Goal: Task Accomplishment & Management: Use online tool/utility

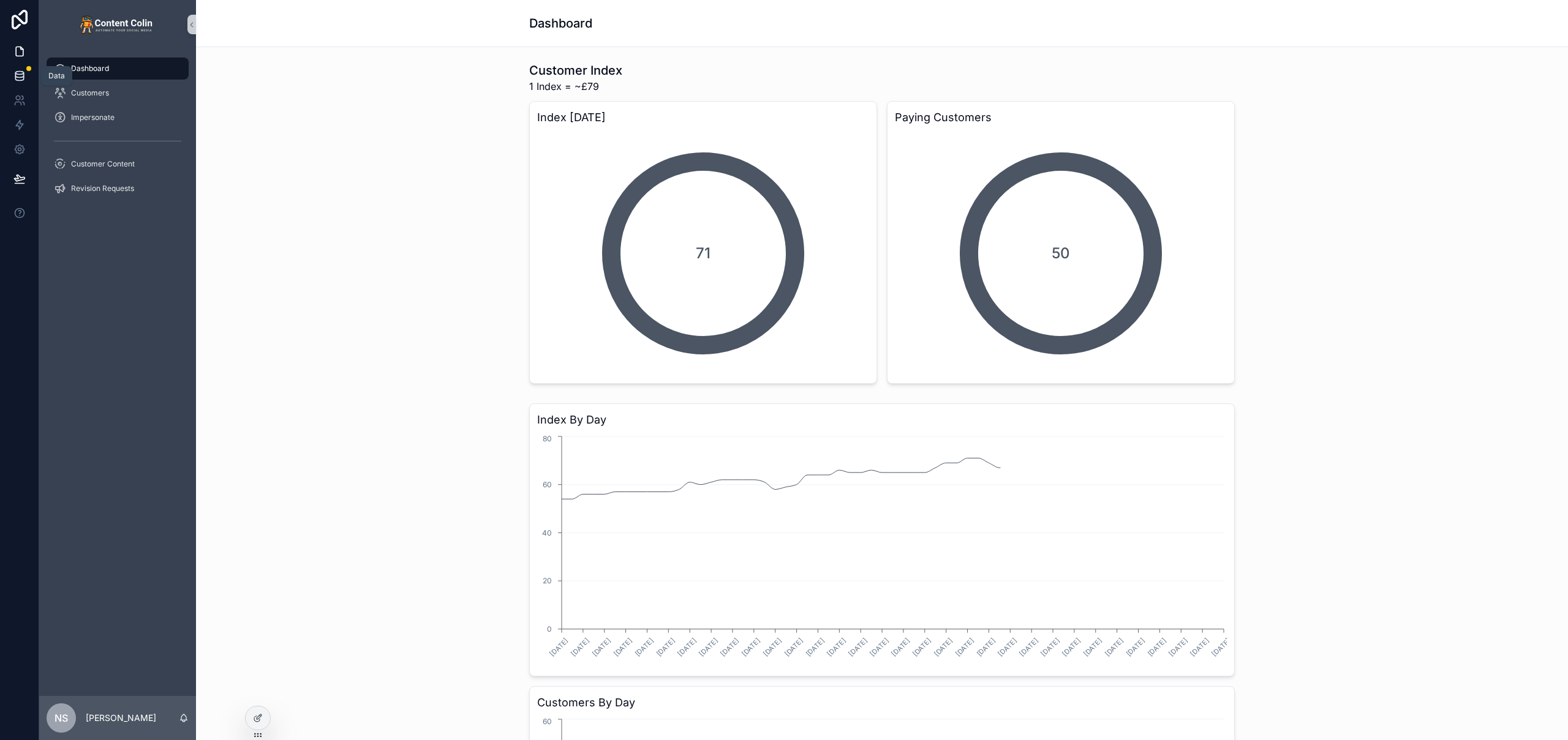
click at [18, 83] on link at bounding box center [19, 76] width 39 height 25
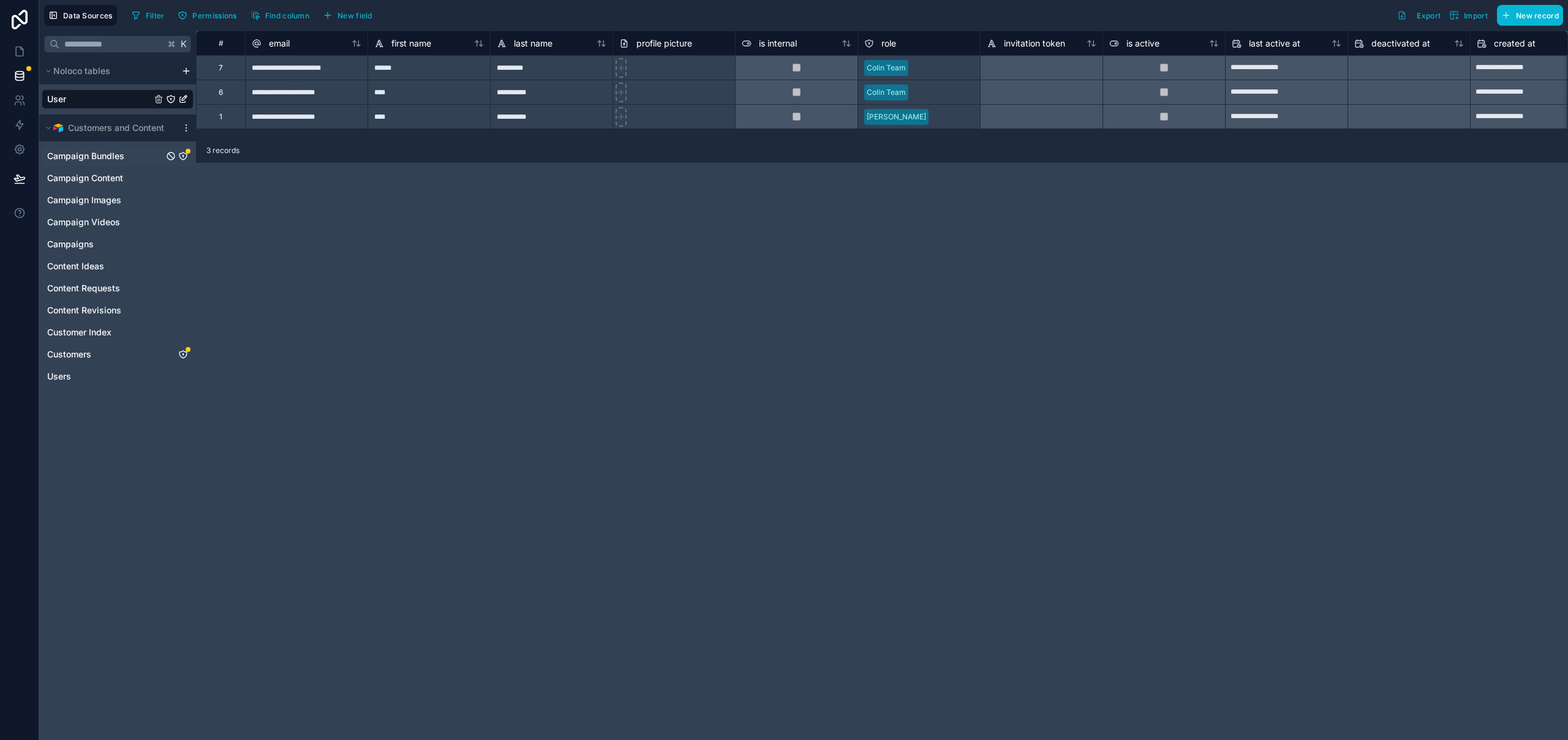
click at [126, 152] on link "Campaign Bundles" at bounding box center [106, 156] width 116 height 12
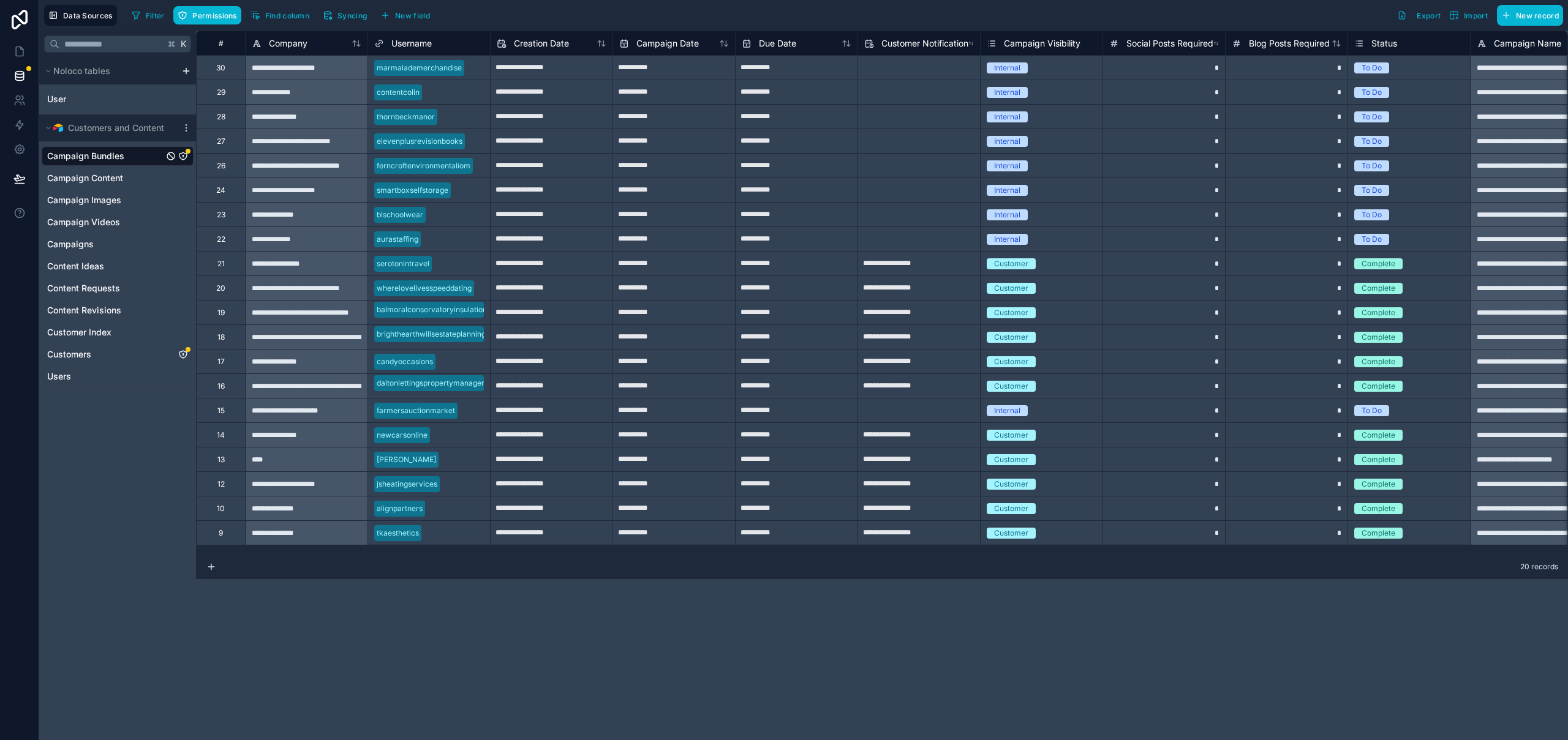
click at [183, 157] on icon "Campaign Bundles" at bounding box center [183, 156] width 10 height 10
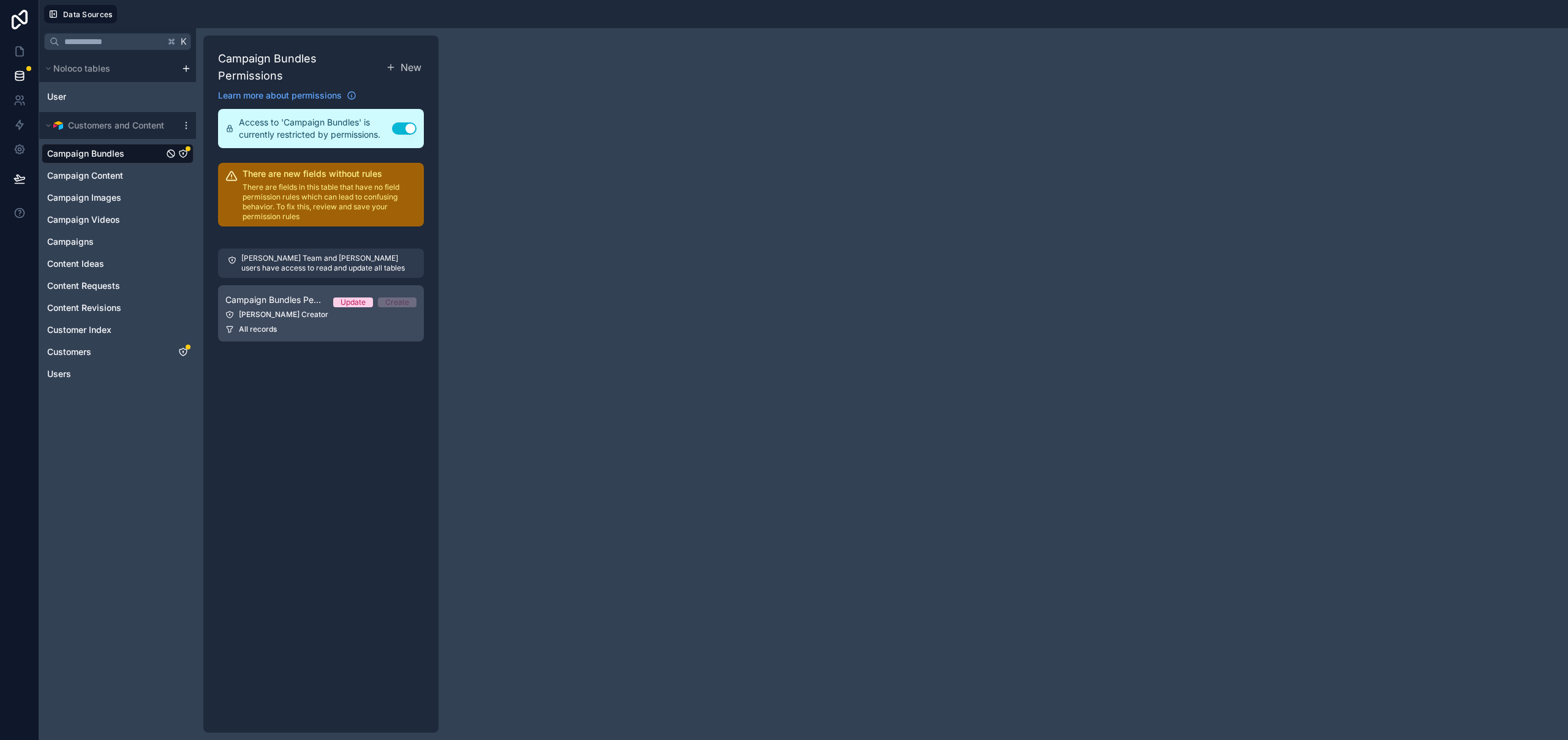
click at [311, 325] on div "All records" at bounding box center [321, 330] width 191 height 10
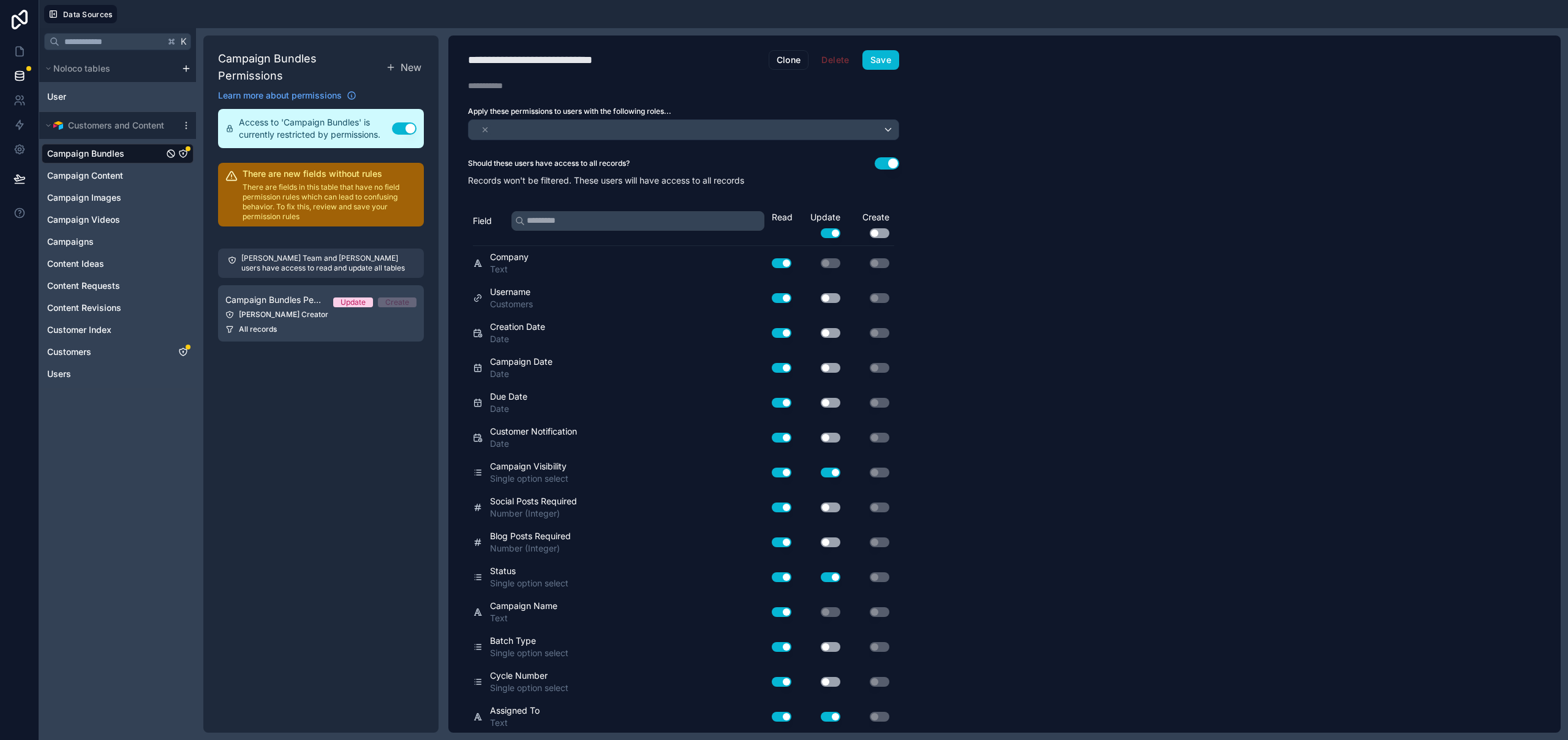
scroll to position [175, 0]
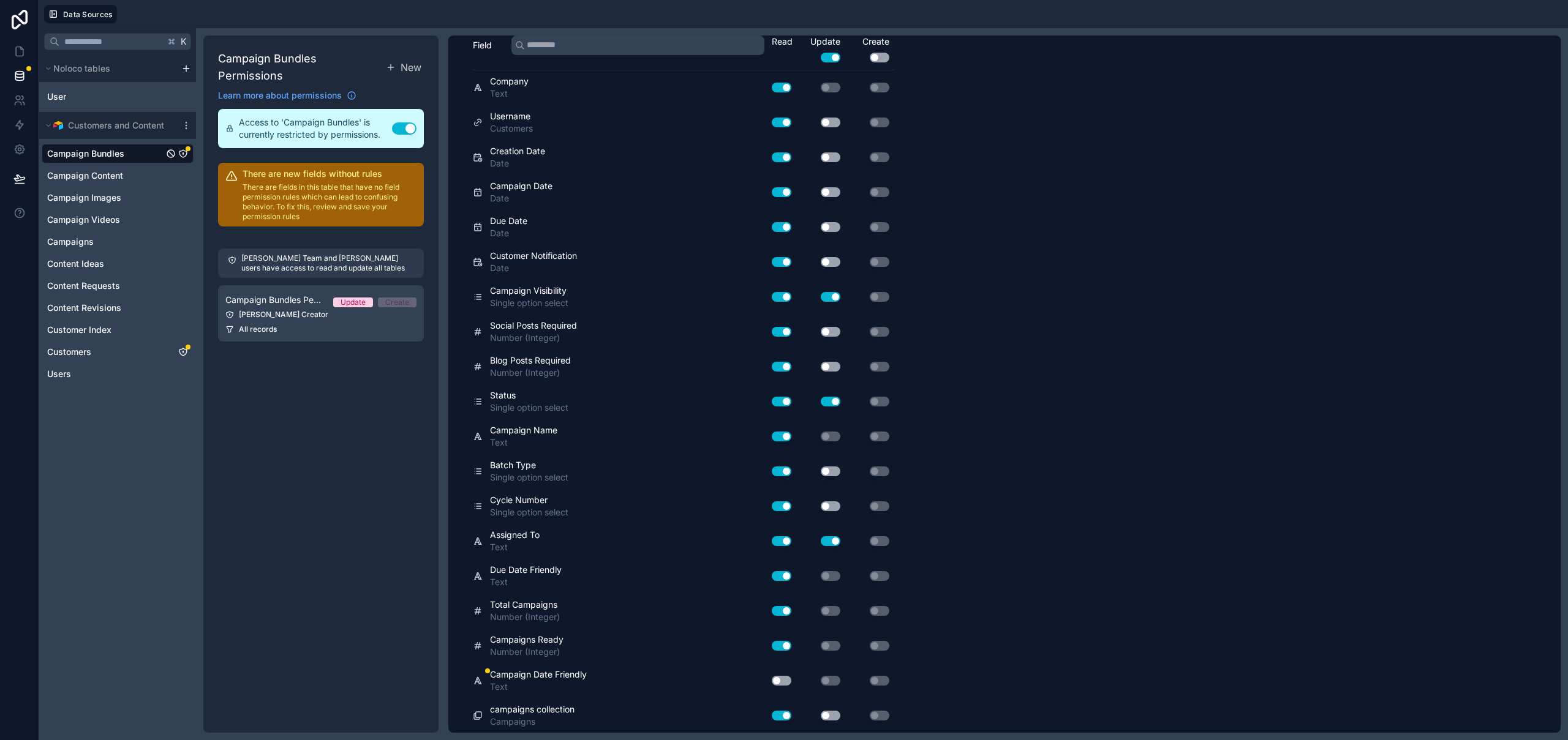
click at [787, 681] on button "Use setting" at bounding box center [781, 681] width 20 height 10
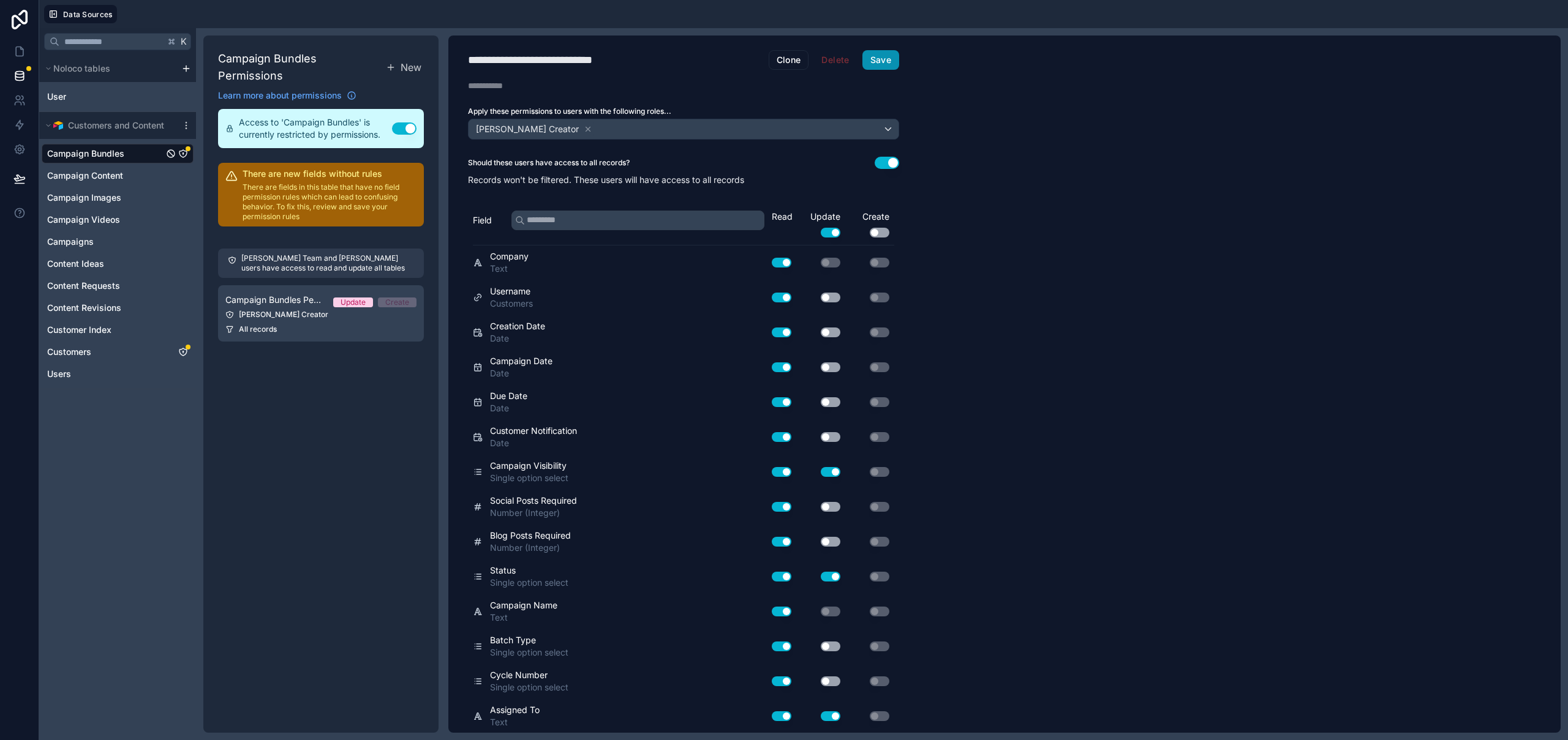
click at [891, 57] on button "Save" at bounding box center [881, 60] width 37 height 20
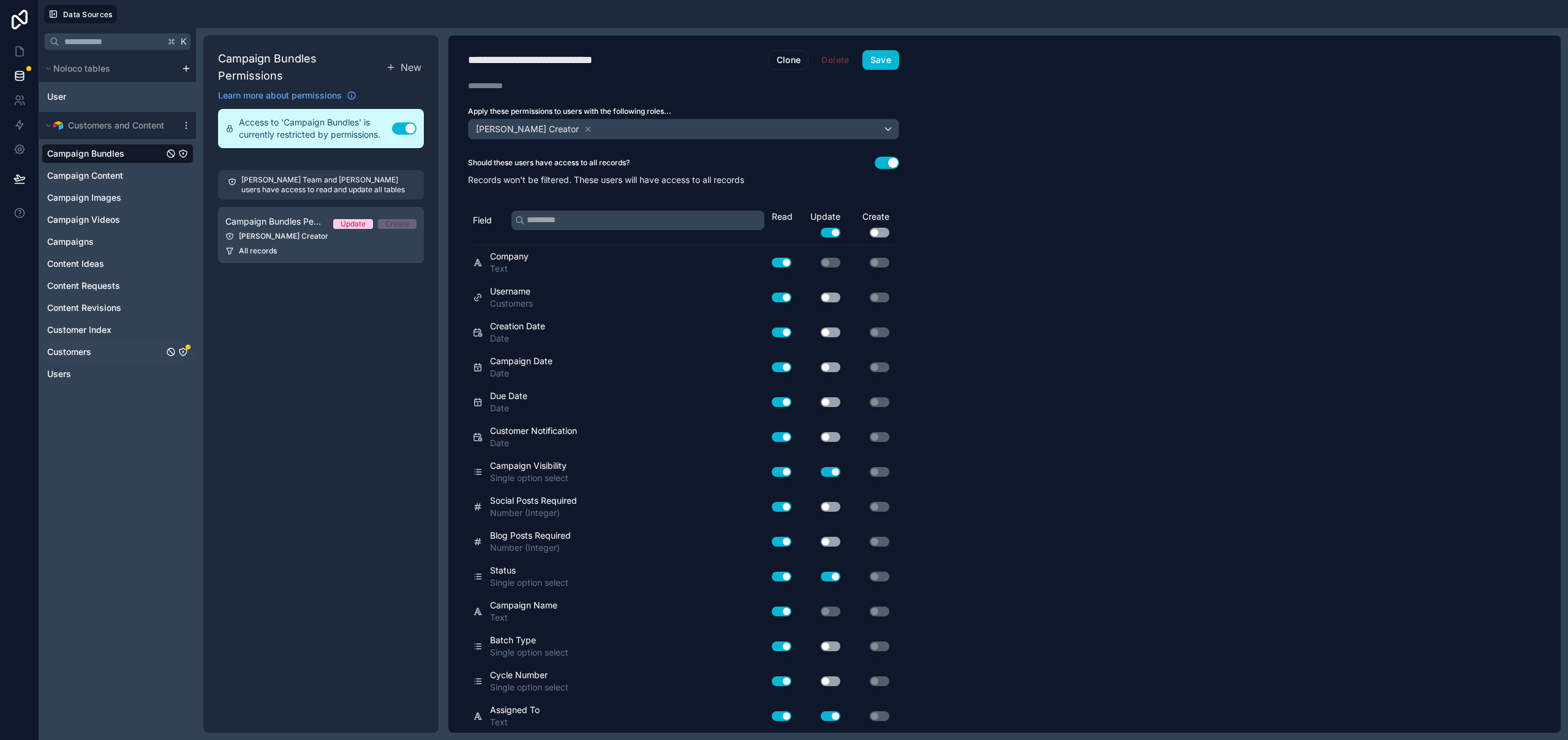
click at [112, 349] on link "Customers" at bounding box center [106, 352] width 116 height 12
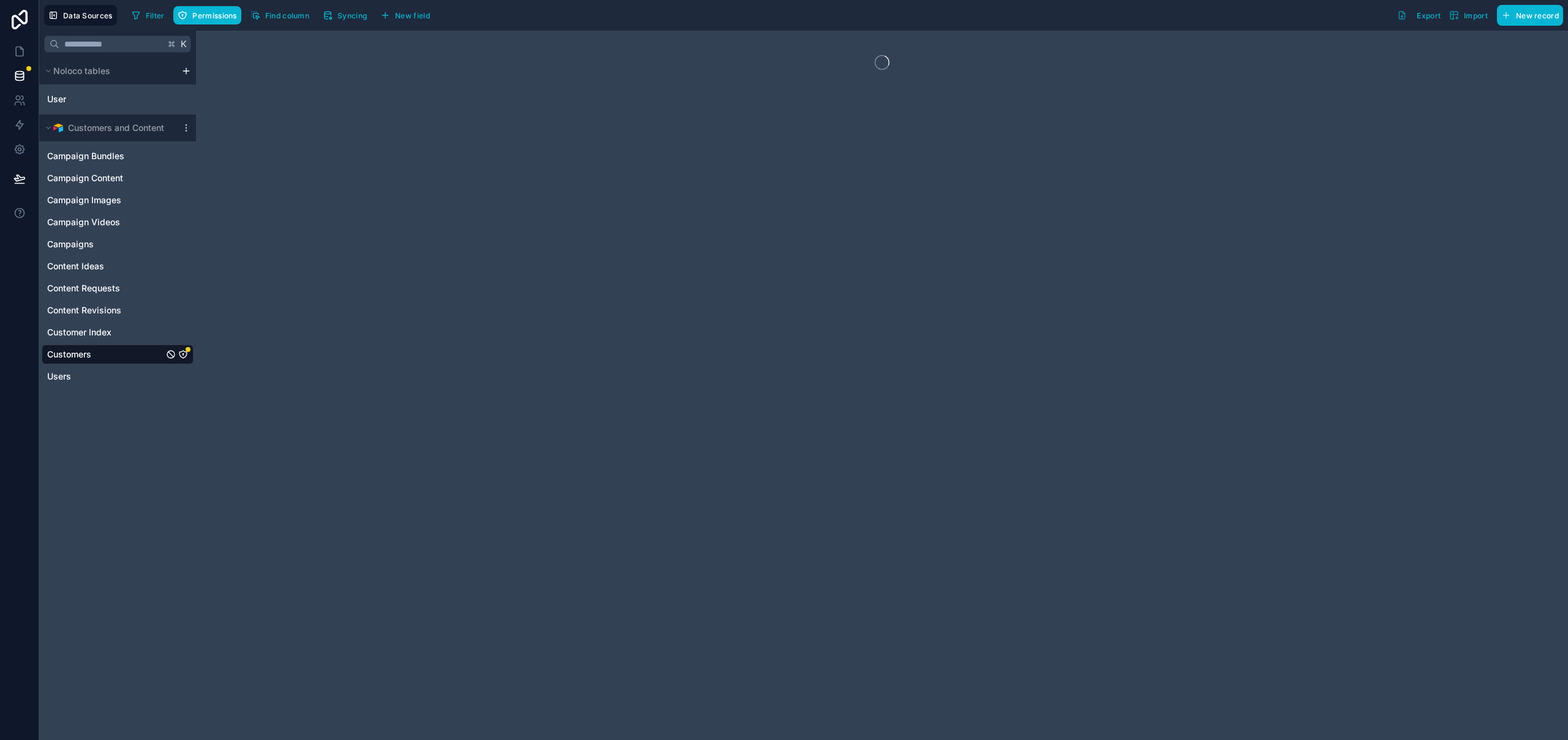
click at [187, 355] on icon "Customers" at bounding box center [183, 355] width 10 height 10
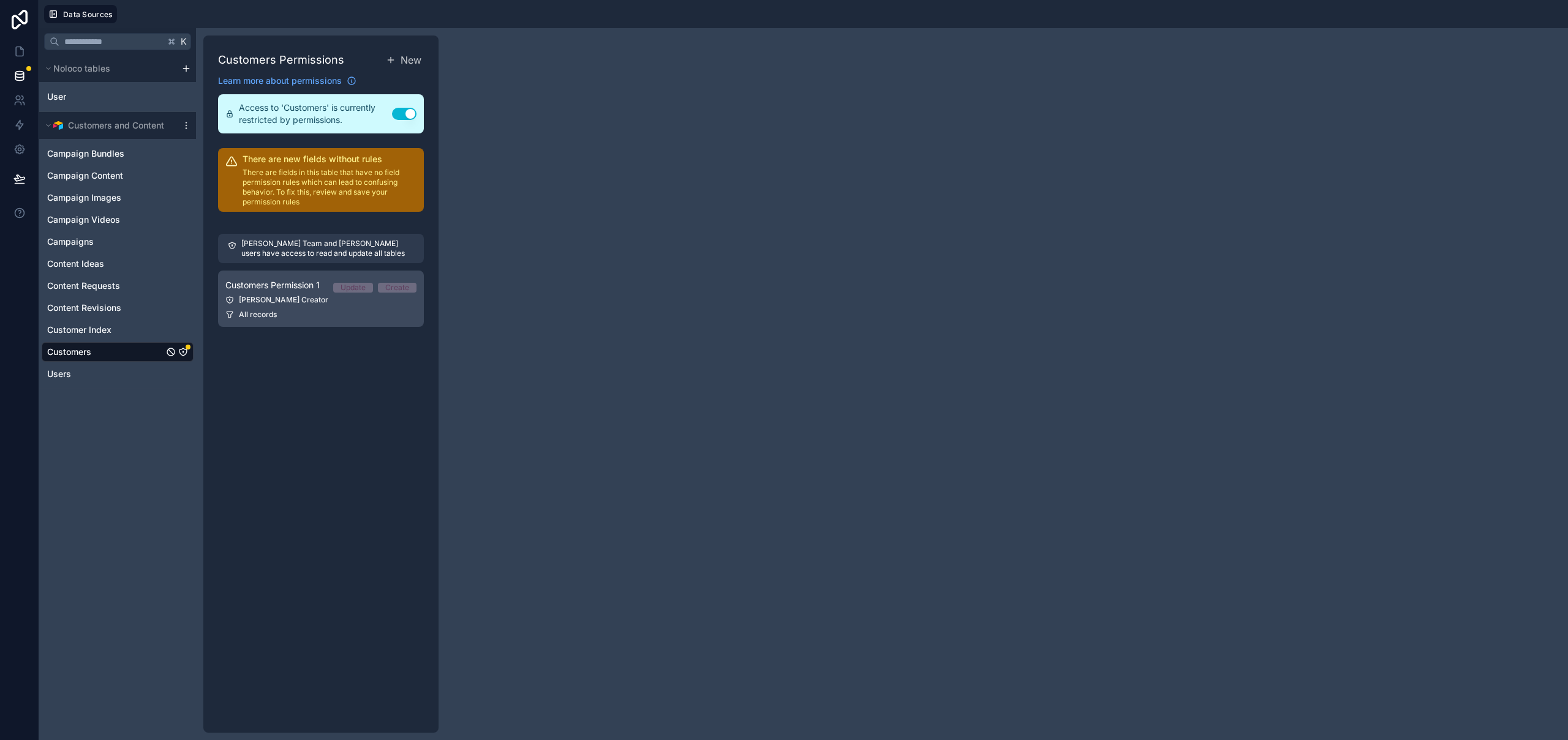
click at [293, 302] on div "[PERSON_NAME] Creator" at bounding box center [321, 300] width 191 height 10
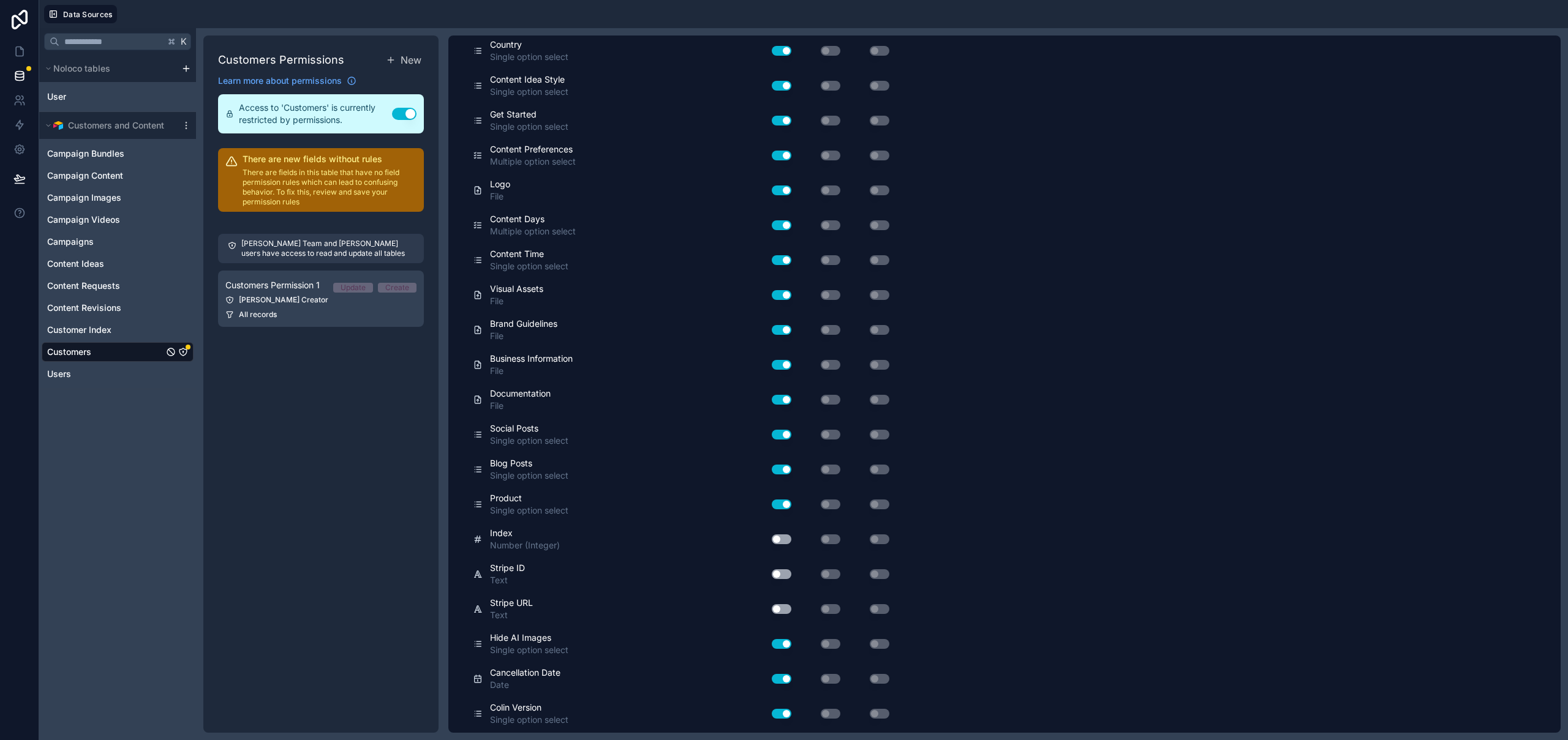
scroll to position [2269, 0]
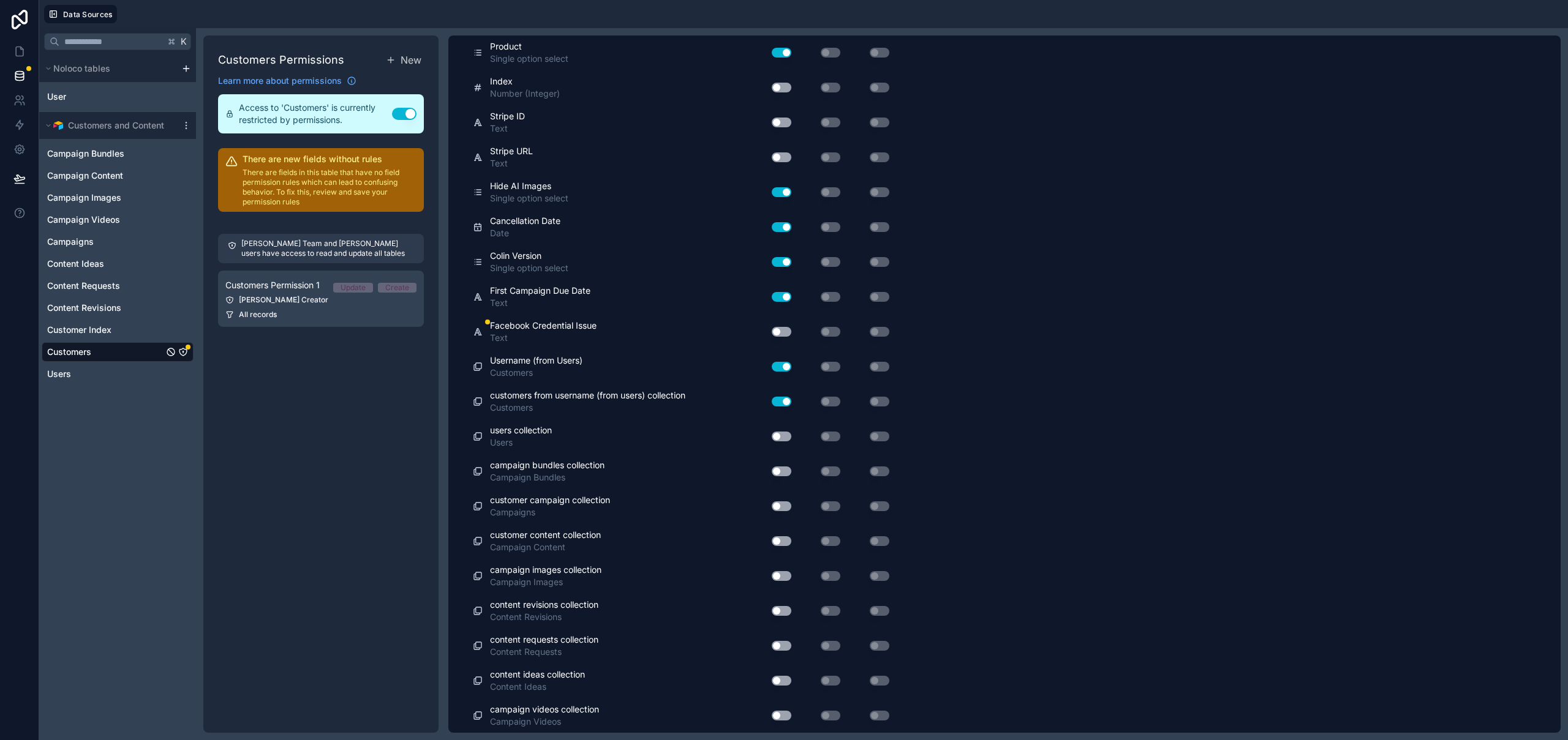
click at [780, 335] on button "Use setting" at bounding box center [781, 332] width 20 height 10
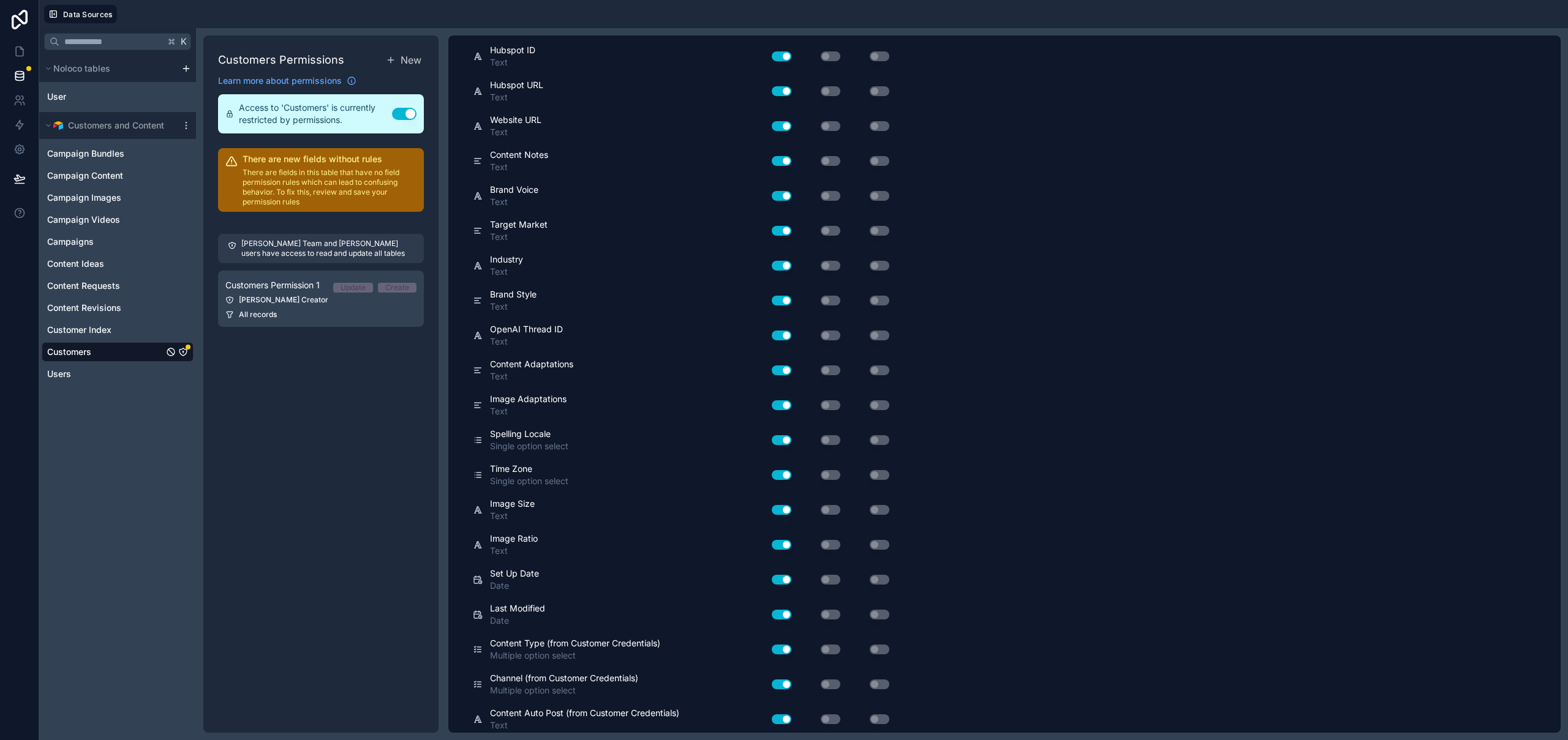
scroll to position [0, 0]
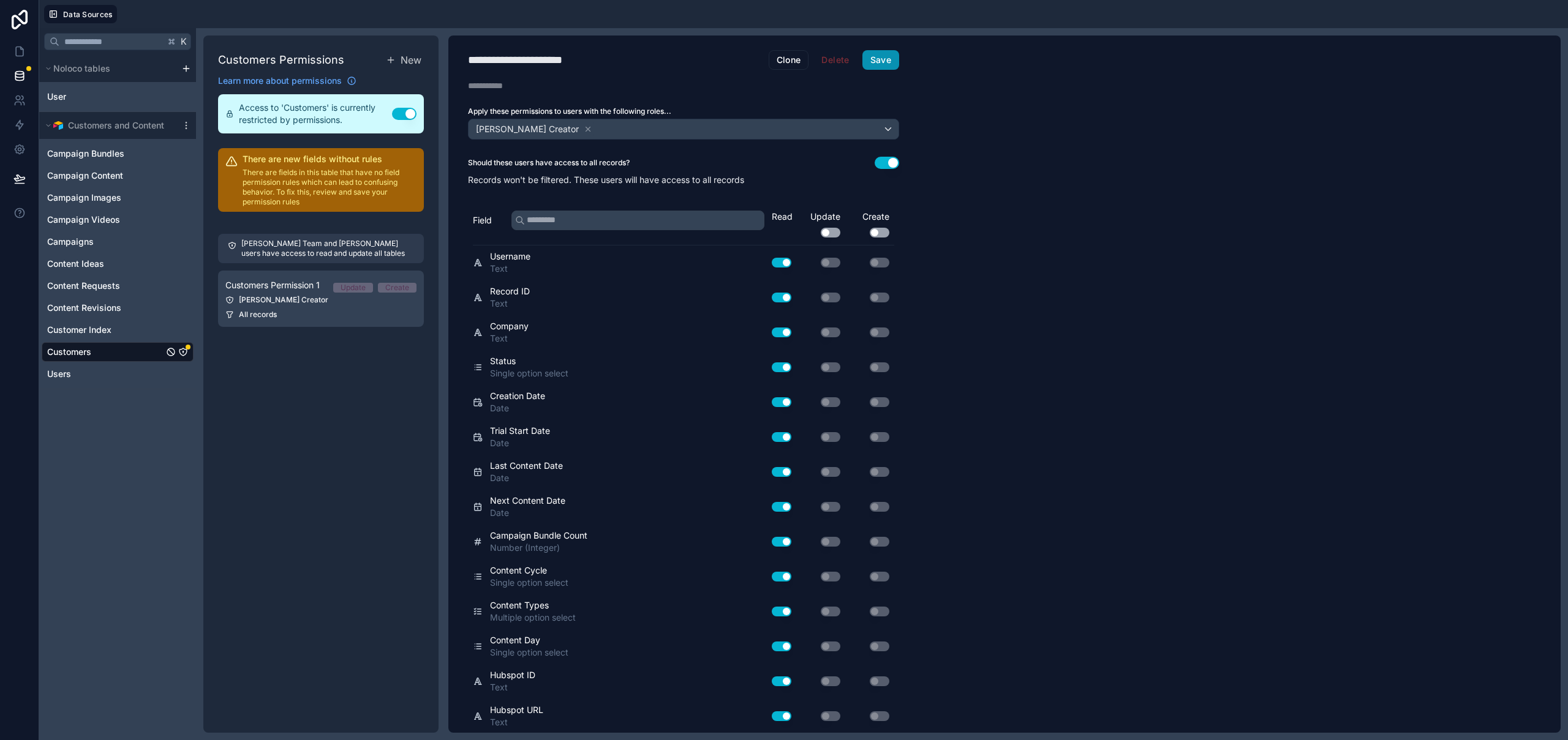
click at [878, 56] on button "Save" at bounding box center [881, 60] width 37 height 20
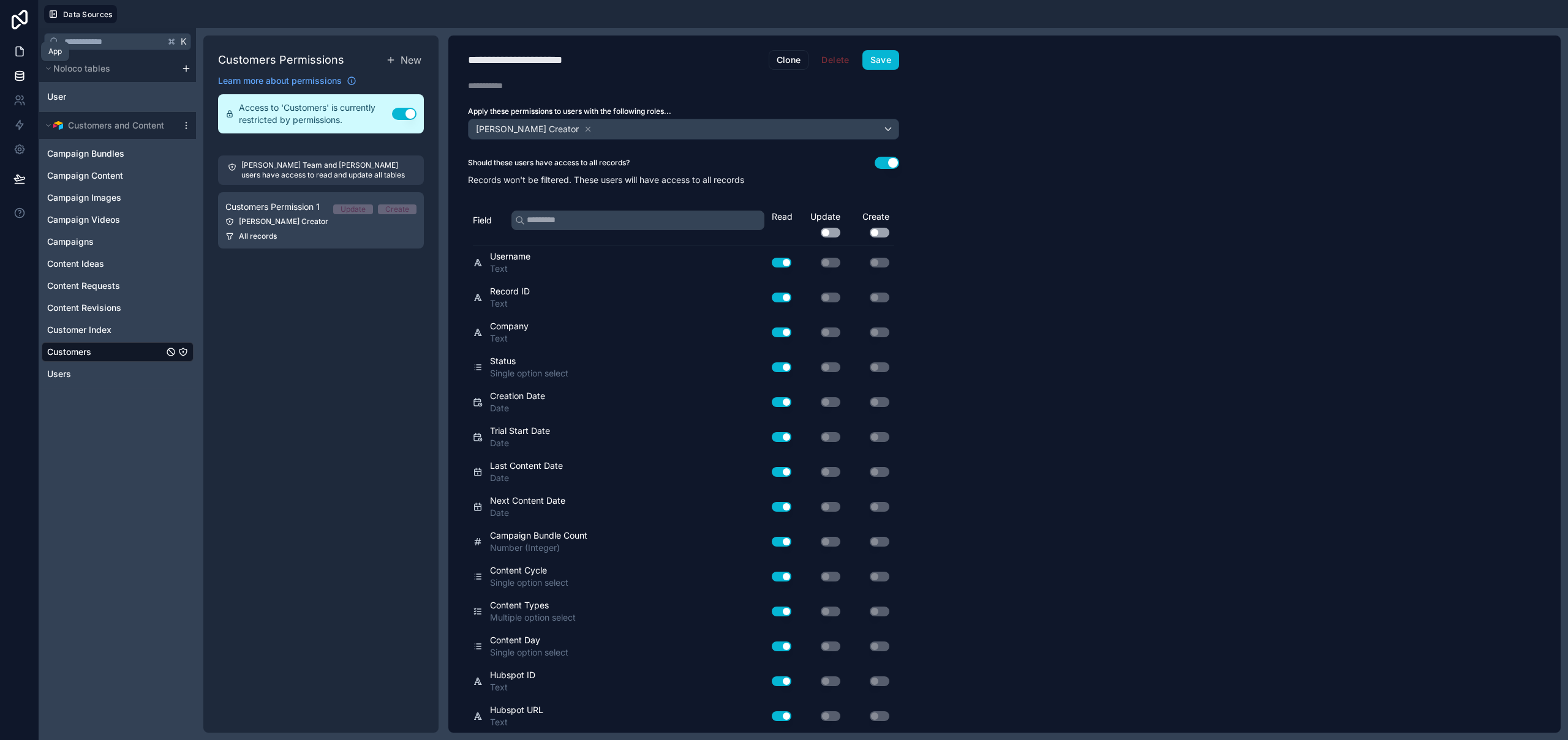
click at [22, 51] on icon at bounding box center [19, 51] width 12 height 12
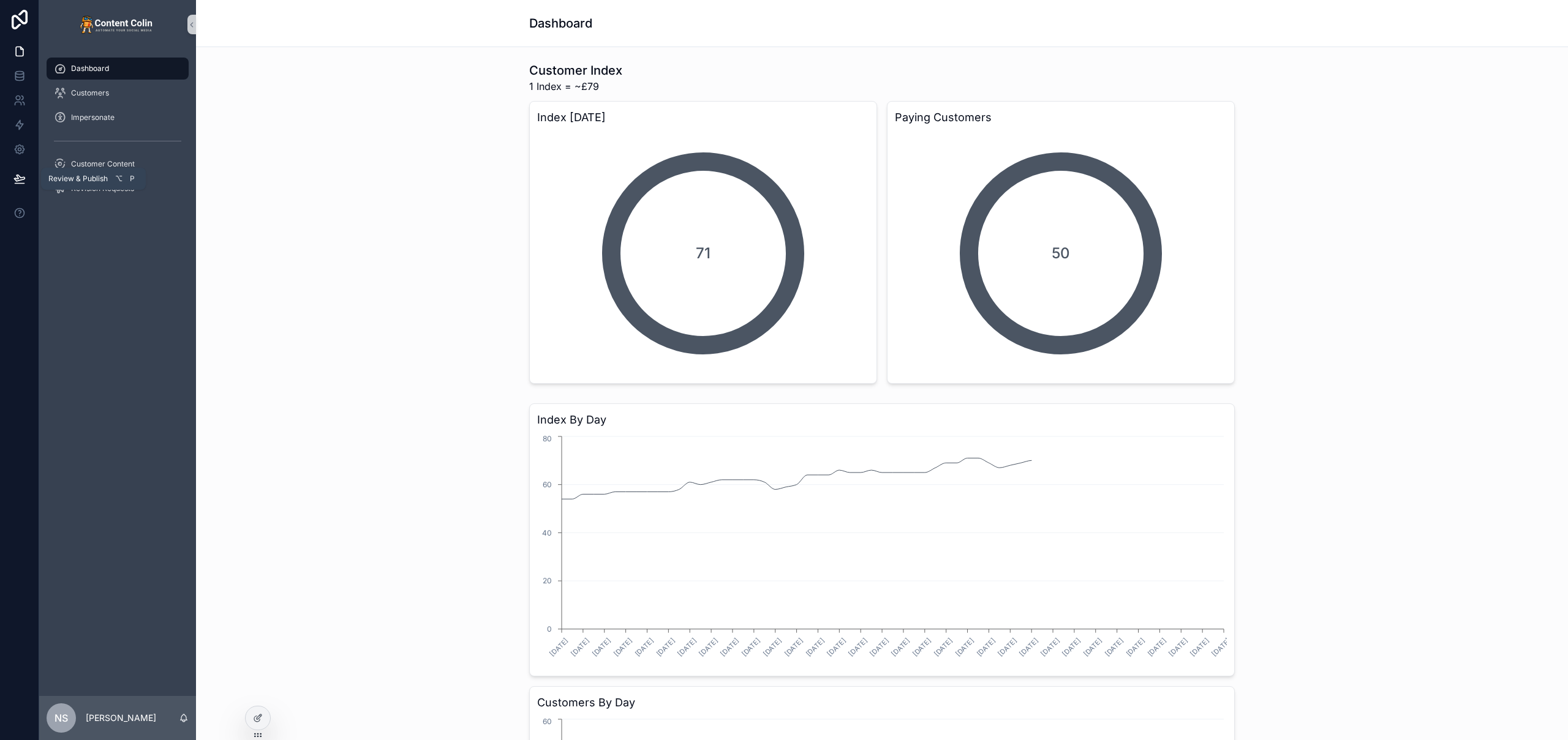
click at [13, 176] on icon at bounding box center [19, 178] width 12 height 12
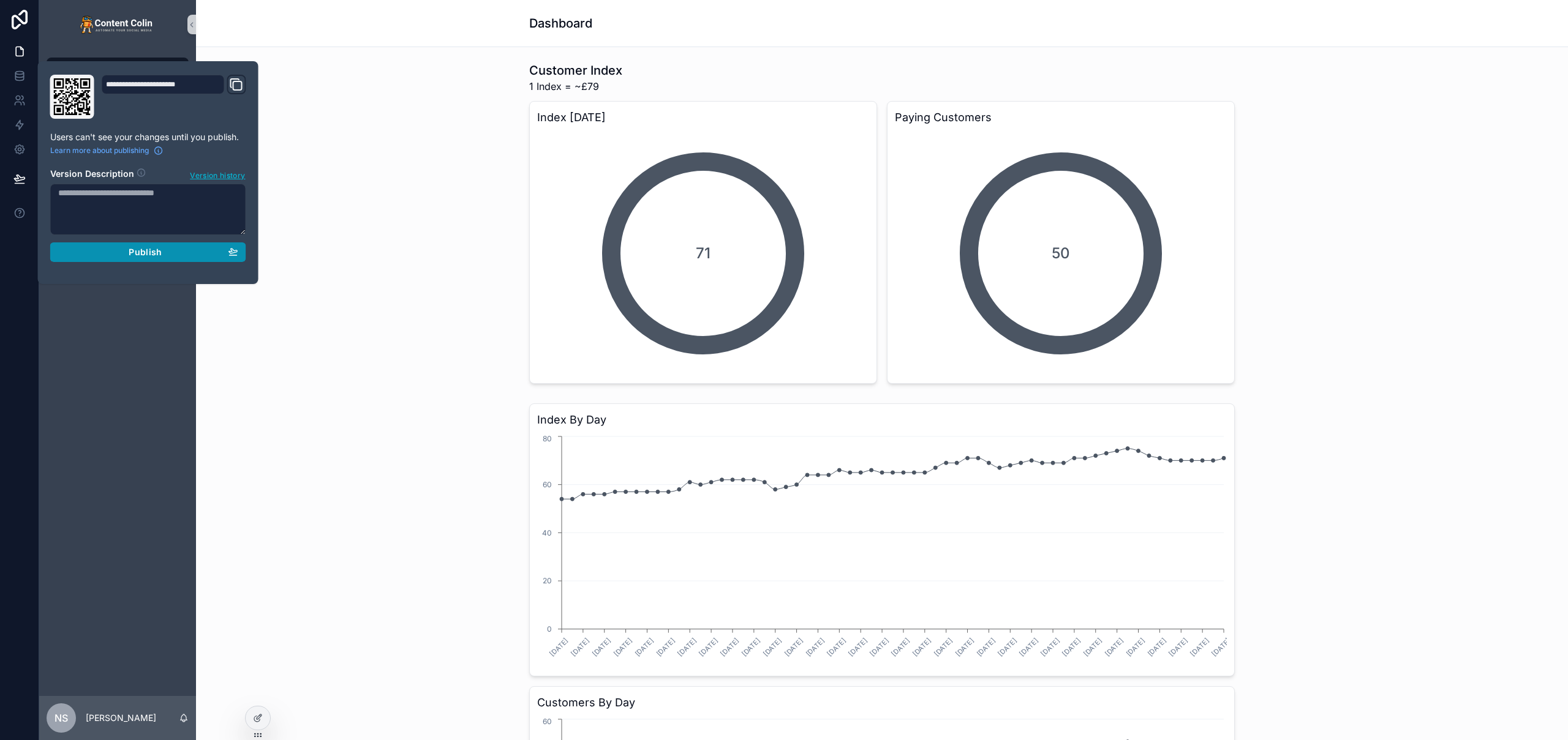
click at [131, 261] on button "Publish" at bounding box center [148, 252] width 196 height 20
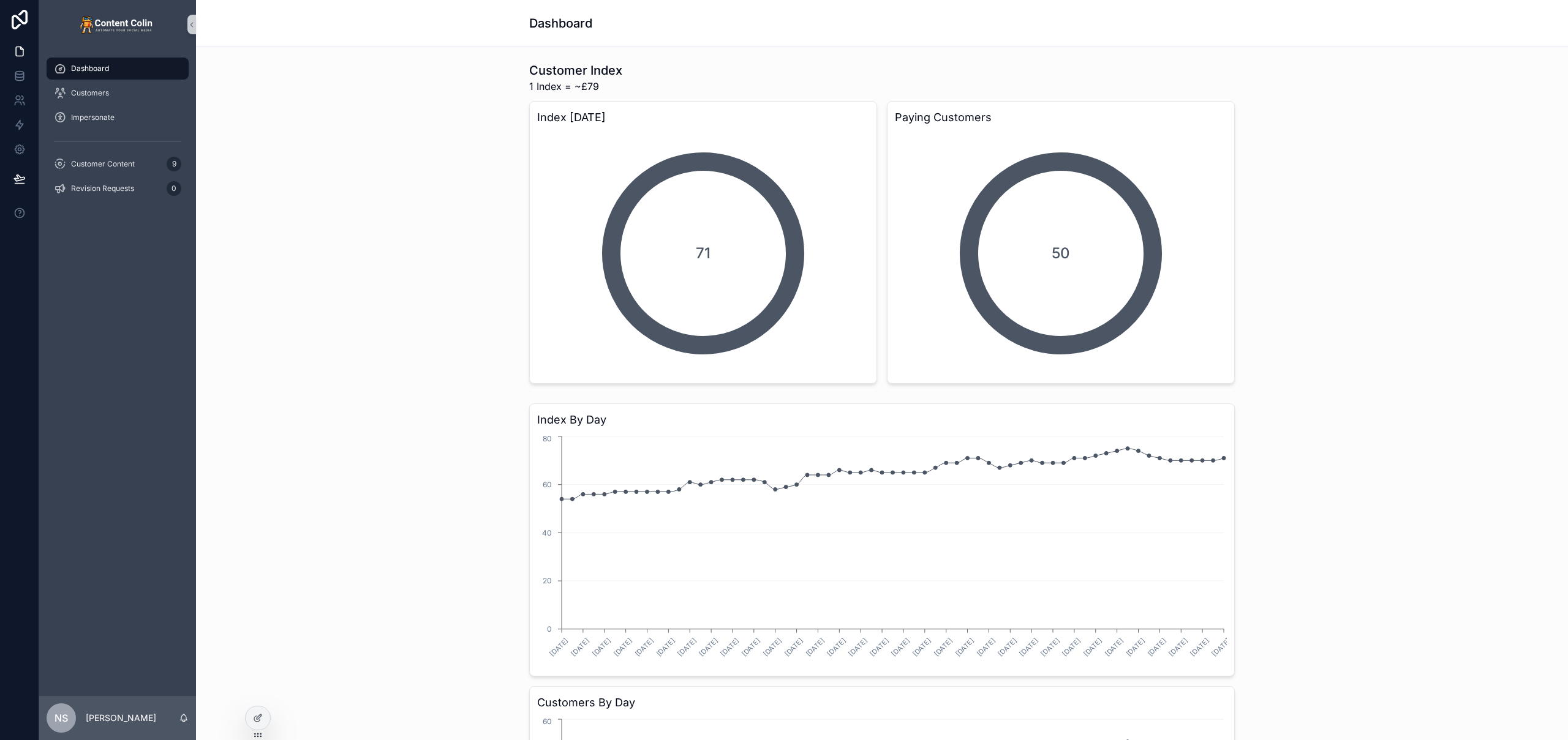
click at [370, 146] on div "Customer Index 1 Index = ~£79 Index [DATE] 71 Paying Customers 50" at bounding box center [882, 222] width 1353 height 331
click at [138, 167] on div "Customer Content 9" at bounding box center [118, 164] width 128 height 20
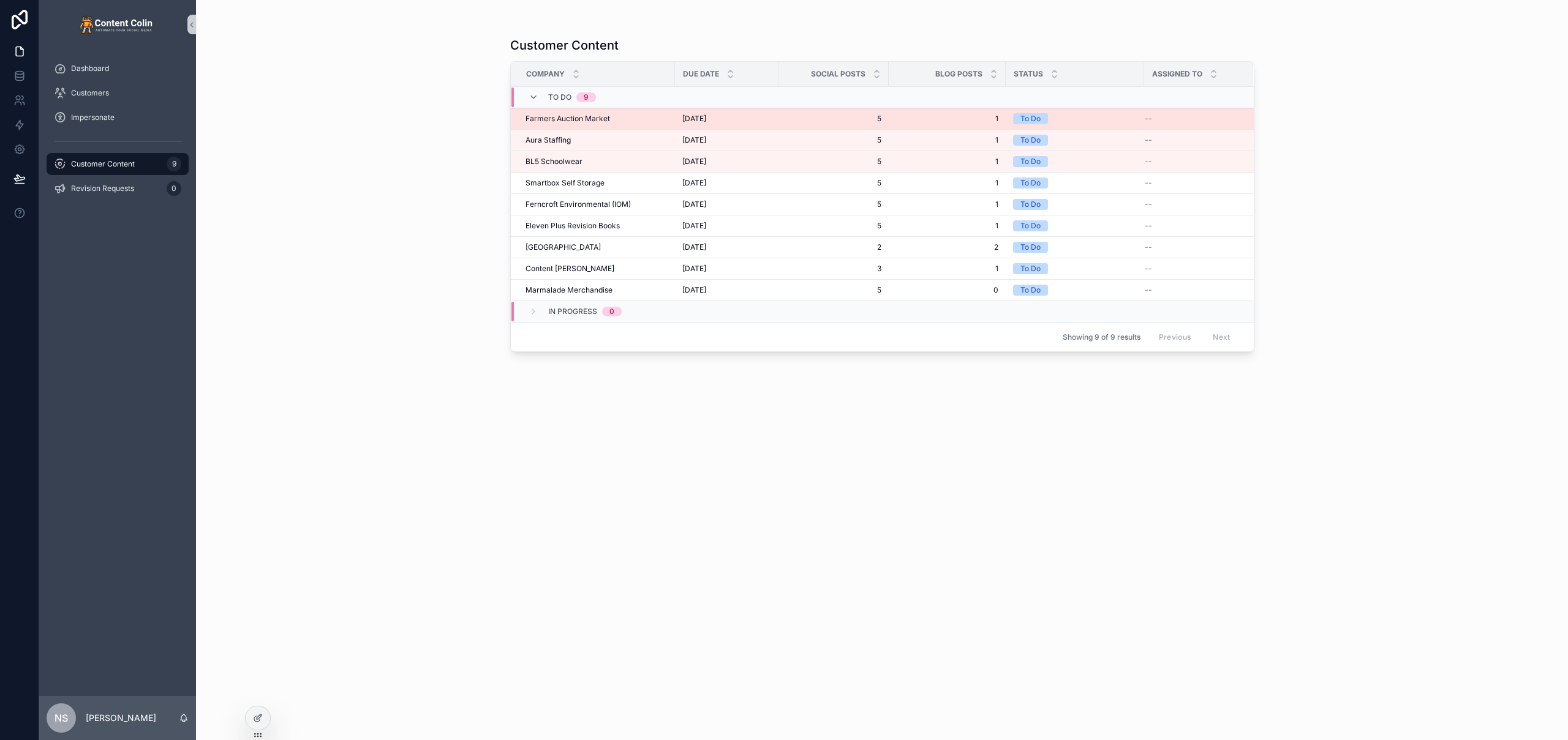
click at [794, 119] on span "5" at bounding box center [833, 119] width 95 height 10
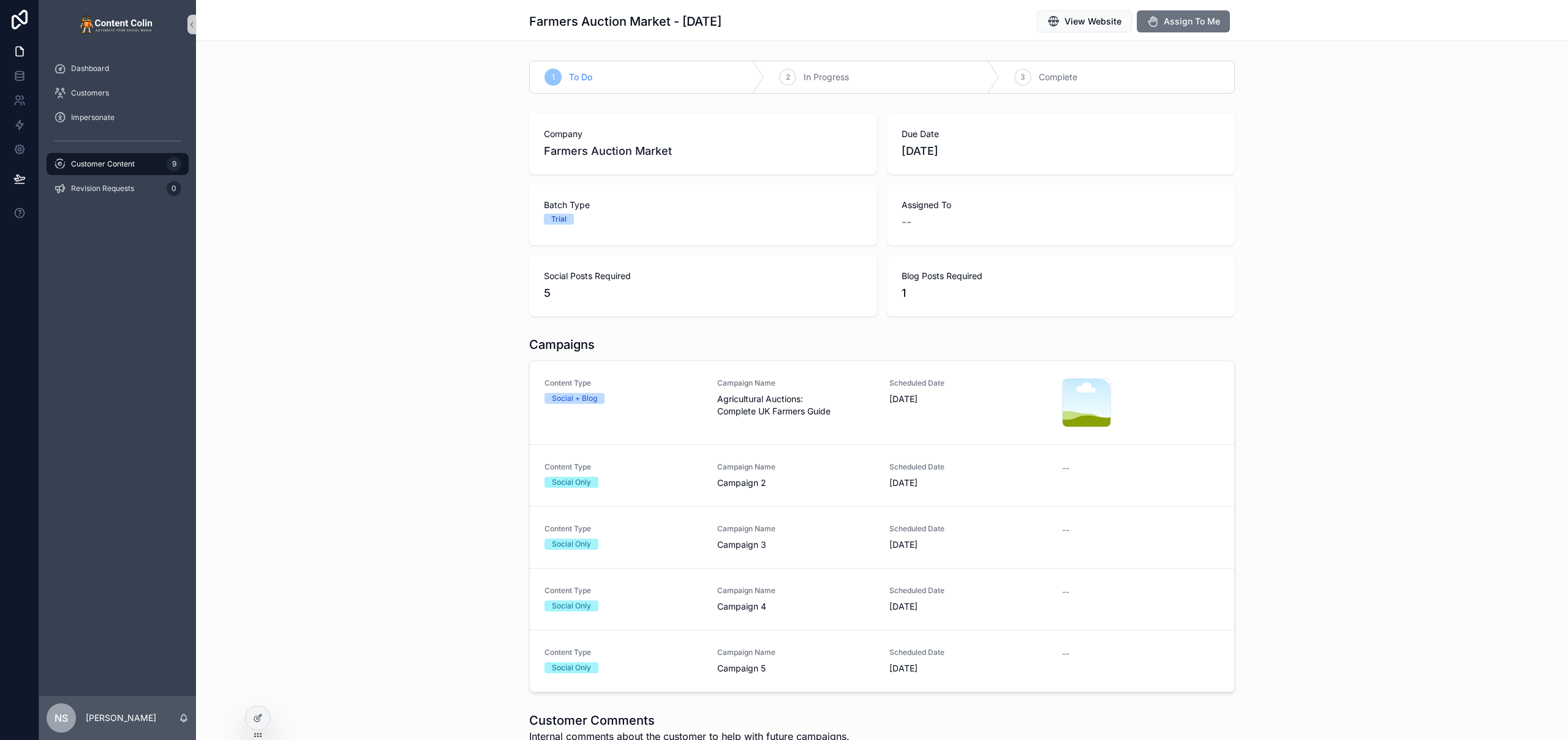
drag, startPoint x: 801, startPoint y: 388, endPoint x: 839, endPoint y: 360, distance: 47.2
click at [801, 388] on span "Campaign Name" at bounding box center [796, 383] width 158 height 10
click at [1080, 19] on span "View Website" at bounding box center [1093, 21] width 57 height 12
click at [124, 165] on span "Customer Content" at bounding box center [102, 164] width 64 height 10
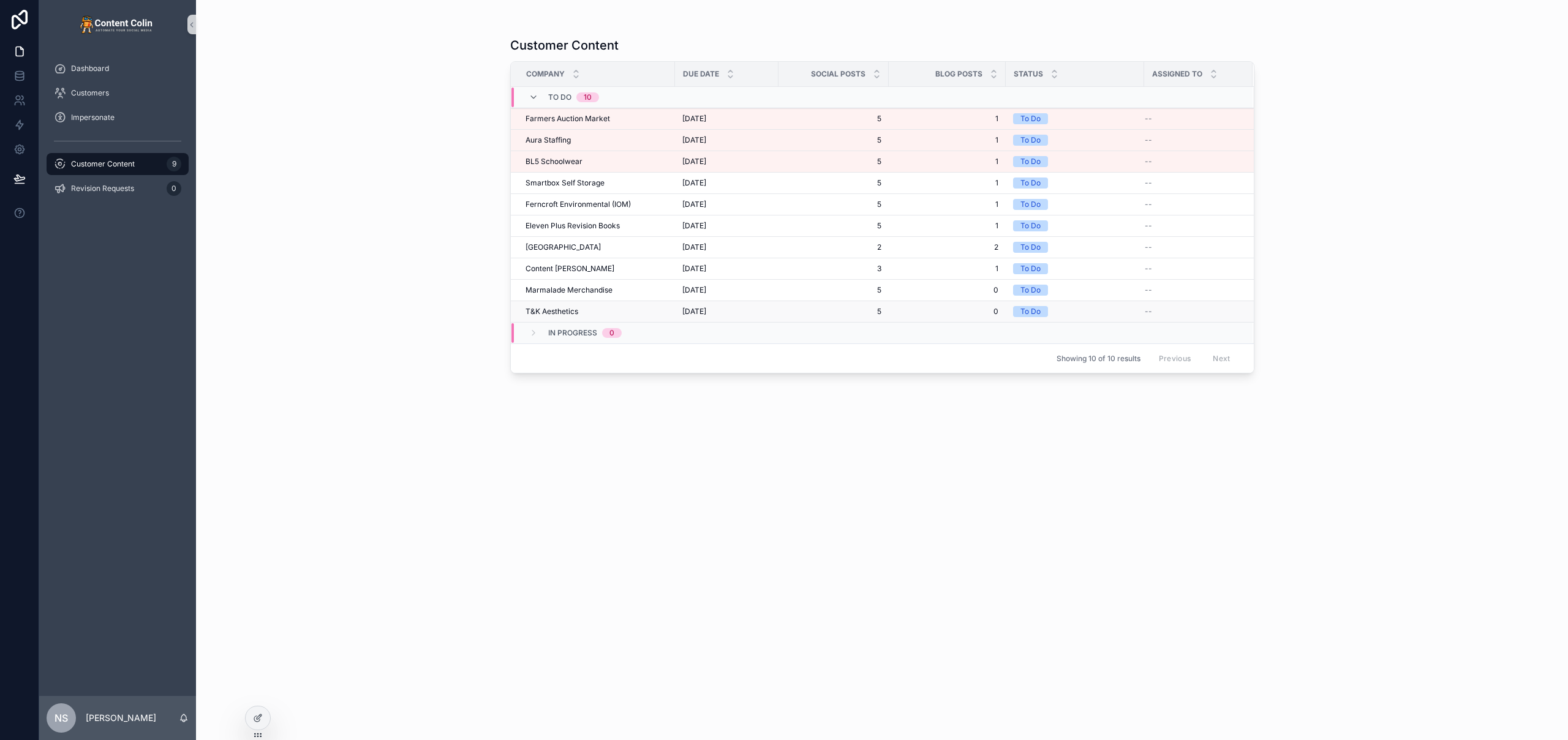
click at [620, 307] on div "T&K Aesthetics T&K Aesthetics" at bounding box center [596, 312] width 142 height 10
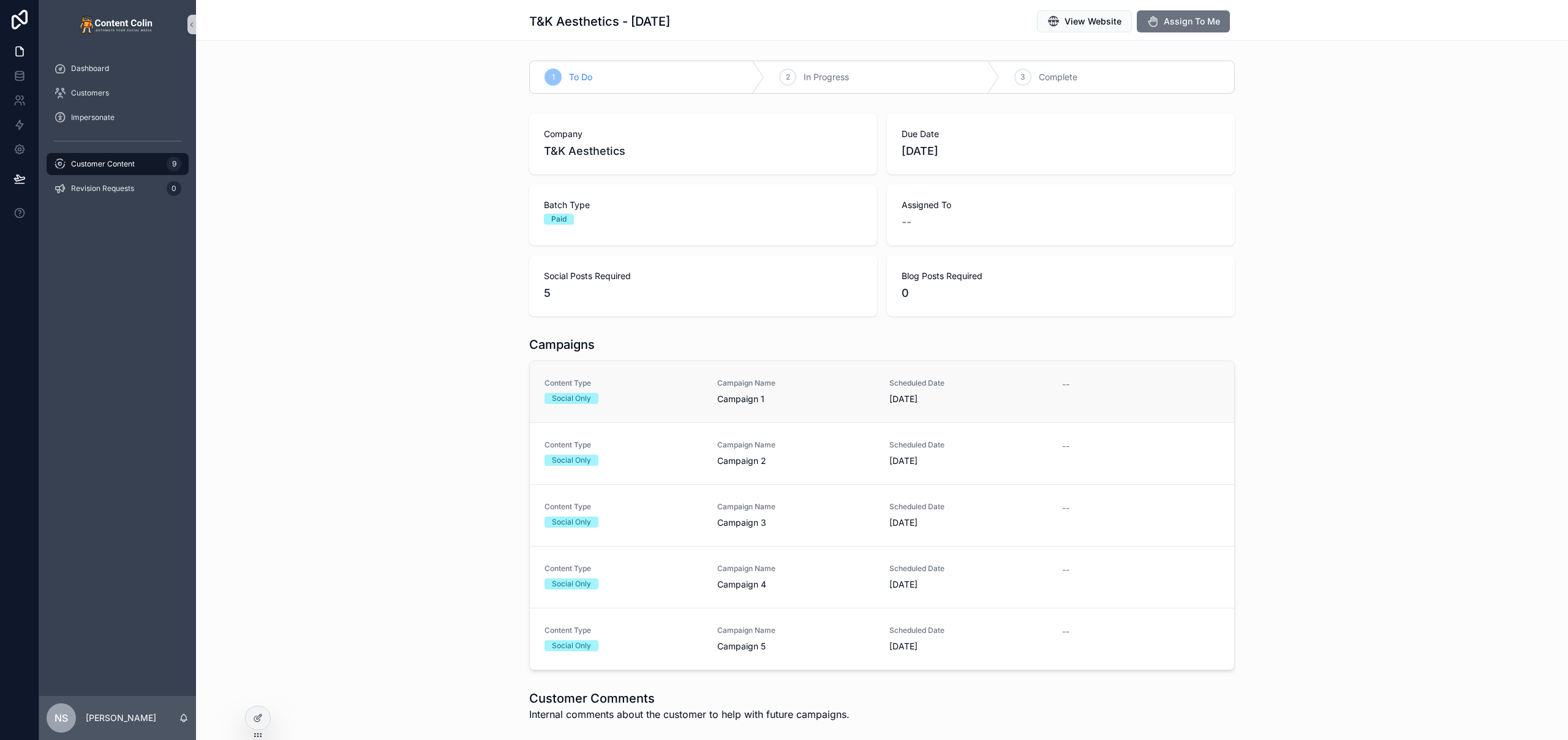
click at [684, 387] on span "Content Type" at bounding box center [624, 383] width 158 height 10
click at [694, 404] on div "Content Type Social Only" at bounding box center [624, 391] width 158 height 27
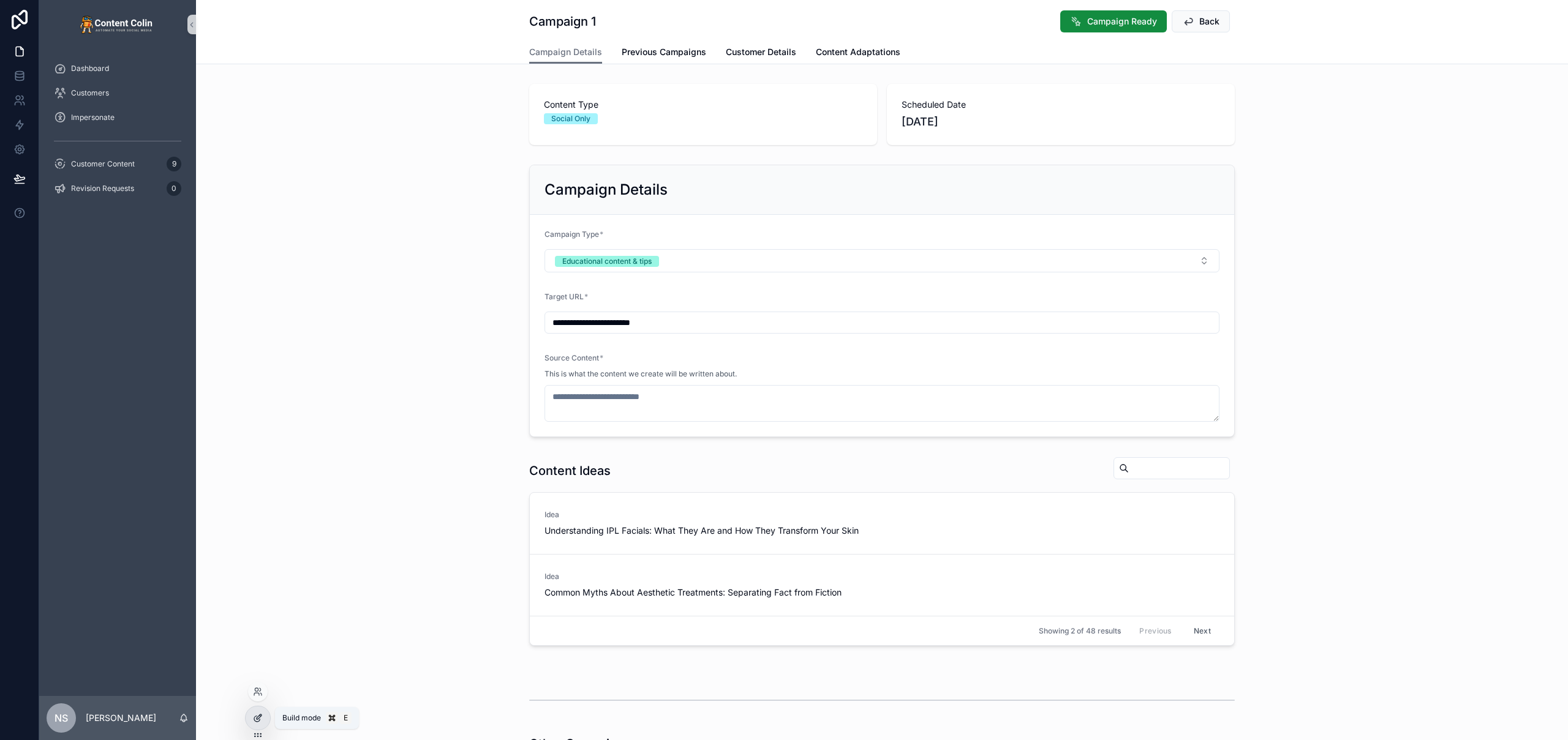
click at [263, 720] on div at bounding box center [258, 718] width 25 height 23
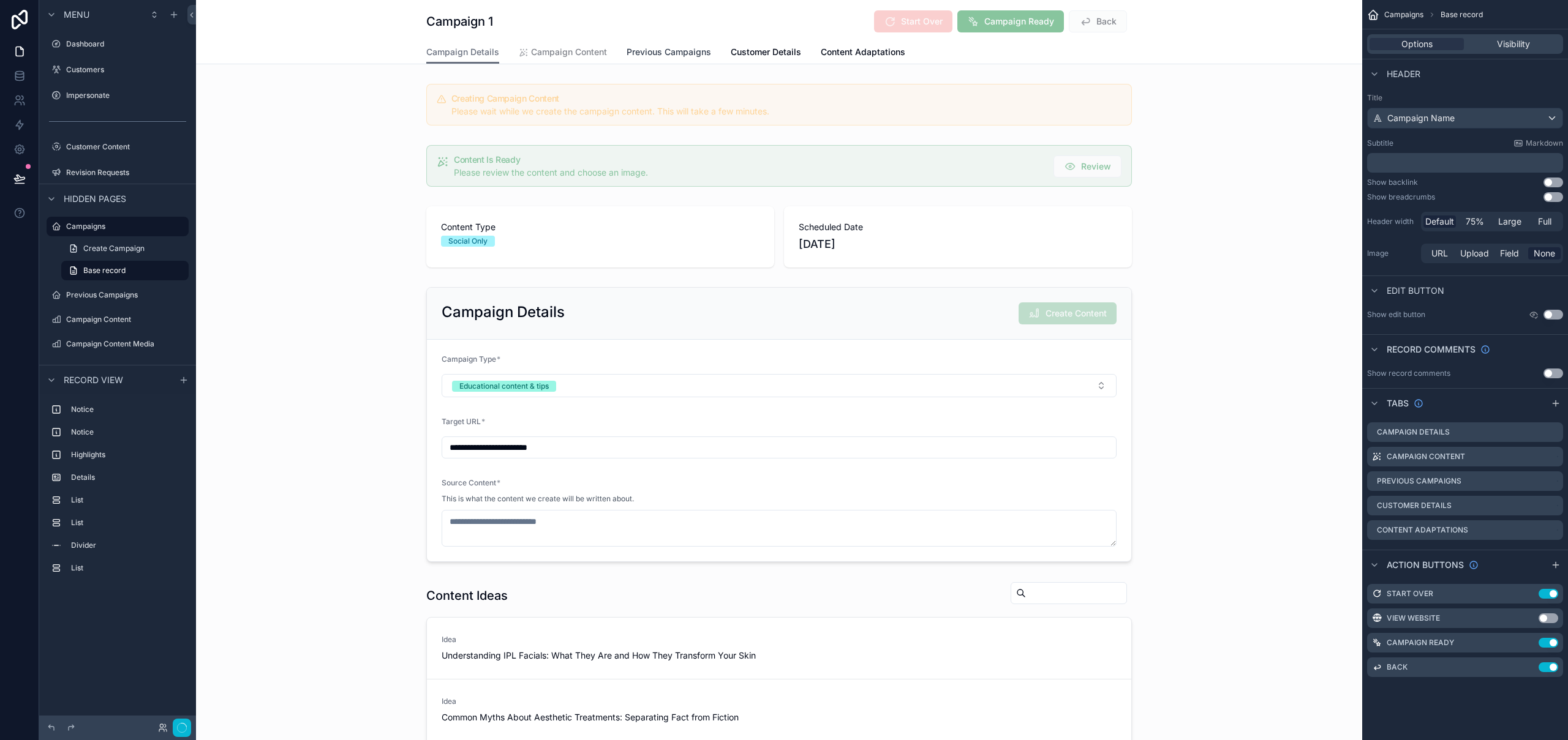
click at [642, 51] on span "Previous Campaigns" at bounding box center [669, 52] width 85 height 12
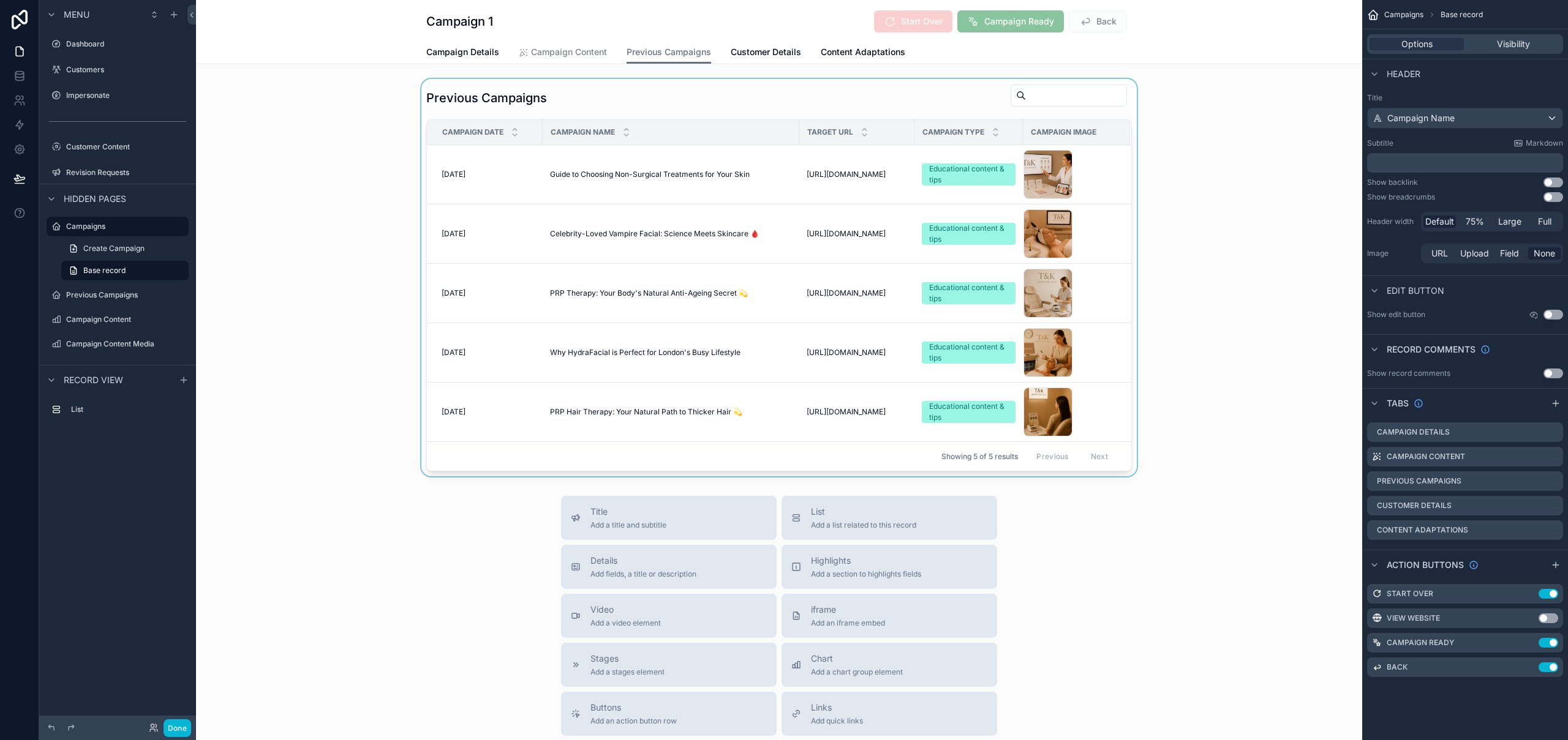
click at [632, 172] on div "scrollable content" at bounding box center [779, 277] width 1166 height 397
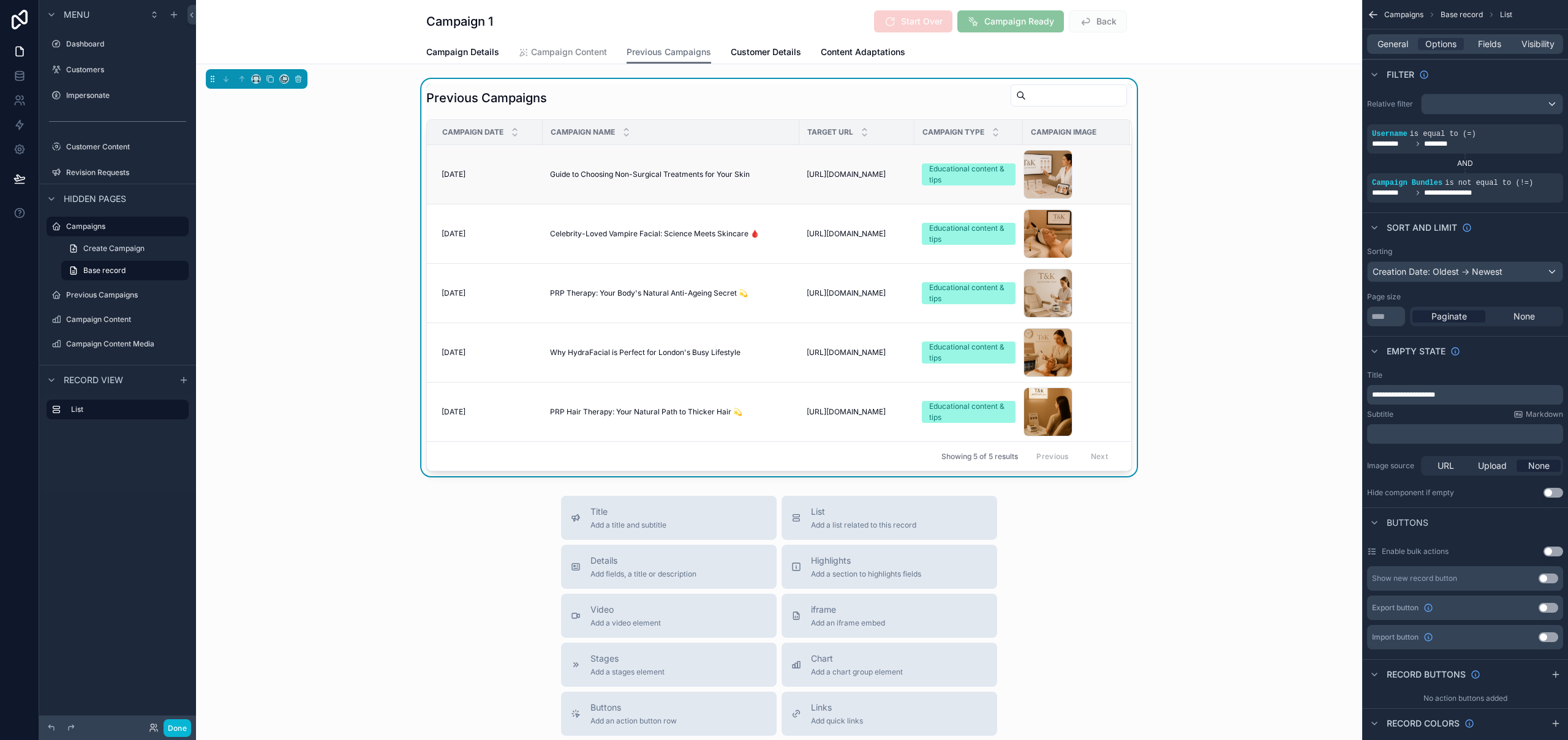
click at [620, 172] on span "Guide to Choosing Non-Surgical Treatments for Your Skin" at bounding box center [650, 175] width 200 height 10
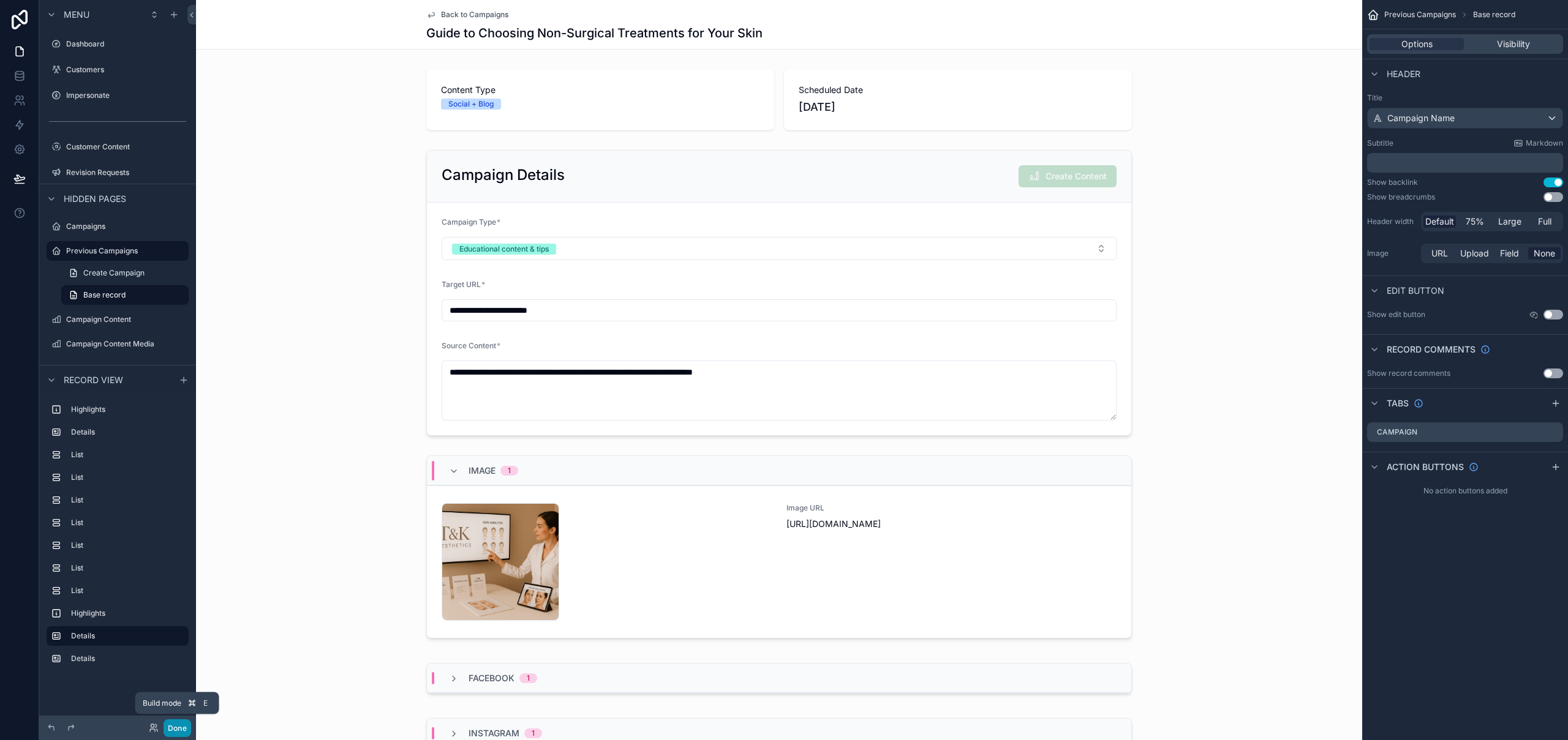
click at [180, 725] on button "Done" at bounding box center [178, 728] width 28 height 18
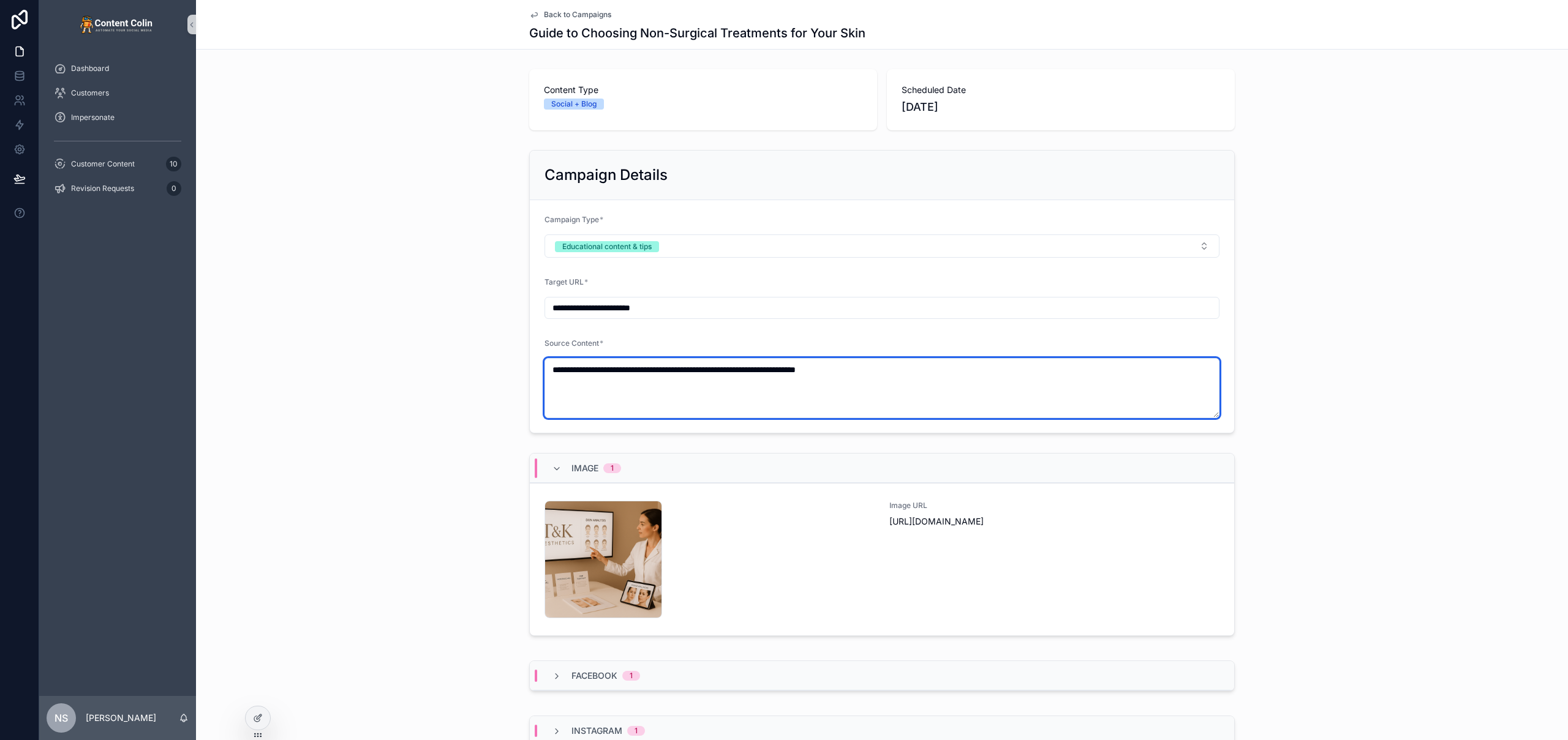
click at [819, 372] on textarea "**********" at bounding box center [882, 388] width 675 height 60
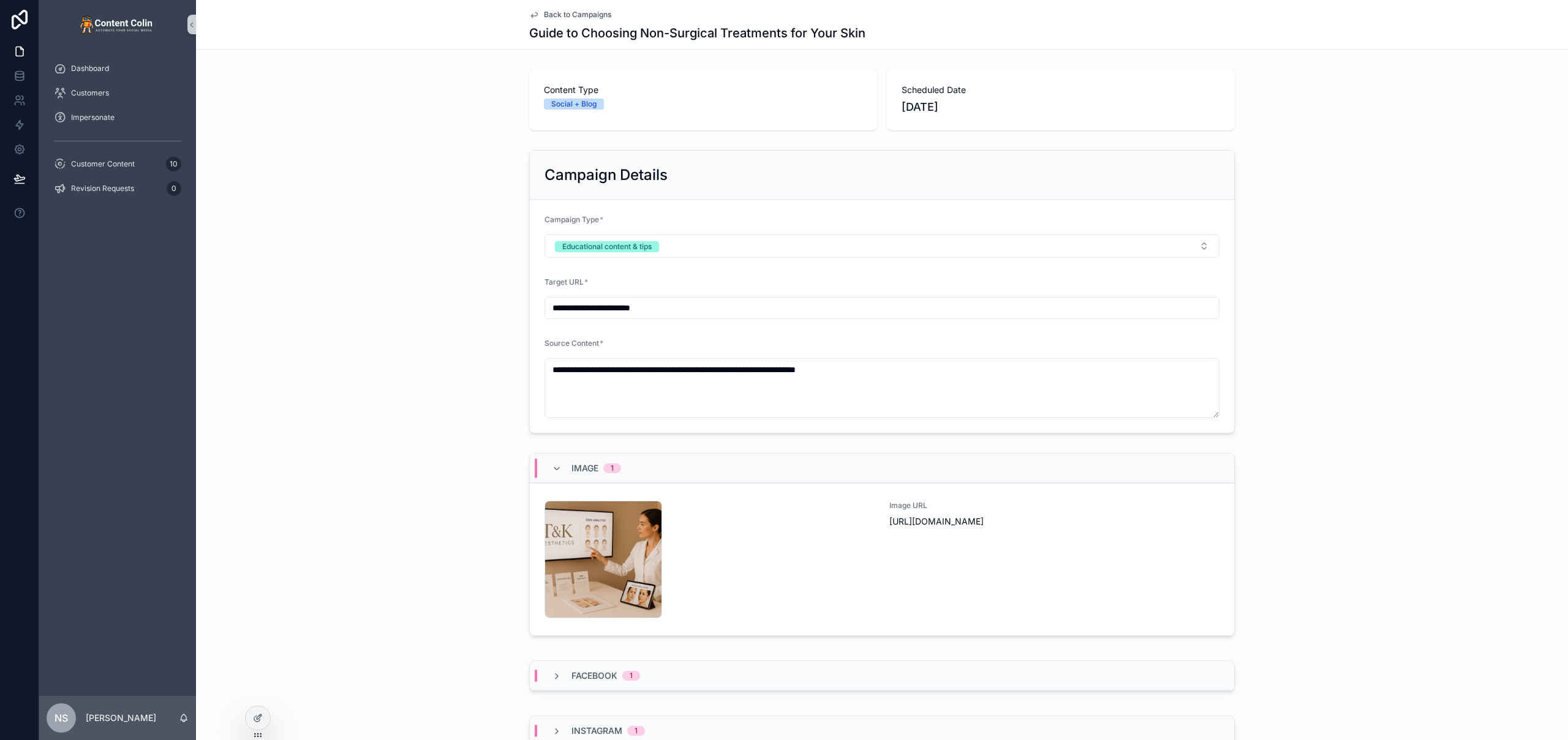
click at [1467, 334] on div "**********" at bounding box center [882, 292] width 1372 height 293
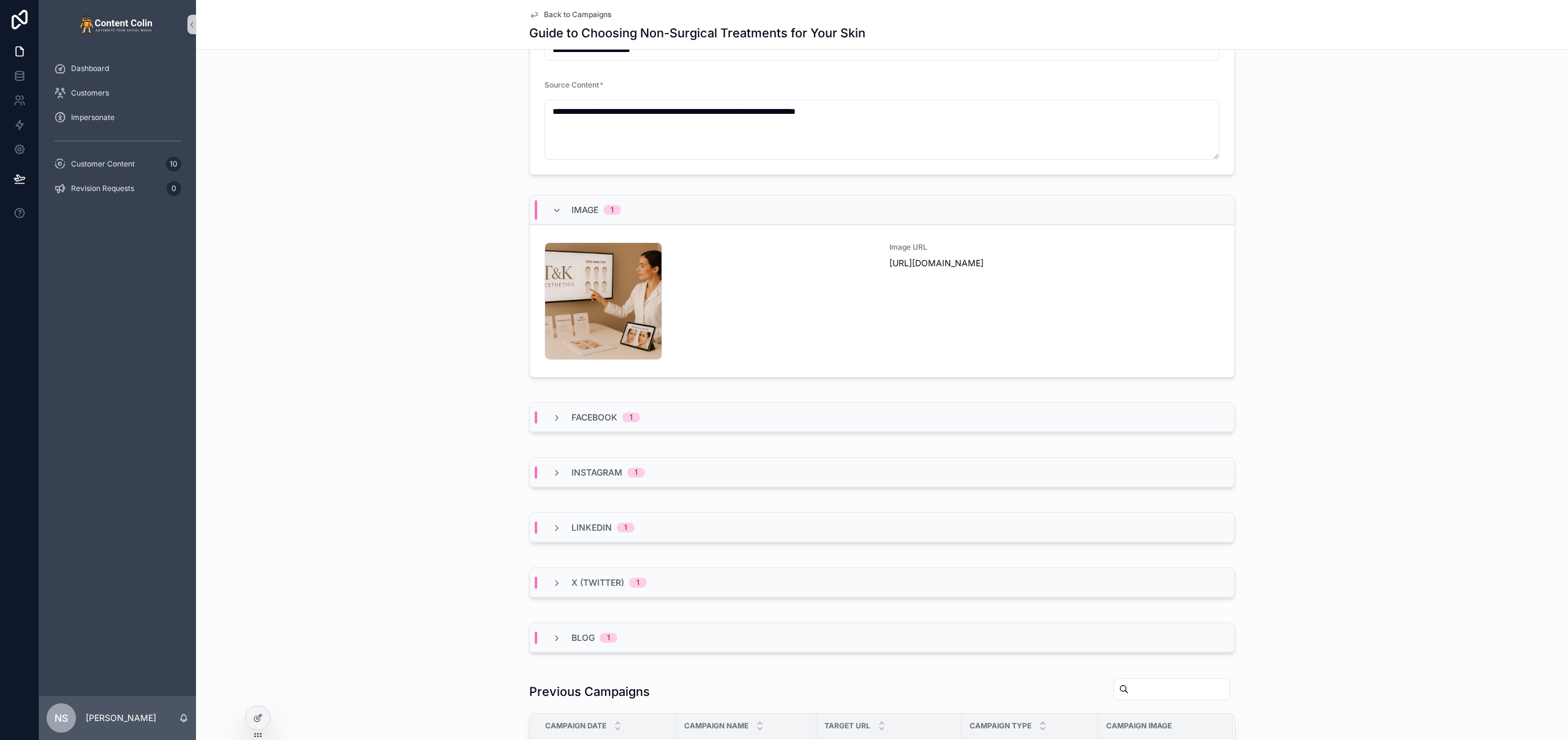
click at [720, 426] on div "Facebook 1" at bounding box center [882, 417] width 704 height 30
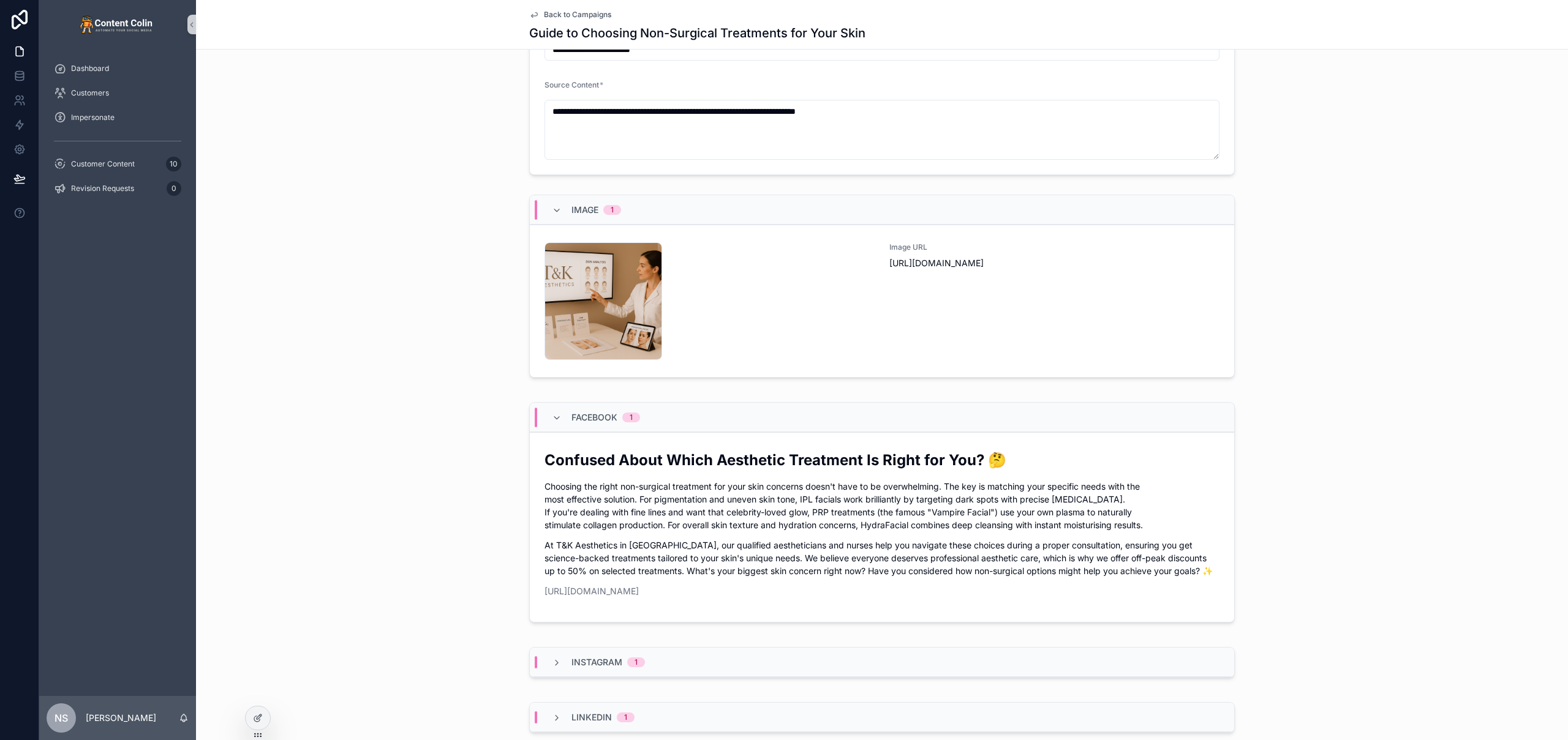
click at [723, 422] on div "Facebook 1" at bounding box center [882, 417] width 704 height 30
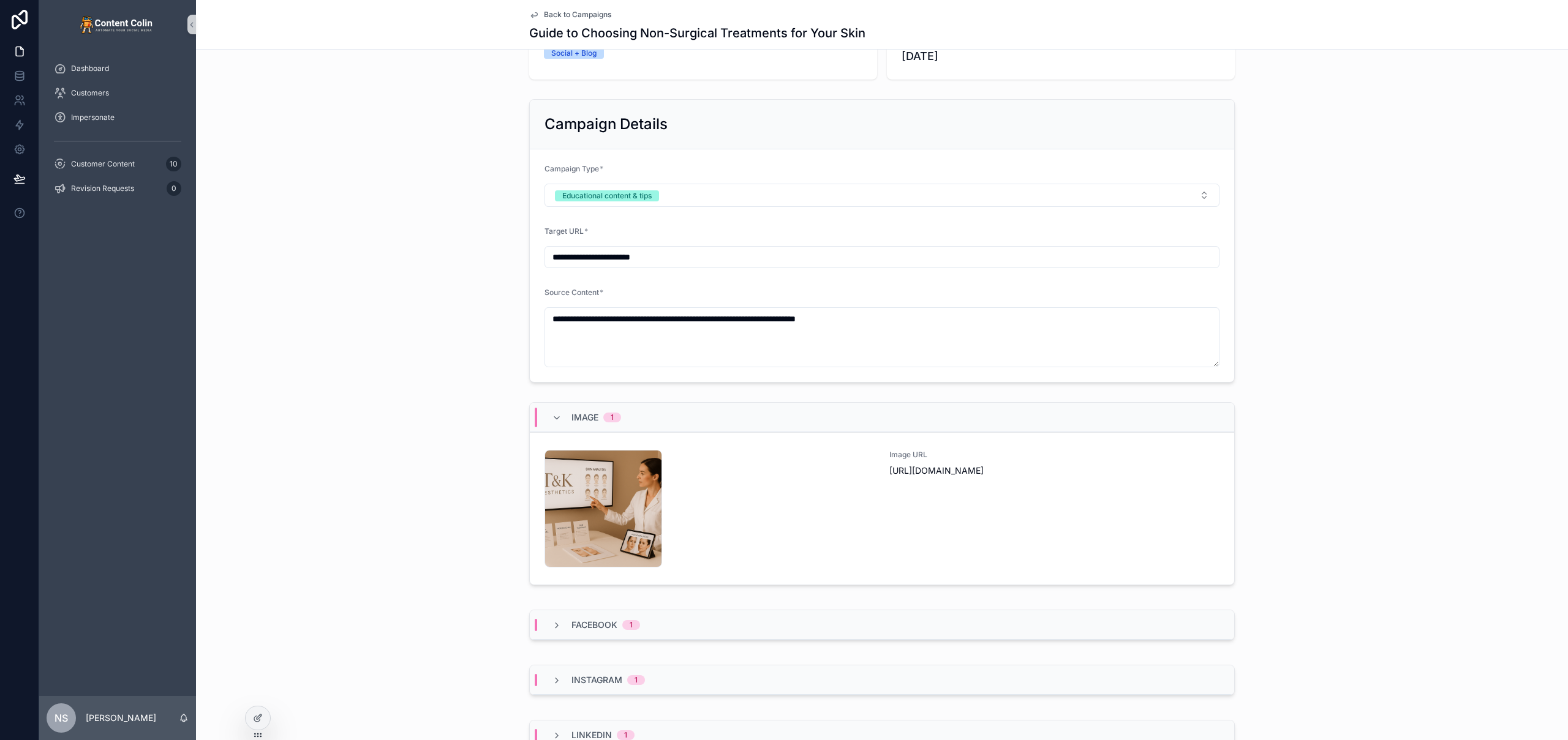
scroll to position [0, 0]
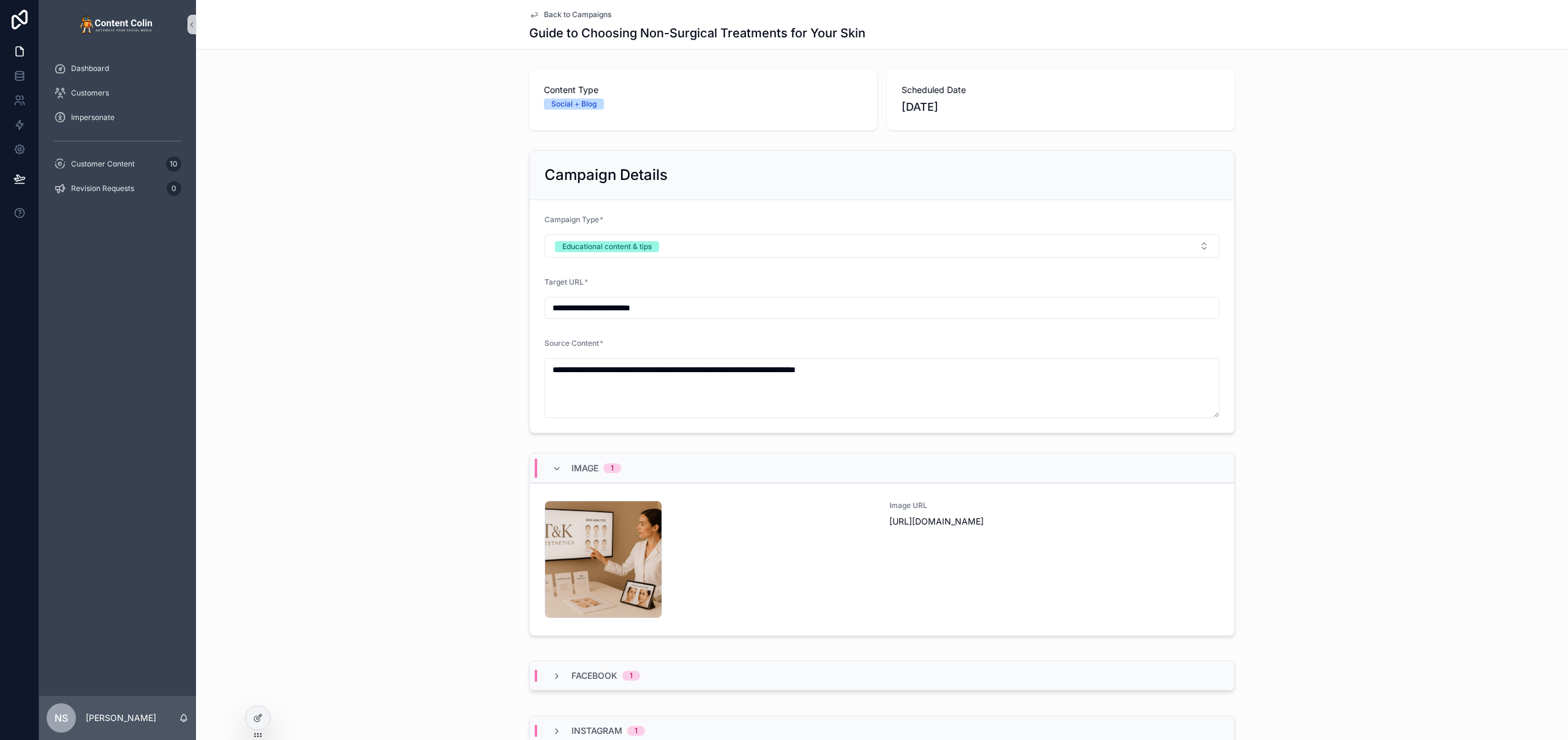
click at [551, 12] on span "Back to Campaigns" at bounding box center [577, 15] width 68 height 10
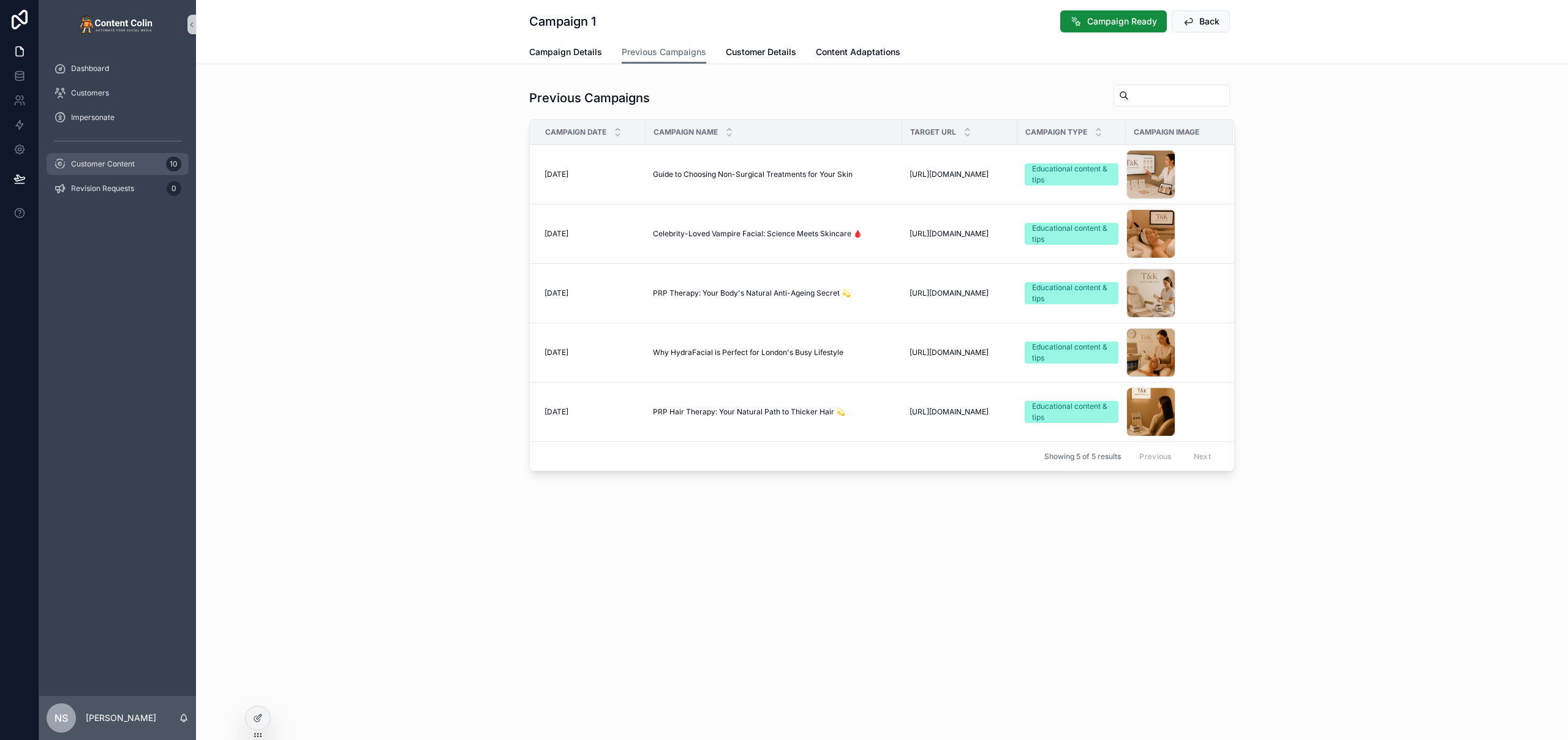
click at [104, 165] on span "Customer Content" at bounding box center [102, 164] width 64 height 10
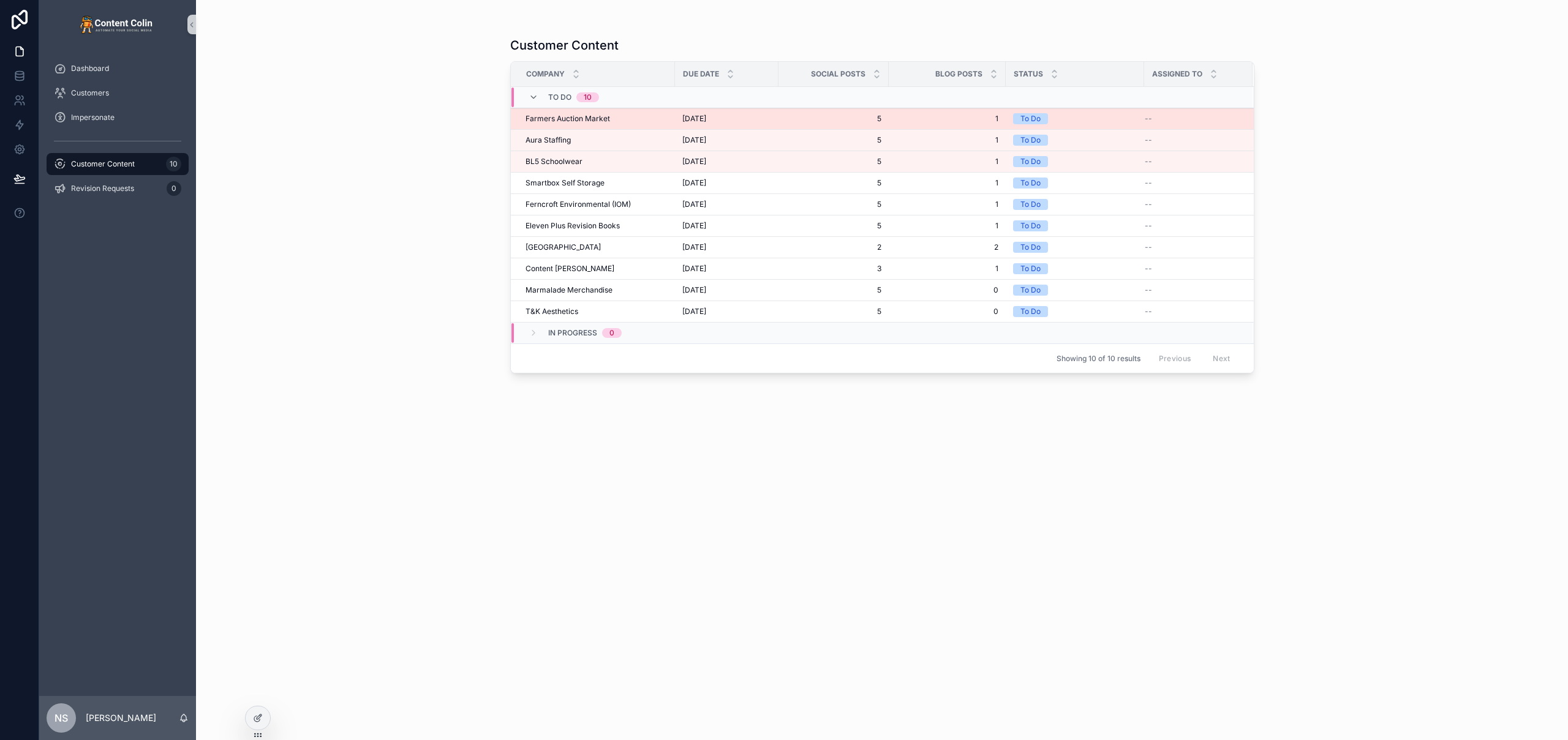
click at [629, 121] on div "Farmers Auction Market Farmers Auction Market" at bounding box center [596, 119] width 142 height 10
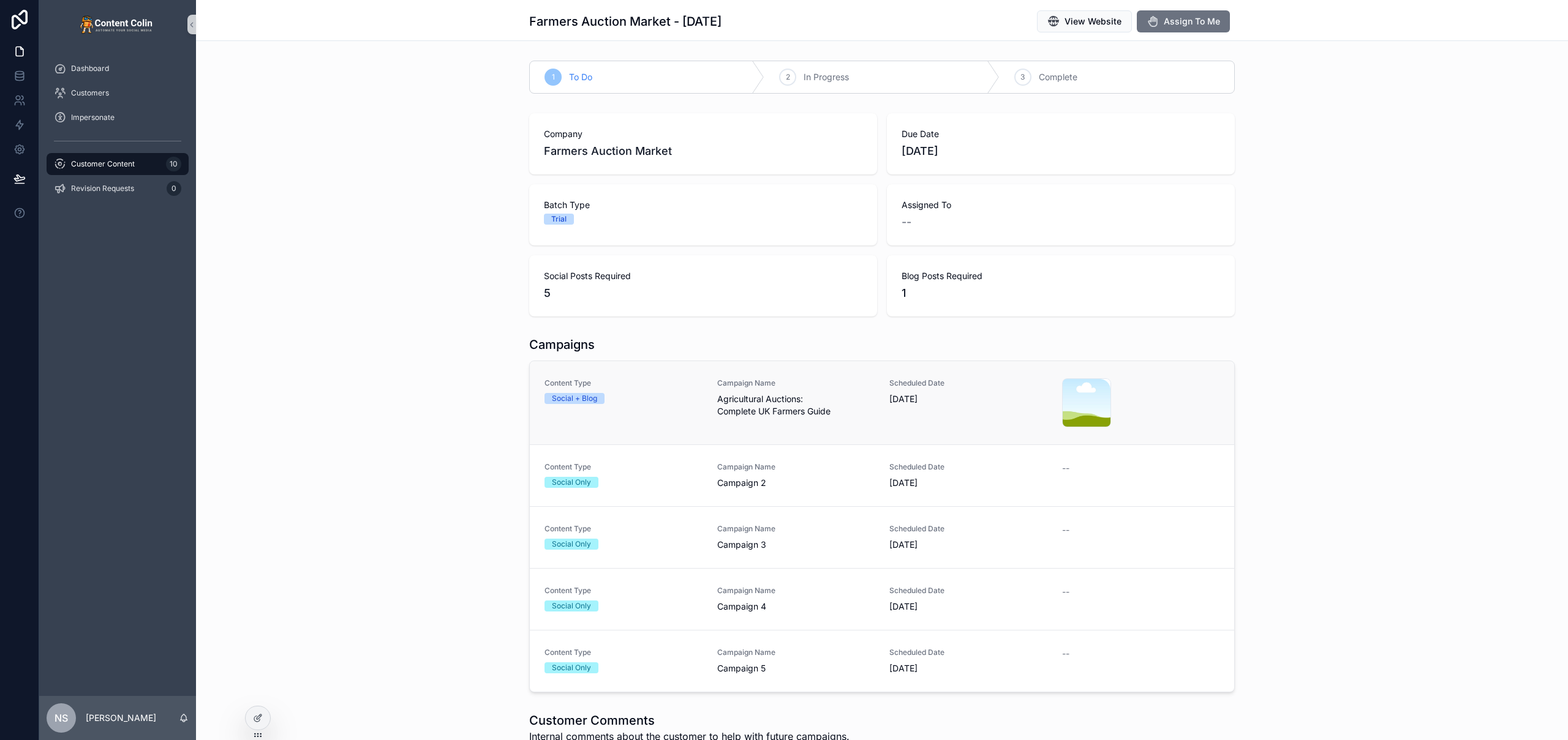
click at [724, 409] on span "Agricultural Auctions: Complete UK Farmers Guide" at bounding box center [796, 405] width 158 height 25
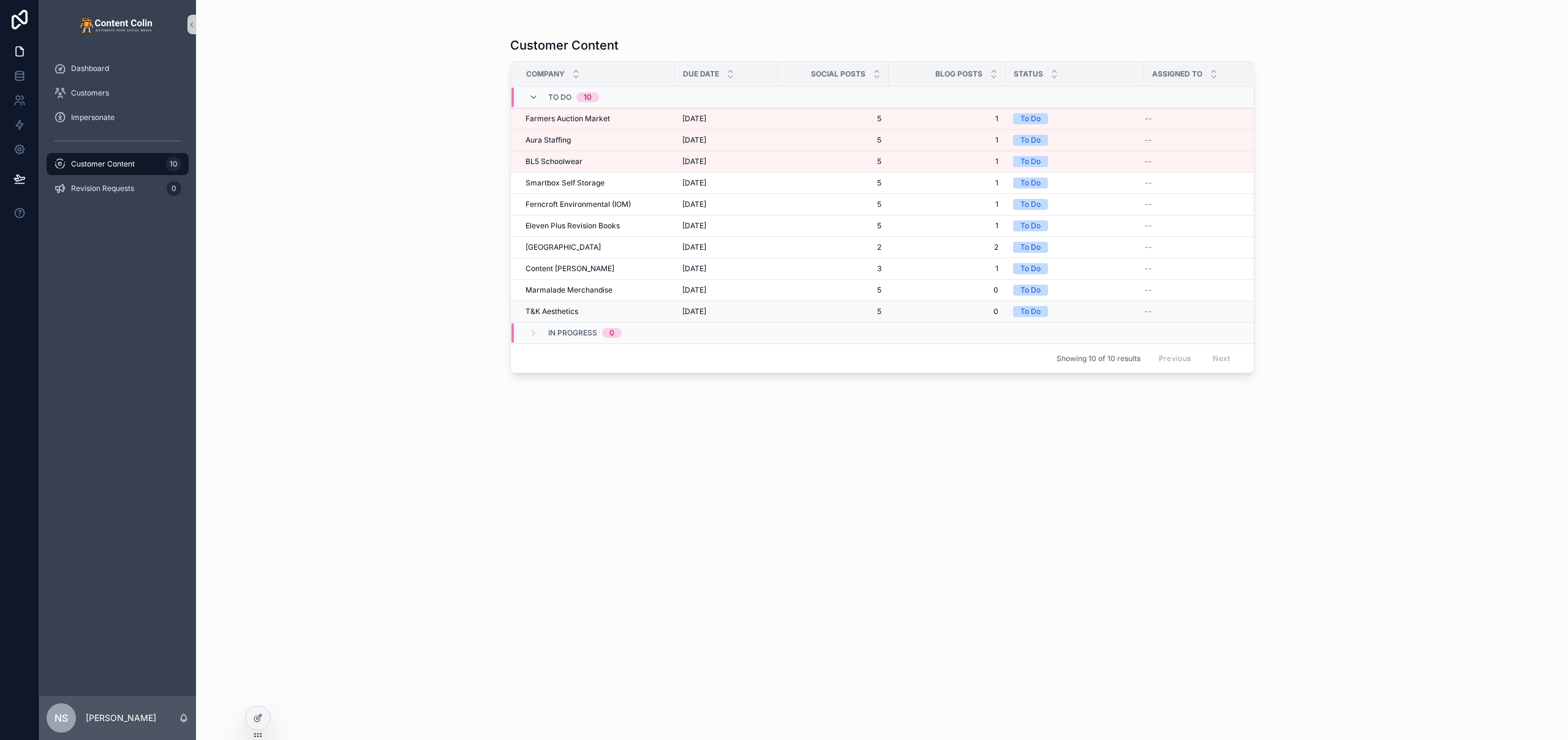
click at [635, 315] on div "T&K Aesthetics T&K Aesthetics" at bounding box center [596, 312] width 142 height 10
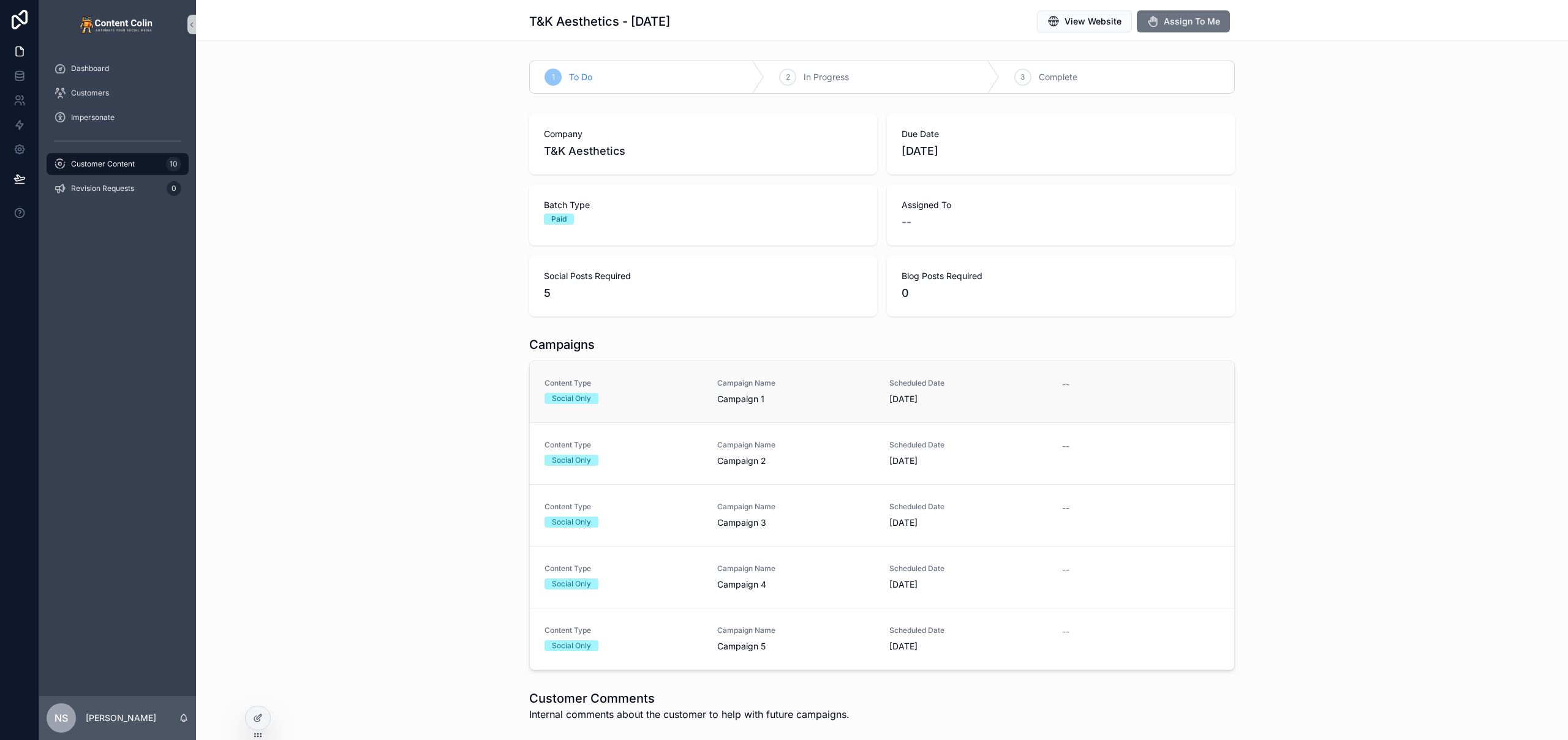
click at [749, 408] on link "Content Type Social Only Campaign Name Campaign 1 Scheduled Date [DATE] --" at bounding box center [882, 391] width 704 height 61
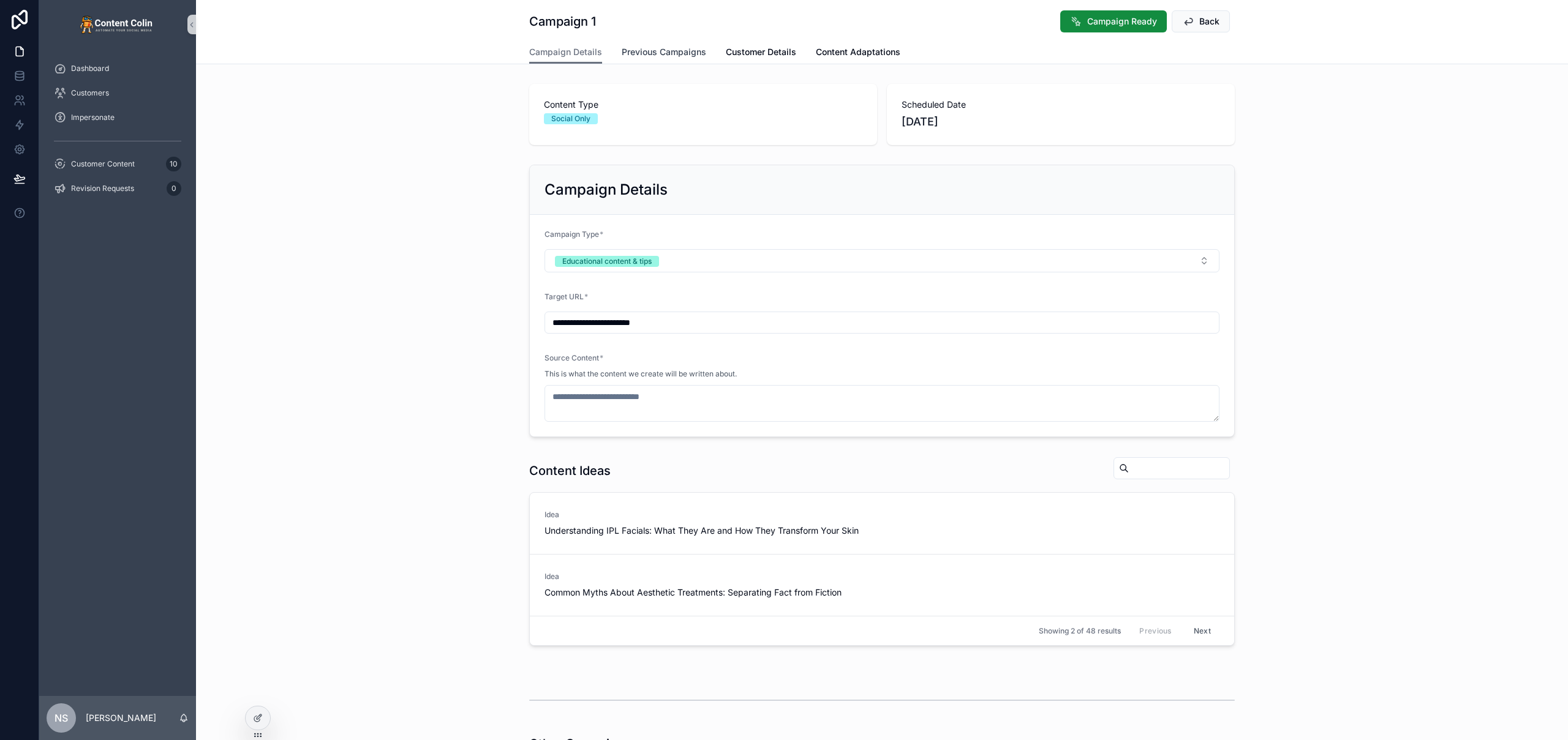
click at [655, 49] on span "Previous Campaigns" at bounding box center [664, 52] width 85 height 12
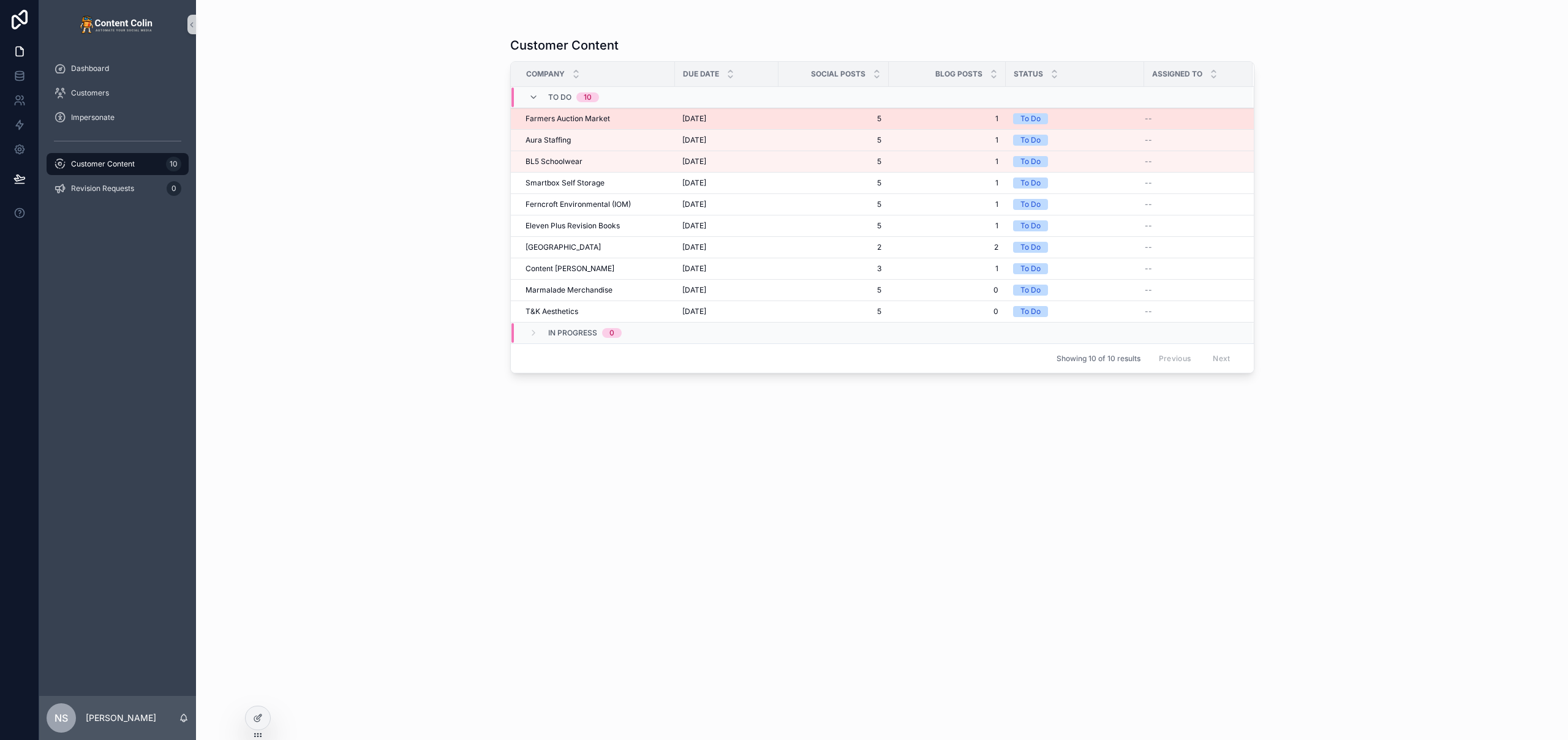
click at [653, 117] on div "Farmers Auction Market Farmers Auction Market" at bounding box center [596, 119] width 142 height 10
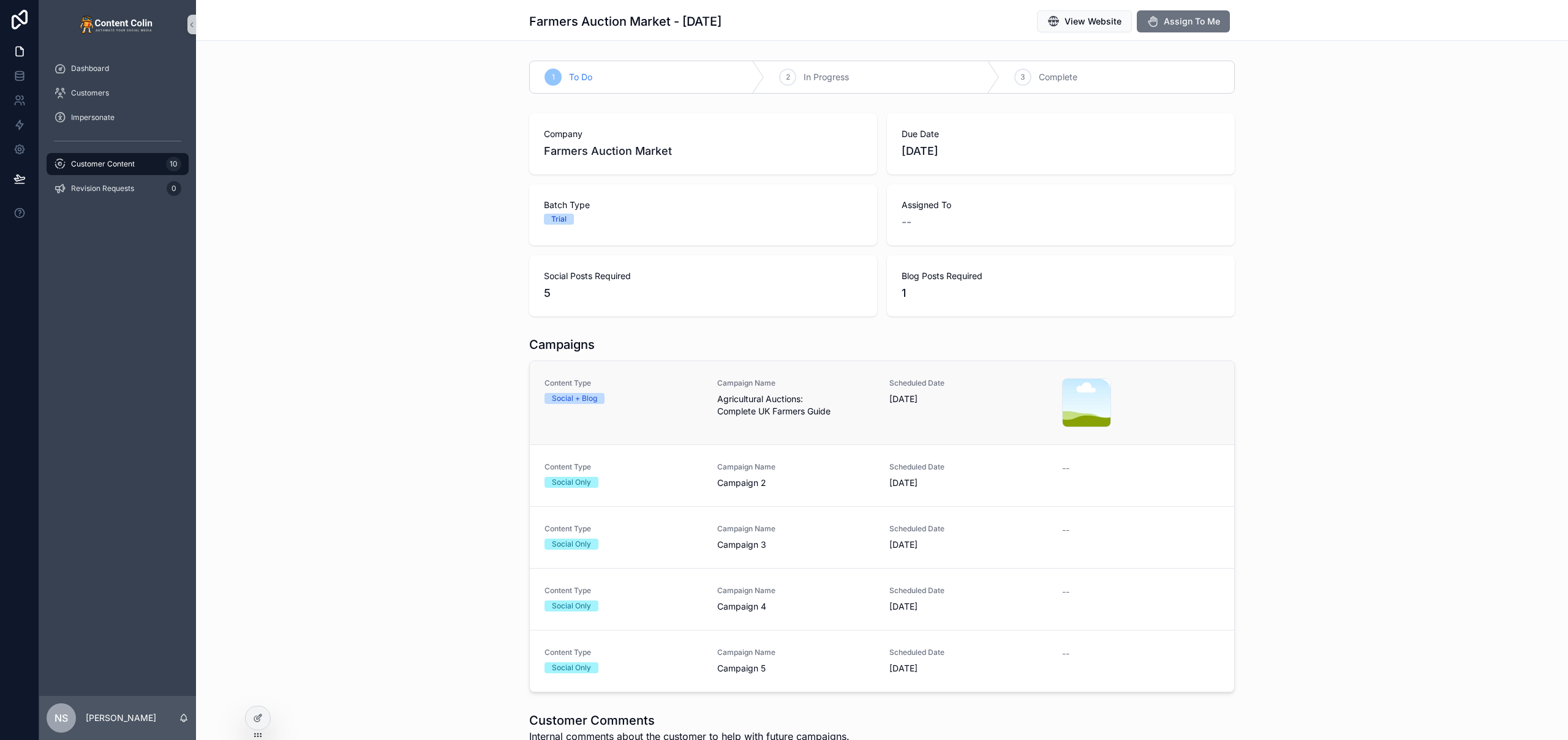
click at [812, 409] on span "Agricultural Auctions: Complete UK Farmers Guide" at bounding box center [796, 405] width 158 height 25
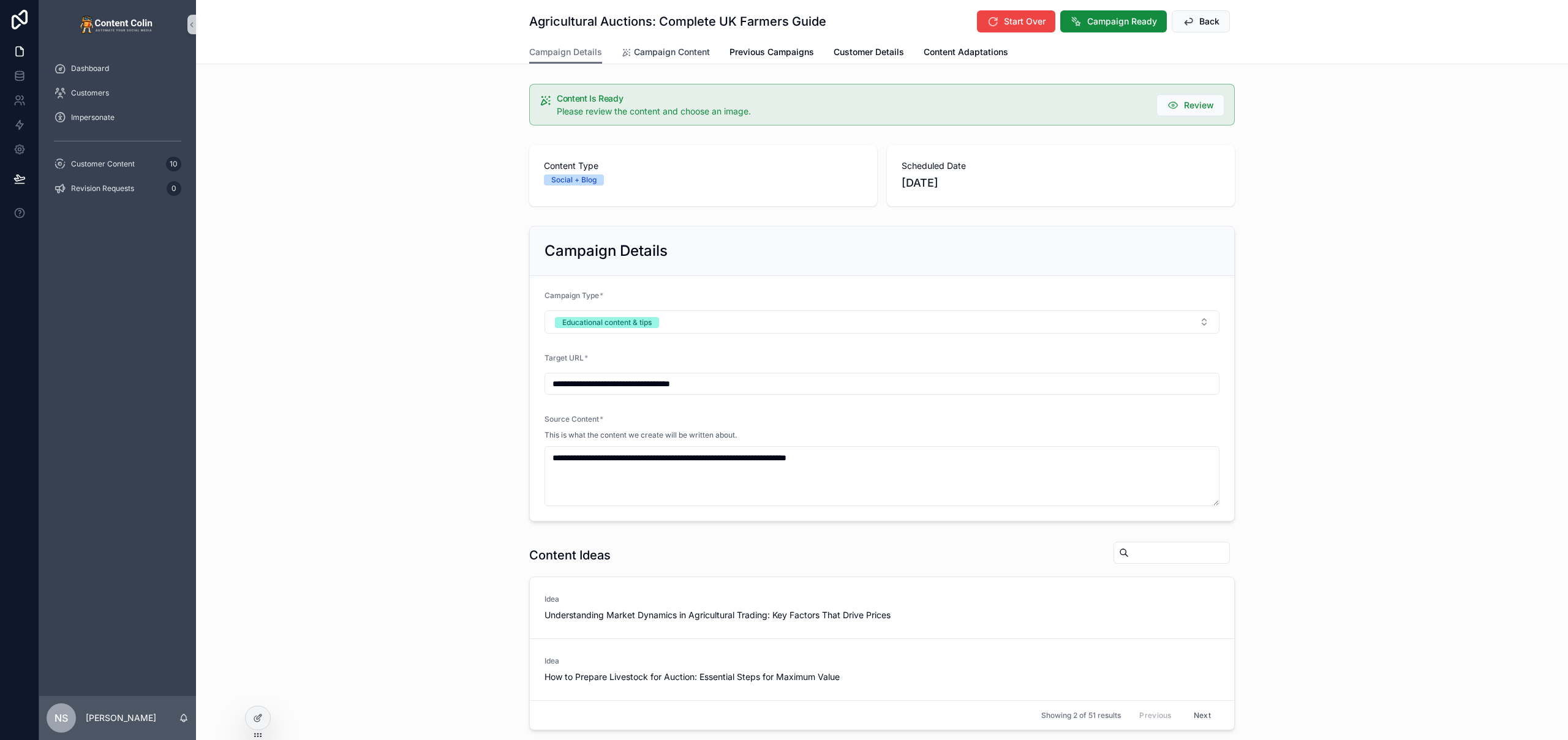
click at [654, 52] on span "Campaign Content" at bounding box center [672, 52] width 76 height 12
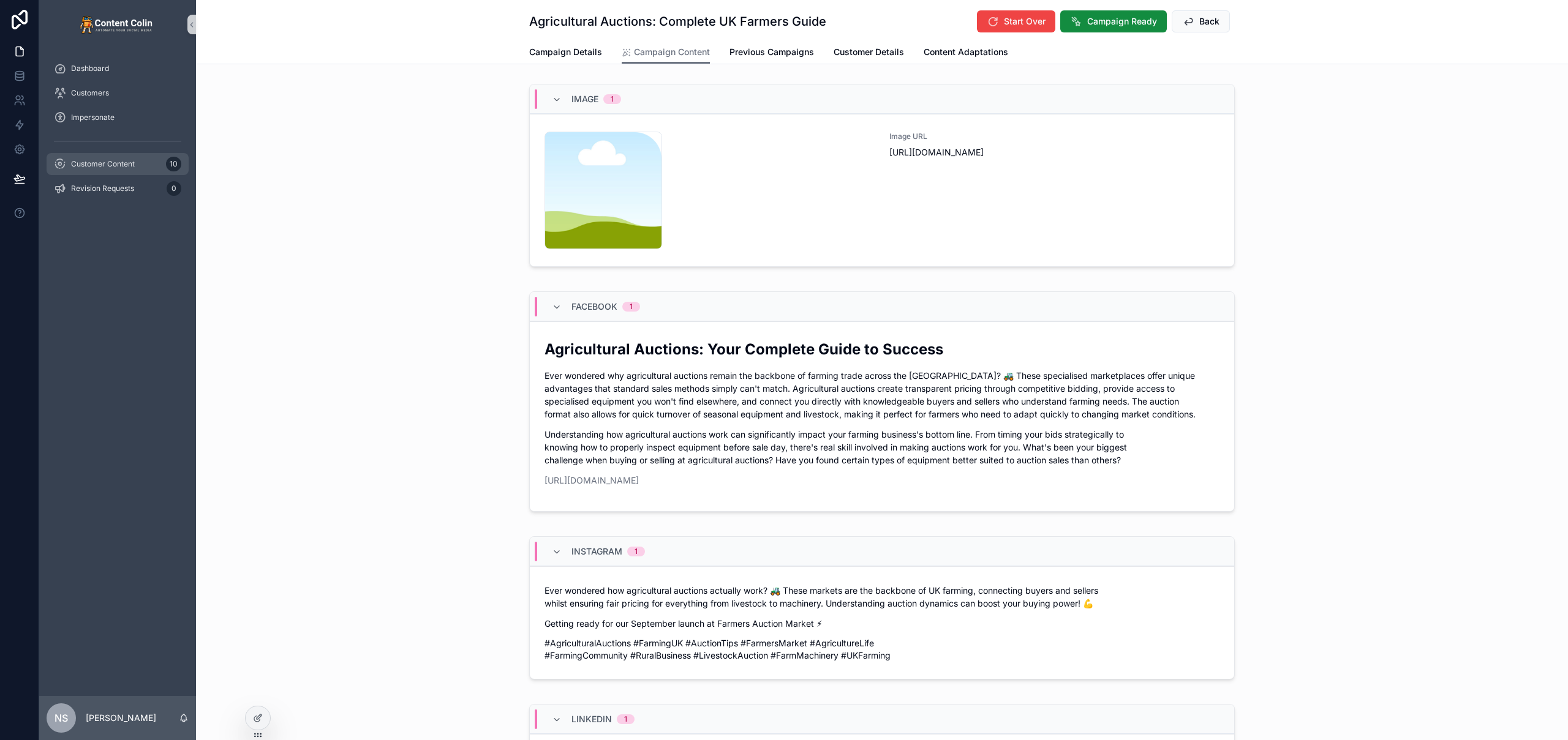
click at [121, 164] on span "Customer Content" at bounding box center [102, 164] width 64 height 10
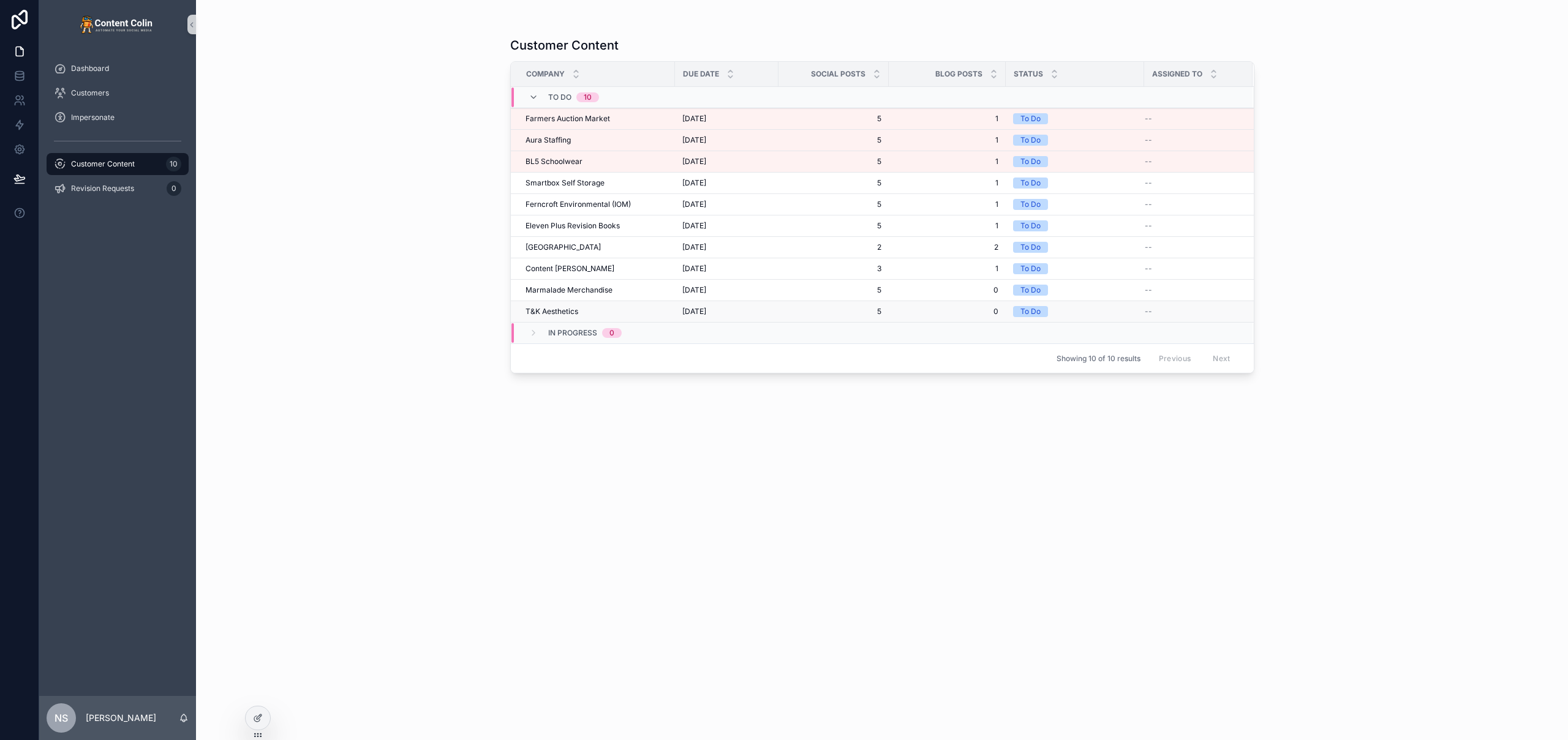
click at [689, 309] on span "[DATE]" at bounding box center [694, 312] width 24 height 10
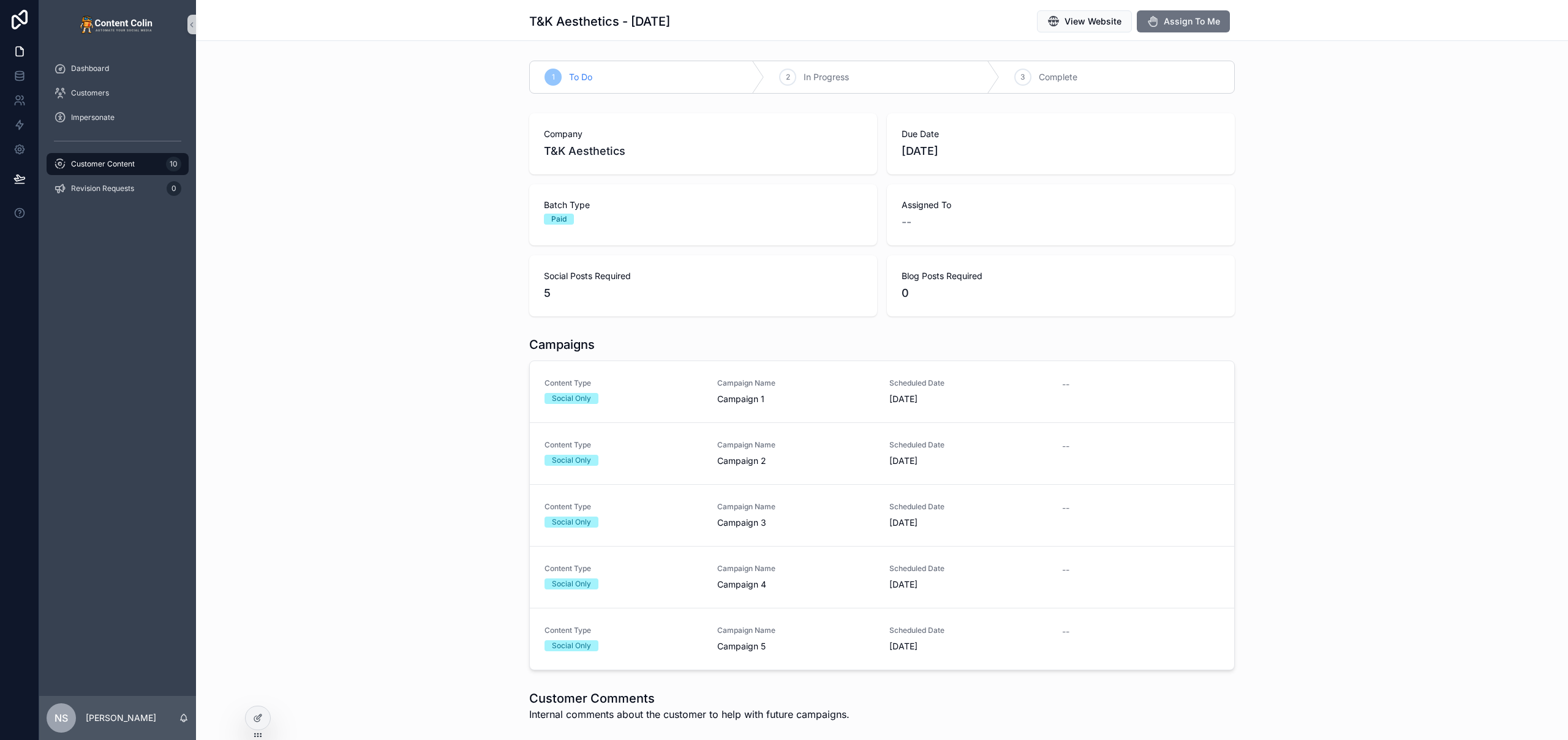
click at [721, 310] on div "Social Posts Required 5" at bounding box center [703, 285] width 348 height 61
click at [707, 391] on div "Content Type Social Only Campaign Name Campaign 1 Scheduled Date [DATE] --" at bounding box center [882, 391] width 675 height 27
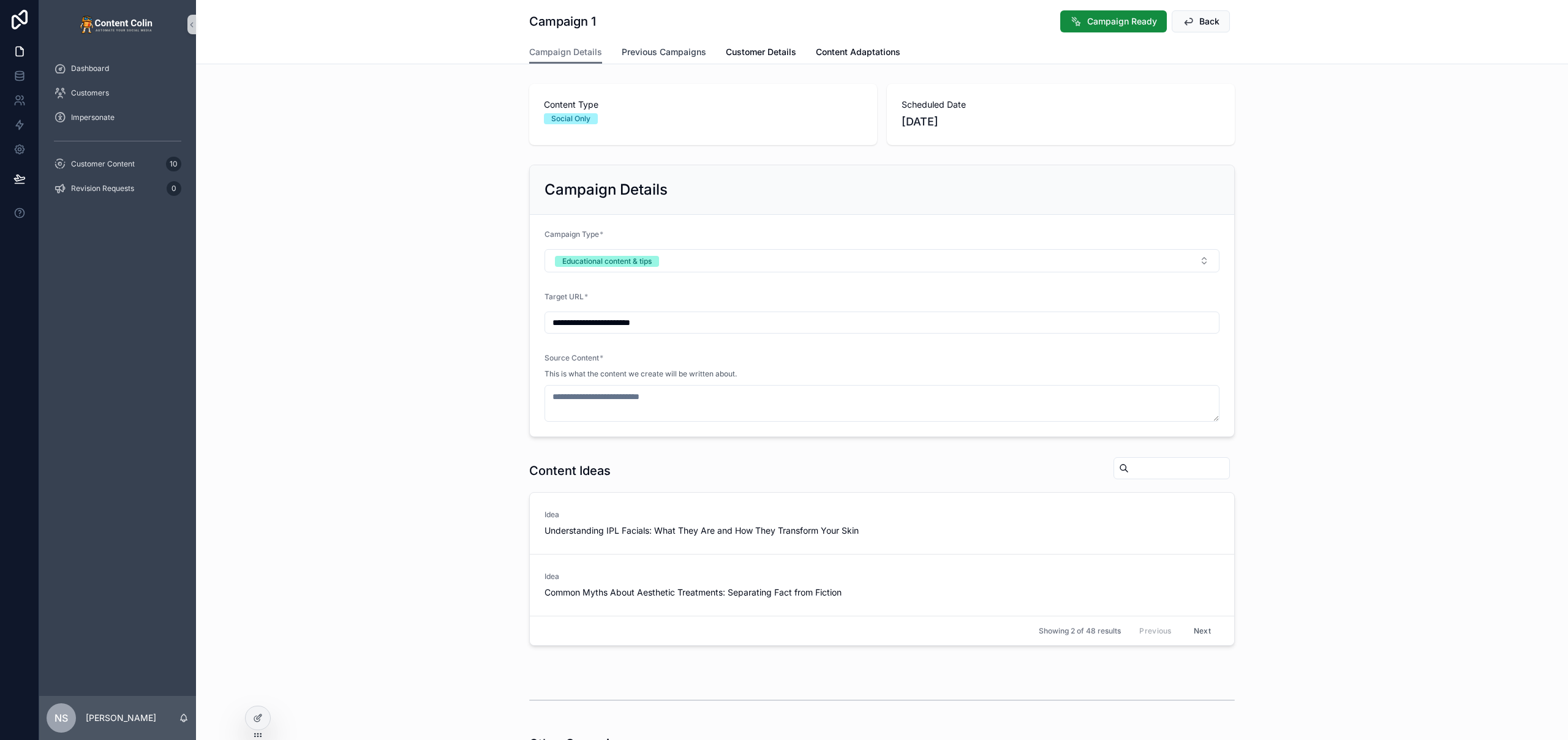
click at [666, 52] on span "Previous Campaigns" at bounding box center [664, 52] width 85 height 12
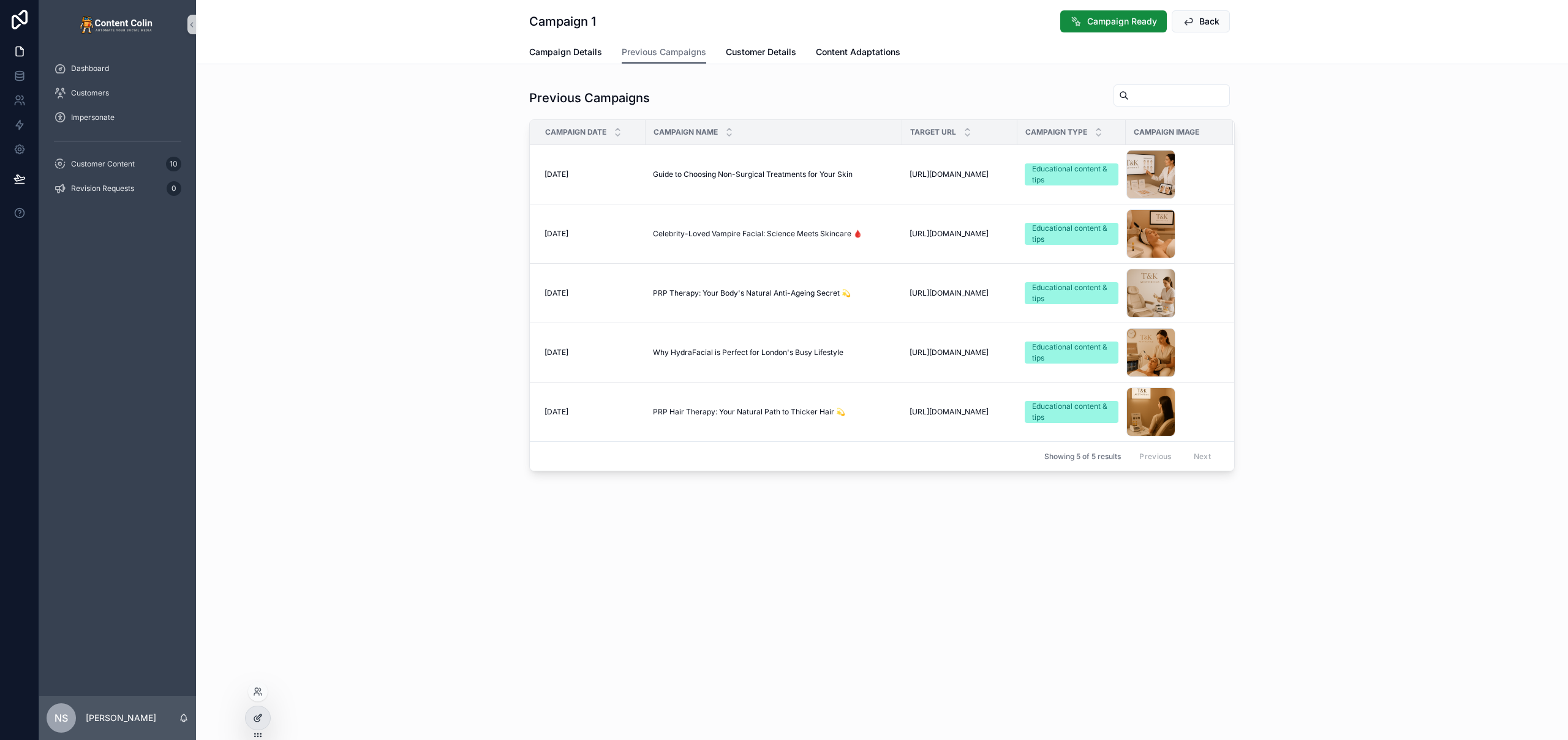
click at [255, 713] on icon at bounding box center [258, 719] width 10 height 10
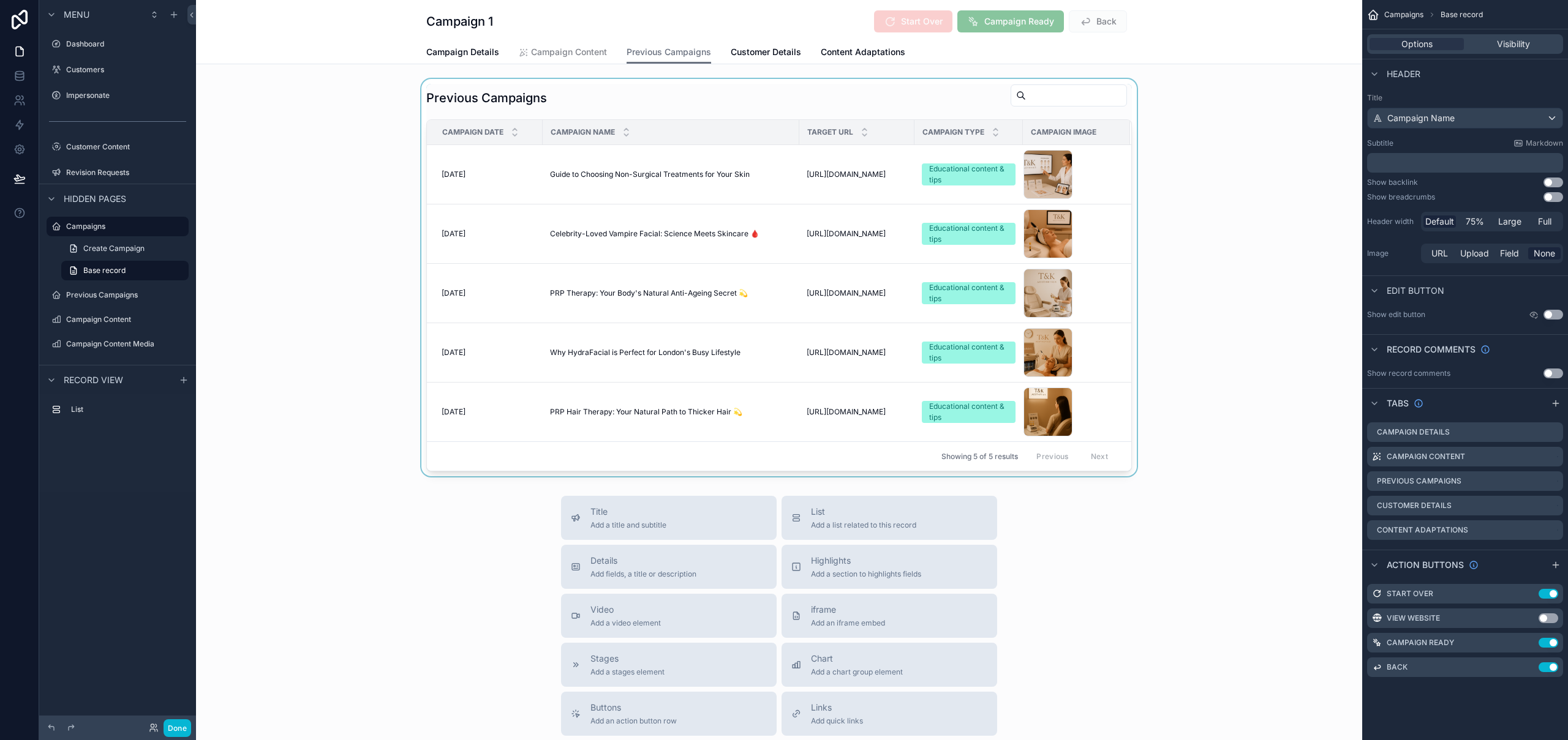
click at [717, 92] on div "scrollable content" at bounding box center [779, 277] width 1166 height 397
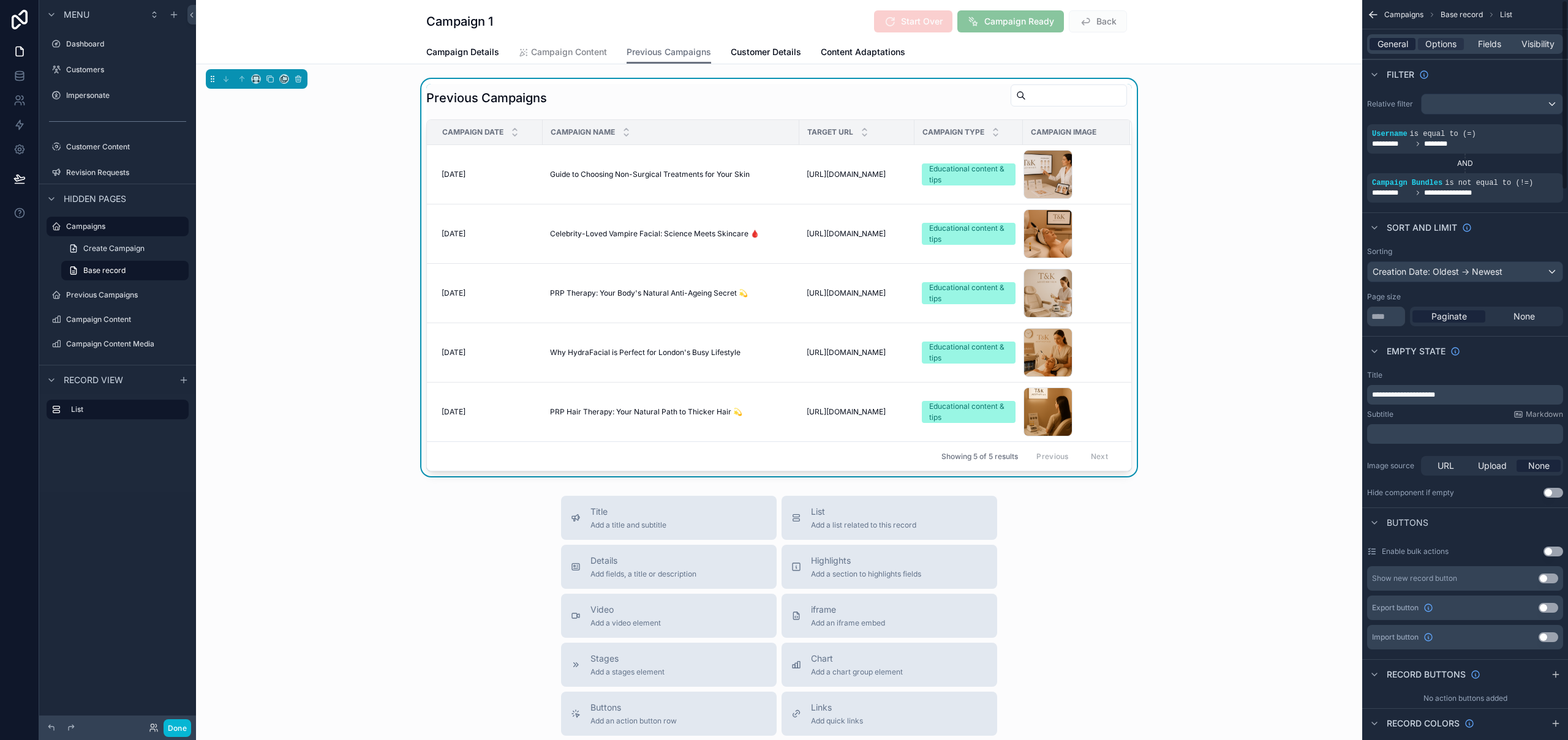
click at [1391, 47] on span "General" at bounding box center [1393, 44] width 30 height 12
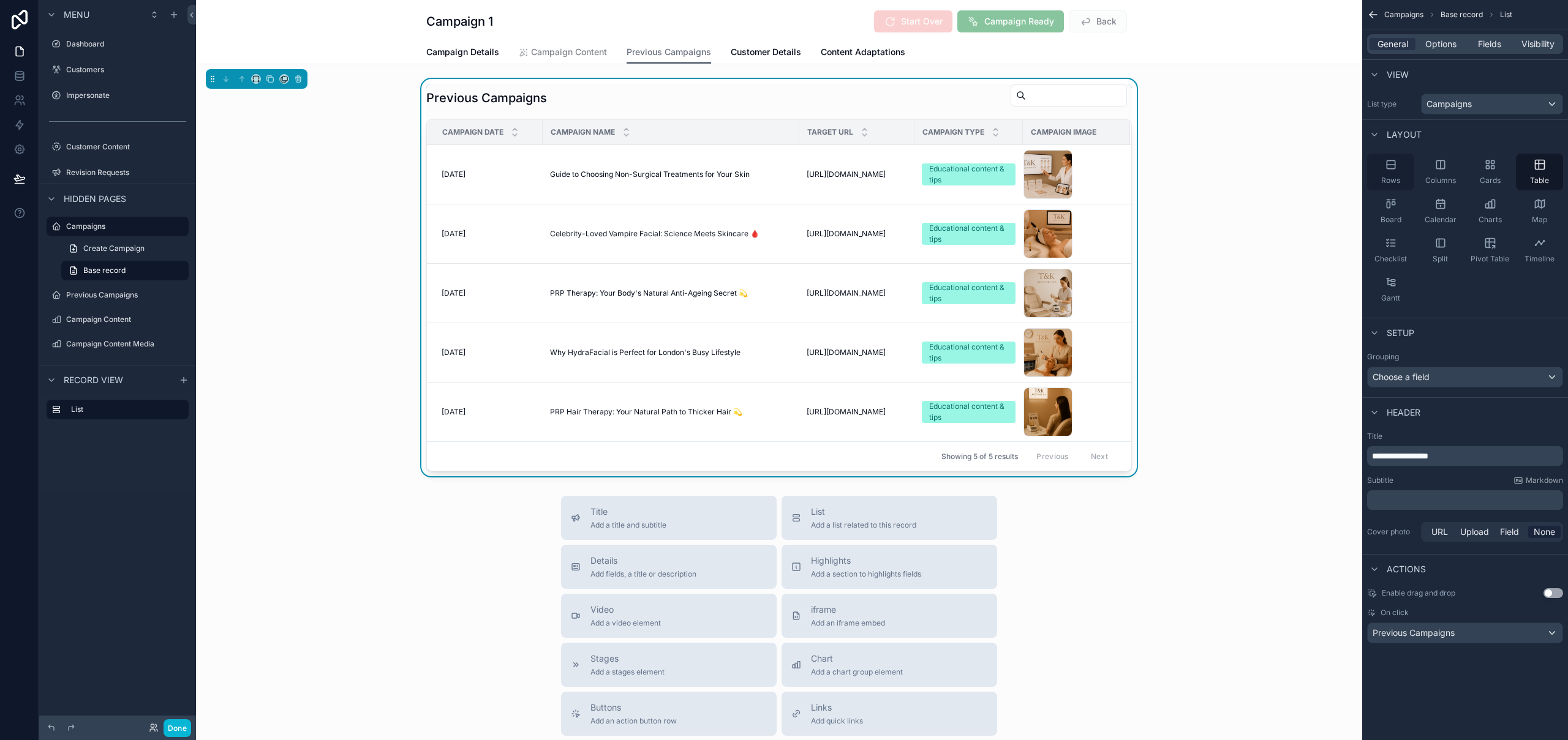
click at [1399, 170] on div "Rows" at bounding box center [1390, 172] width 47 height 37
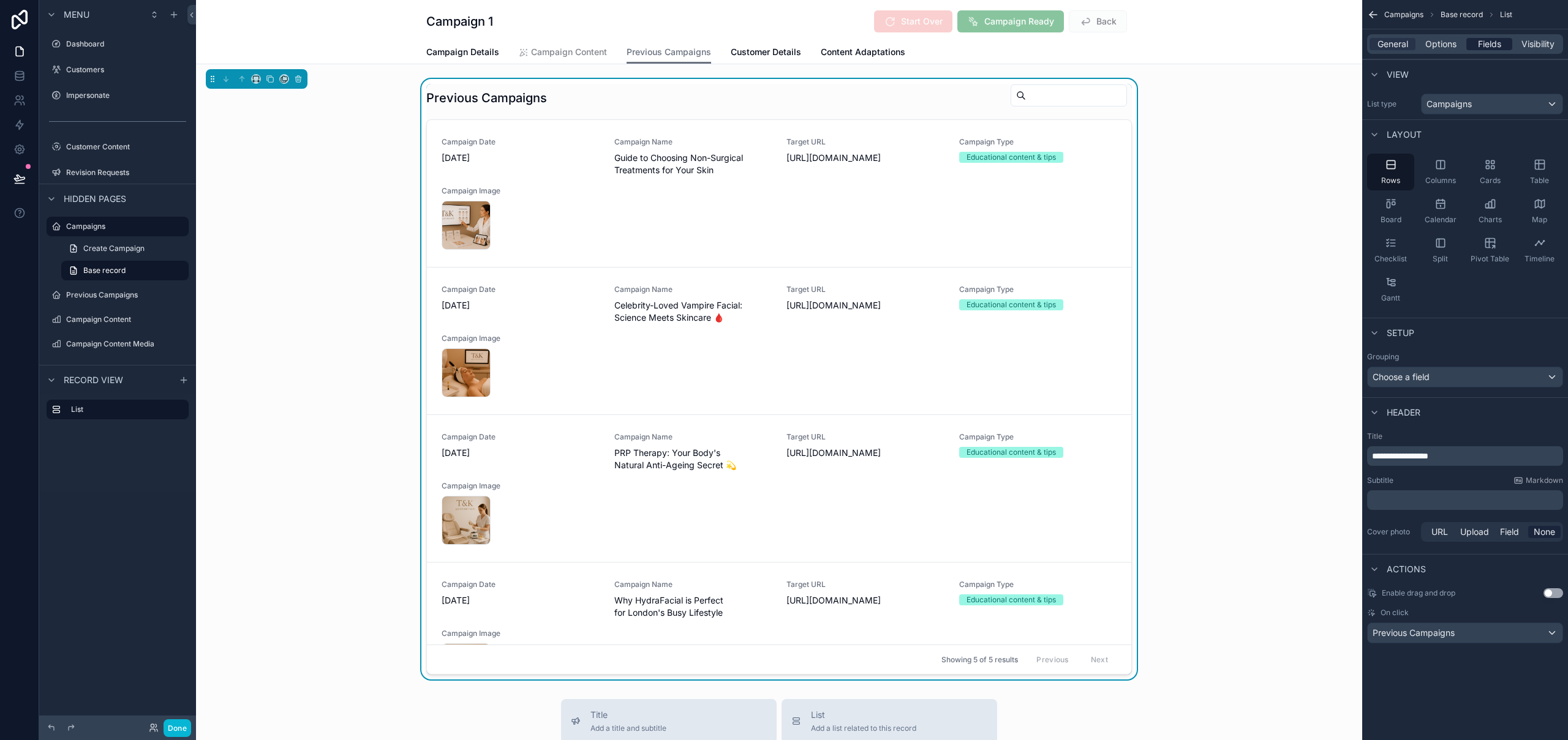
click at [1493, 39] on span "Fields" at bounding box center [1490, 44] width 23 height 12
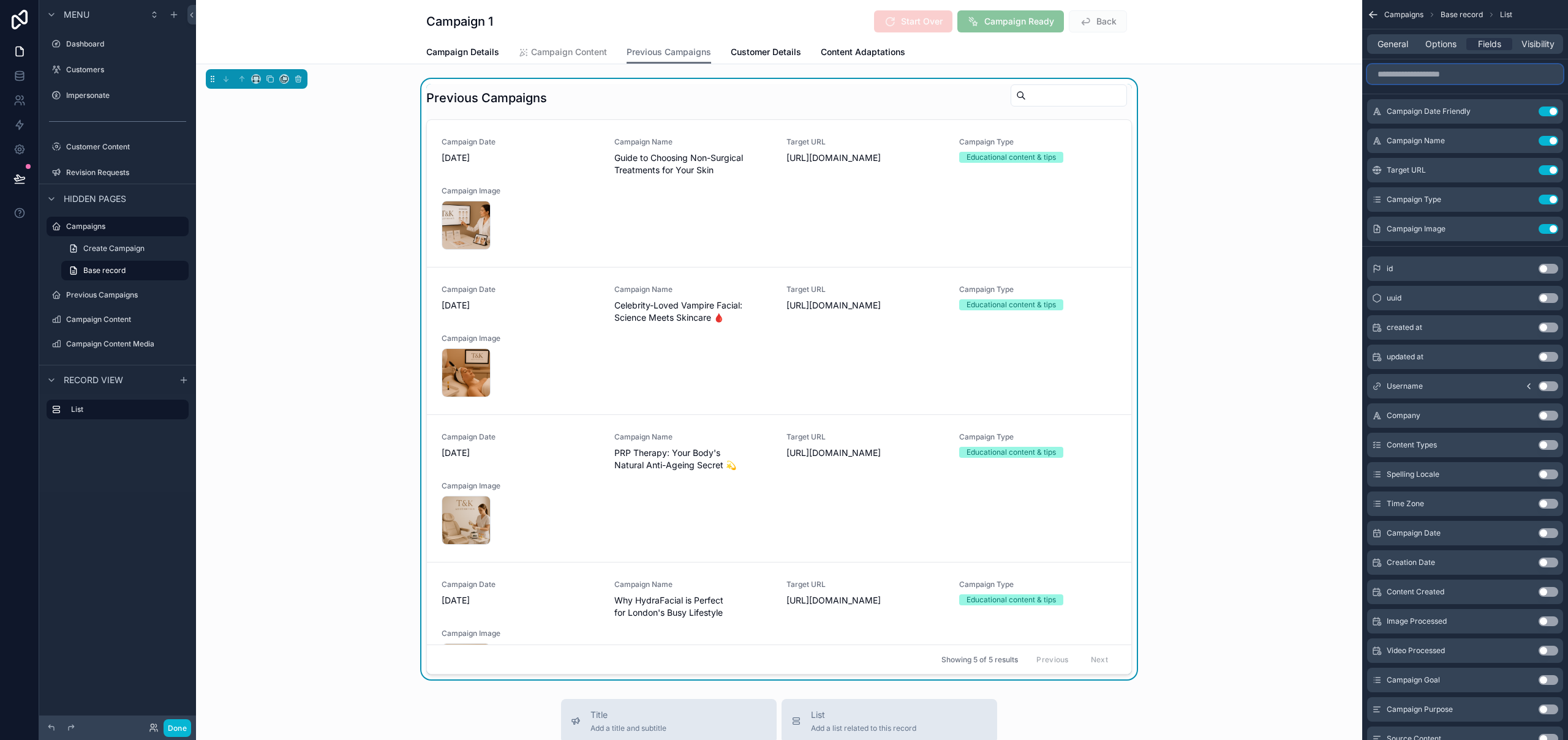
click at [1446, 76] on input "scrollable content" at bounding box center [1465, 74] width 196 height 20
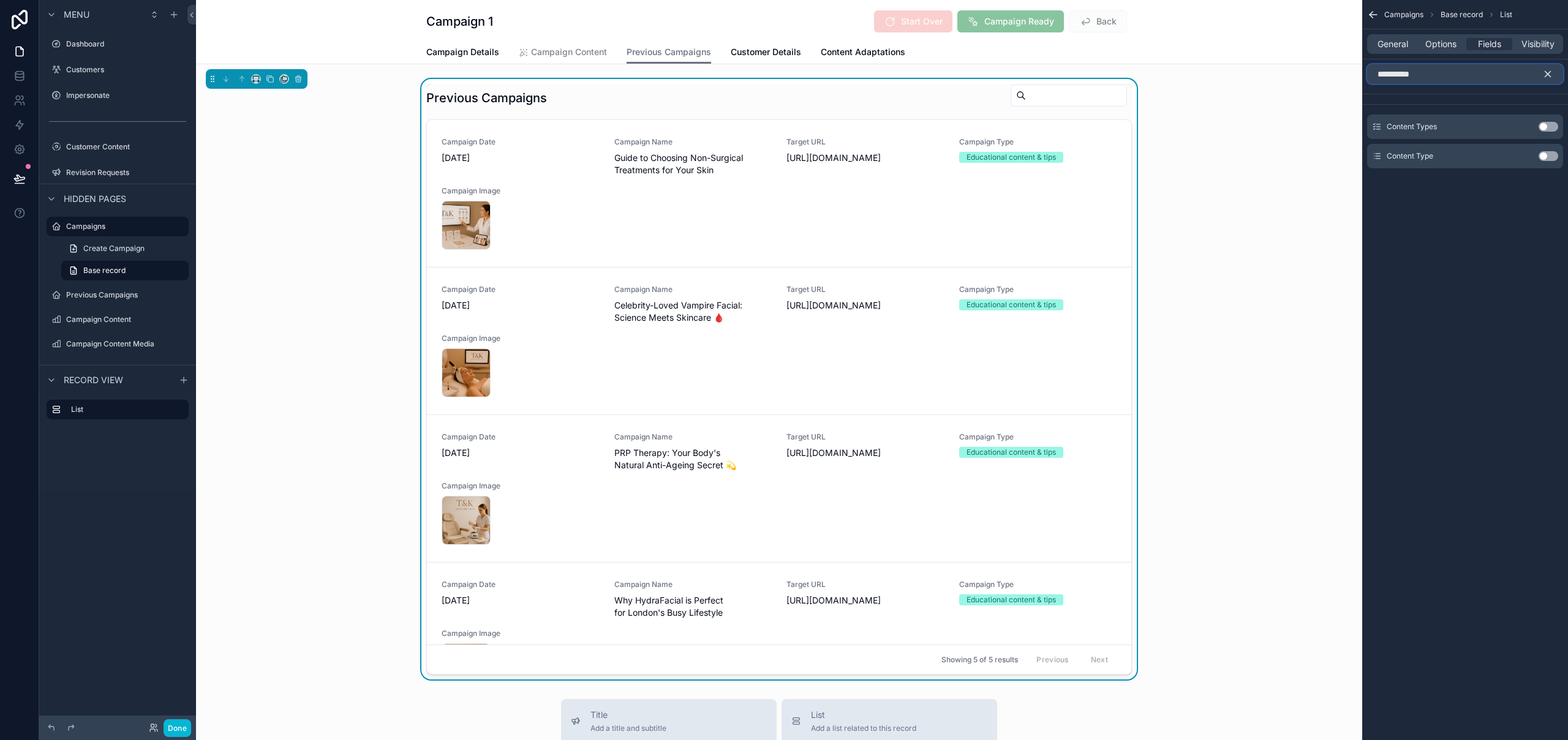
type input "**********"
click at [1554, 153] on button "Use setting" at bounding box center [1548, 156] width 20 height 10
click at [1549, 70] on icon "scrollable content" at bounding box center [1547, 74] width 11 height 11
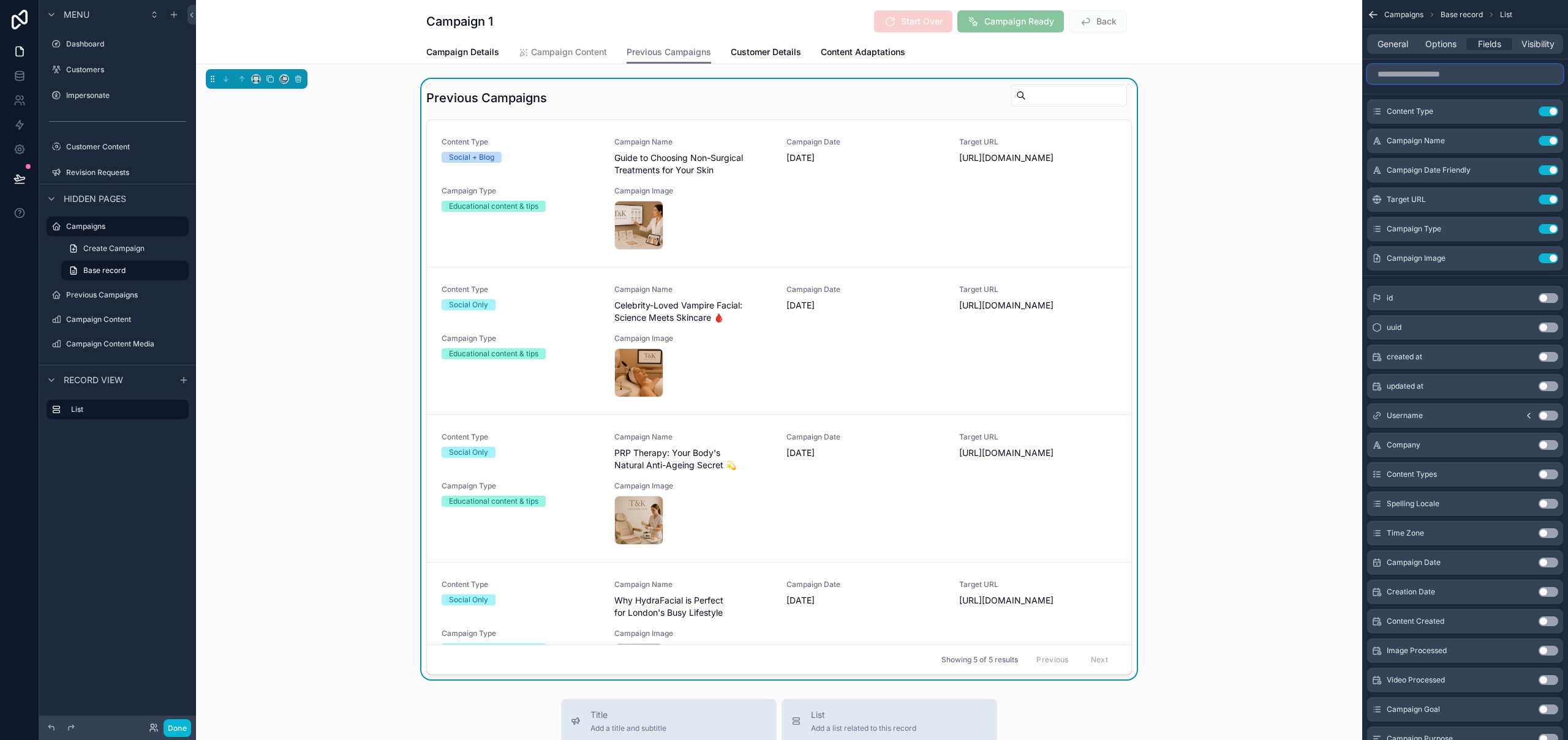
click at [1449, 73] on input "scrollable content" at bounding box center [1465, 74] width 196 height 20
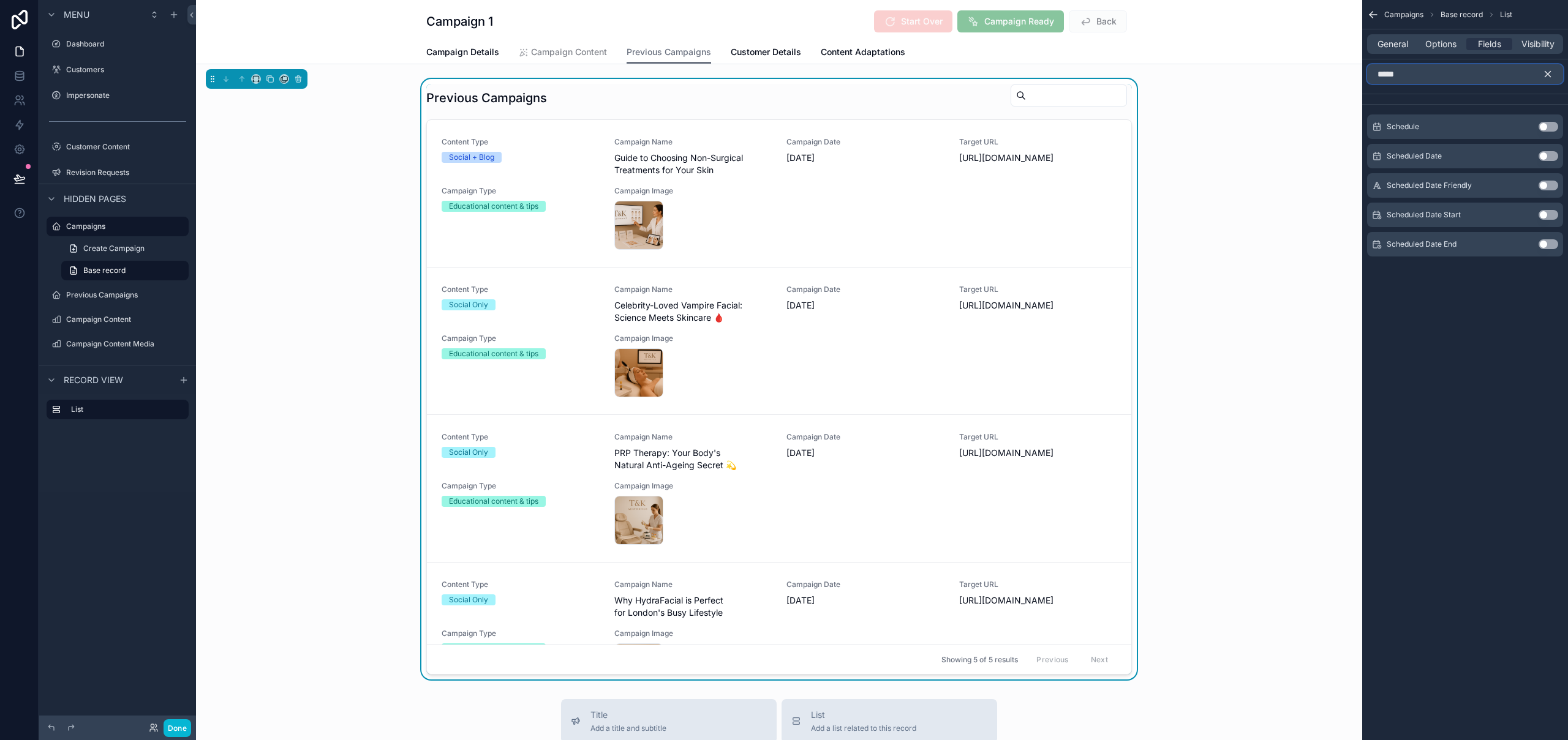
type input "*****"
click at [1548, 186] on button "Use setting" at bounding box center [1548, 186] width 20 height 10
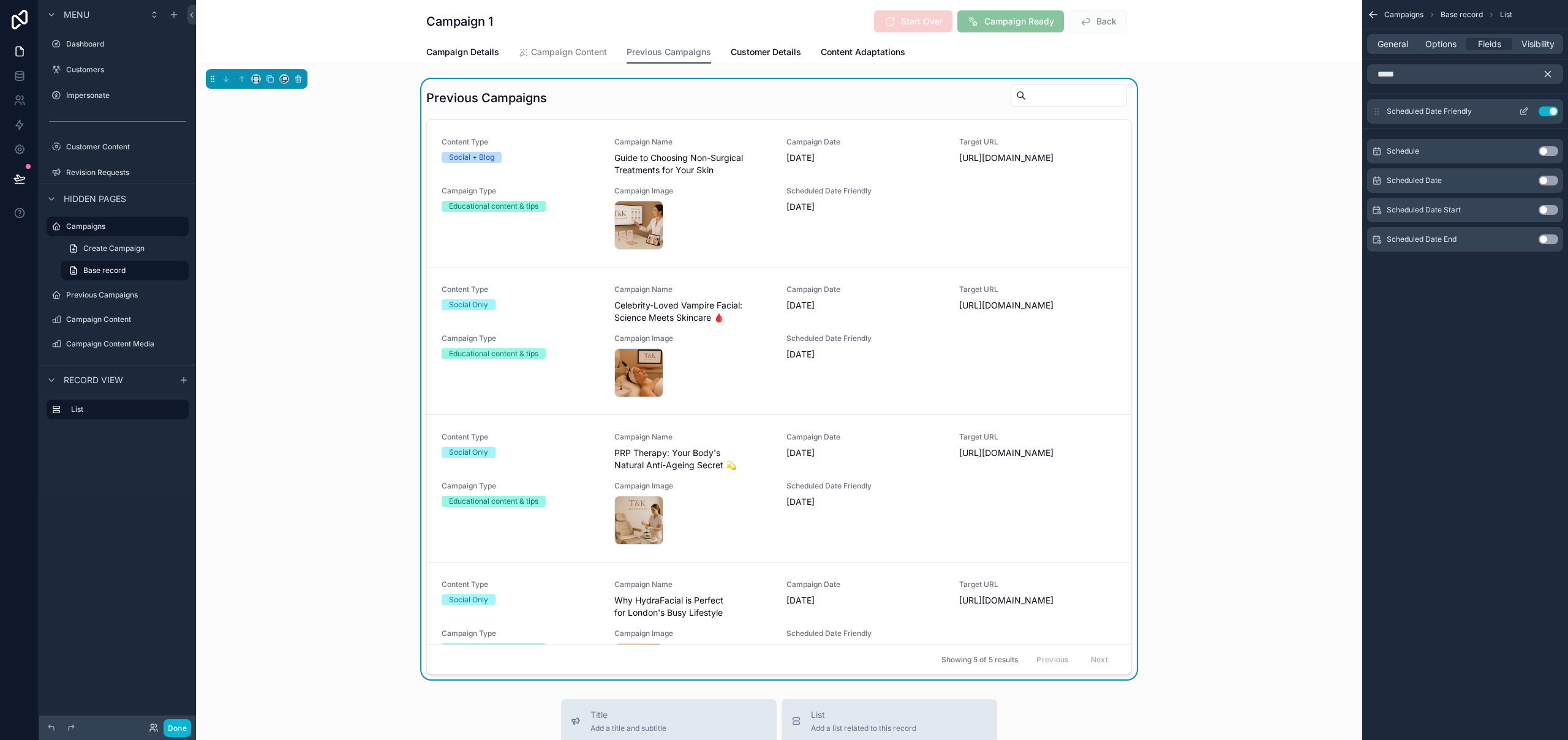
click at [1524, 110] on icon "scrollable content" at bounding box center [1525, 110] width 5 height 5
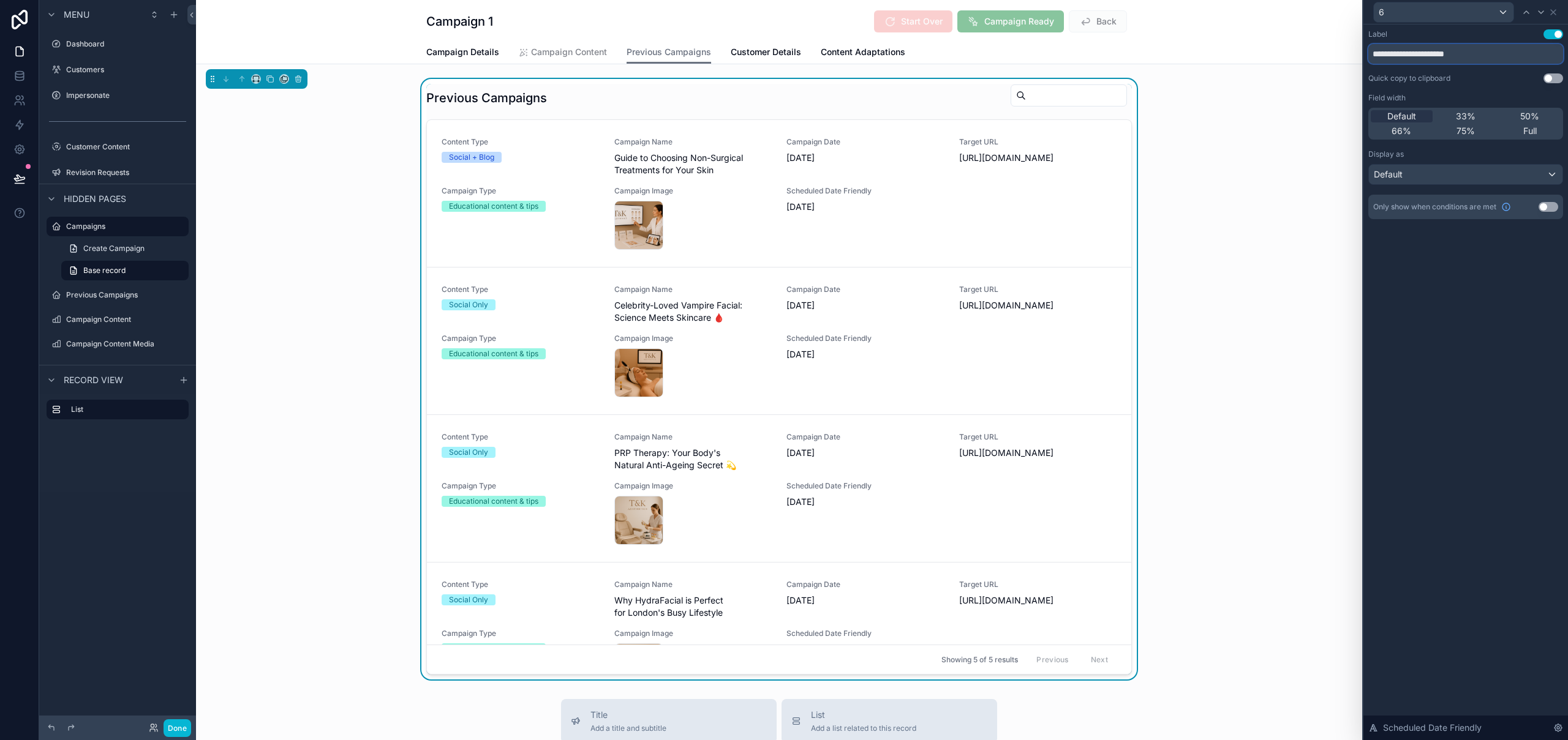
click at [1454, 51] on input "**********" at bounding box center [1466, 54] width 195 height 20
click at [1454, 50] on input "**********" at bounding box center [1466, 54] width 195 height 20
type input "**********"
click at [1556, 14] on icon at bounding box center [1553, 13] width 5 height 5
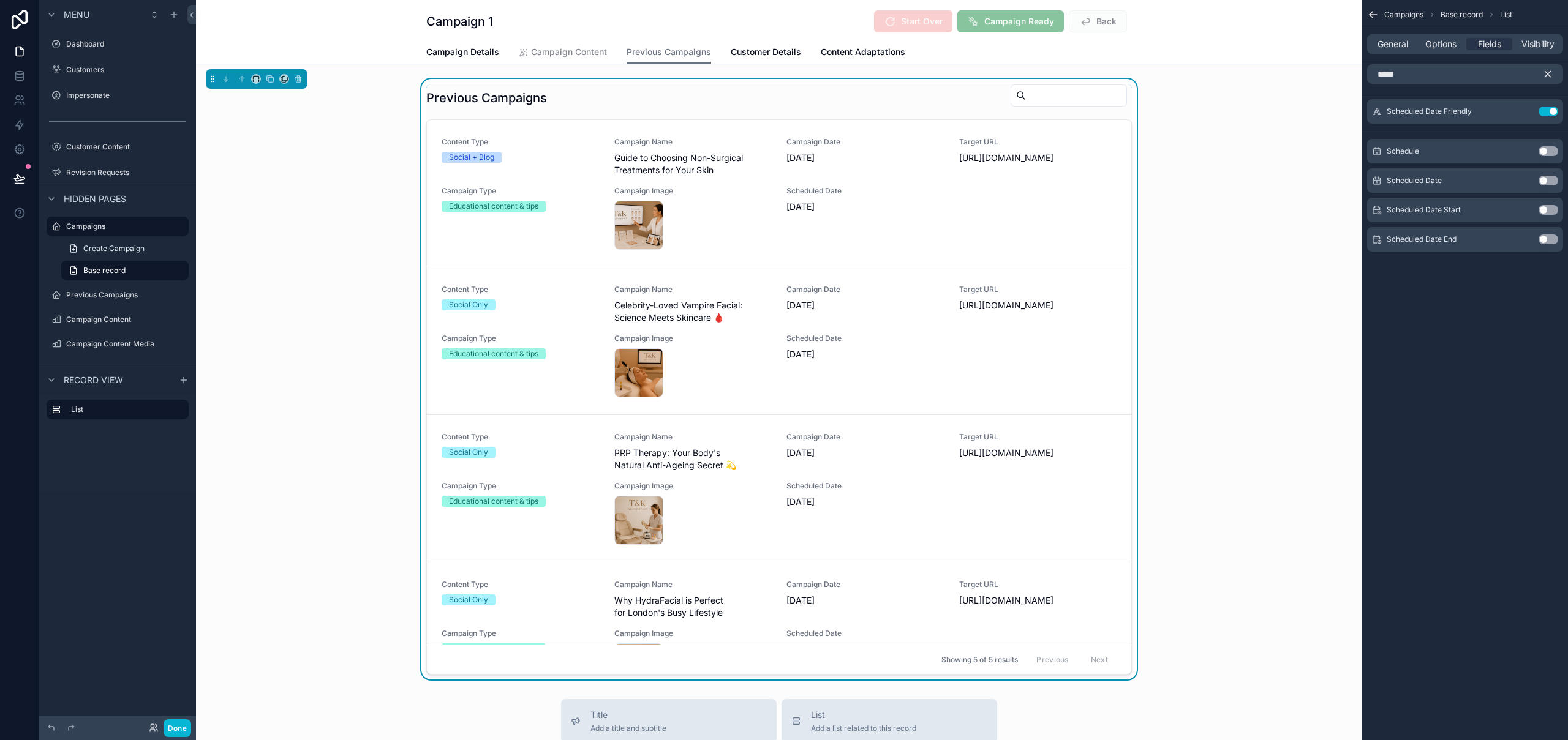
click at [1548, 73] on icon "scrollable content" at bounding box center [1547, 74] width 11 height 11
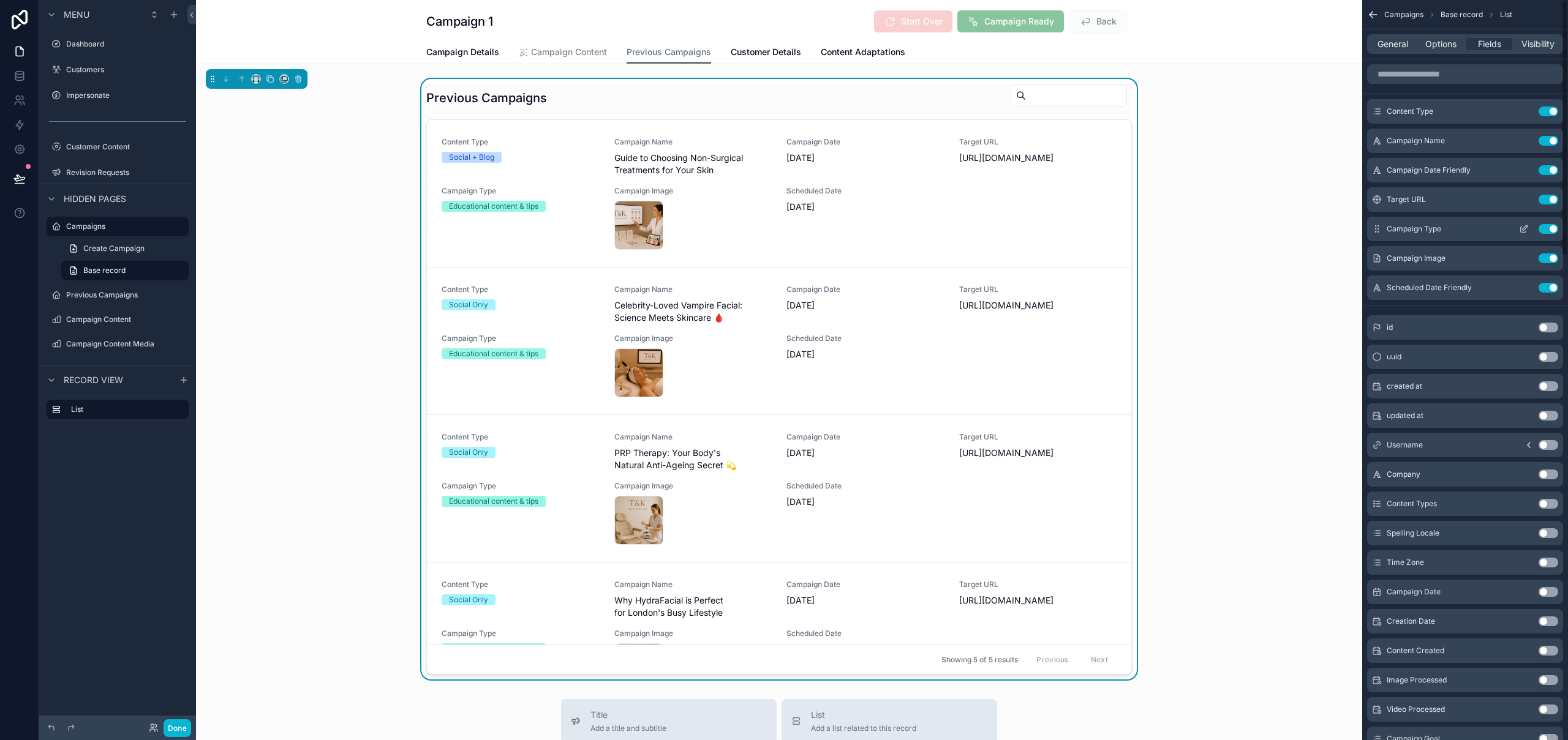
click at [1556, 228] on button "Use setting" at bounding box center [1548, 229] width 20 height 10
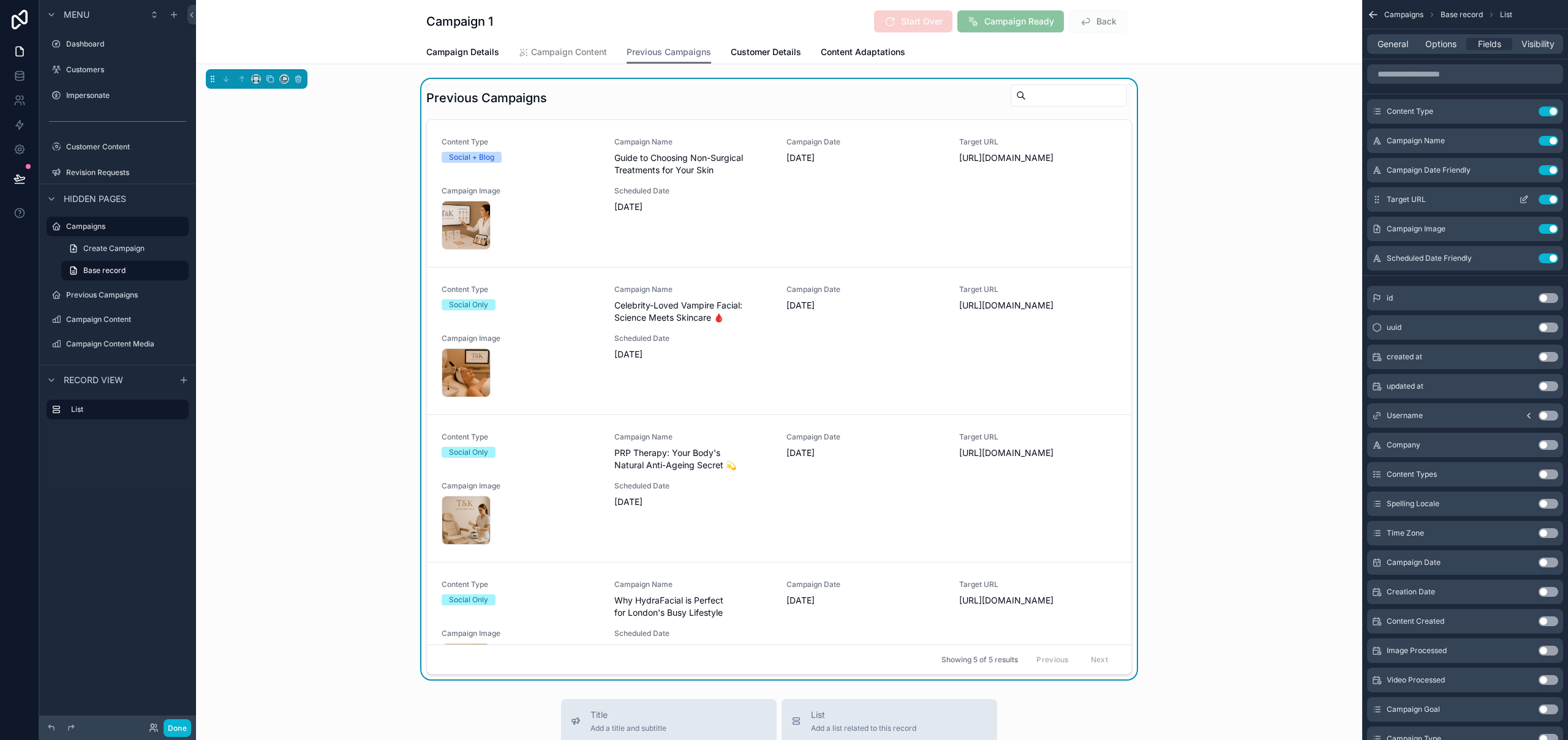
click at [1552, 199] on button "Use setting" at bounding box center [1548, 200] width 20 height 10
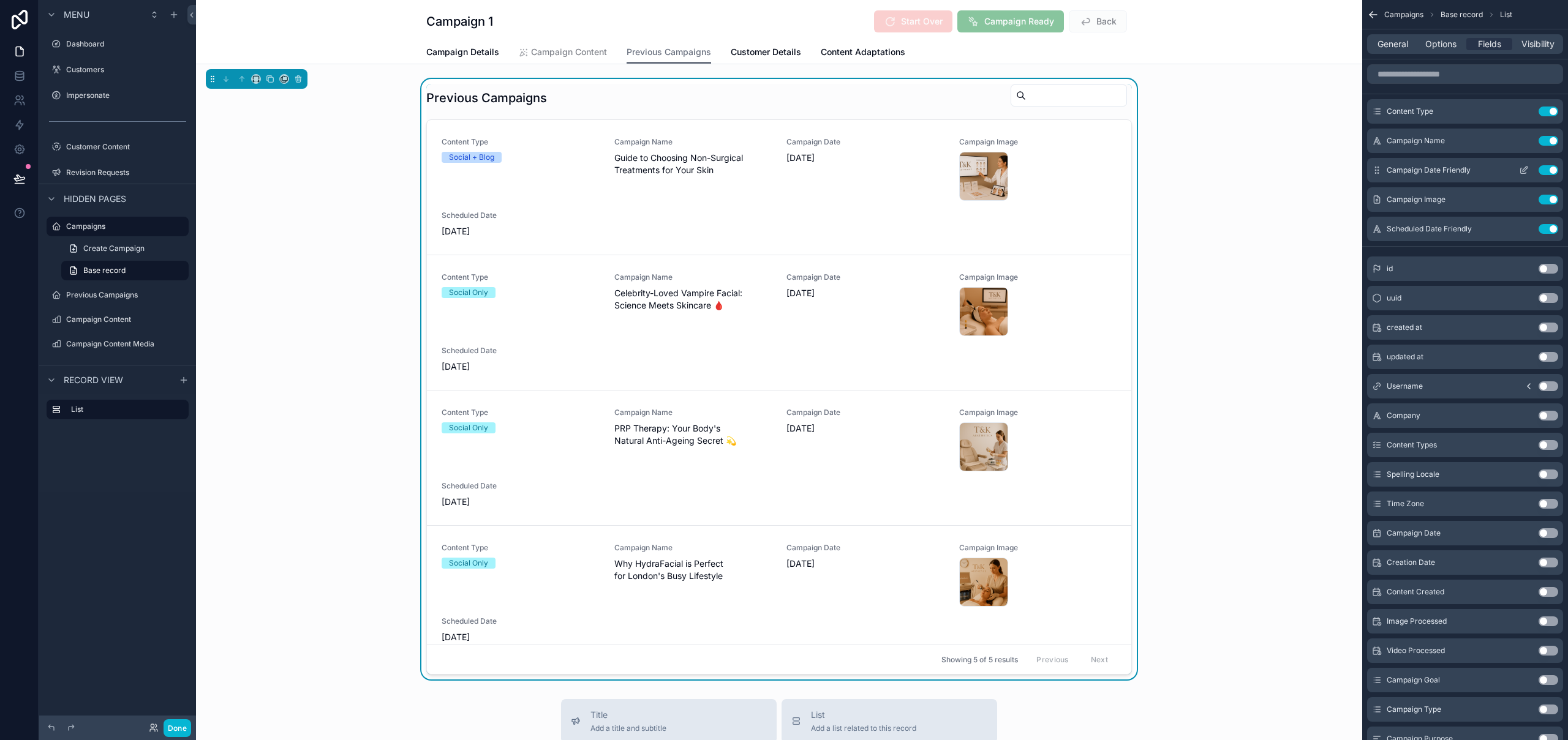
click at [1548, 172] on button "Use setting" at bounding box center [1548, 170] width 20 height 10
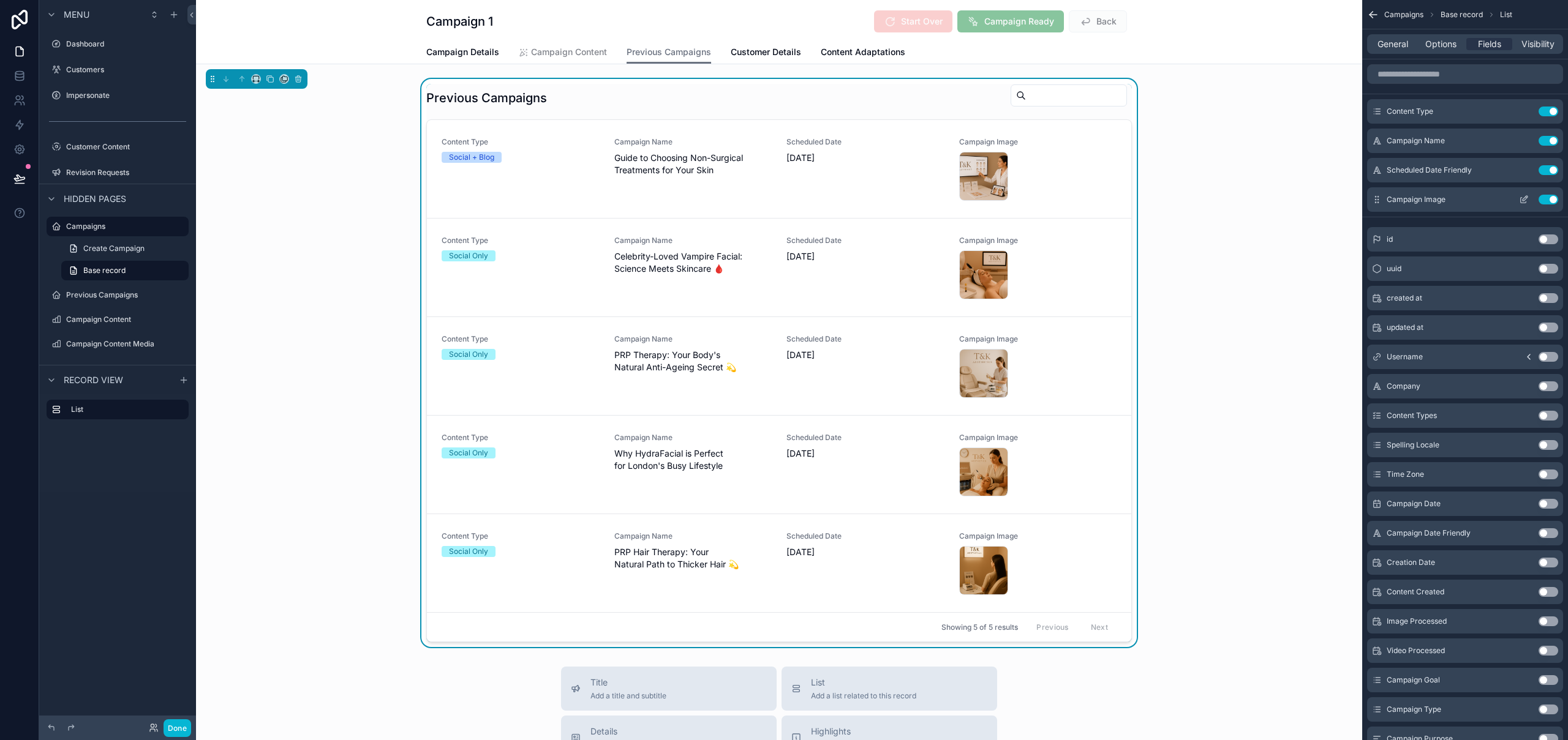
click at [1526, 201] on icon "scrollable content" at bounding box center [1524, 200] width 10 height 10
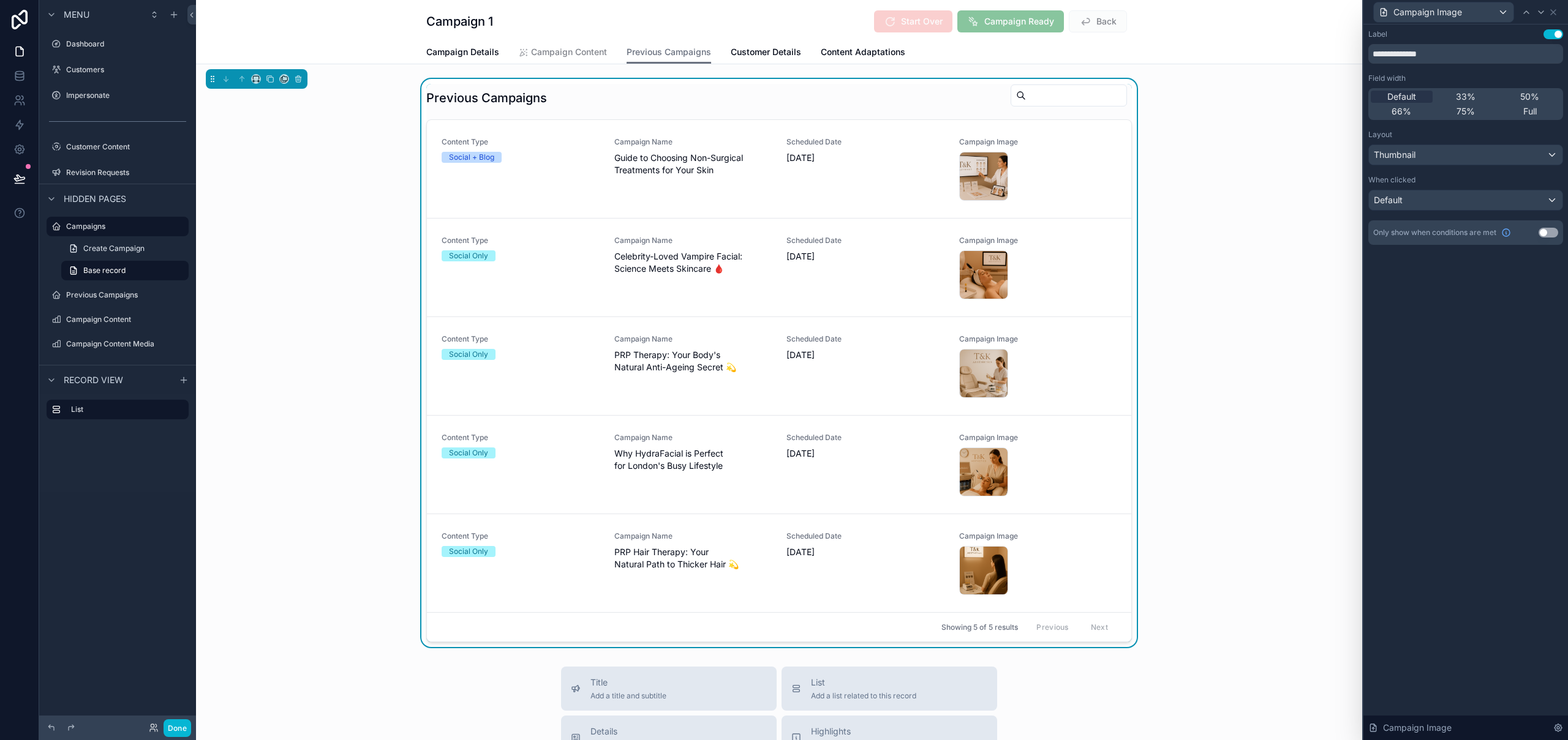
click at [1554, 36] on button "Use setting" at bounding box center [1553, 35] width 20 height 10
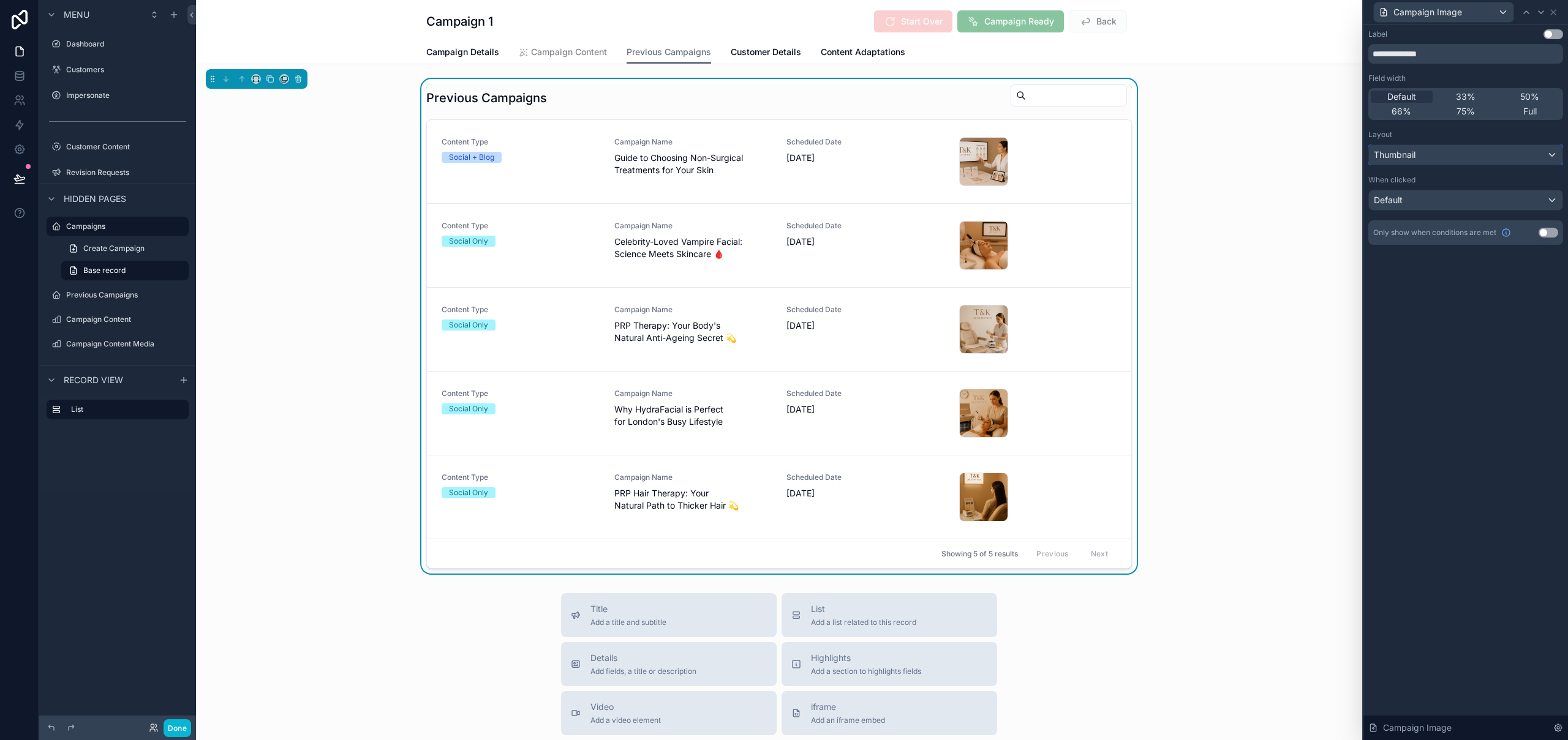
click at [1443, 155] on div "Thumbnail" at bounding box center [1466, 155] width 193 height 20
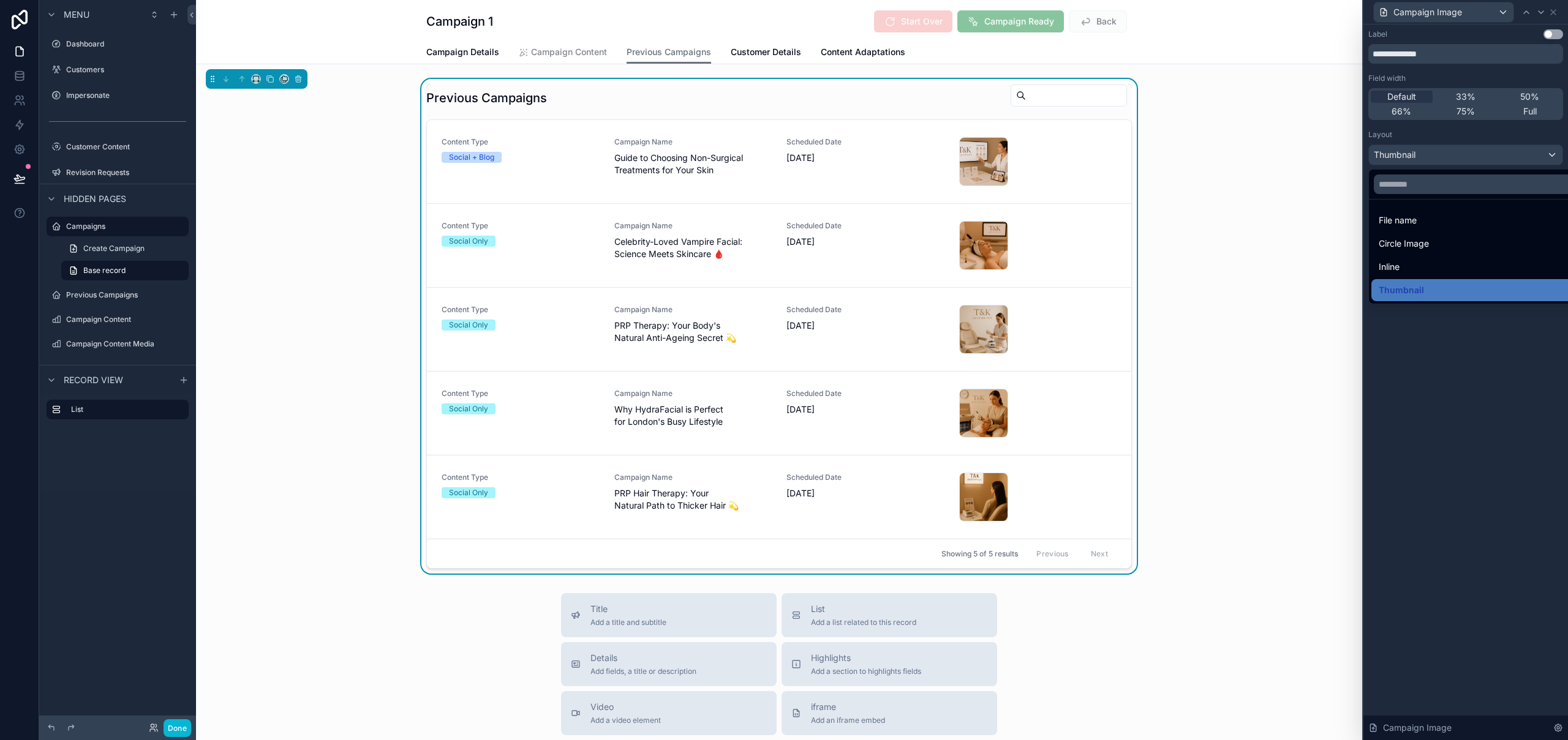
click at [1473, 357] on div at bounding box center [1466, 370] width 205 height 740
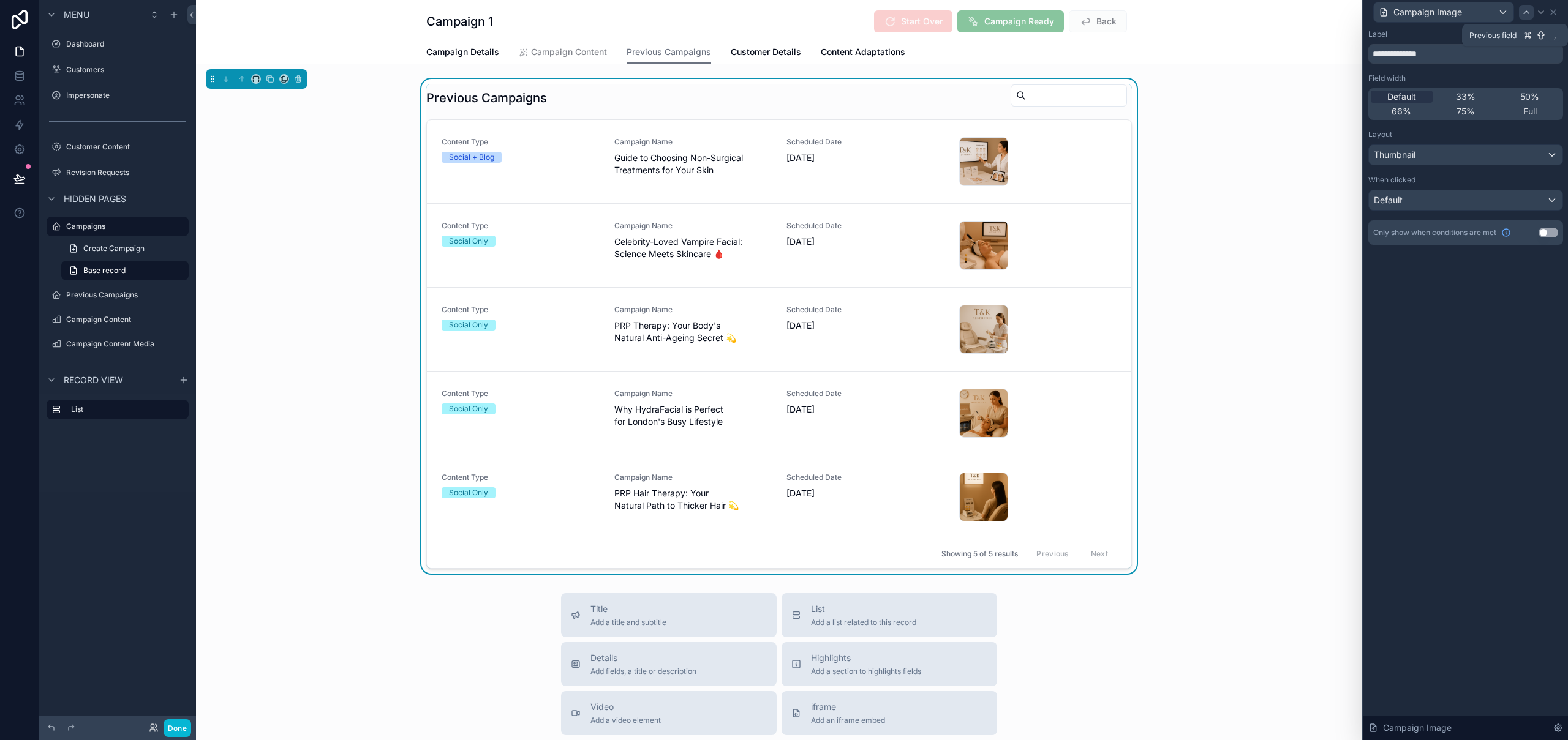
click at [1526, 16] on icon at bounding box center [1526, 13] width 10 height 10
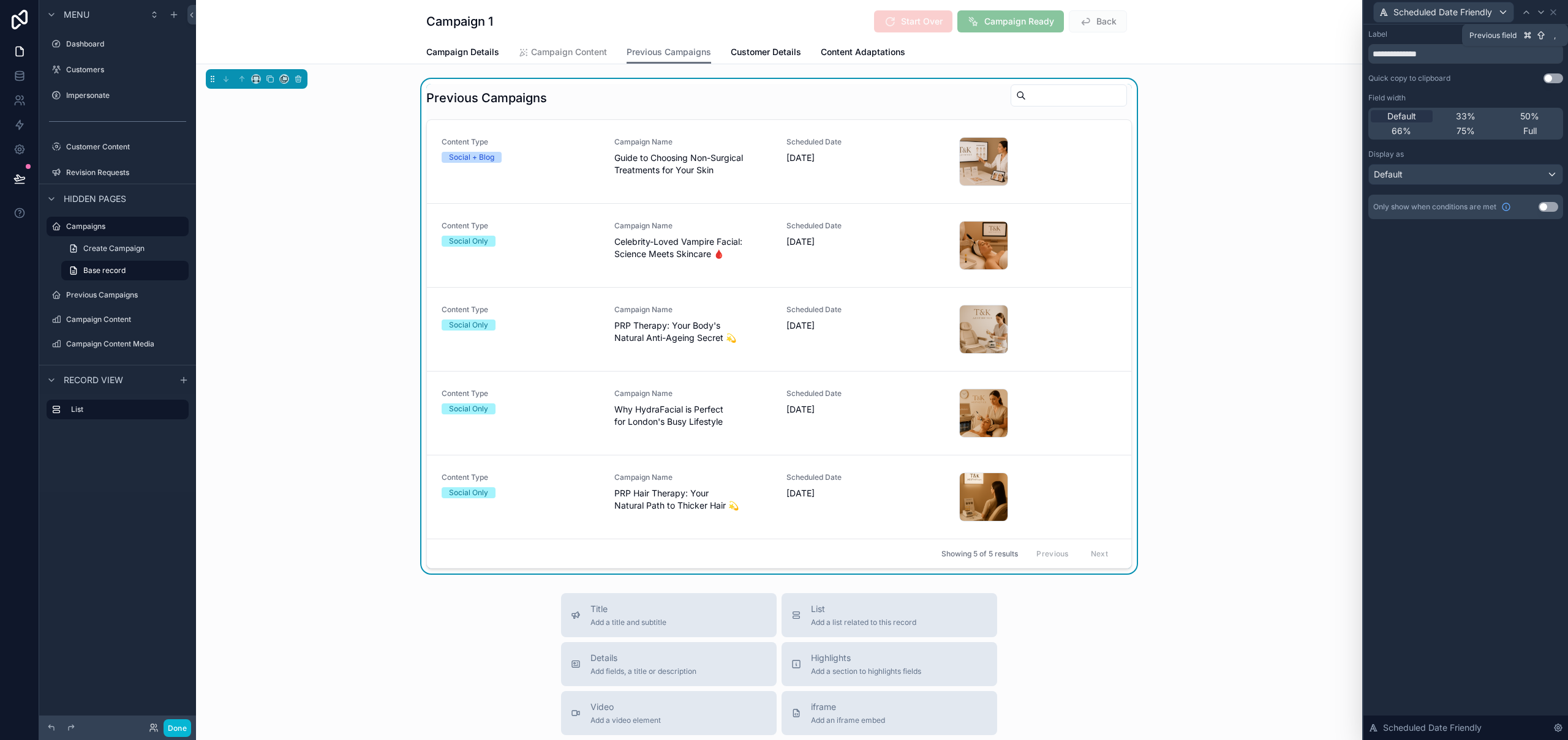
click at [1523, 13] on icon at bounding box center [1526, 13] width 10 height 10
click at [1469, 122] on span "33%" at bounding box center [1466, 116] width 20 height 12
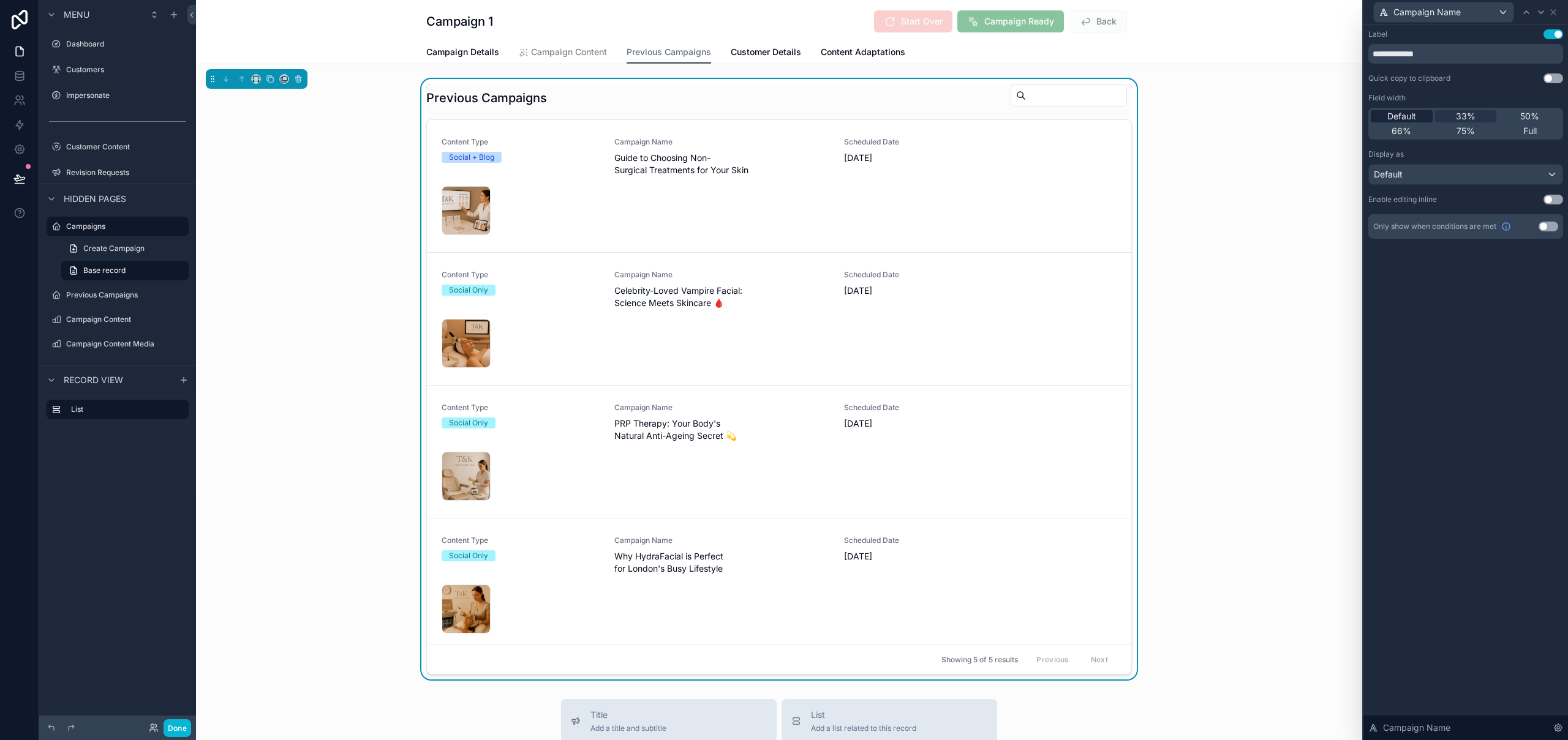
click at [1394, 118] on span "Default" at bounding box center [1402, 116] width 29 height 12
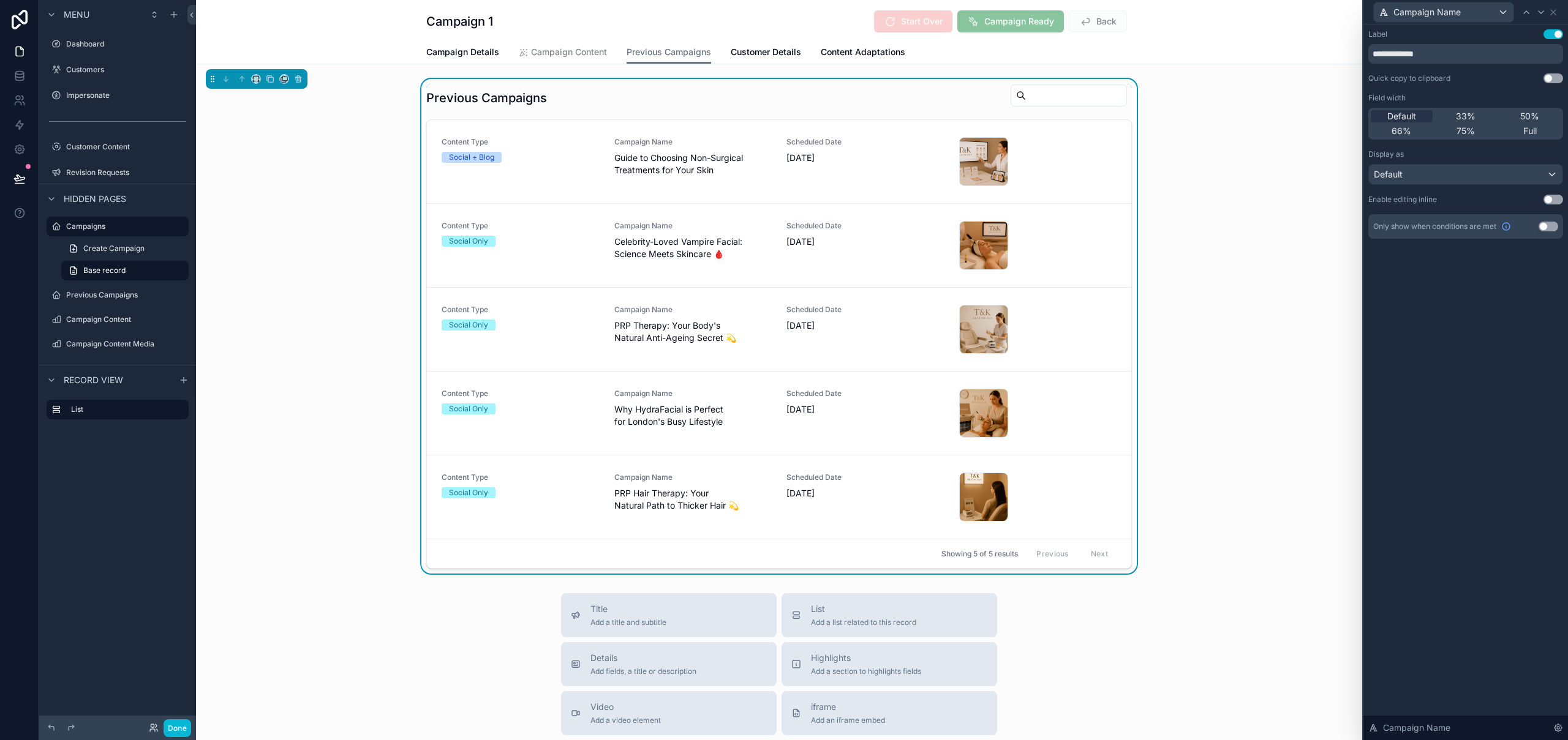
click at [1487, 386] on div "**********" at bounding box center [1466, 382] width 205 height 715
click at [1541, 11] on icon at bounding box center [1541, 13] width 10 height 10
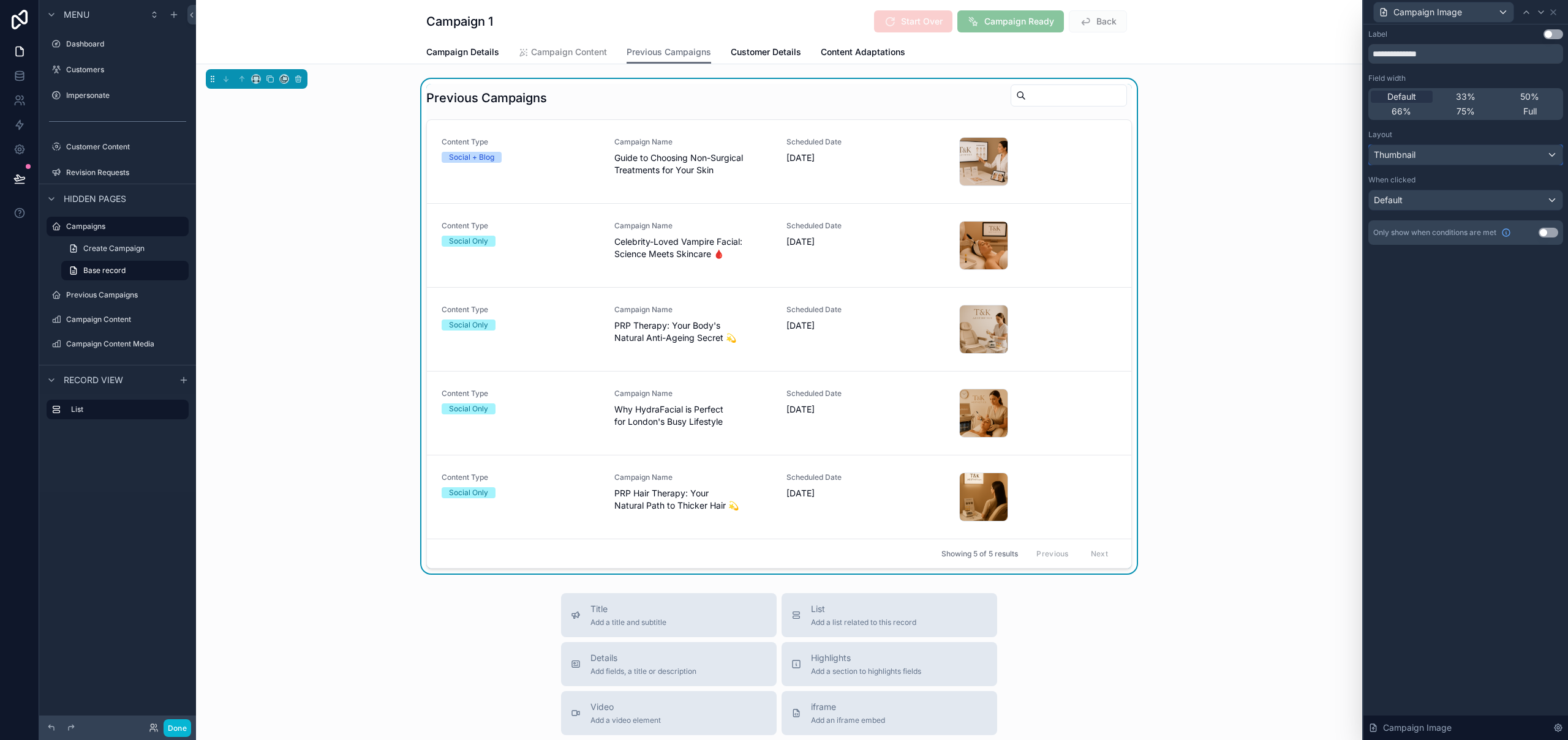
click at [1420, 156] on div "Thumbnail" at bounding box center [1466, 155] width 193 height 20
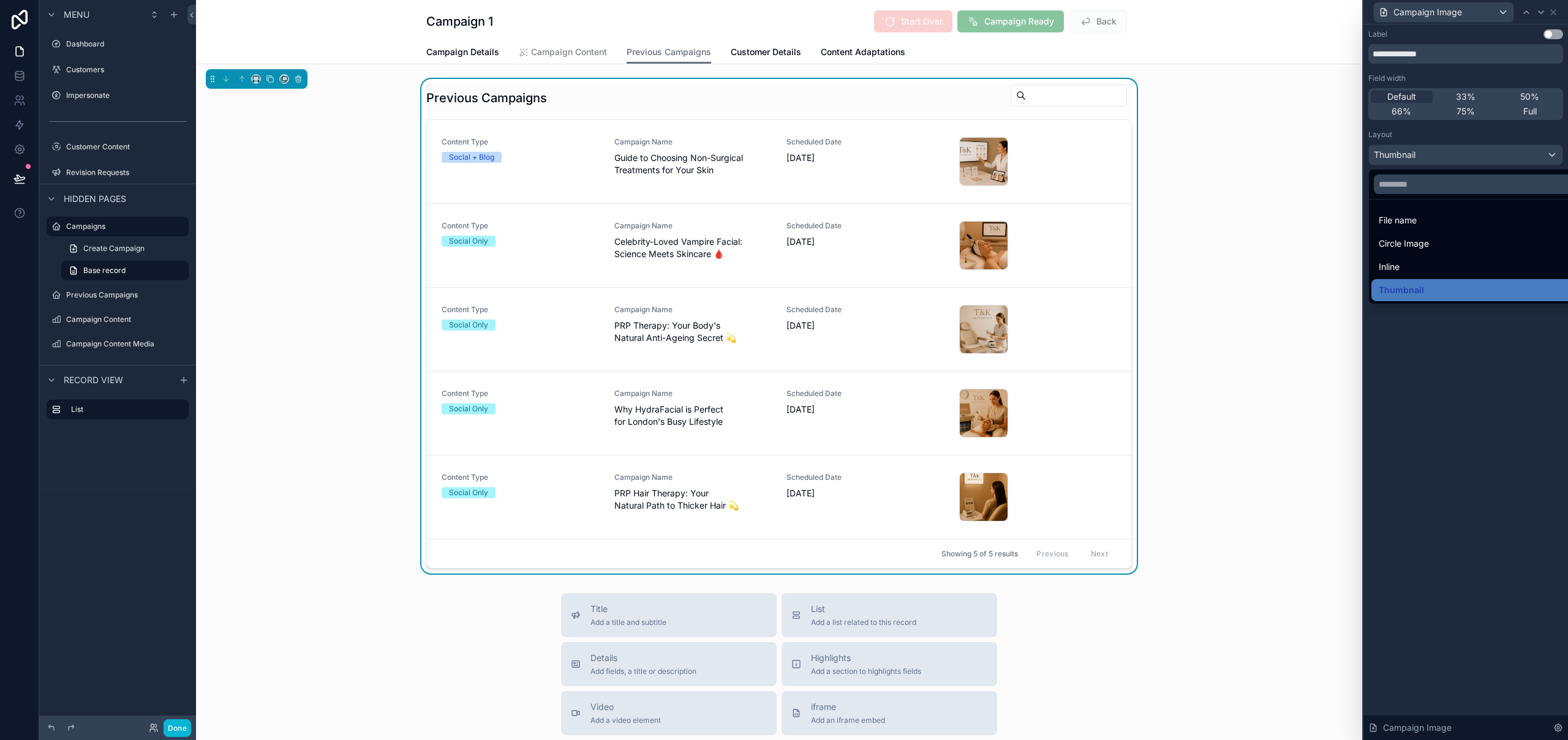
click at [1418, 156] on div at bounding box center [1466, 370] width 205 height 740
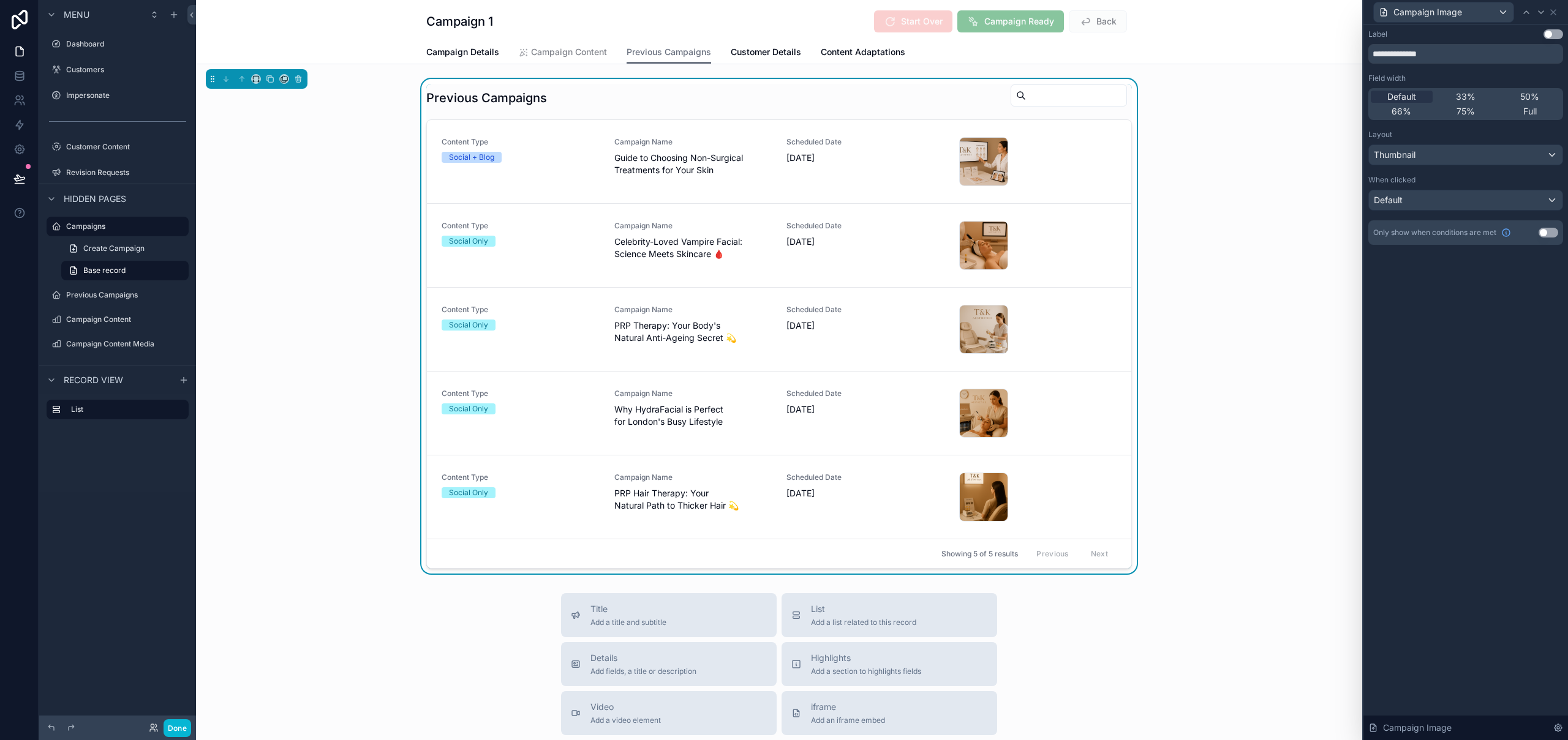
click at [342, 152] on div "Previous Campaigns Content Type Social + Blog Campaign Name Guide to Choosing N…" at bounding box center [779, 326] width 1166 height 494
click at [173, 722] on button "Done" at bounding box center [178, 728] width 28 height 18
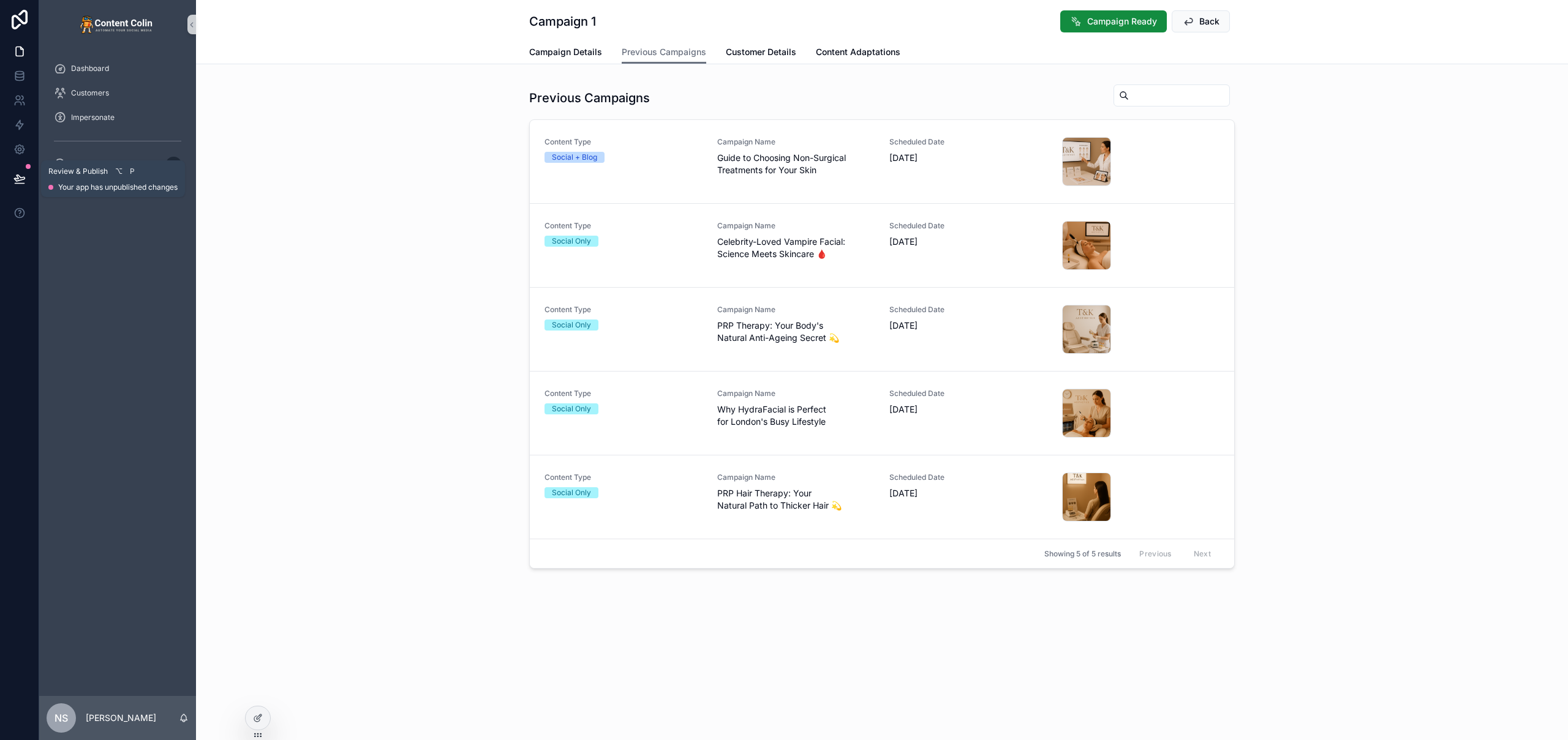
click at [18, 179] on icon at bounding box center [19, 178] width 10 height 6
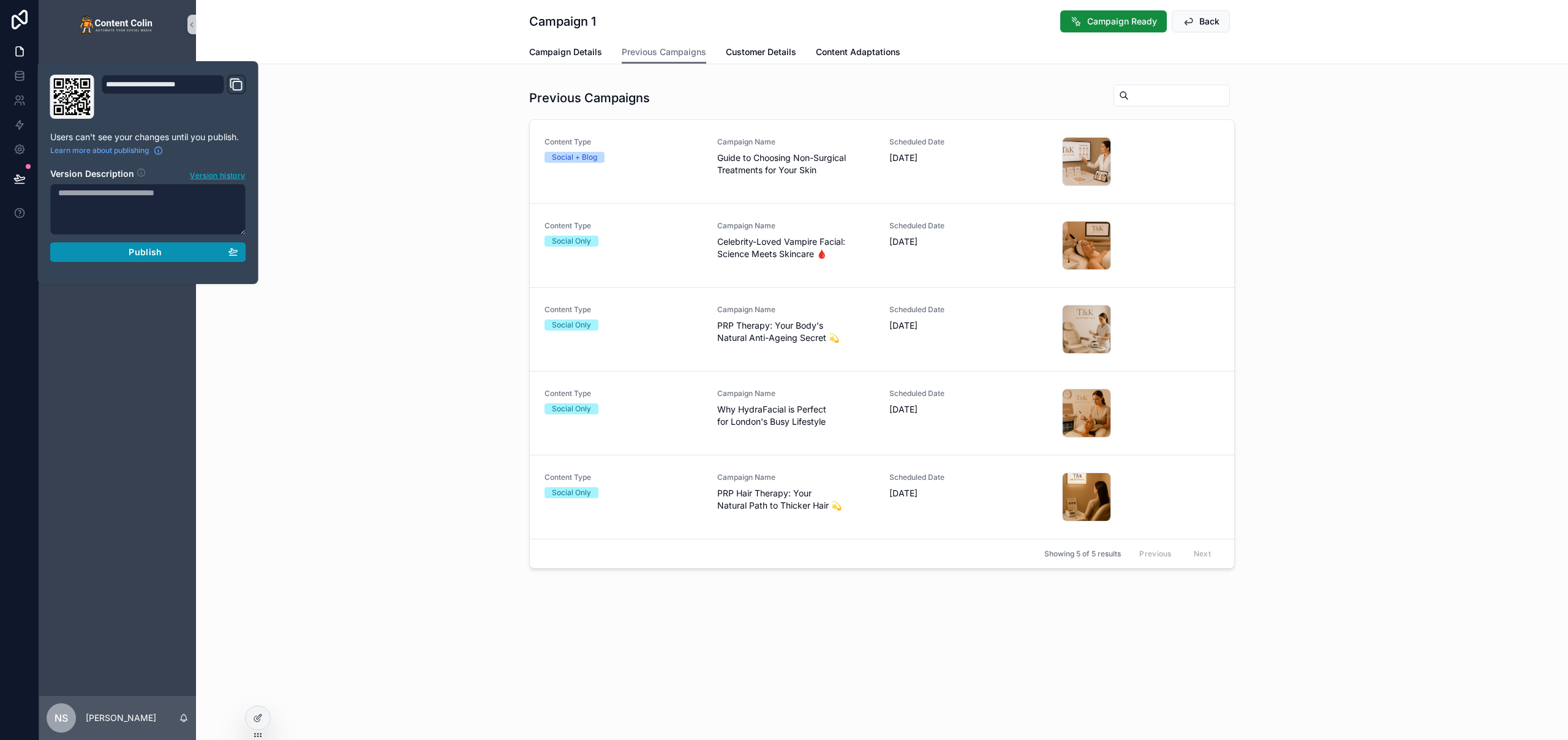
click at [118, 254] on div "Publish" at bounding box center [148, 252] width 180 height 11
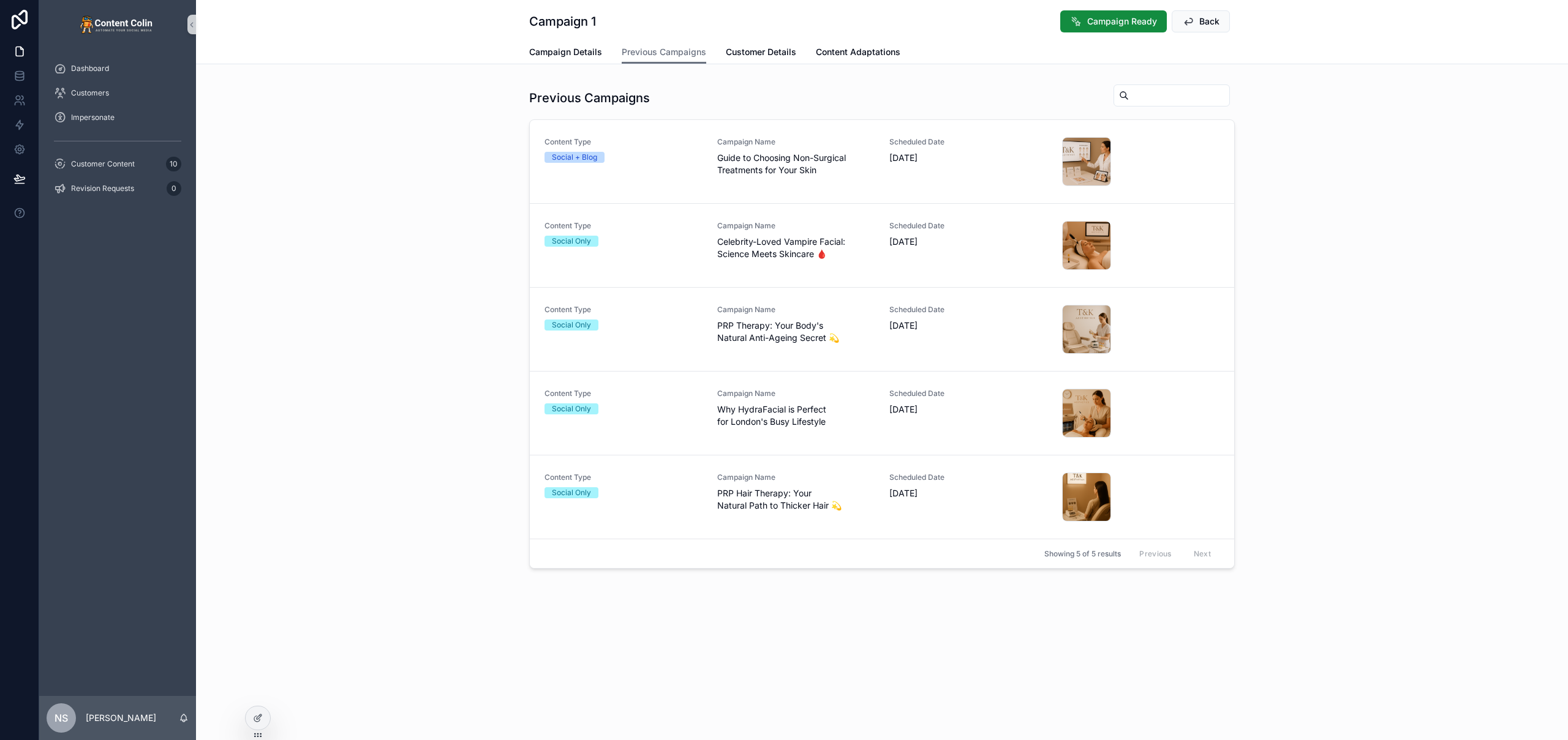
click at [407, 282] on div "Previous Campaigns Content Type Social + Blog Campaign Name Guide to Choosing N…" at bounding box center [882, 326] width 1372 height 494
click at [256, 721] on icon at bounding box center [258, 719] width 10 height 10
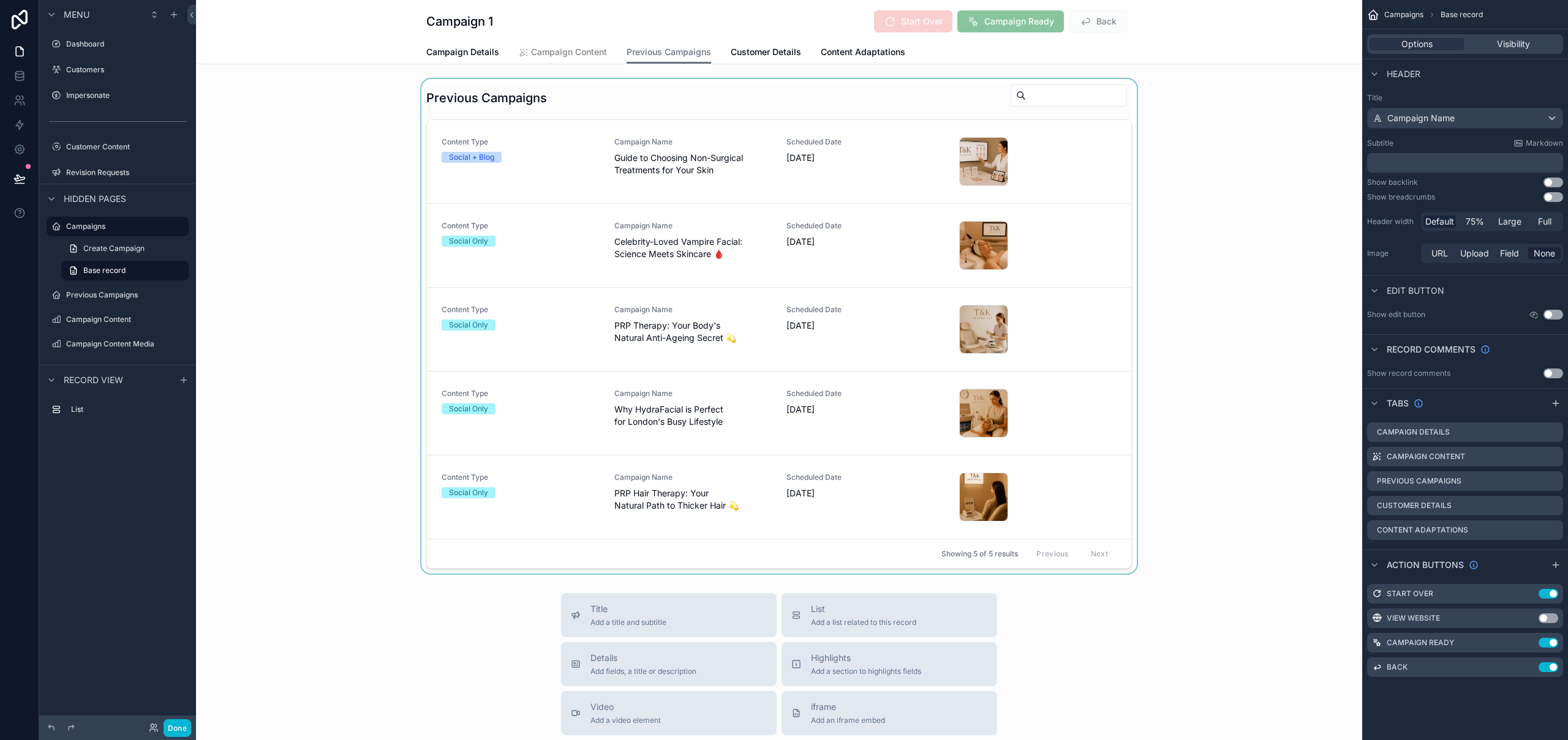
click at [919, 99] on div "scrollable content" at bounding box center [779, 326] width 1166 height 494
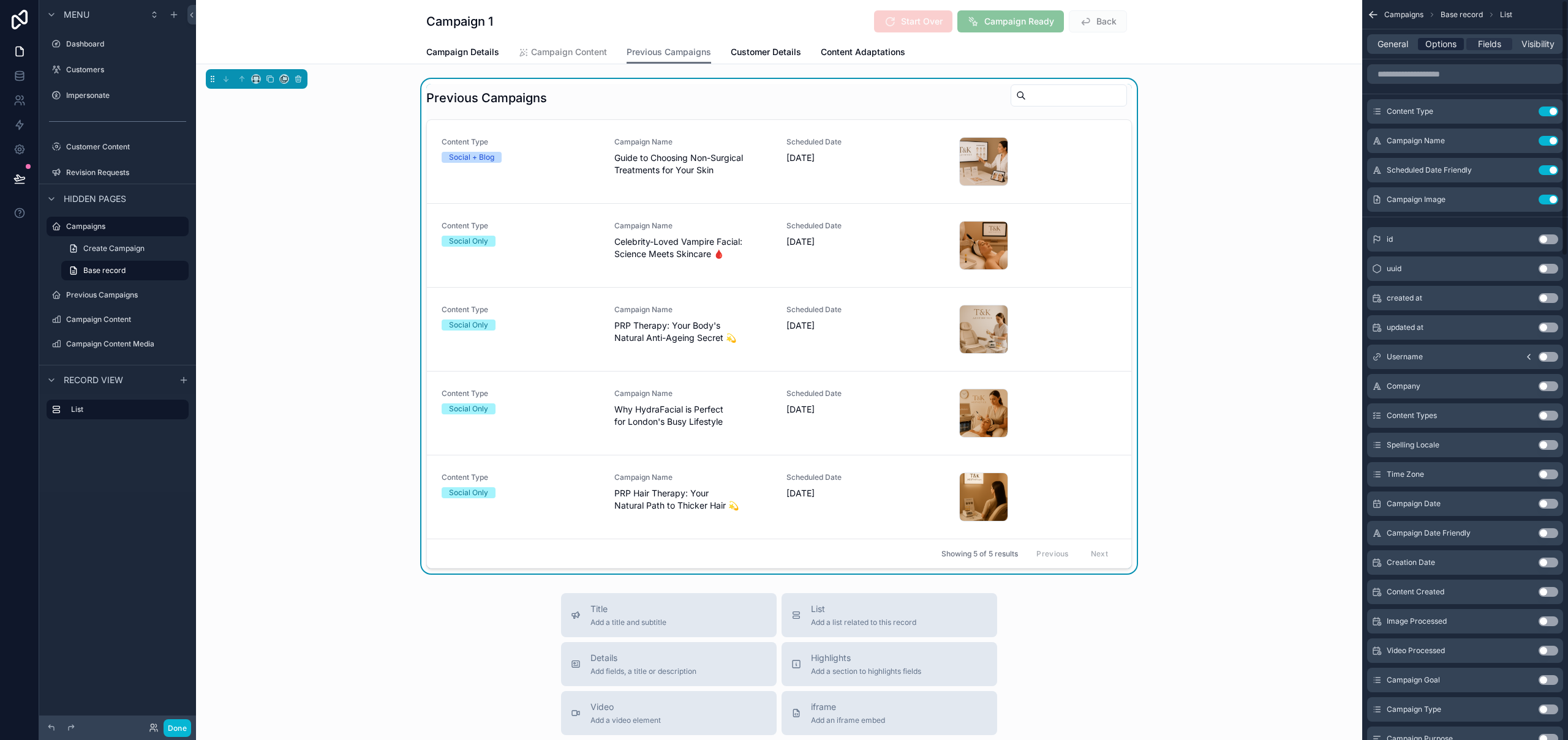
click at [1446, 47] on span "Options" at bounding box center [1440, 44] width 31 height 12
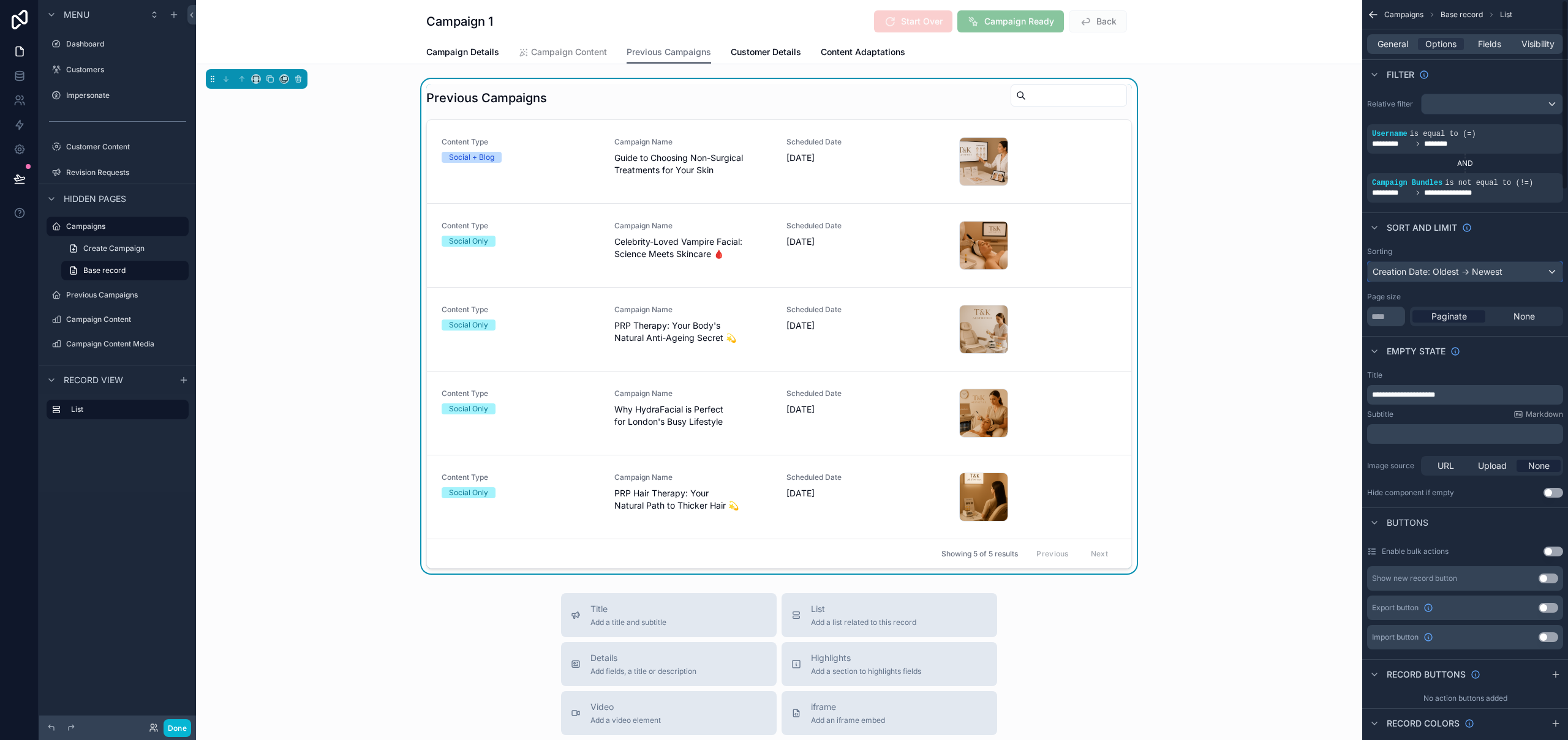
click at [1476, 272] on div "Creation Date: Oldest -> Newest" at bounding box center [1465, 272] width 195 height 20
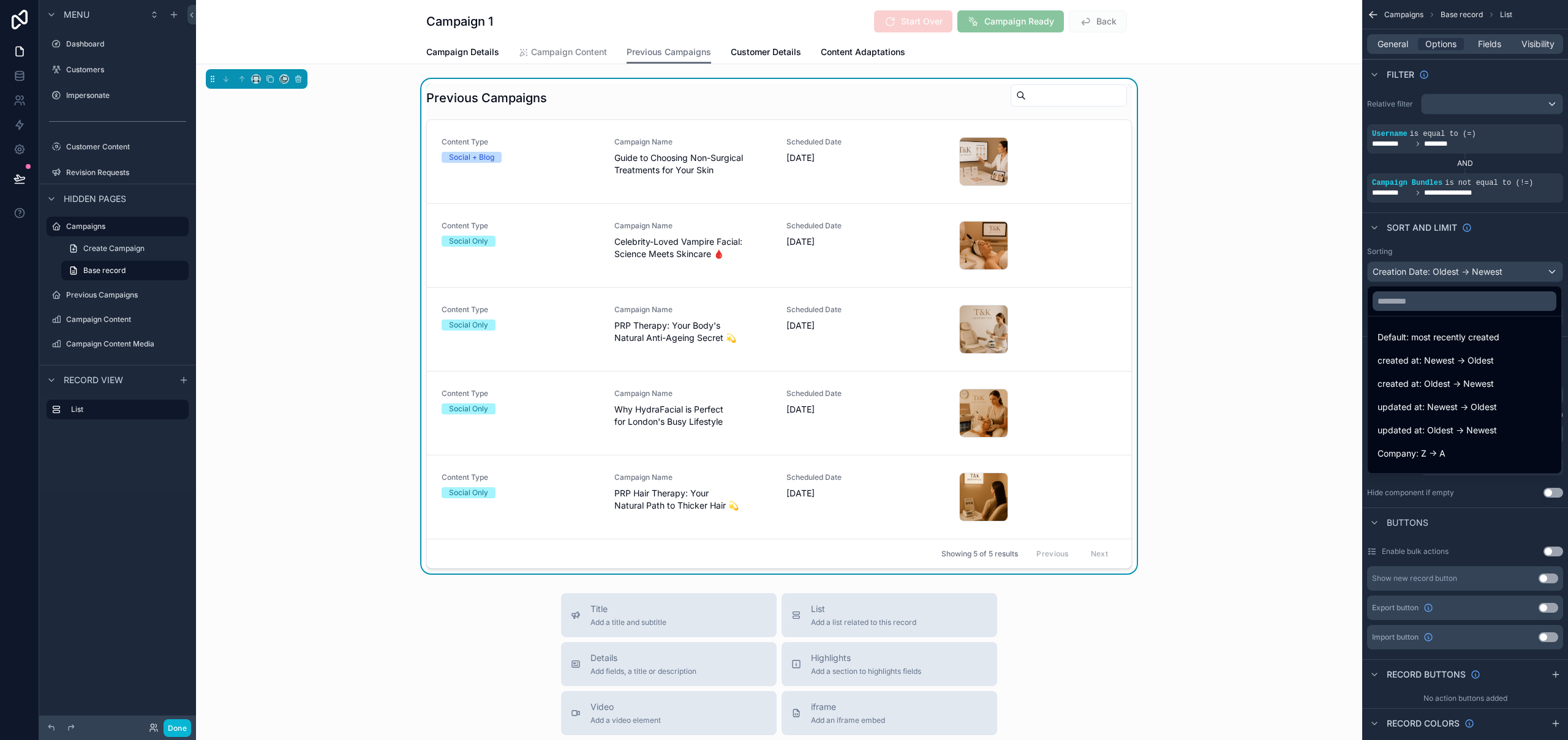
click at [253, 150] on div "Previous Campaigns Content Type Social + Blog Campaign Name Guide to Choosing N…" at bounding box center [779, 326] width 1166 height 494
click at [462, 49] on span "Campaign Details" at bounding box center [462, 52] width 73 height 12
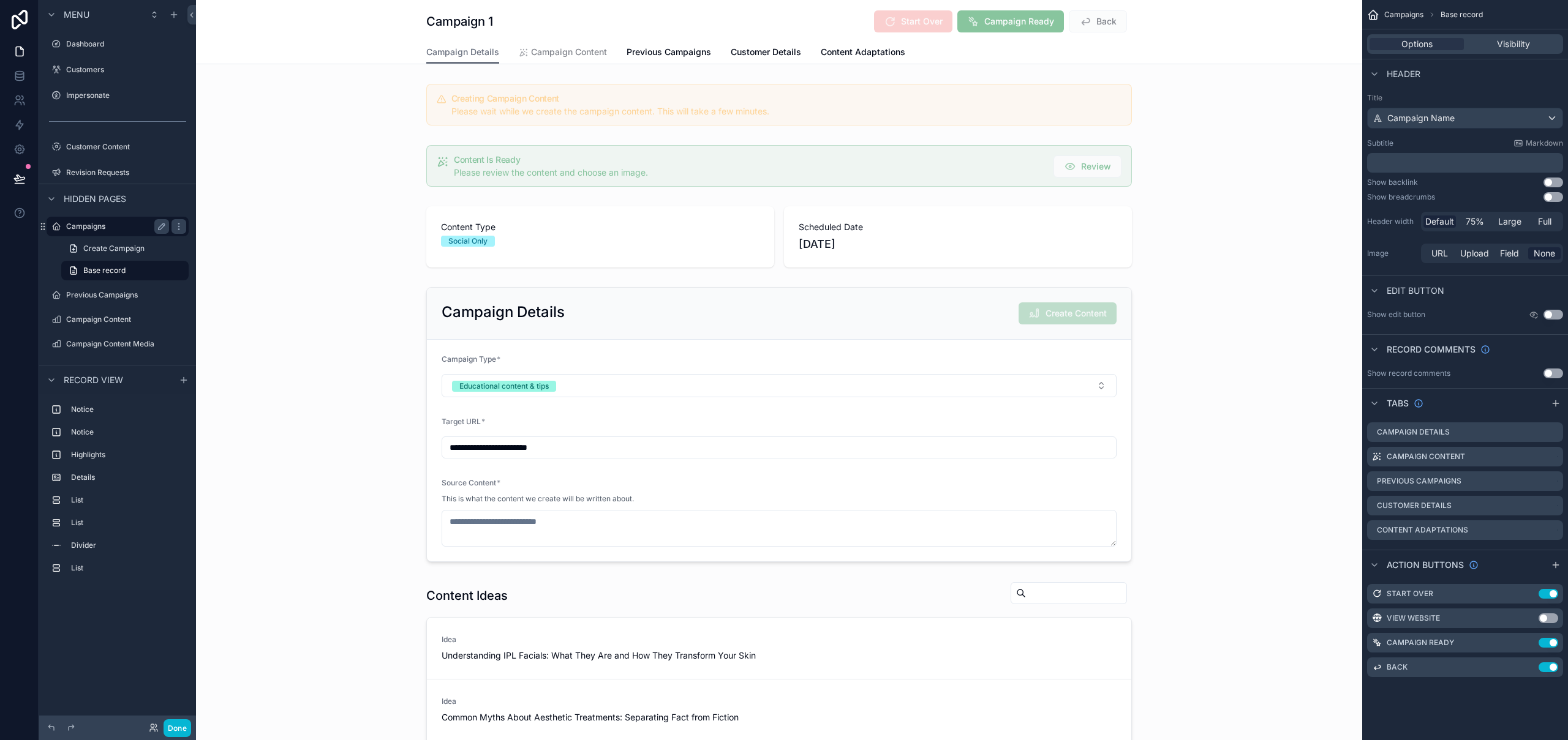
click at [112, 227] on label "Campaigns" at bounding box center [115, 227] width 98 height 10
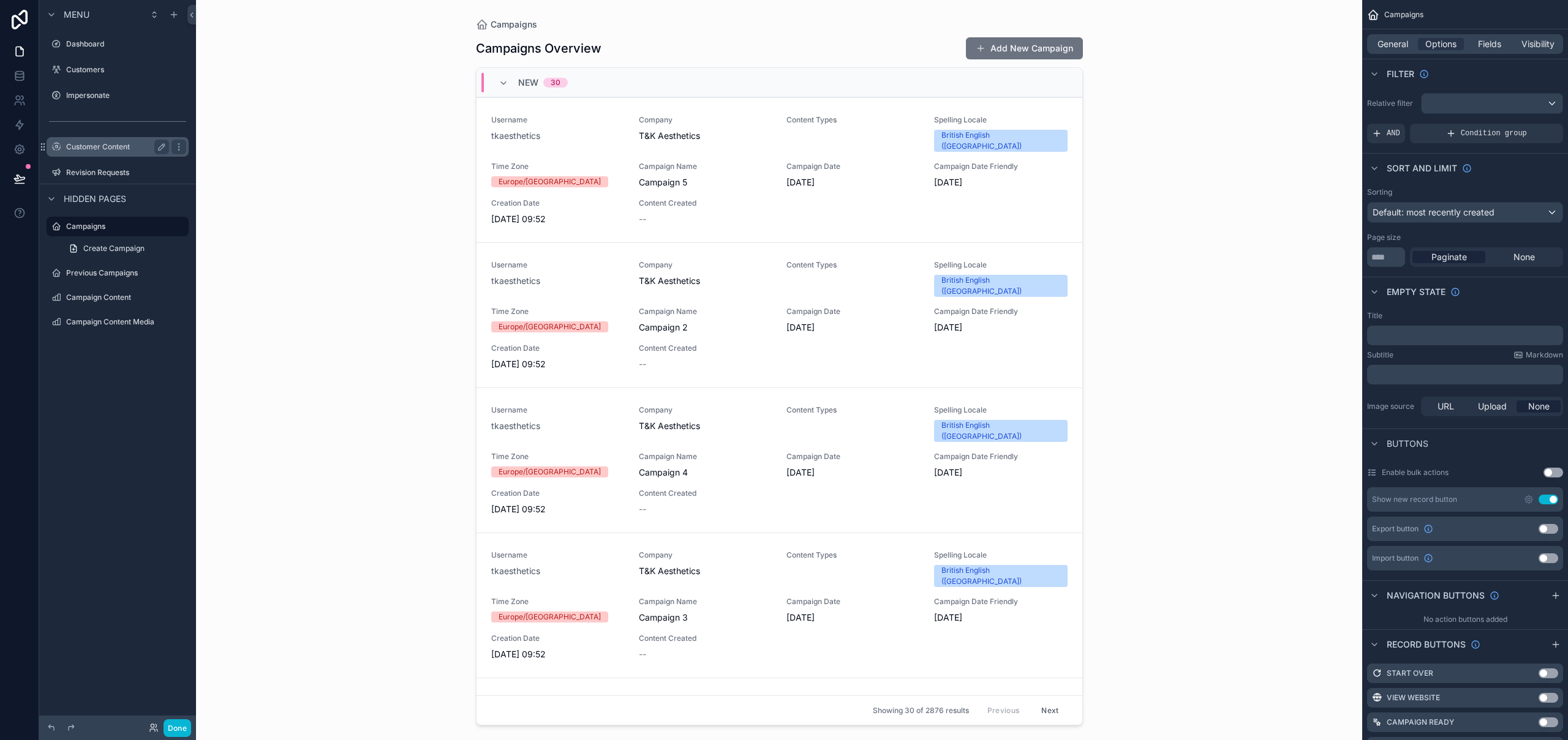
click at [112, 150] on label "Customer Content" at bounding box center [115, 147] width 98 height 10
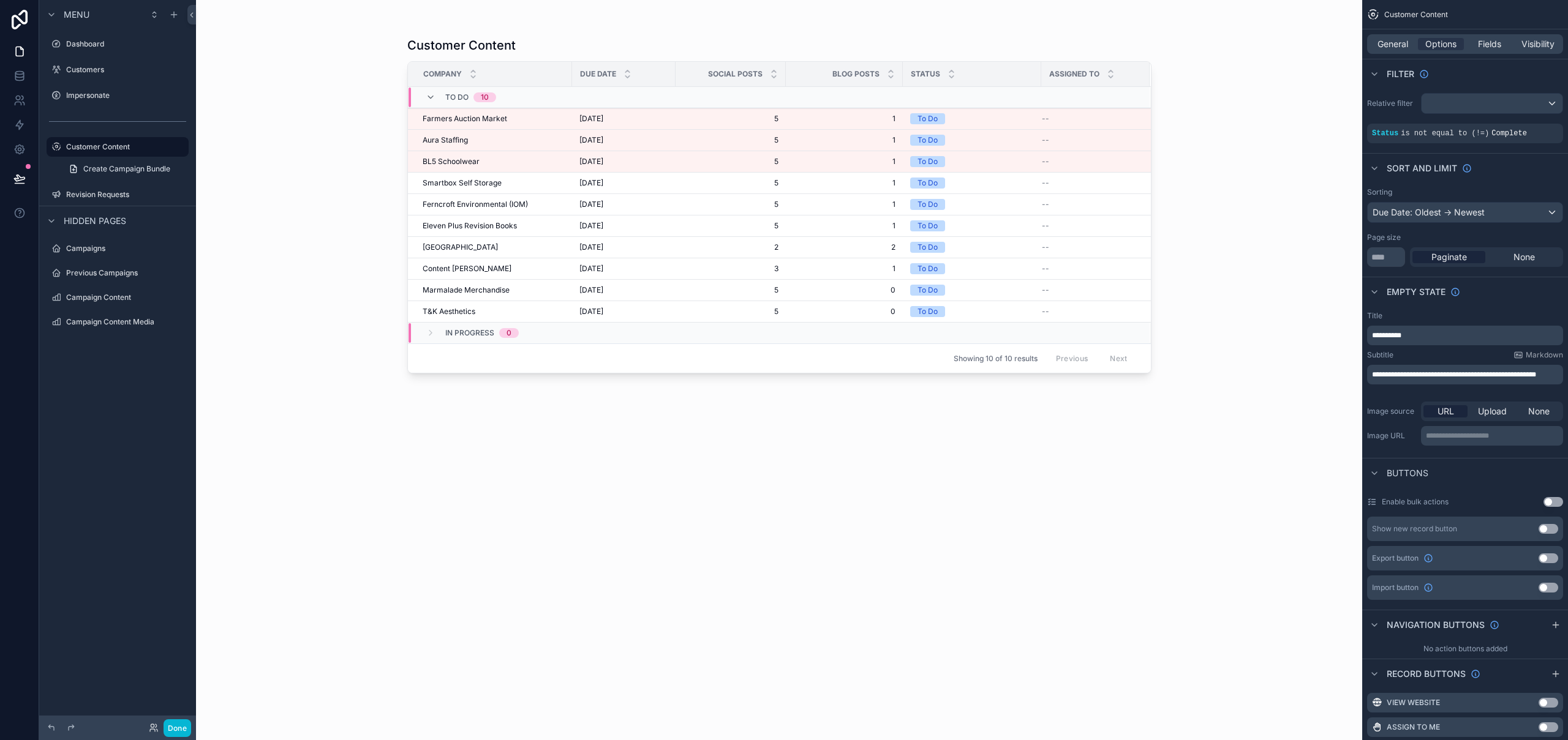
click at [476, 306] on div "scrollable content" at bounding box center [780, 362] width 783 height 725
click at [495, 310] on div "T&K Aesthetics T&K Aesthetics" at bounding box center [493, 312] width 142 height 10
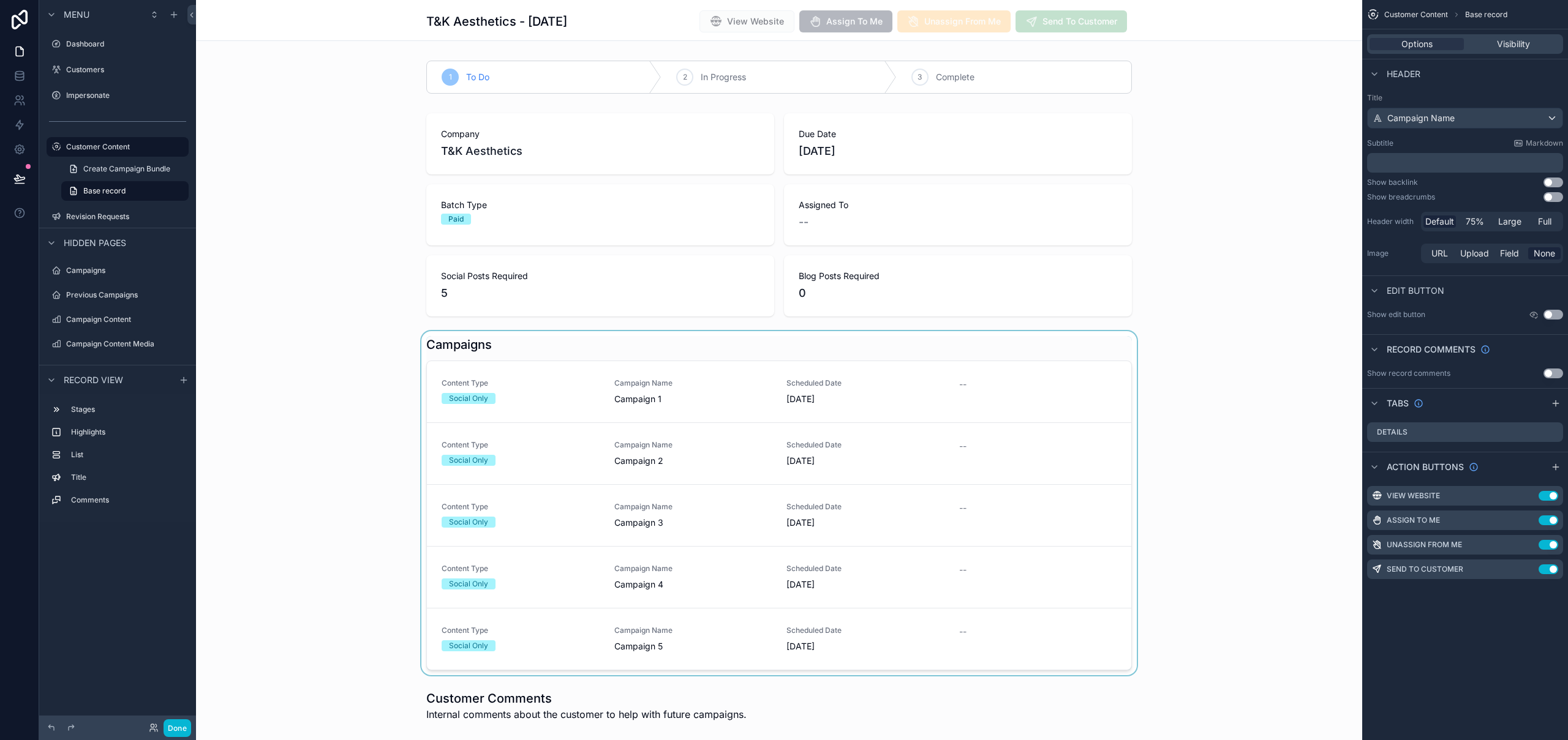
click at [517, 343] on div "scrollable content" at bounding box center [779, 503] width 1166 height 344
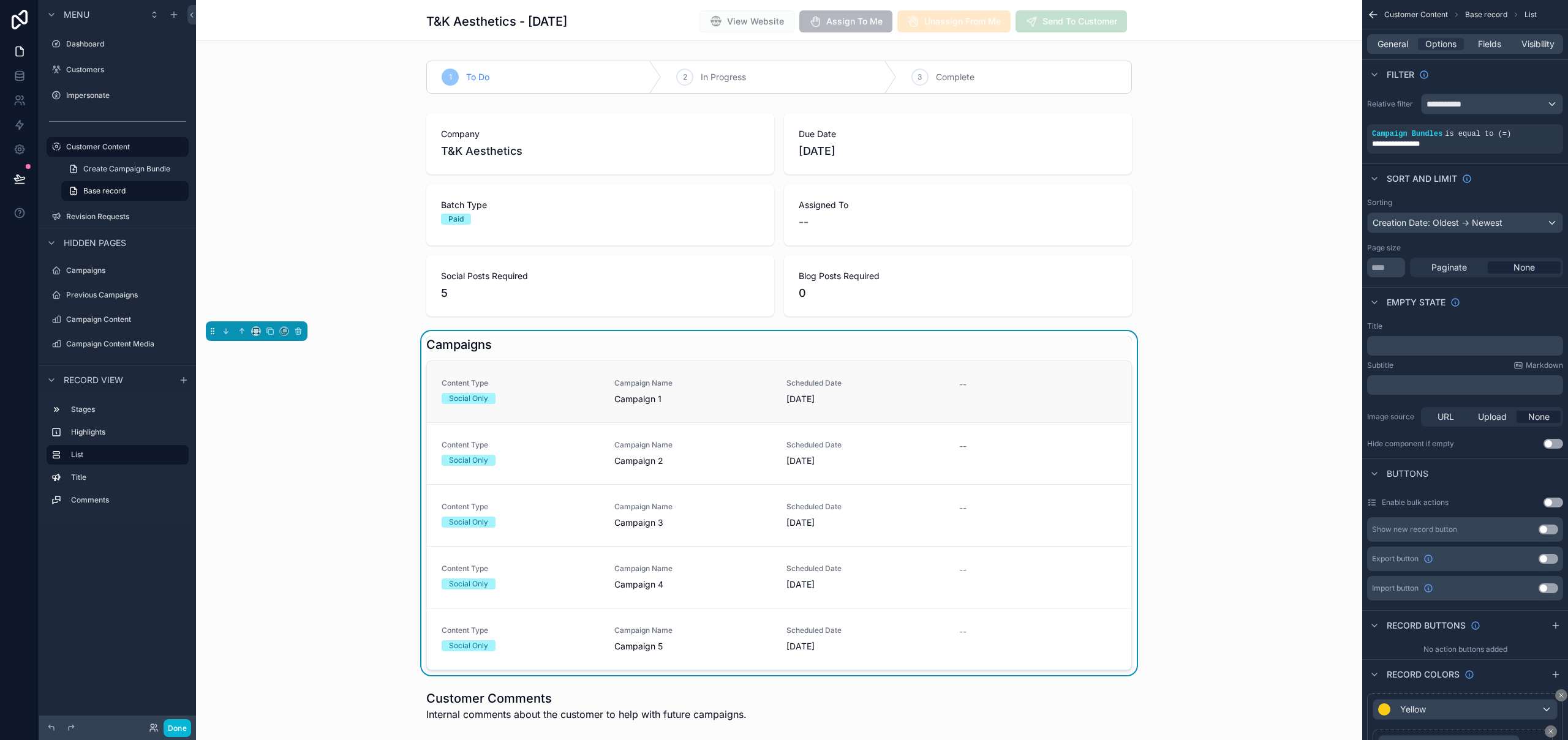
click at [595, 381] on div "Content Type Social Only Campaign Name Campaign 1 Scheduled Date [DATE] --" at bounding box center [779, 391] width 675 height 27
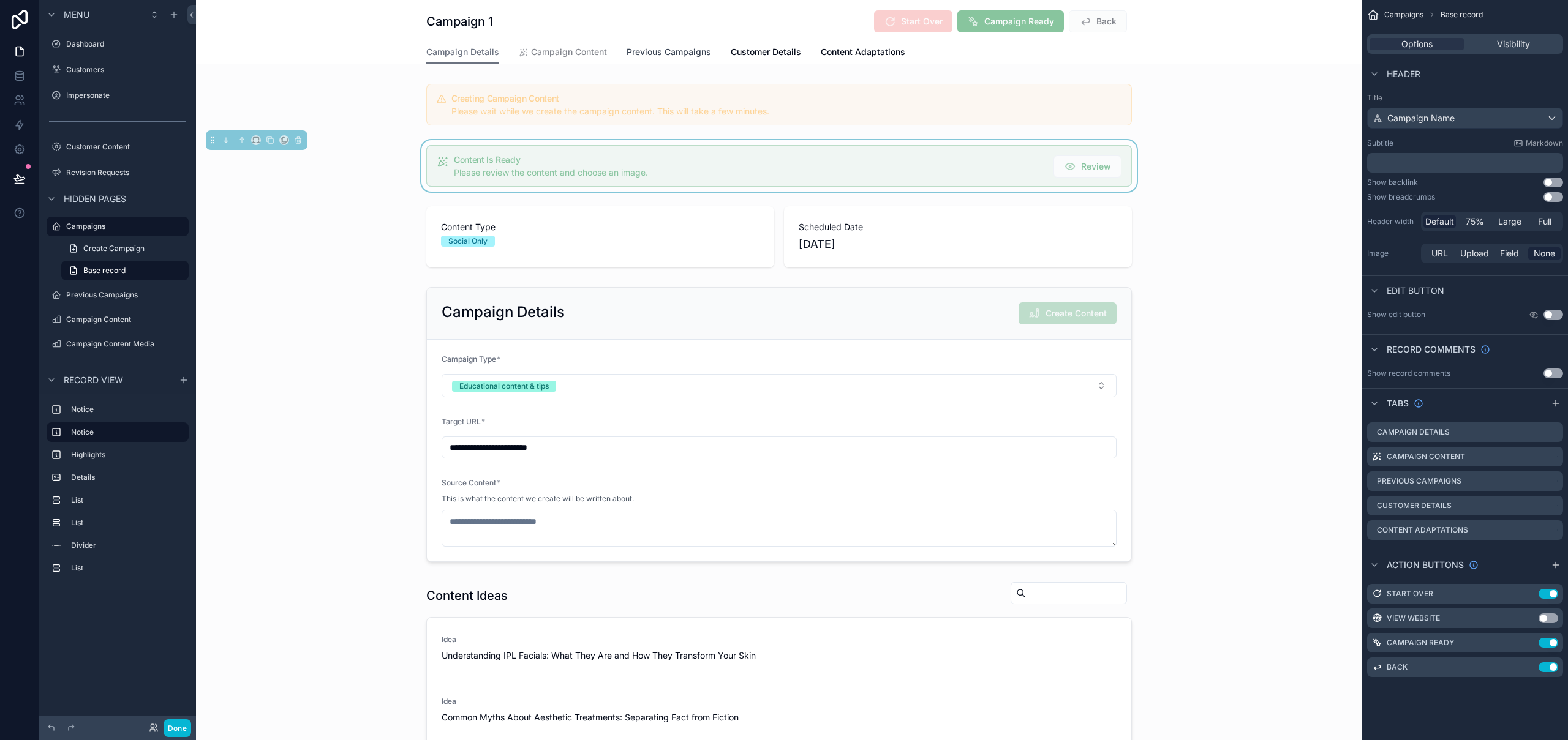
click at [654, 52] on span "Previous Campaigns" at bounding box center [669, 52] width 85 height 12
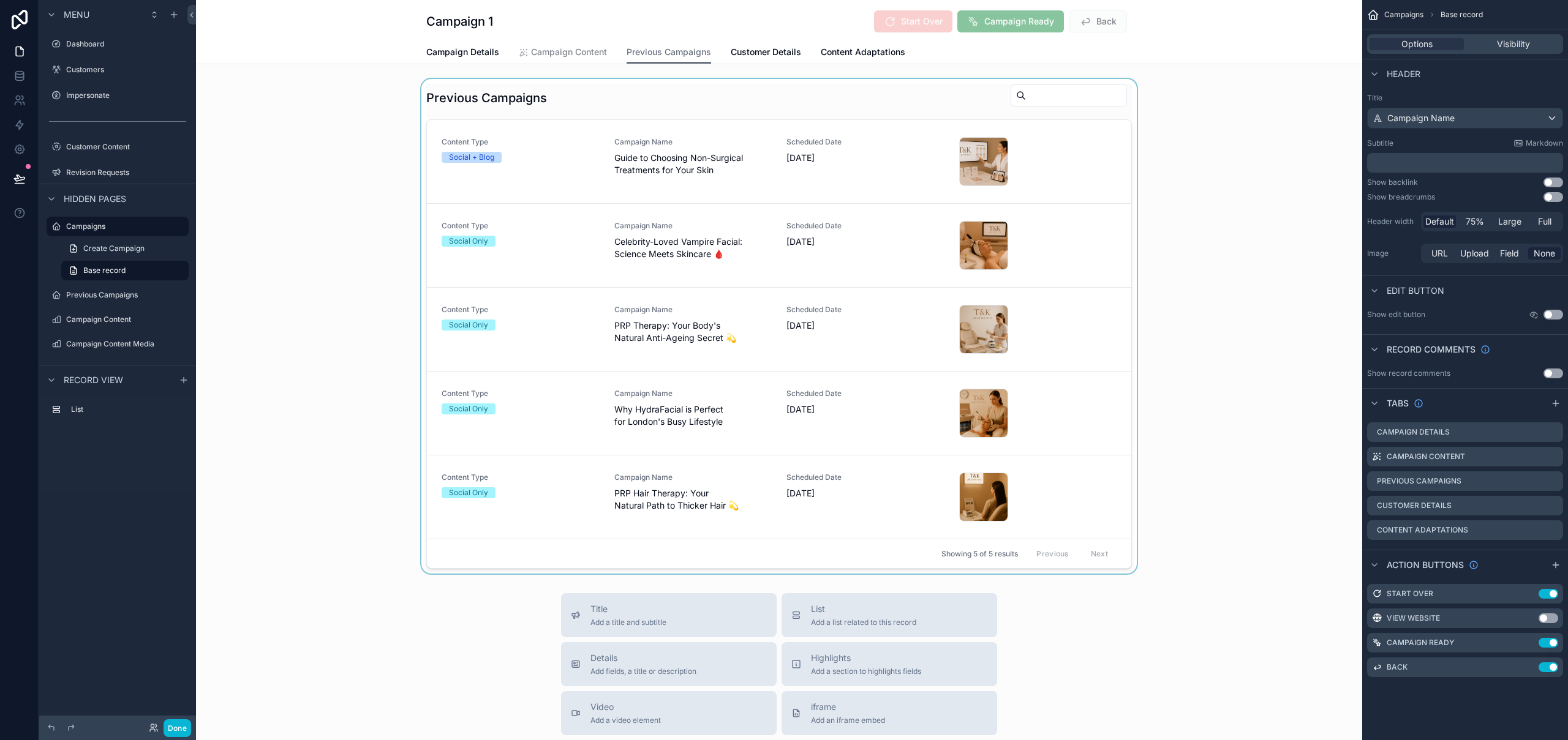
click at [939, 102] on div "scrollable content" at bounding box center [779, 326] width 1166 height 494
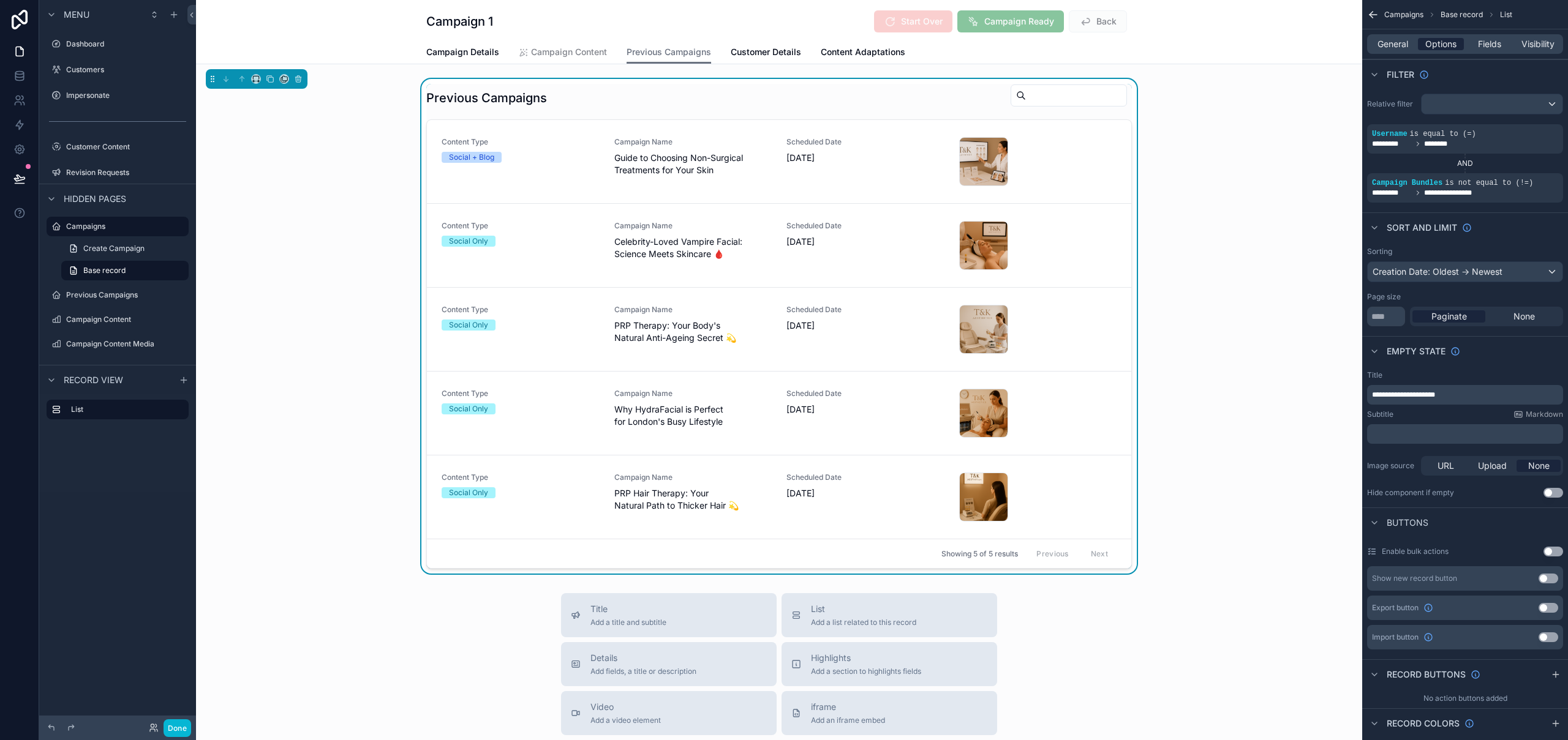
click at [1451, 42] on span "Options" at bounding box center [1440, 44] width 31 height 12
click at [1444, 279] on div "Creation Date: Oldest -> Newest" at bounding box center [1465, 272] width 195 height 20
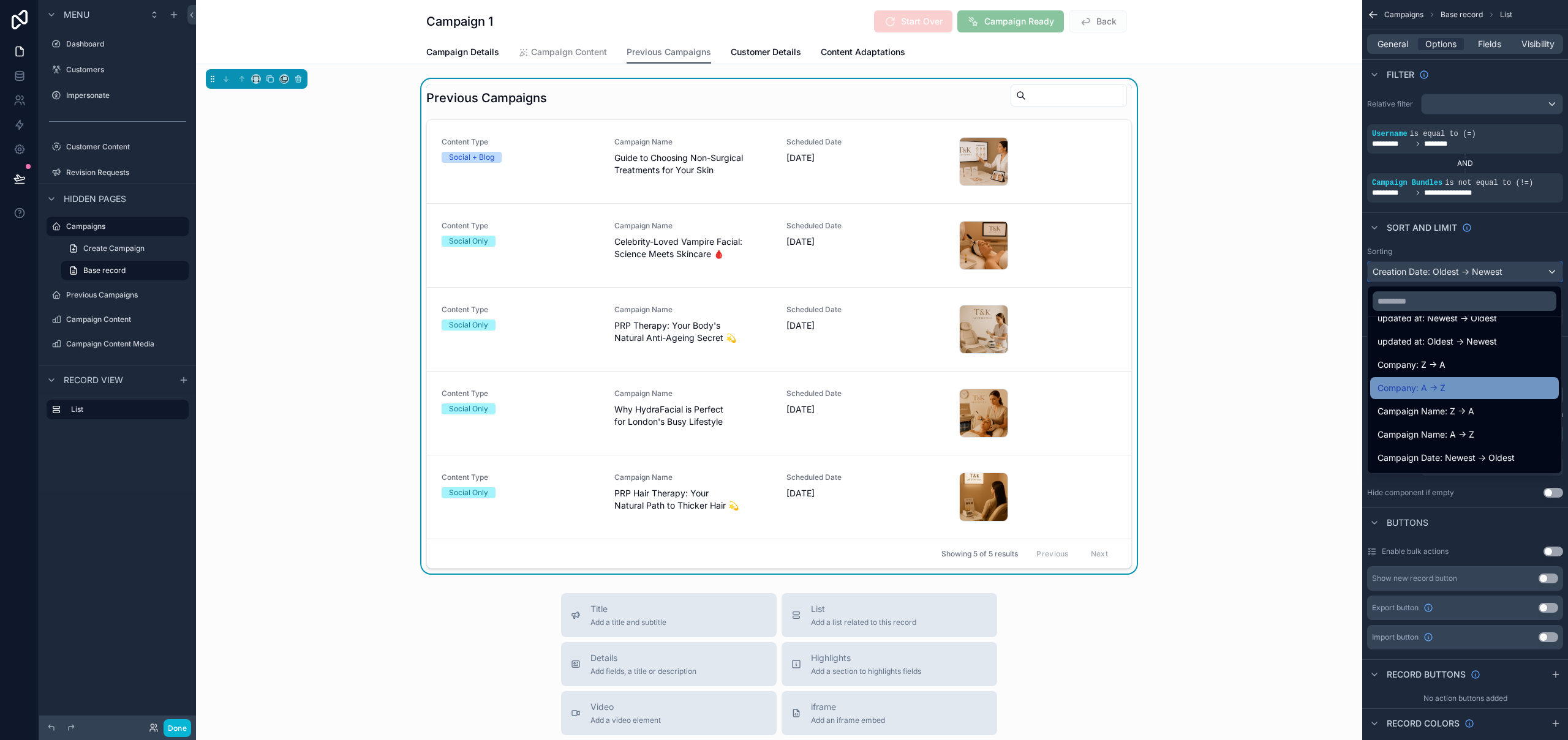
scroll to position [116, 0]
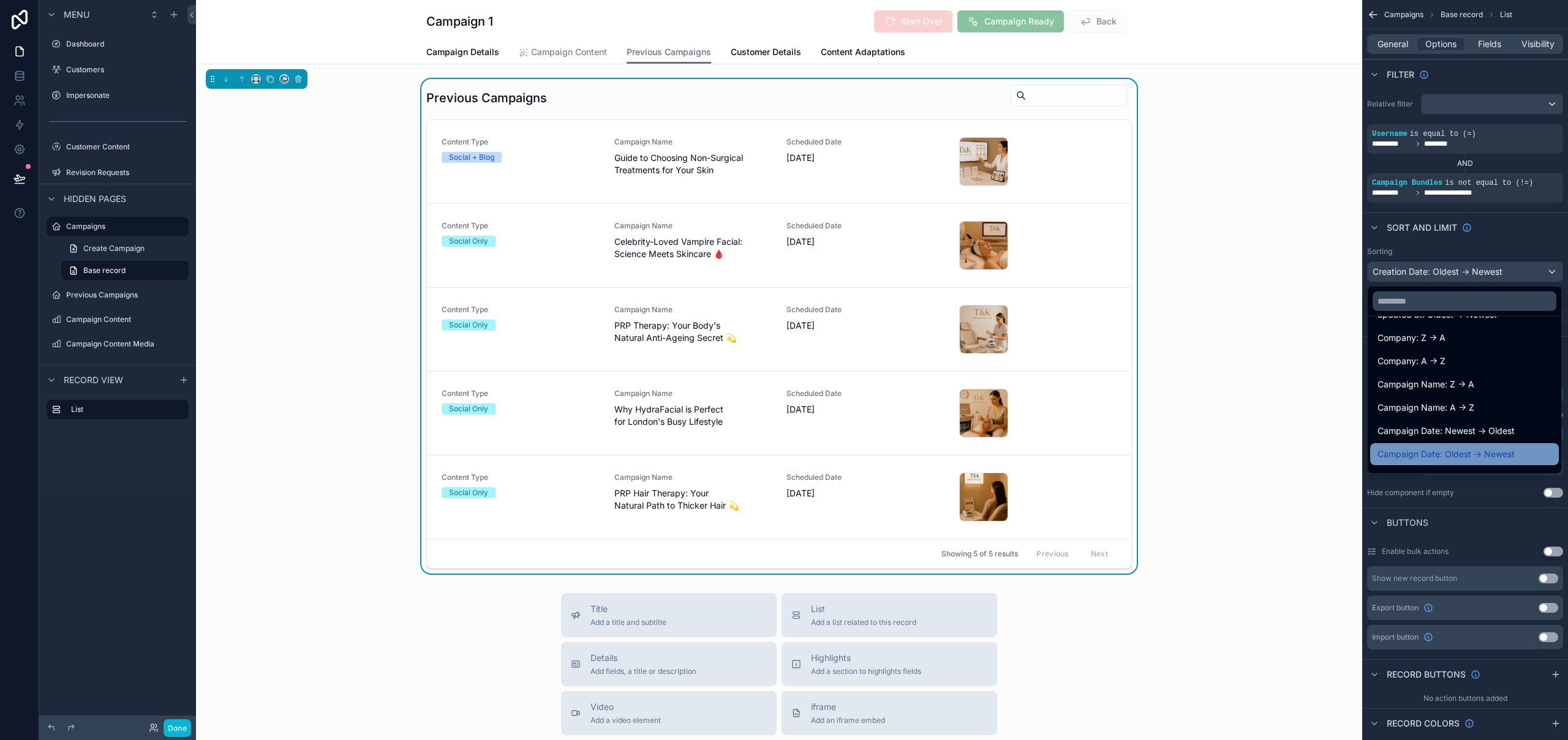
click at [1488, 451] on span "Campaign Date: Oldest -> Newest" at bounding box center [1446, 454] width 137 height 15
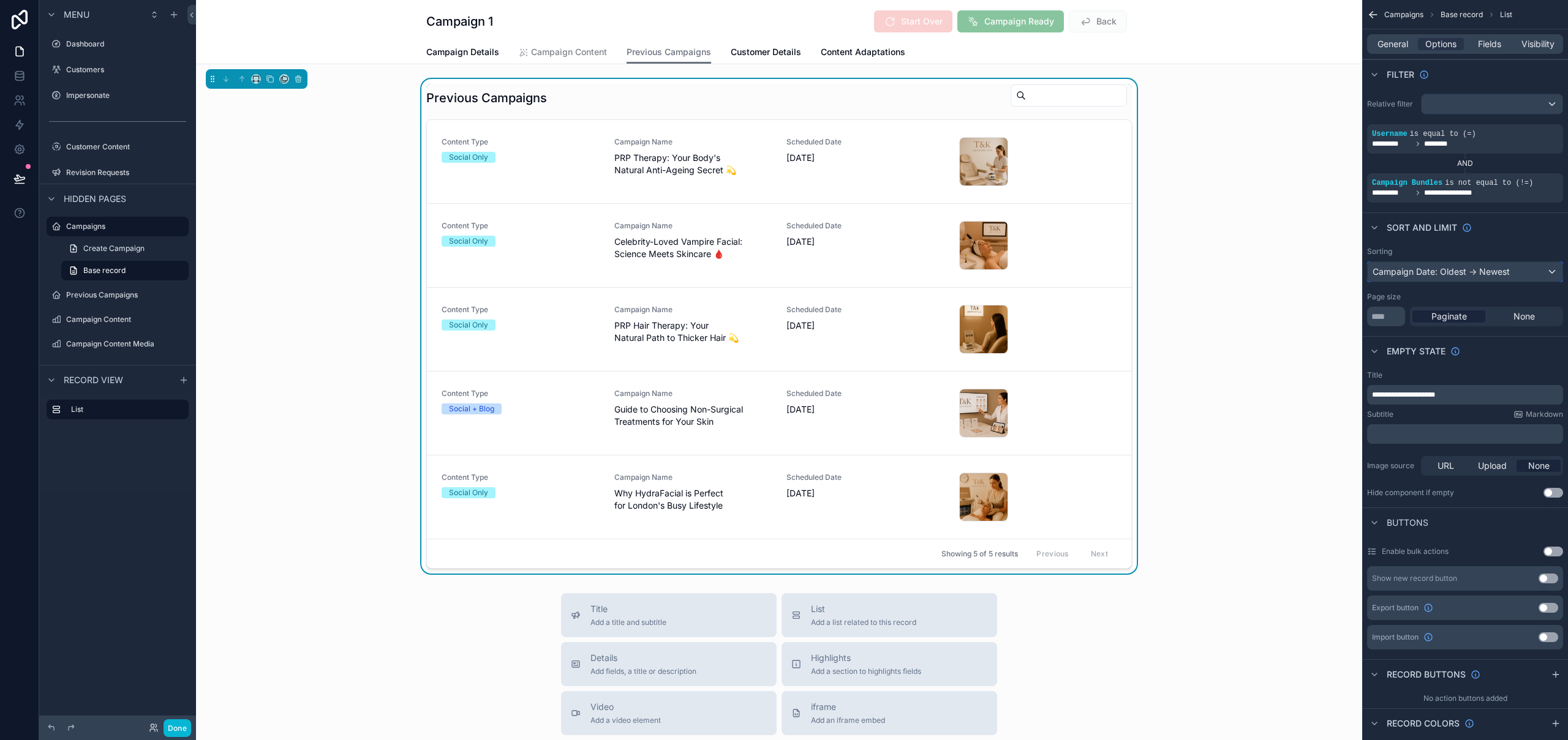
click at [1475, 269] on div "Campaign Date: Oldest -> Newest" at bounding box center [1465, 272] width 195 height 20
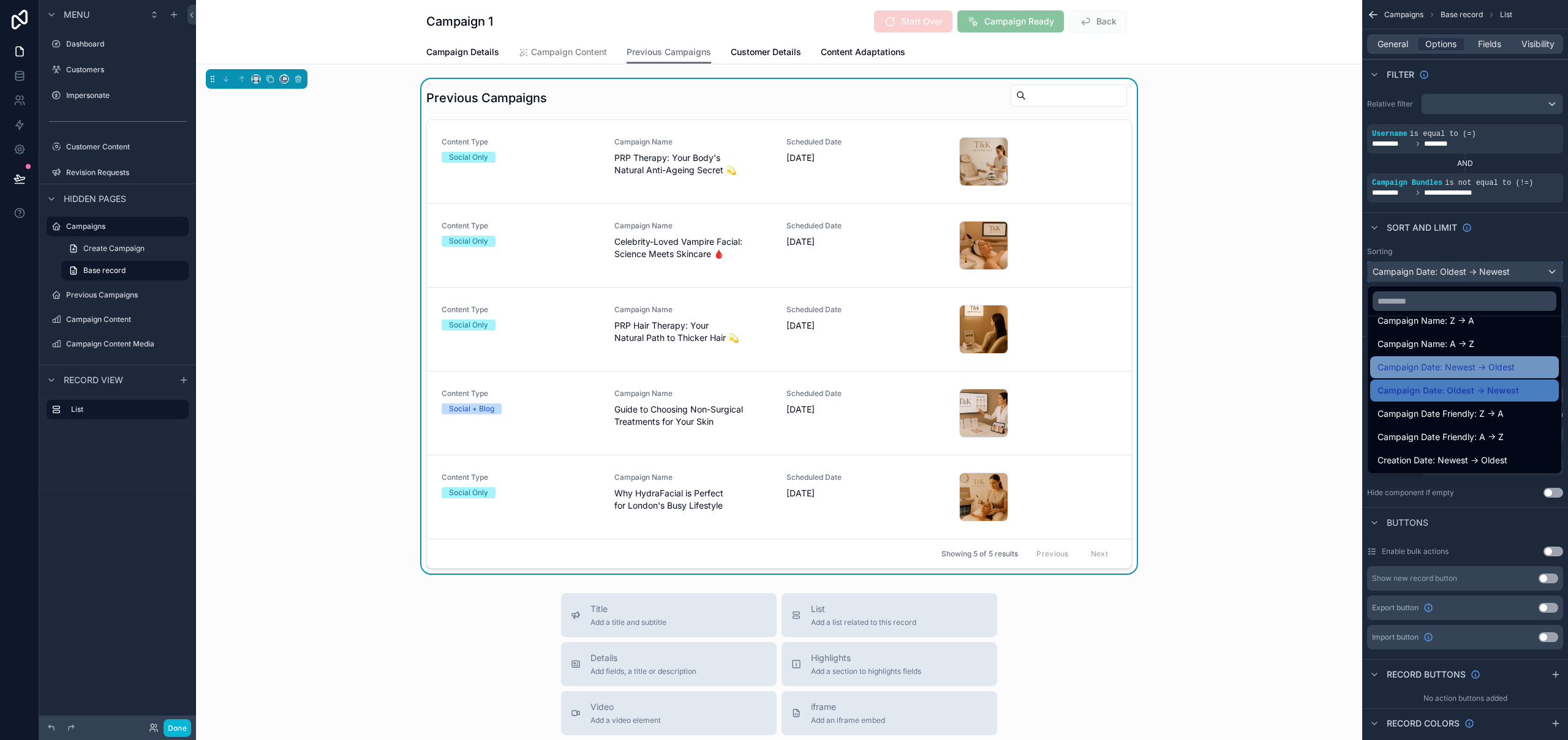
scroll to position [223, 0]
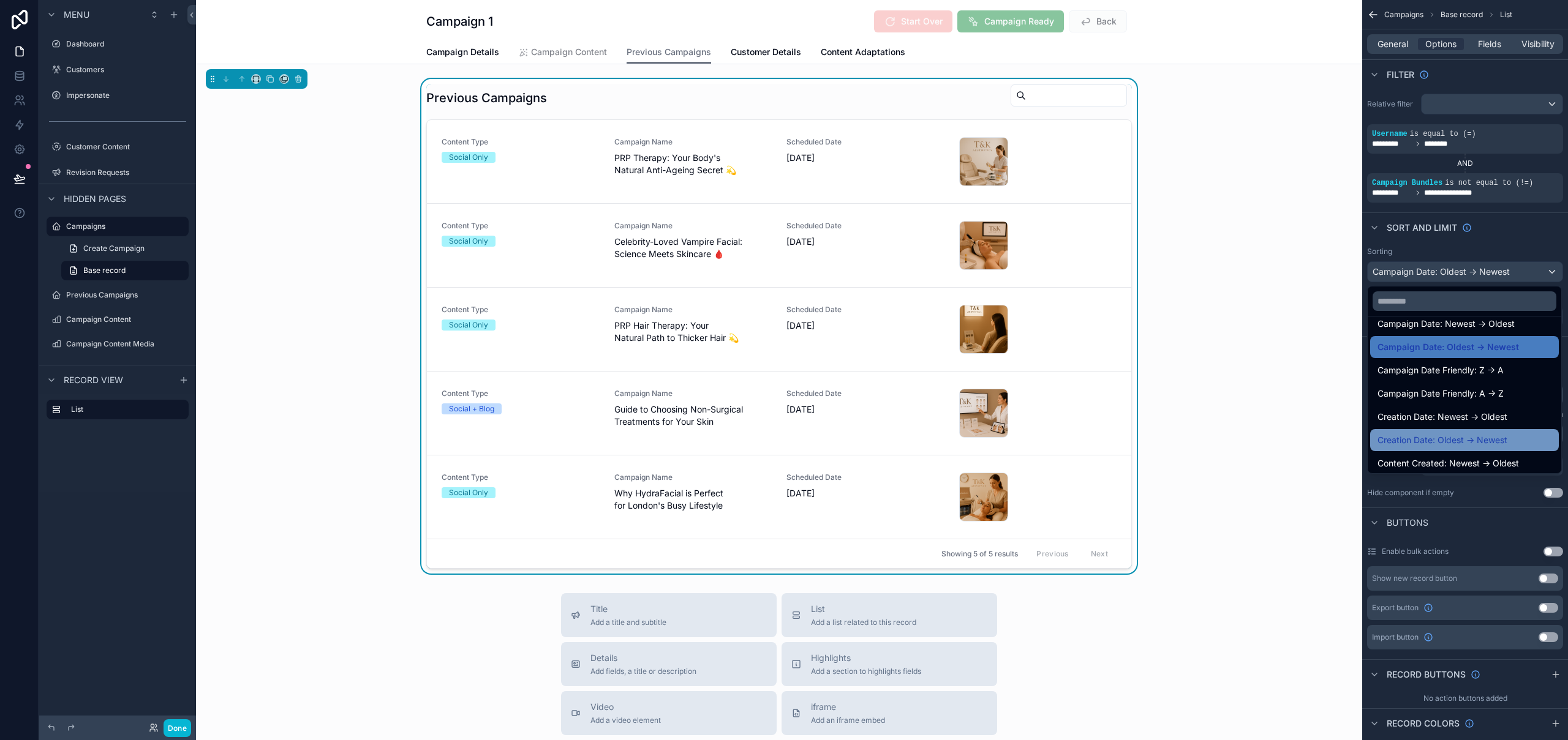
click at [1487, 434] on span "Creation Date: Oldest -> Newest" at bounding box center [1443, 439] width 130 height 15
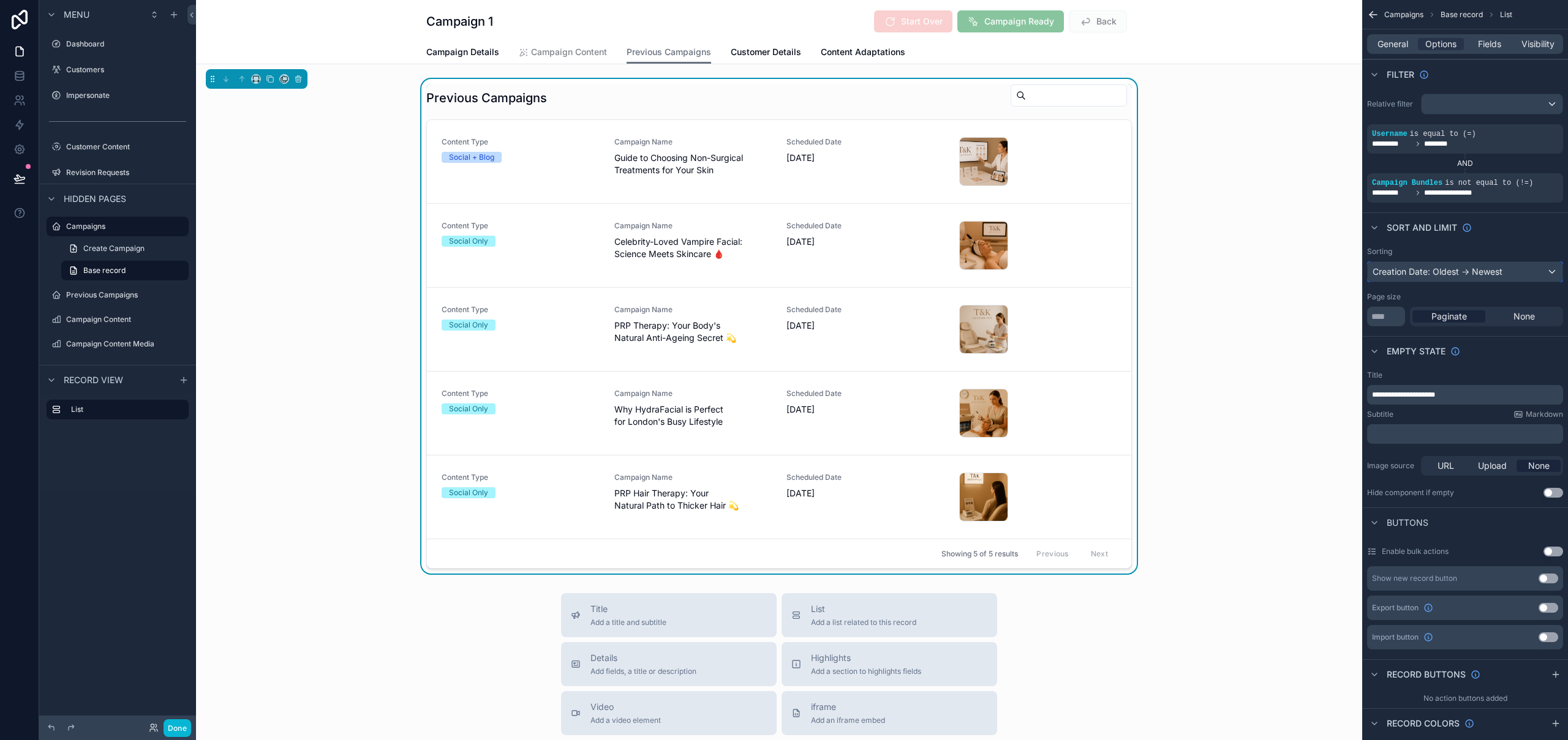
click at [1492, 275] on div "Creation Date: Oldest -> Newest" at bounding box center [1465, 272] width 195 height 20
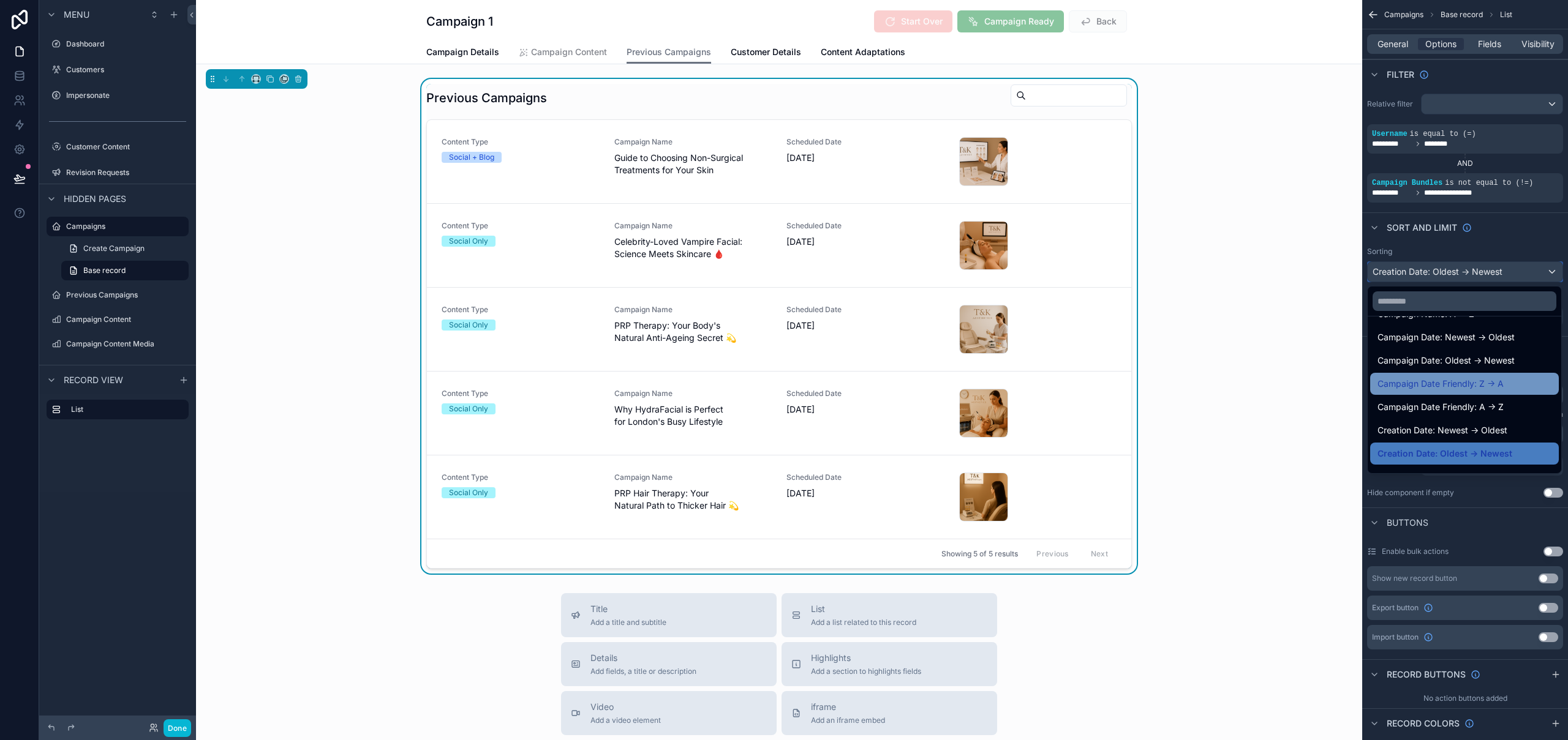
scroll to position [217, 0]
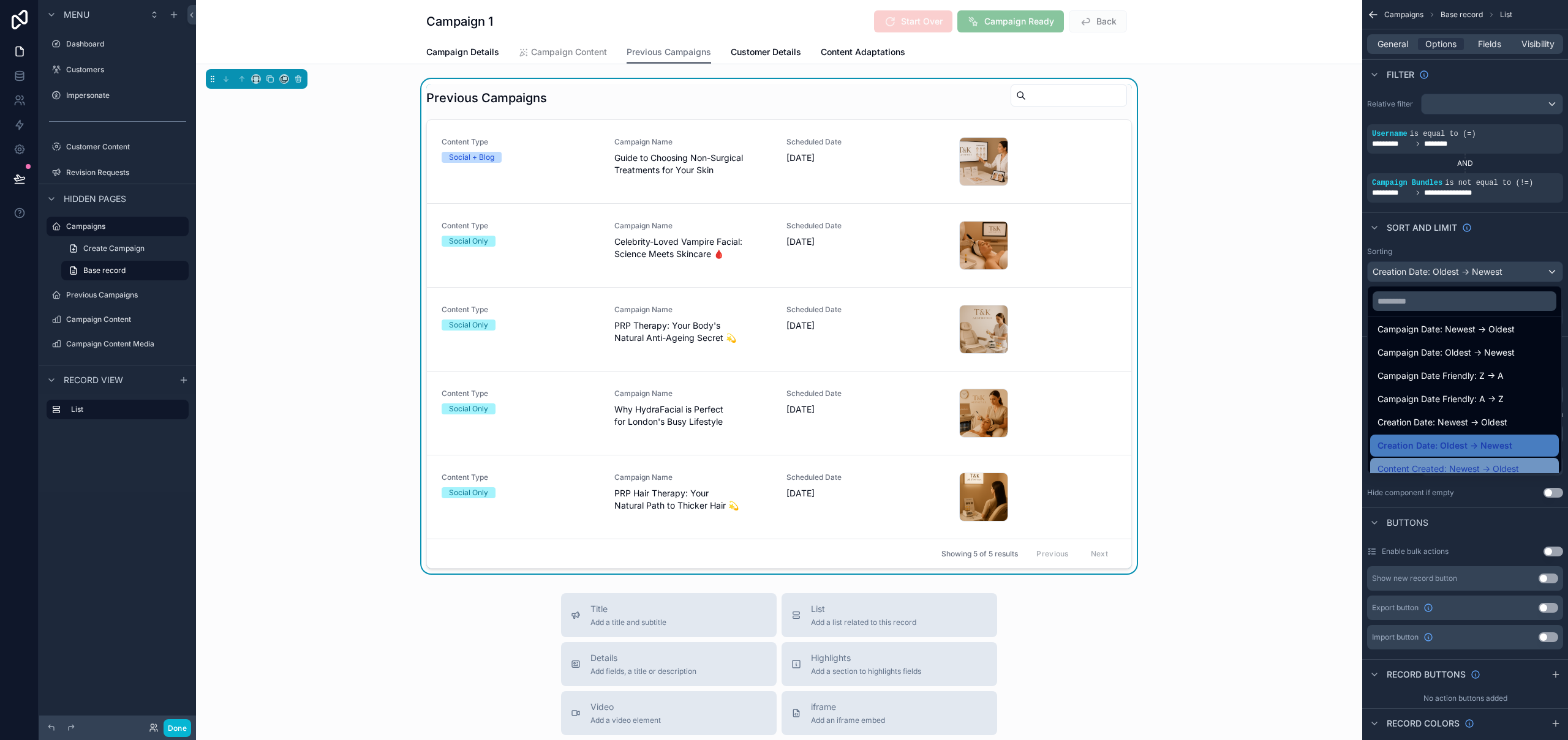
click at [1469, 467] on span "Content Created: Newest -> Oldest" at bounding box center [1449, 468] width 142 height 15
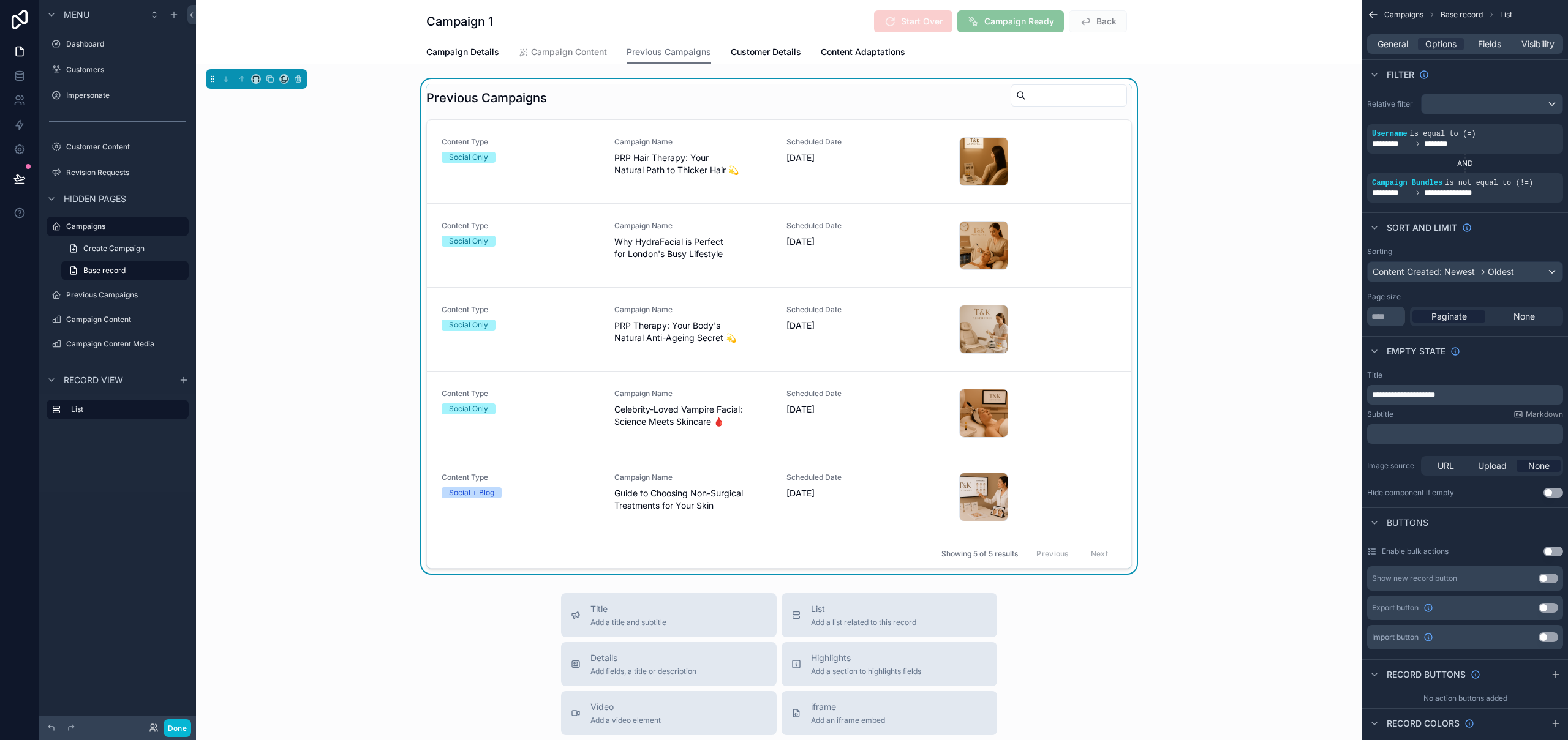
click at [339, 210] on div "Previous Campaigns Content Type Social Only Campaign Name PRP Hair Therapy: You…" at bounding box center [779, 326] width 1166 height 494
click at [183, 727] on button "Done" at bounding box center [178, 728] width 28 height 18
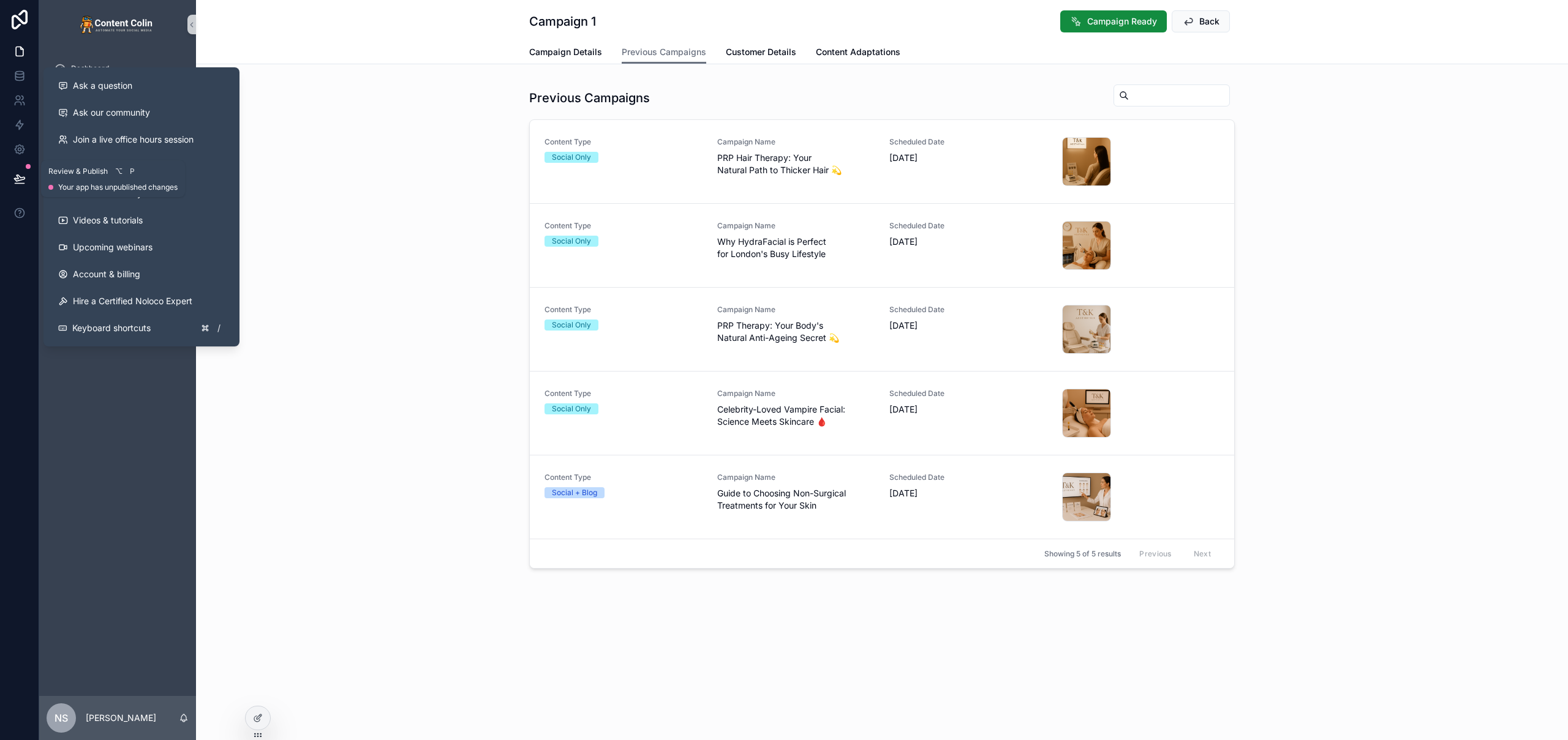
click at [17, 181] on icon at bounding box center [19, 178] width 12 height 12
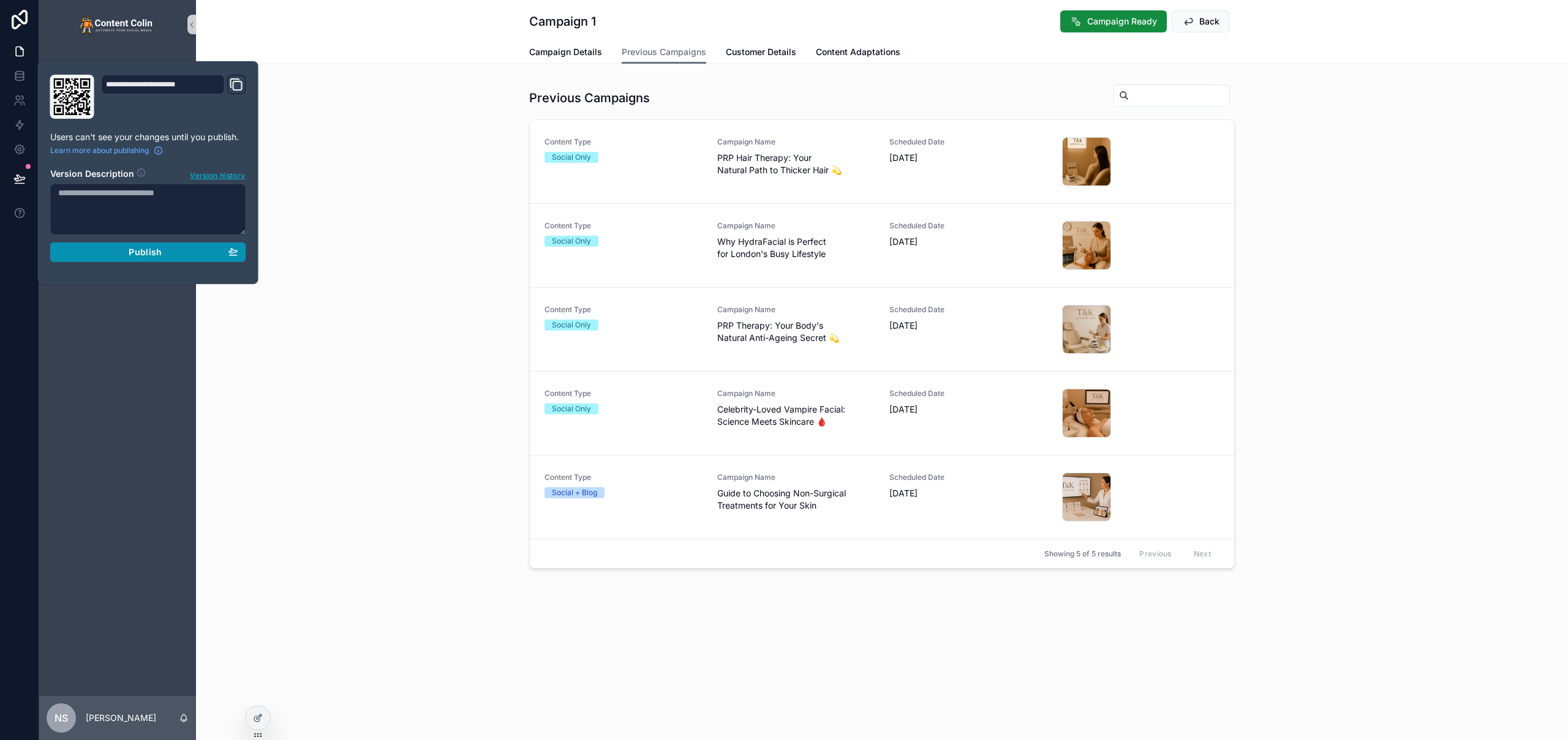
click at [116, 250] on div "Publish" at bounding box center [148, 252] width 180 height 11
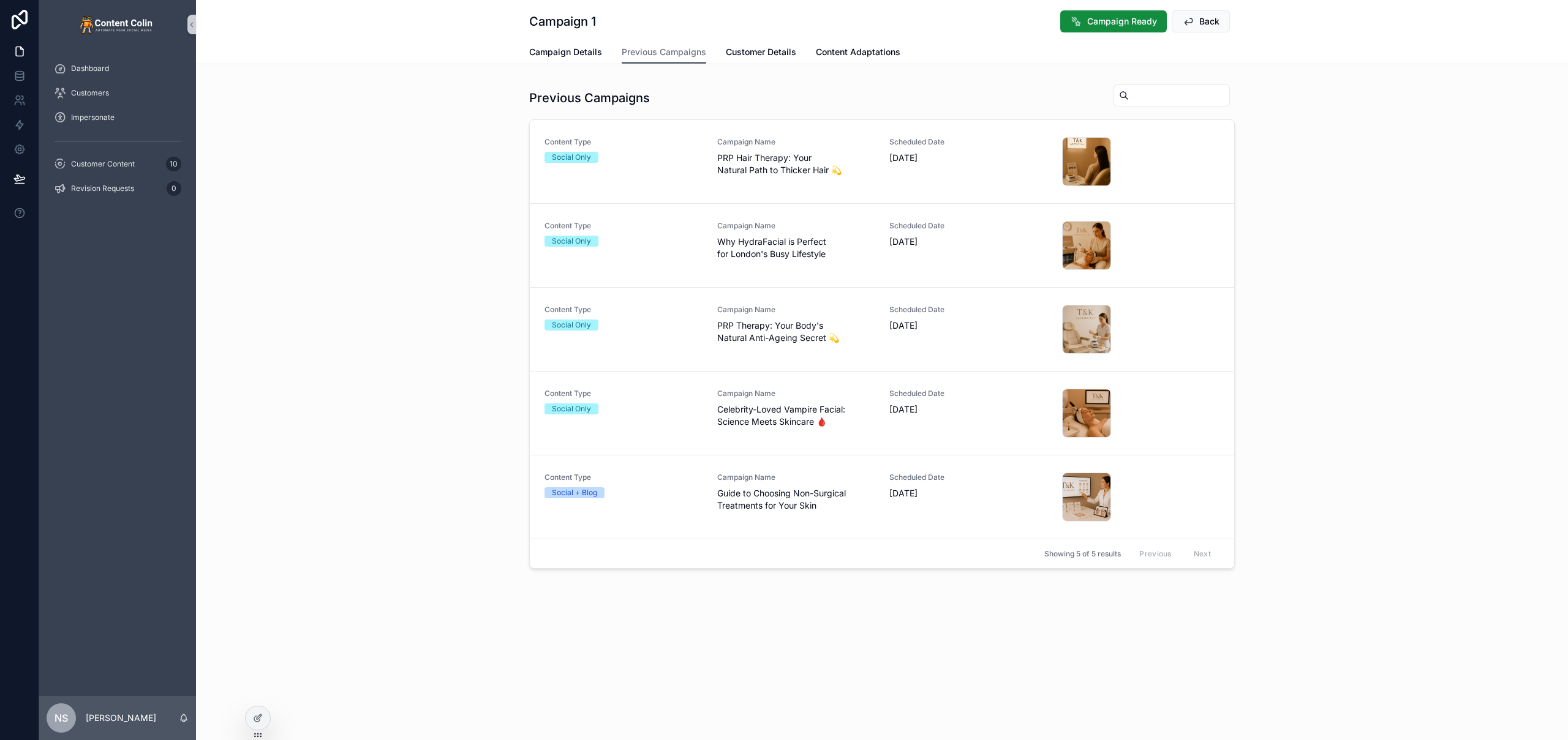
click at [417, 247] on div "Previous Campaigns Content Type Social Only Campaign Name PRP Hair Therapy: You…" at bounding box center [882, 326] width 1372 height 494
click at [594, 54] on span "Campaign Details" at bounding box center [565, 52] width 73 height 12
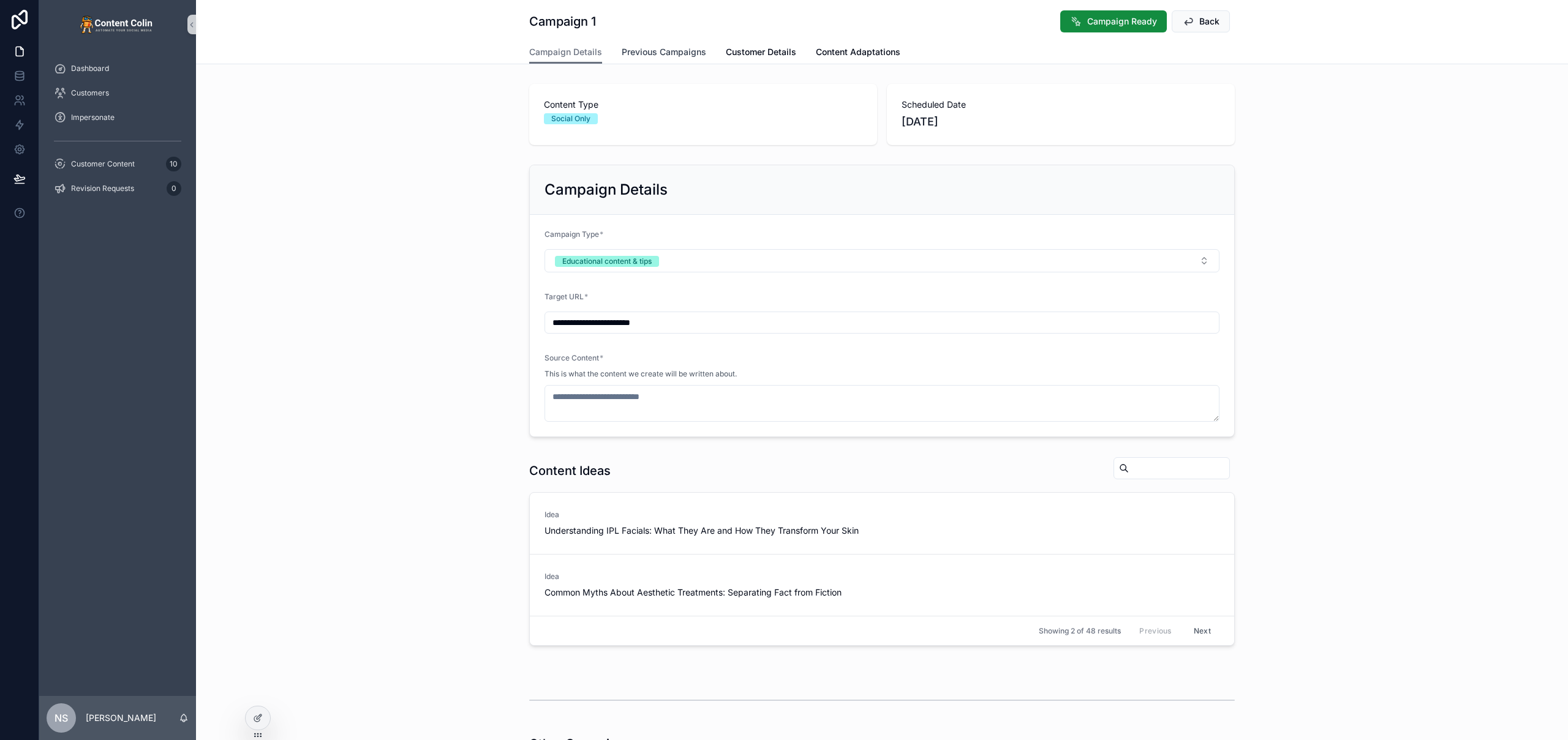
click at [660, 51] on span "Previous Campaigns" at bounding box center [664, 52] width 85 height 12
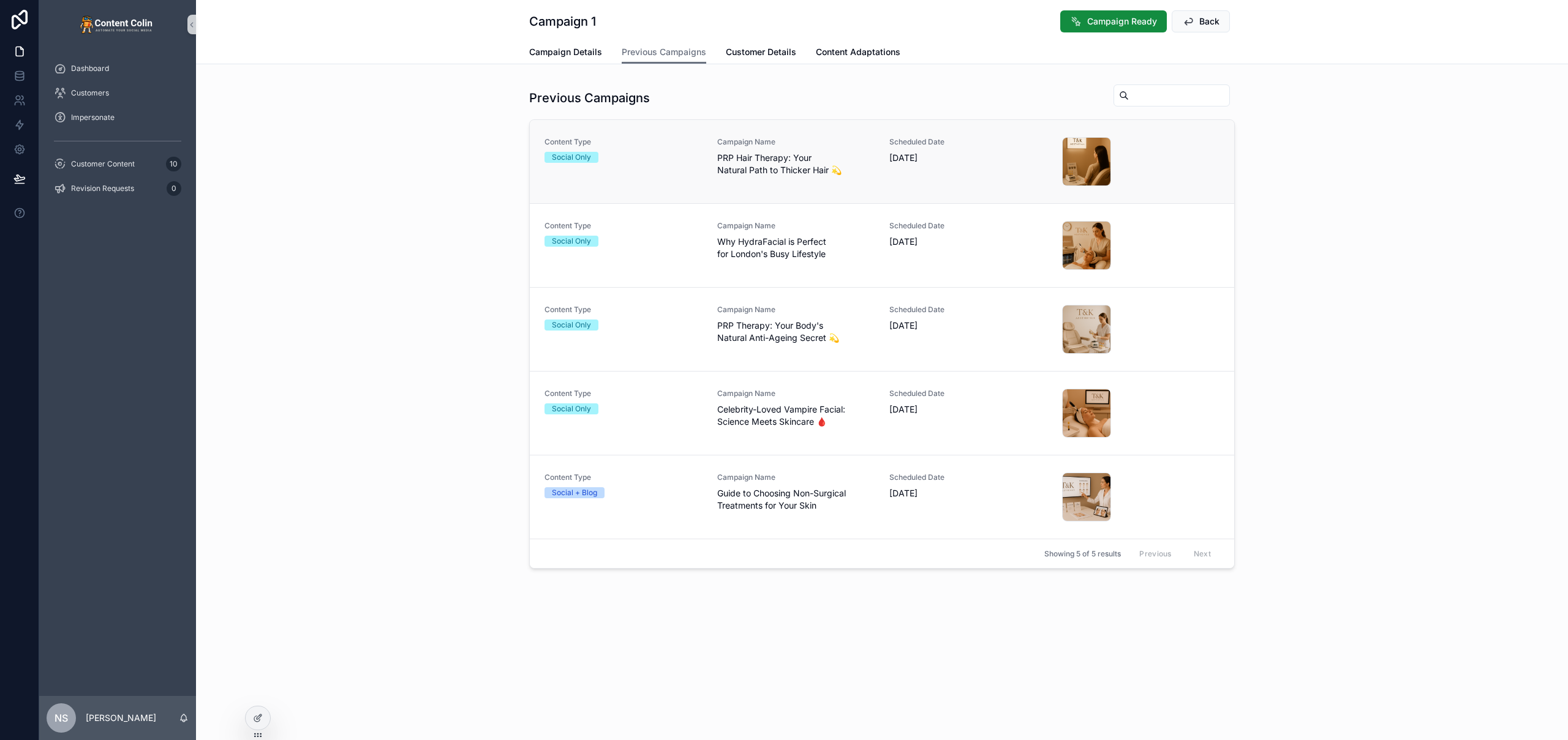
click at [720, 170] on span "PRP Hair Therapy: Your Natural Path to Thicker Hair 💫" at bounding box center [796, 164] width 158 height 25
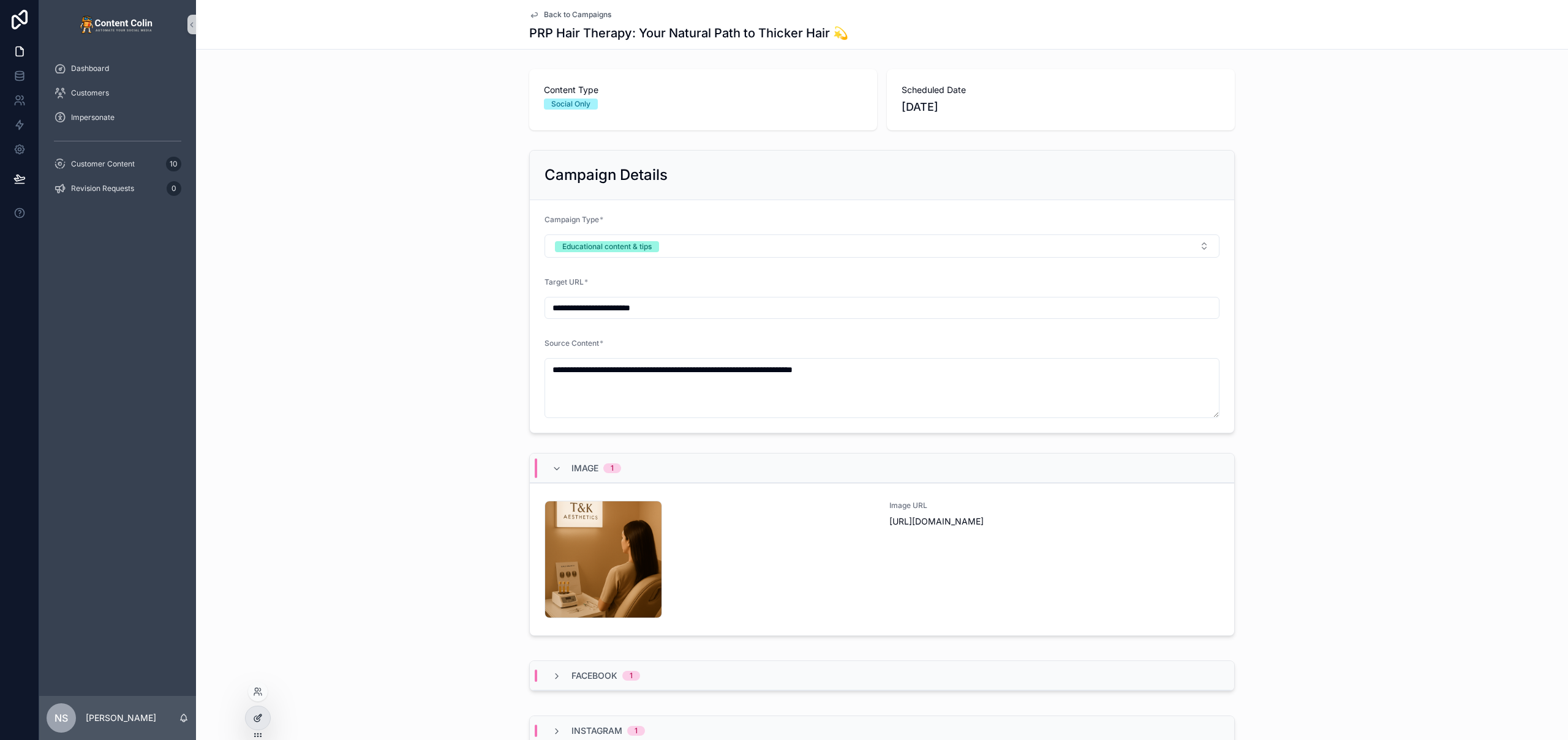
click at [265, 717] on div at bounding box center [258, 718] width 25 height 23
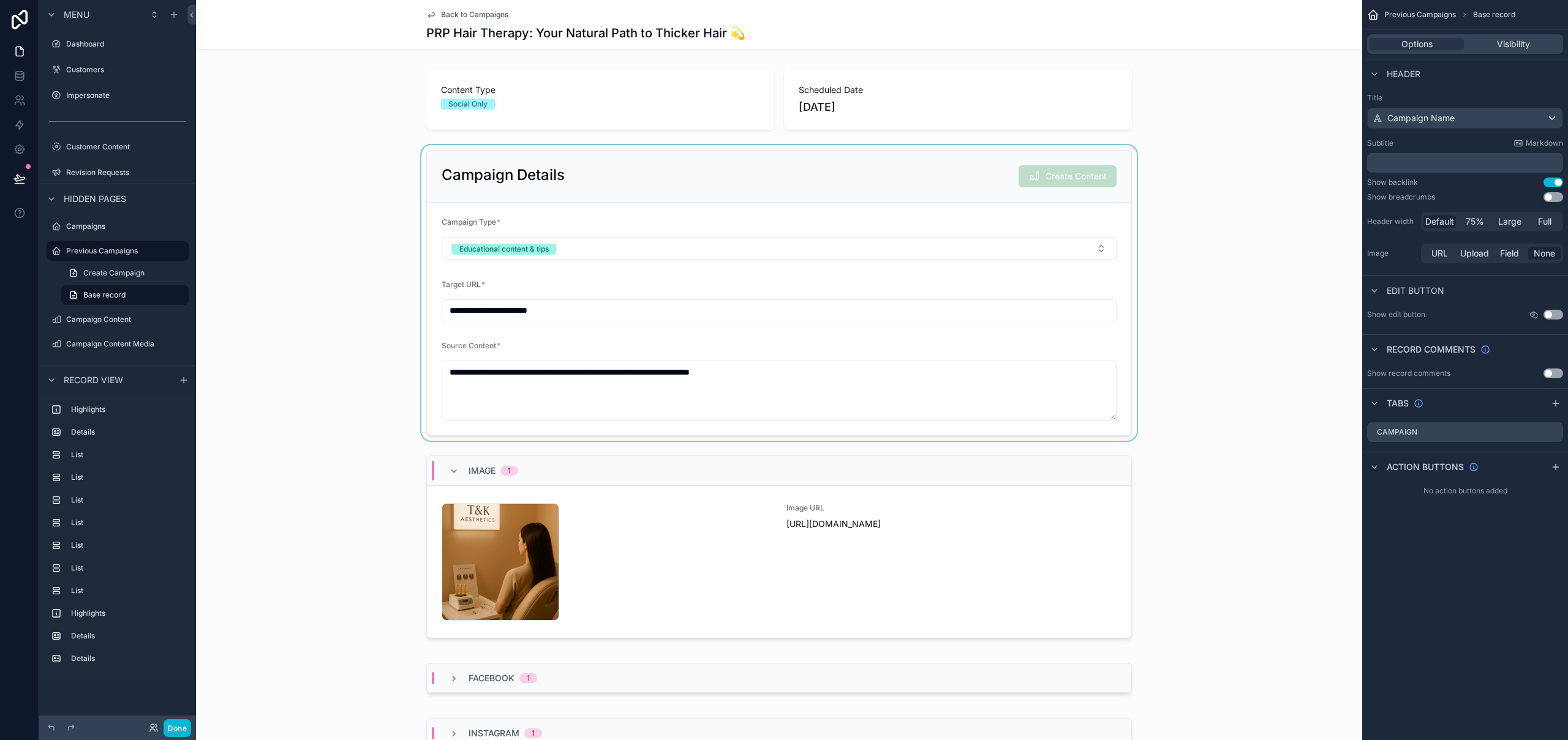
click at [724, 217] on div "scrollable content" at bounding box center [779, 293] width 1166 height 295
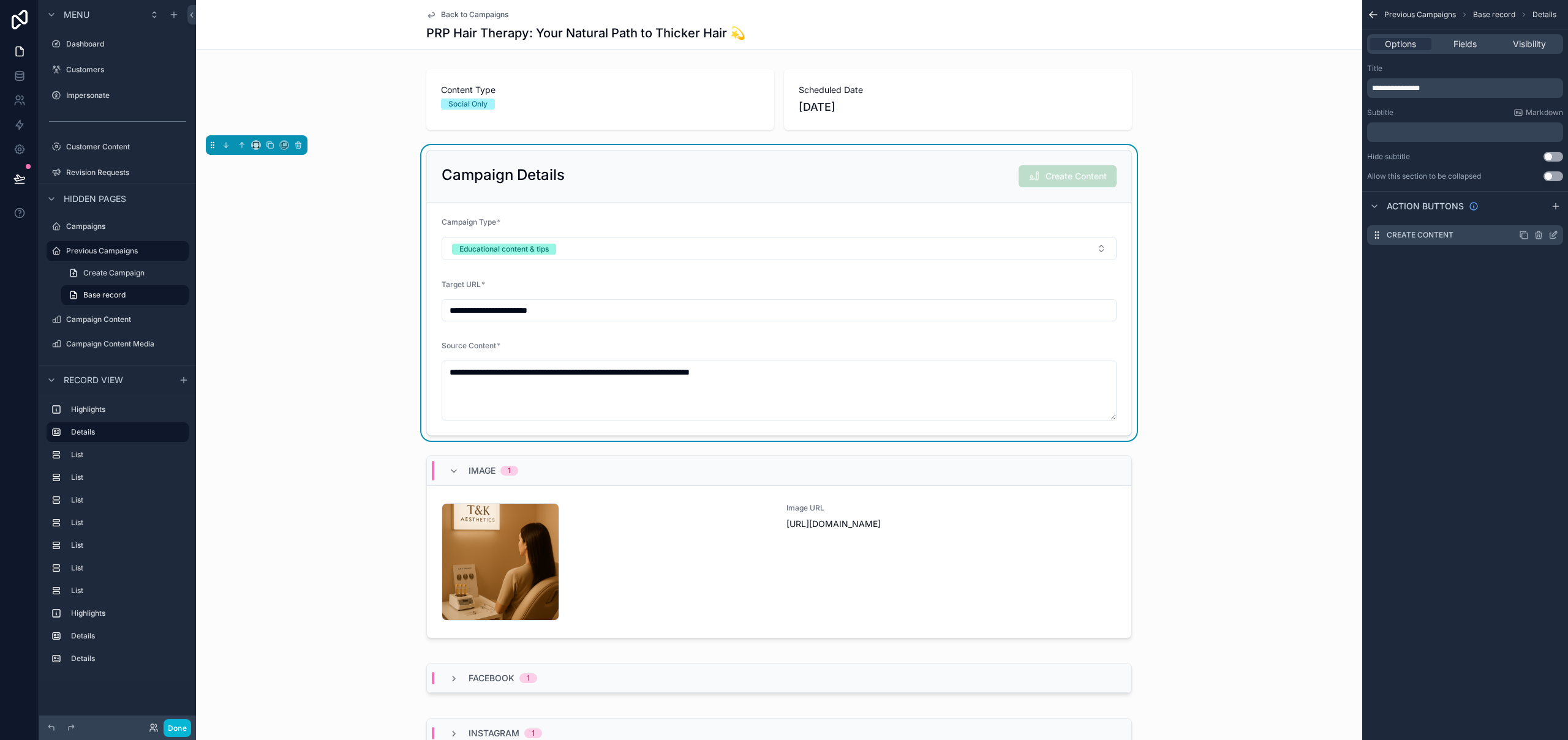
click at [1538, 236] on icon "scrollable content" at bounding box center [1539, 236] width 10 height 10
click at [1535, 218] on icon at bounding box center [1534, 216] width 10 height 10
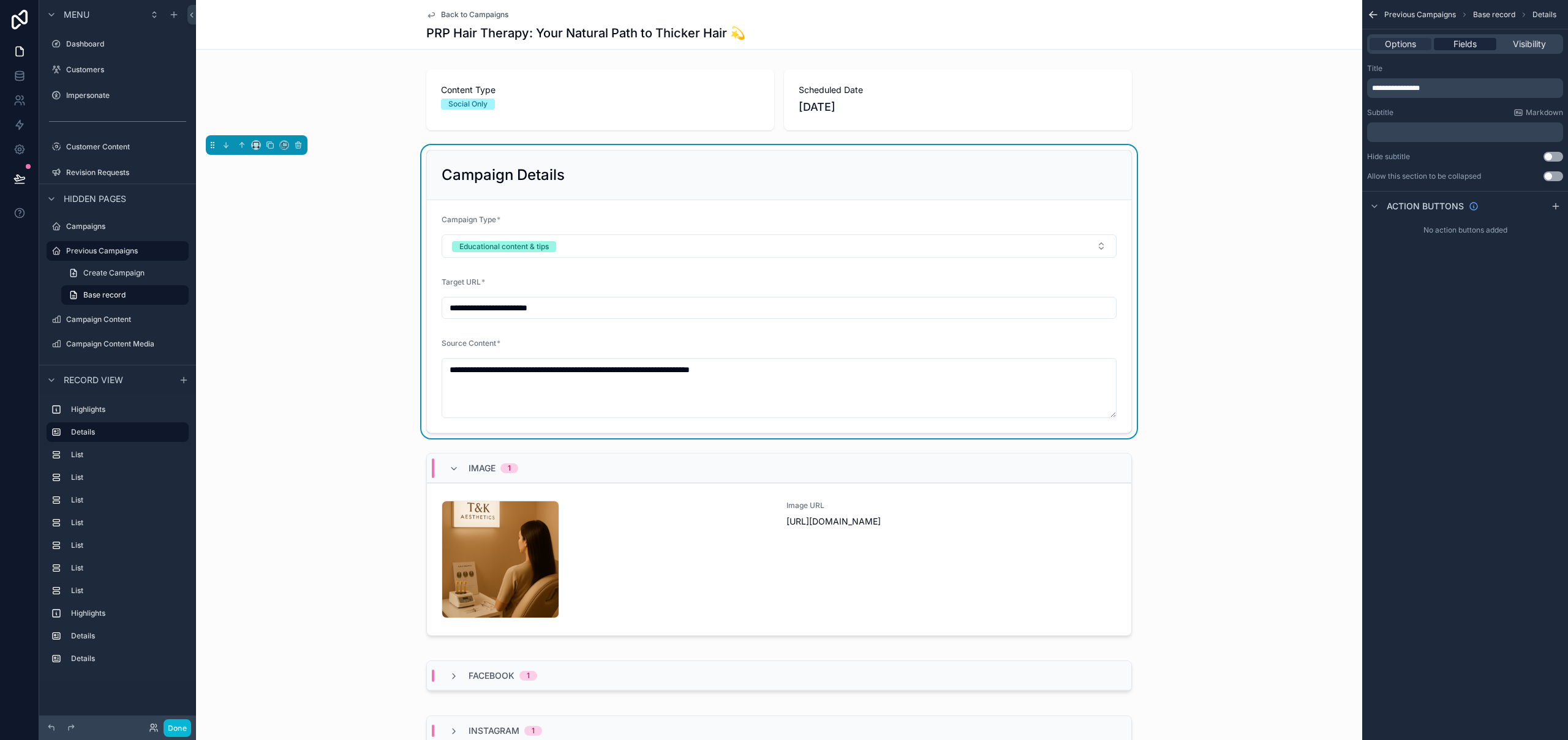
click at [1470, 43] on span "Fields" at bounding box center [1465, 44] width 23 height 12
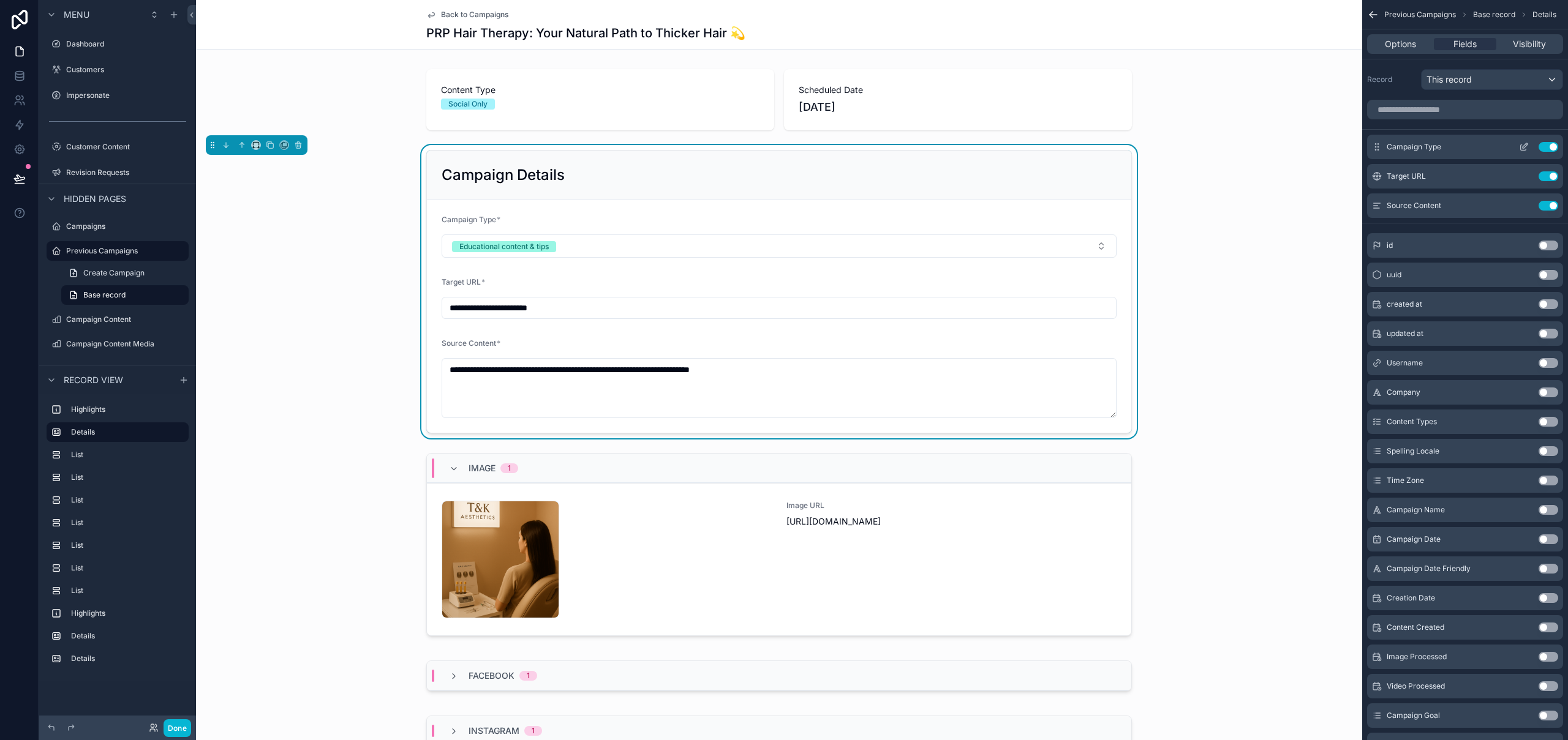
click at [1528, 149] on icon "scrollable content" at bounding box center [1524, 147] width 10 height 10
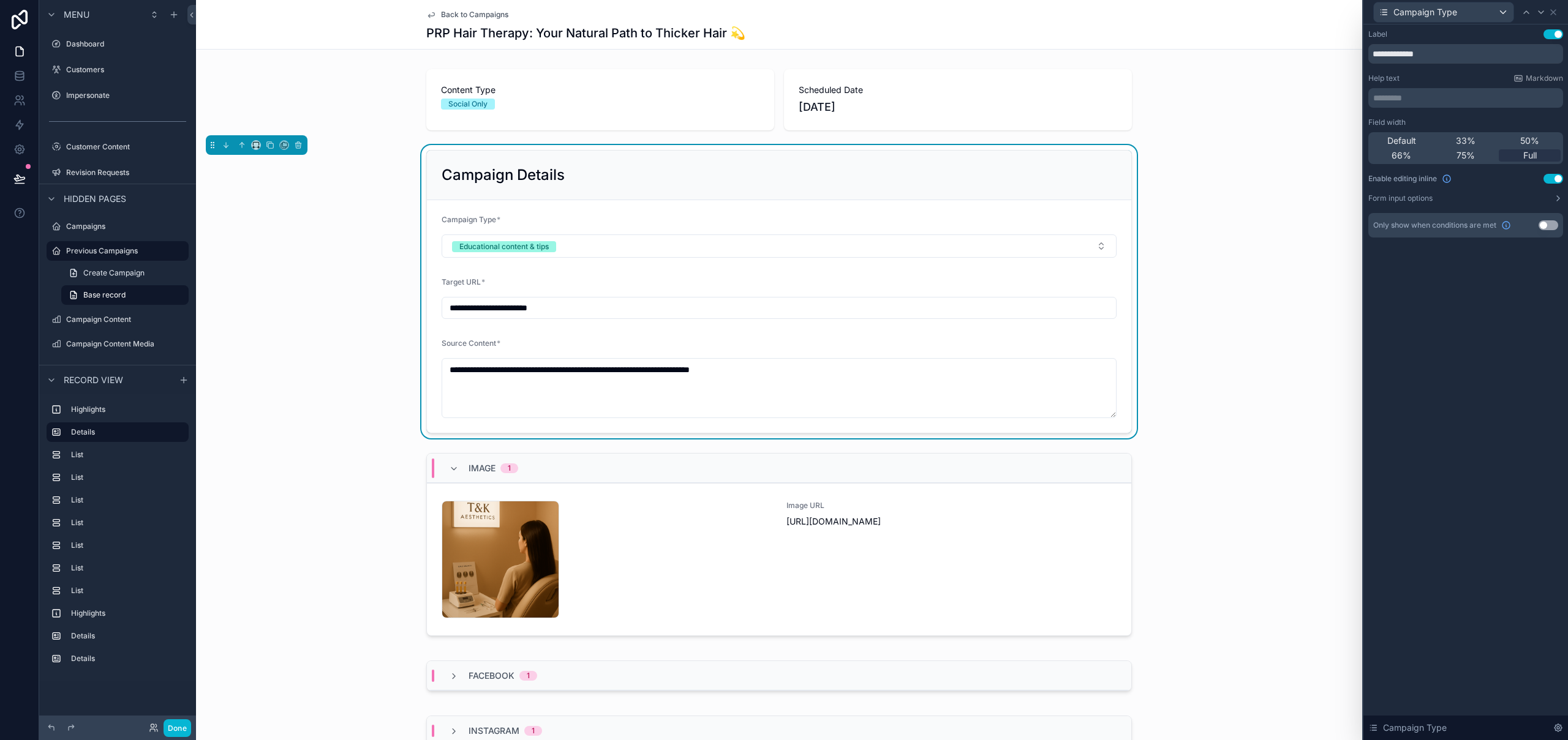
drag, startPoint x: 1557, startPoint y: 181, endPoint x: 1567, endPoint y: 21, distance: 160.3
click at [1557, 181] on button "Use setting" at bounding box center [1553, 179] width 20 height 10
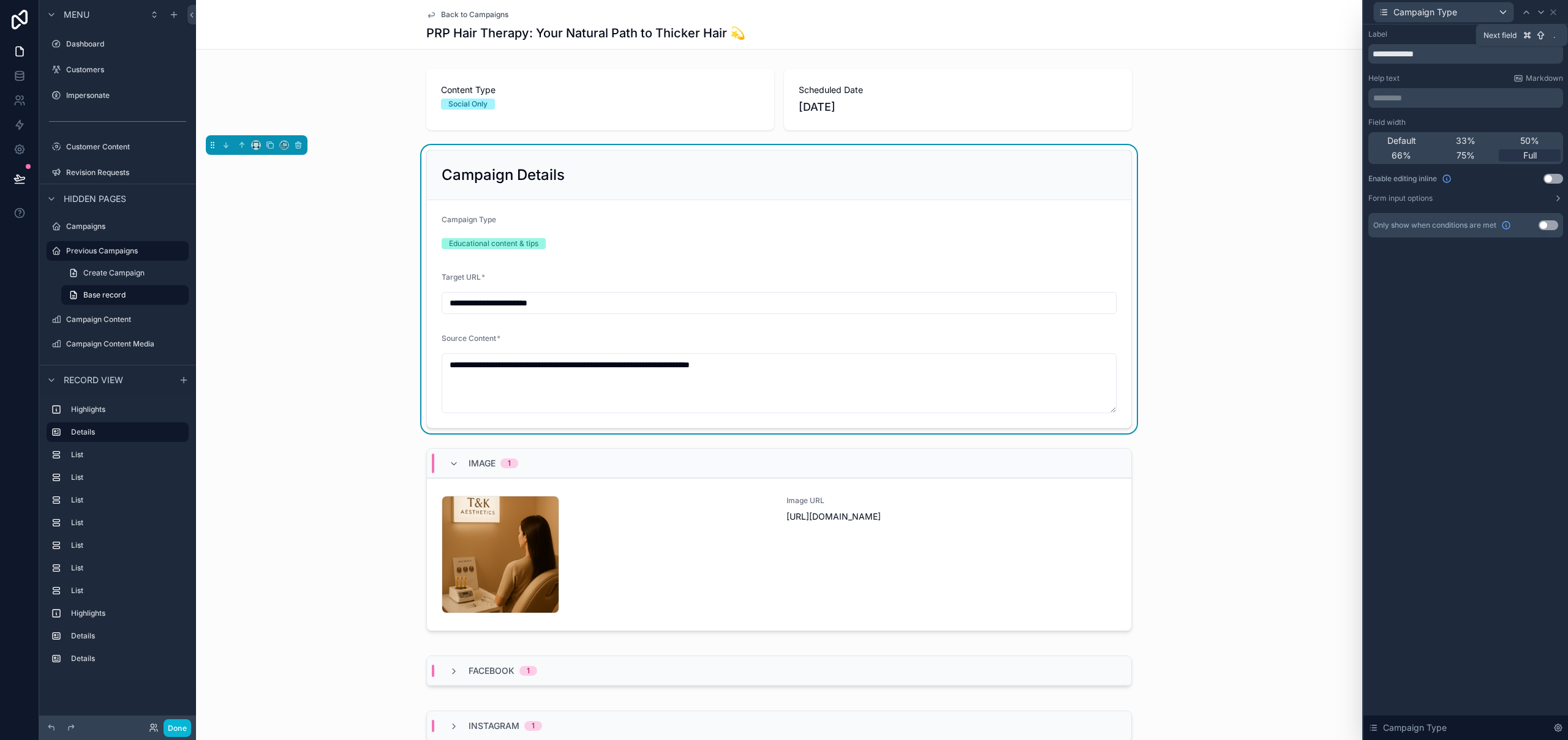
click at [1541, 15] on icon at bounding box center [1541, 13] width 10 height 10
click at [1555, 198] on button "Use setting" at bounding box center [1553, 198] width 20 height 10
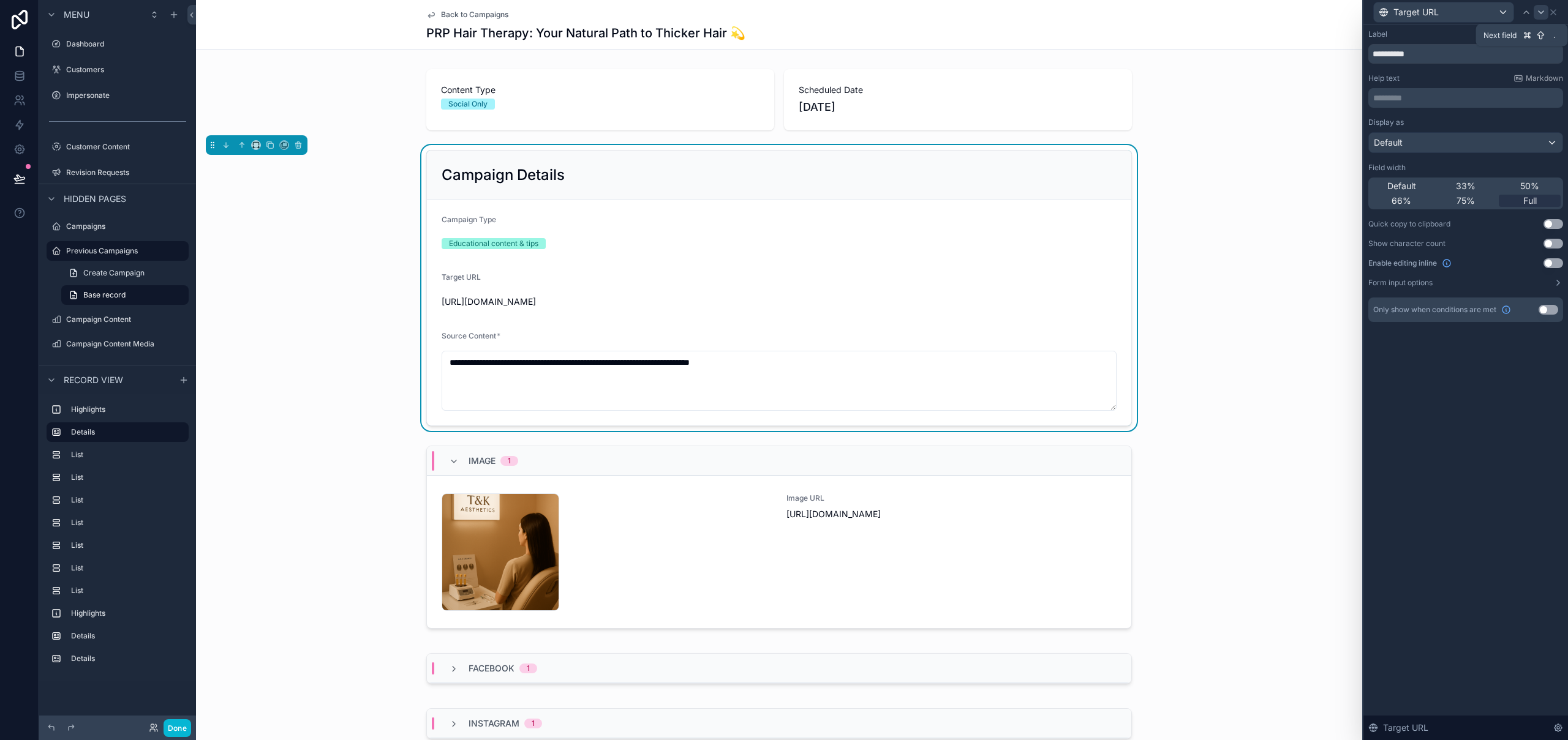
click at [1543, 11] on icon at bounding box center [1541, 12] width 5 height 3
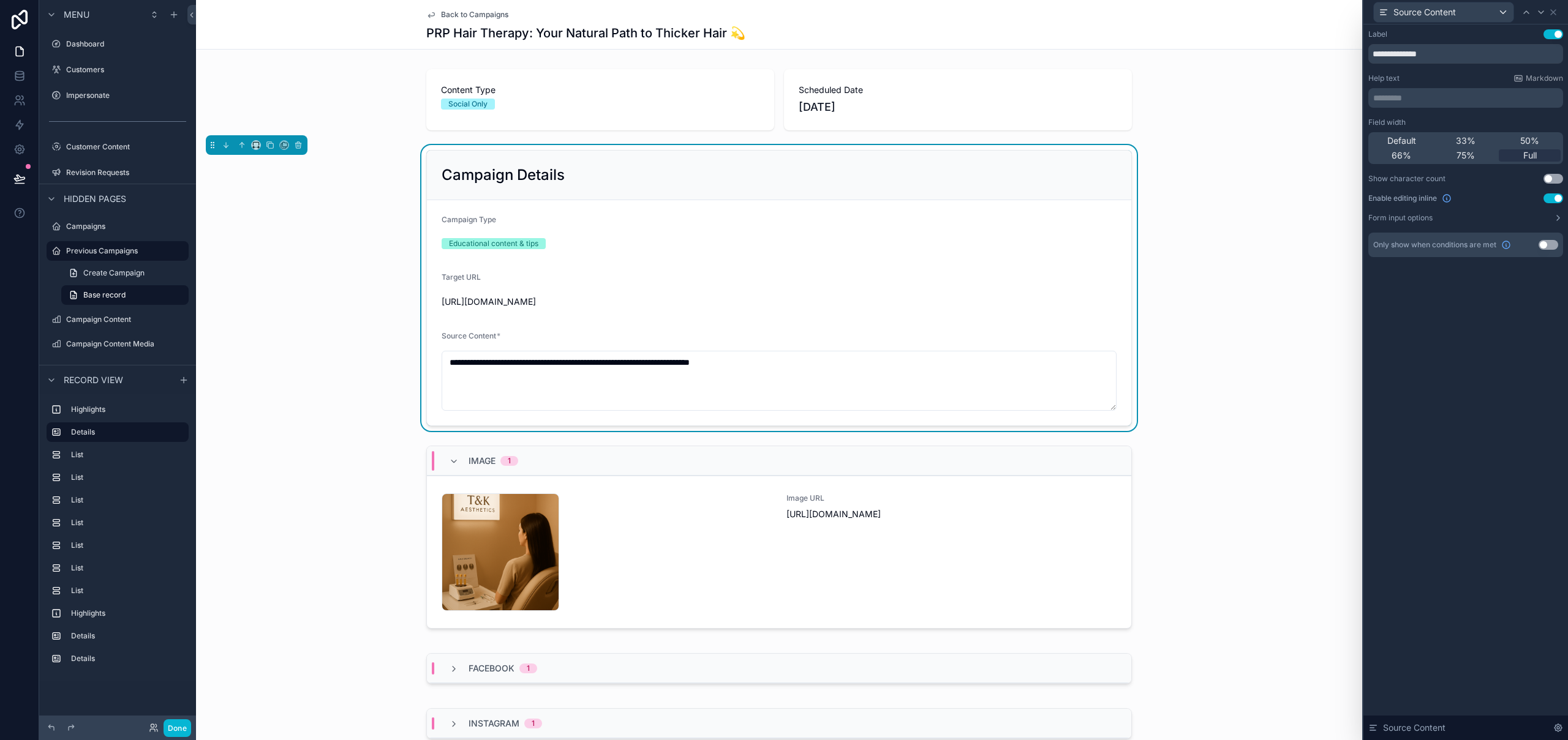
click at [1553, 198] on button "Use setting" at bounding box center [1553, 198] width 20 height 10
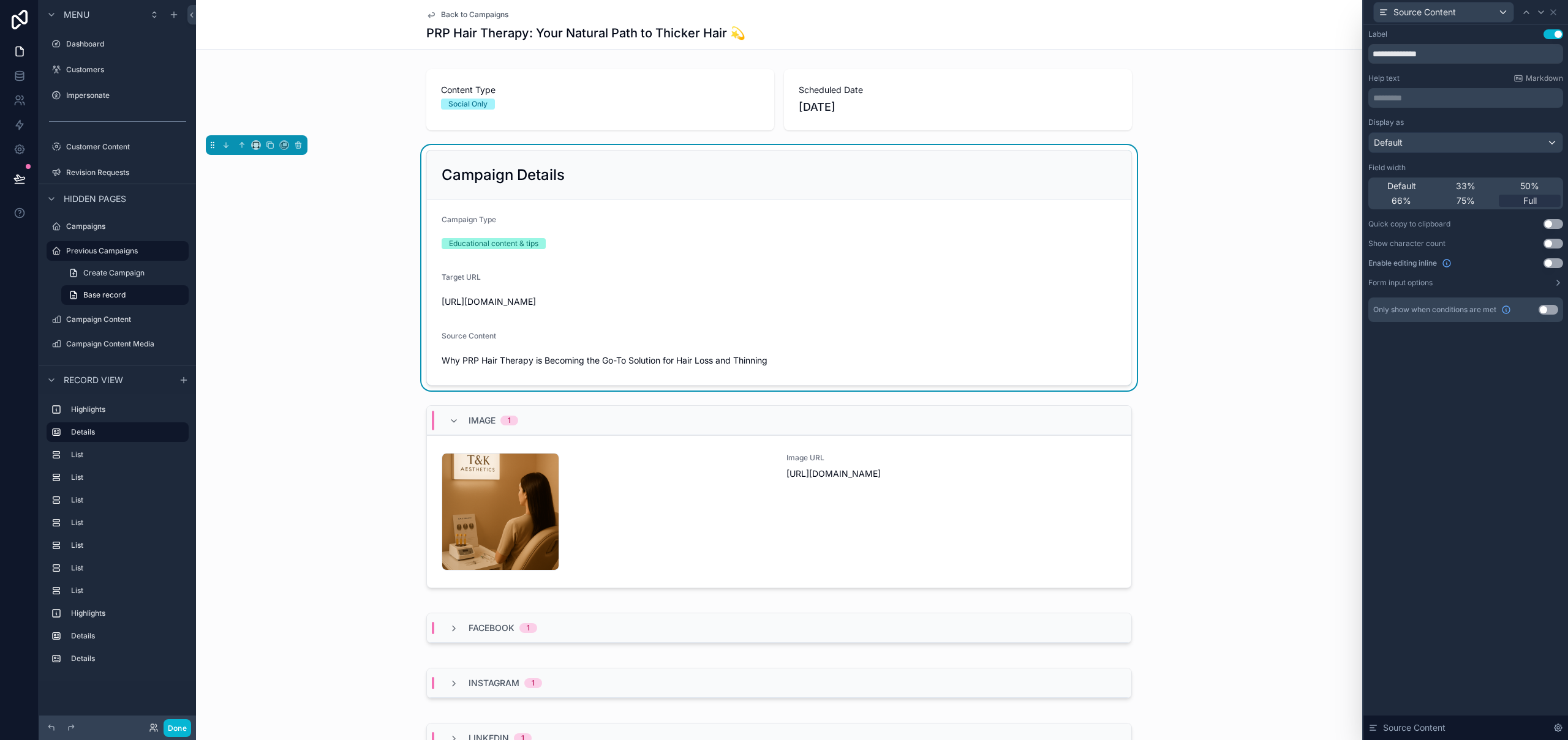
click at [1321, 260] on div "Campaign Details Campaign Type Educational content & tips Target URL [URL][DOMA…" at bounding box center [779, 268] width 1166 height 246
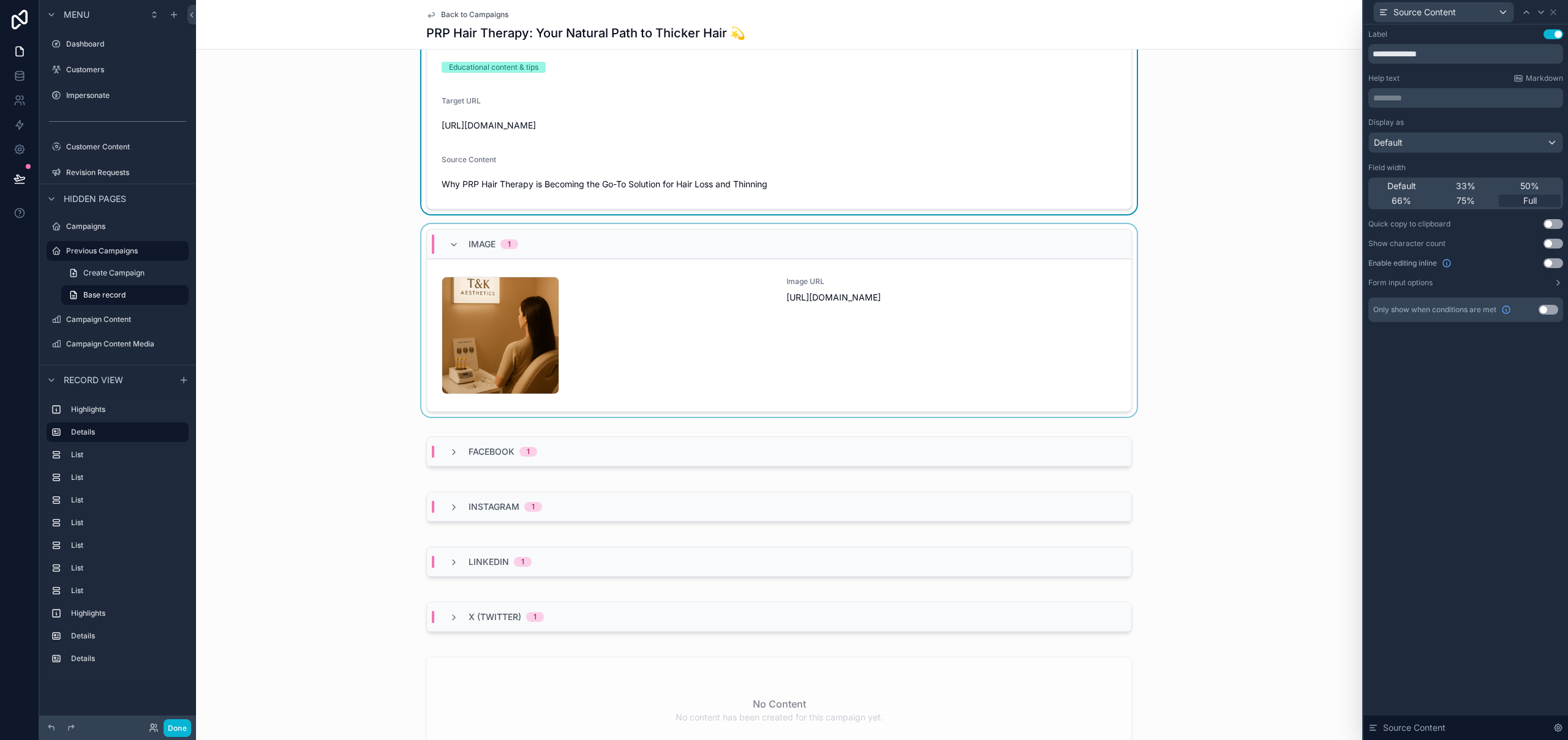
click at [659, 227] on div "scrollable content" at bounding box center [779, 323] width 1166 height 198
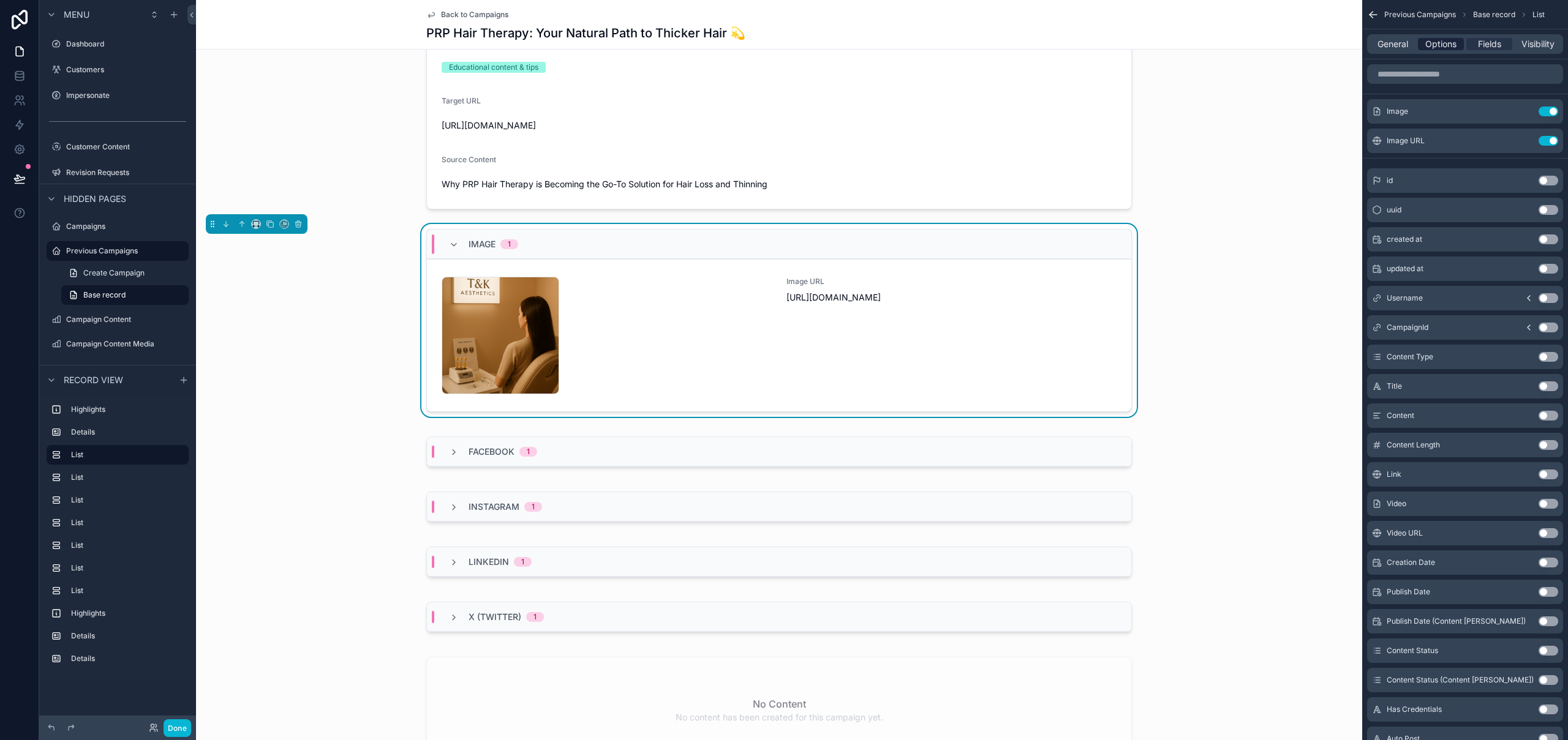
click at [1452, 47] on span "Options" at bounding box center [1440, 44] width 31 height 12
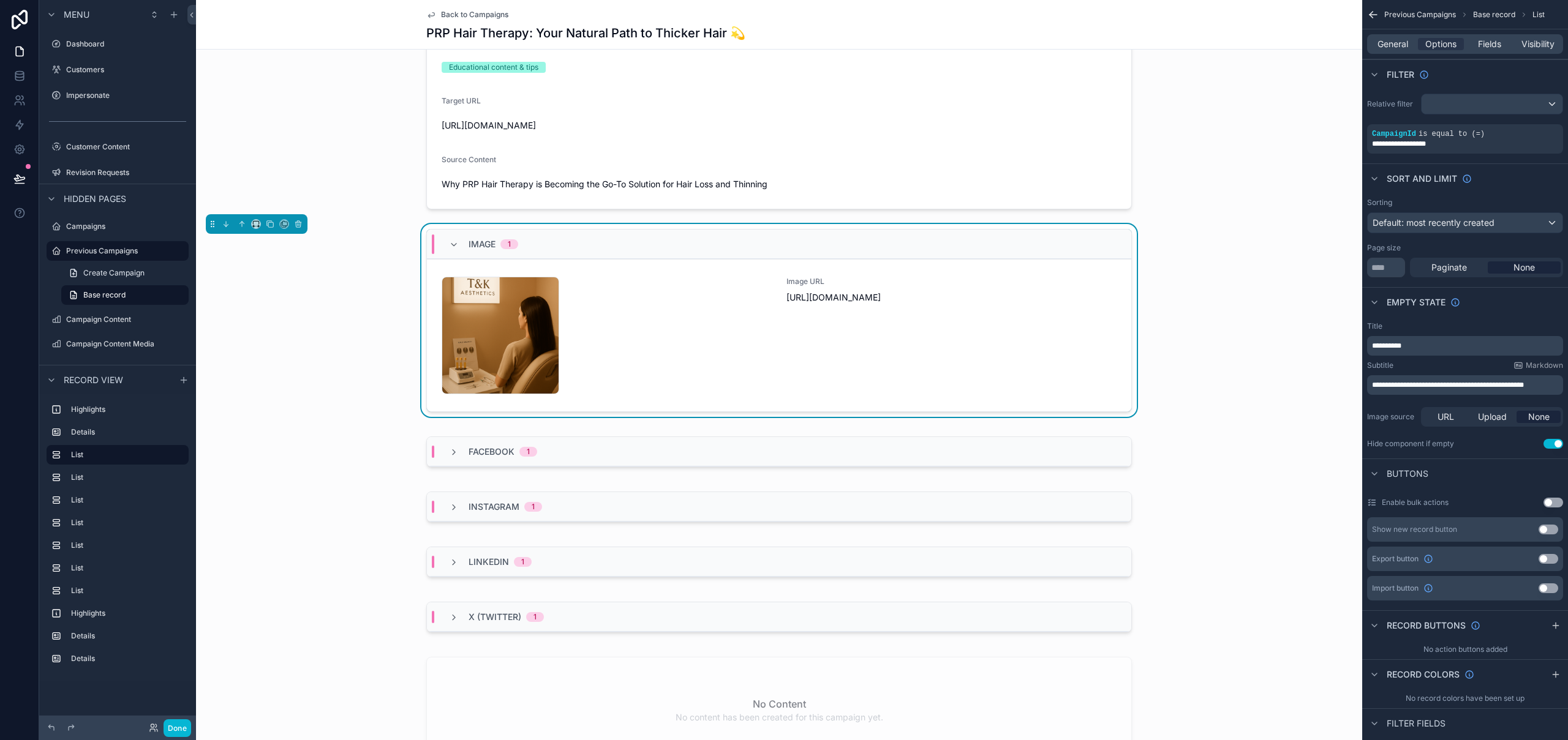
click at [1403, 51] on div "General Options Fields Visibility" at bounding box center [1465, 44] width 196 height 20
click at [1401, 47] on span "General" at bounding box center [1393, 44] width 30 height 12
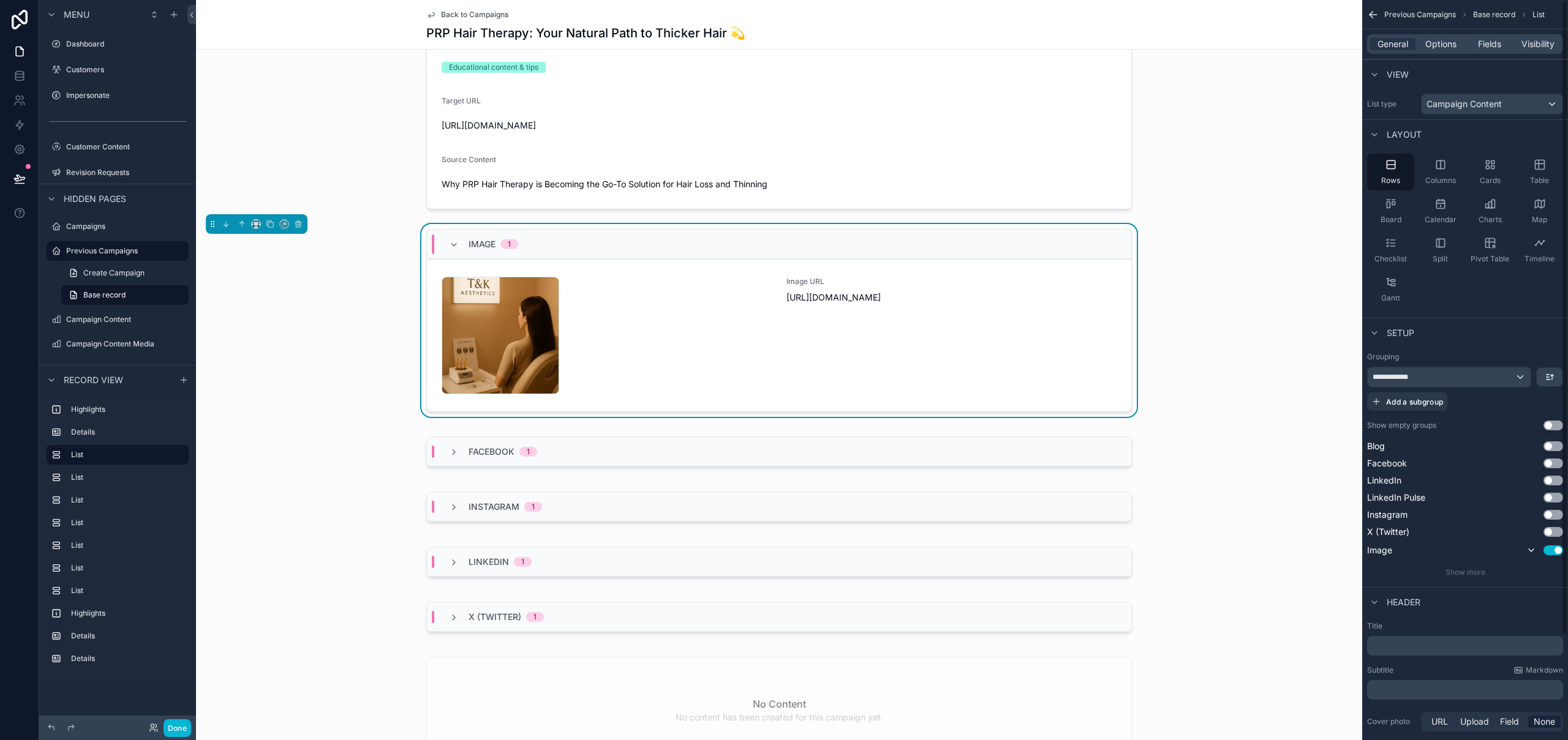
click at [982, 434] on div "scrollable content" at bounding box center [779, 455] width 1166 height 45
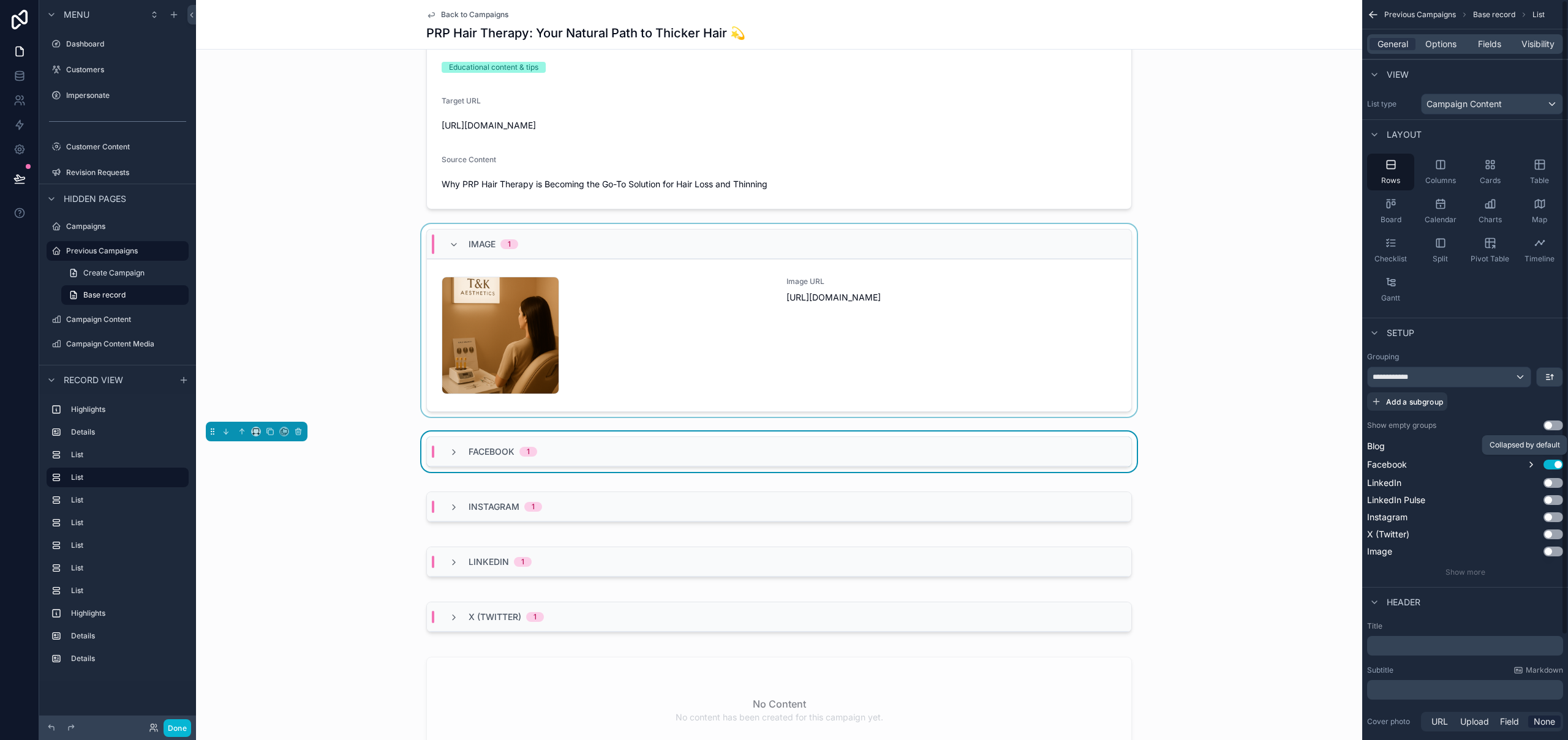
drag, startPoint x: 1531, startPoint y: 467, endPoint x: 1512, endPoint y: 472, distance: 19.6
click at [1531, 467] on icon "scrollable content" at bounding box center [1531, 465] width 10 height 10
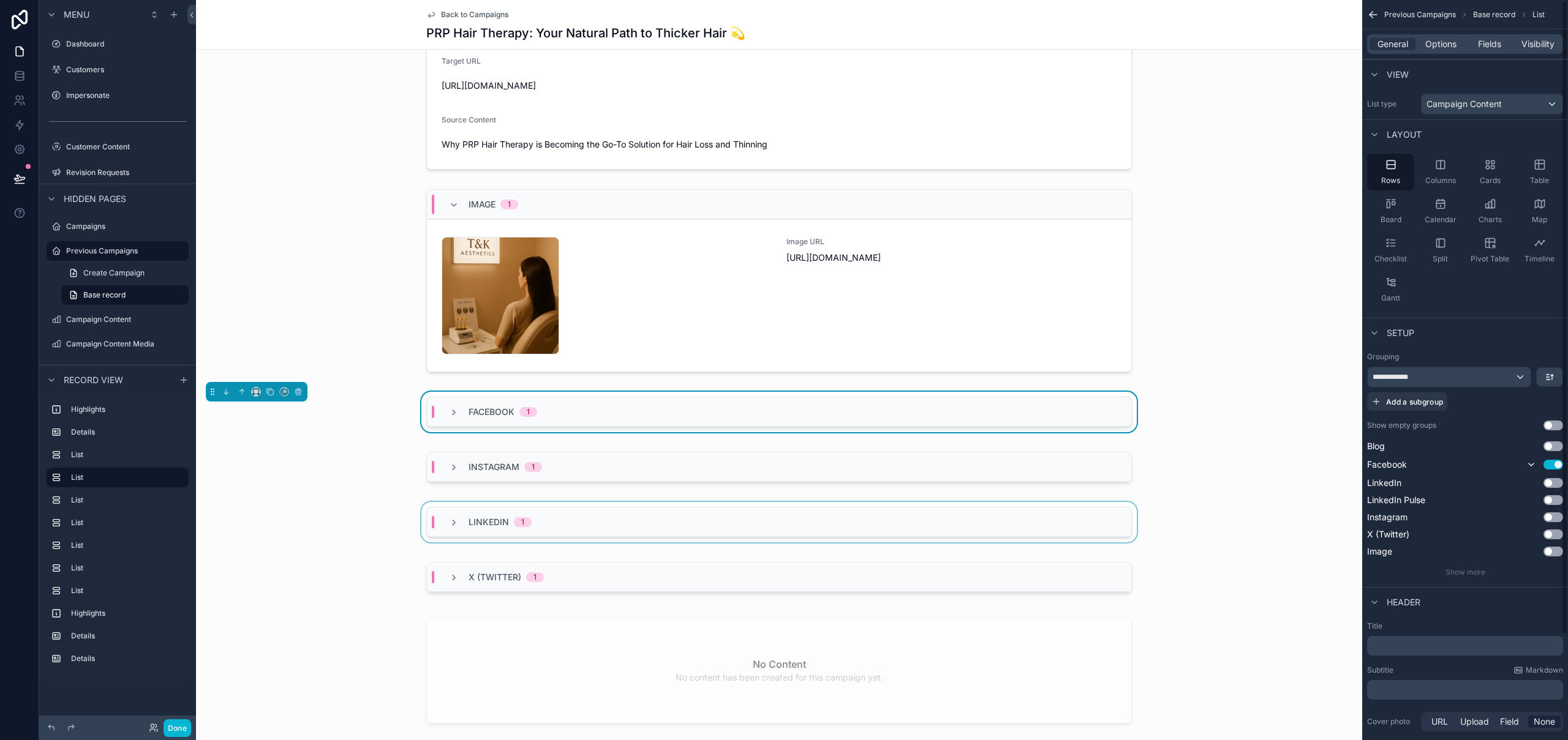
scroll to position [277, 0]
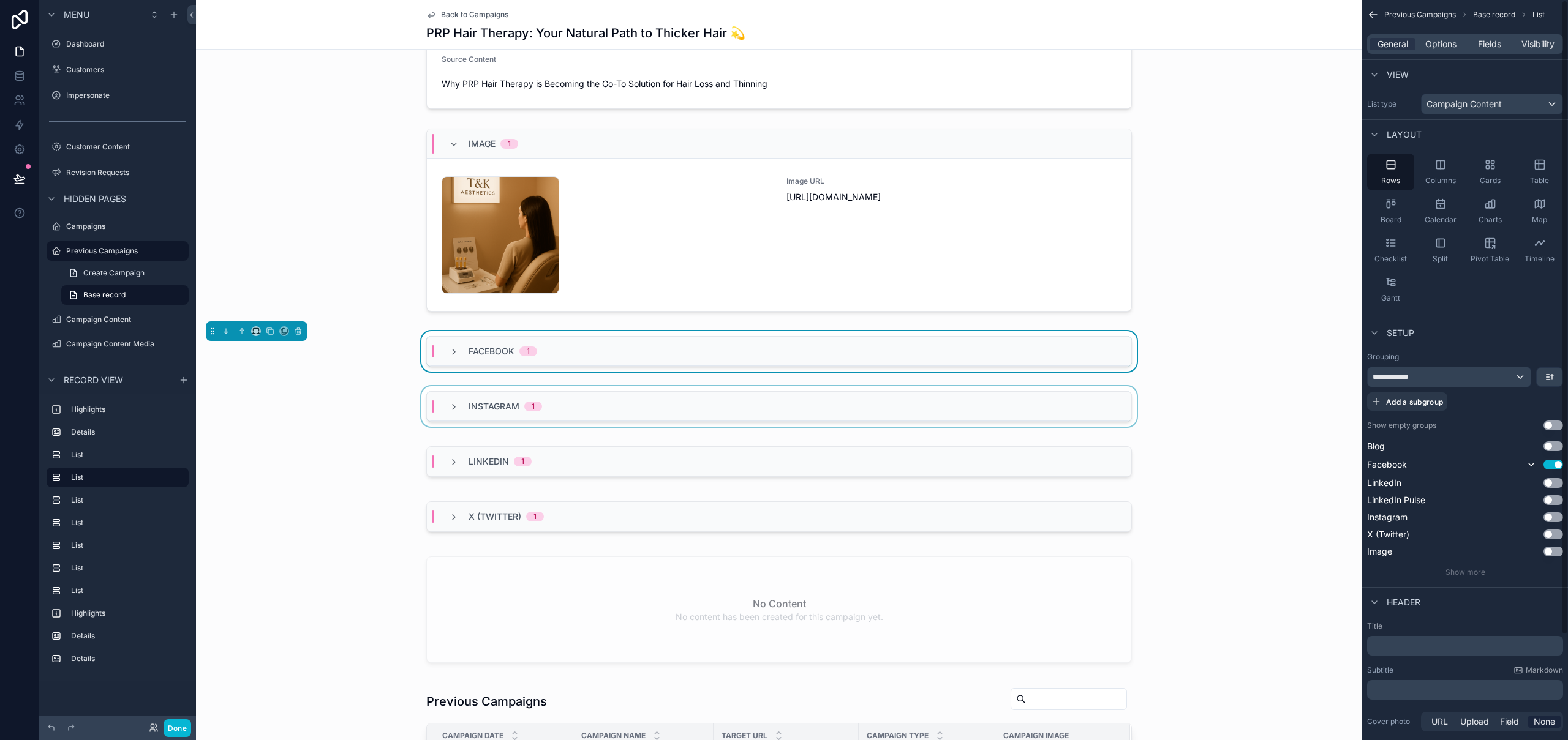
click at [1050, 395] on div "Instagram 1" at bounding box center [779, 407] width 704 height 30
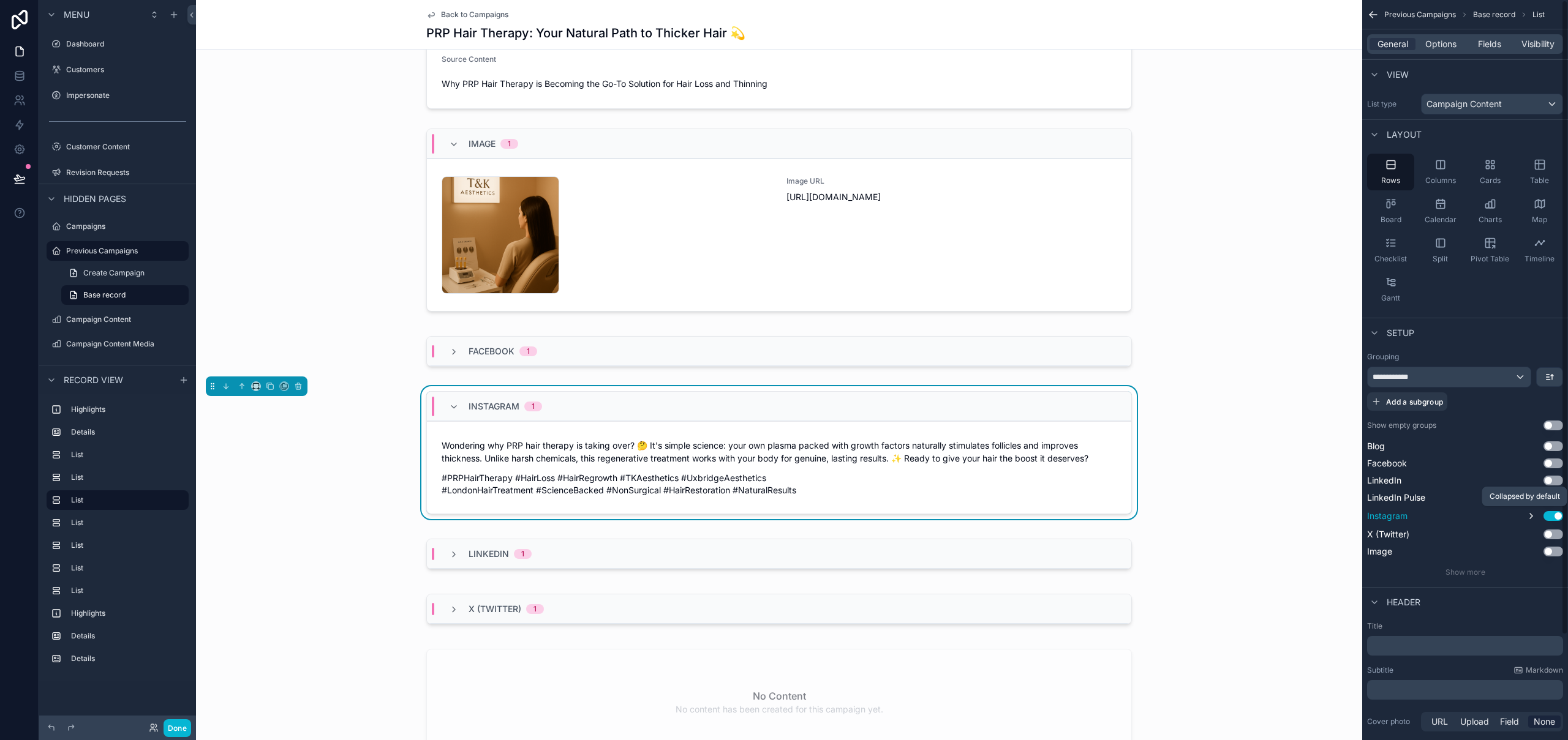
click at [1533, 518] on icon "scrollable content" at bounding box center [1531, 516] width 10 height 10
click at [948, 549] on div "LinkedIn 1" at bounding box center [779, 554] width 704 height 30
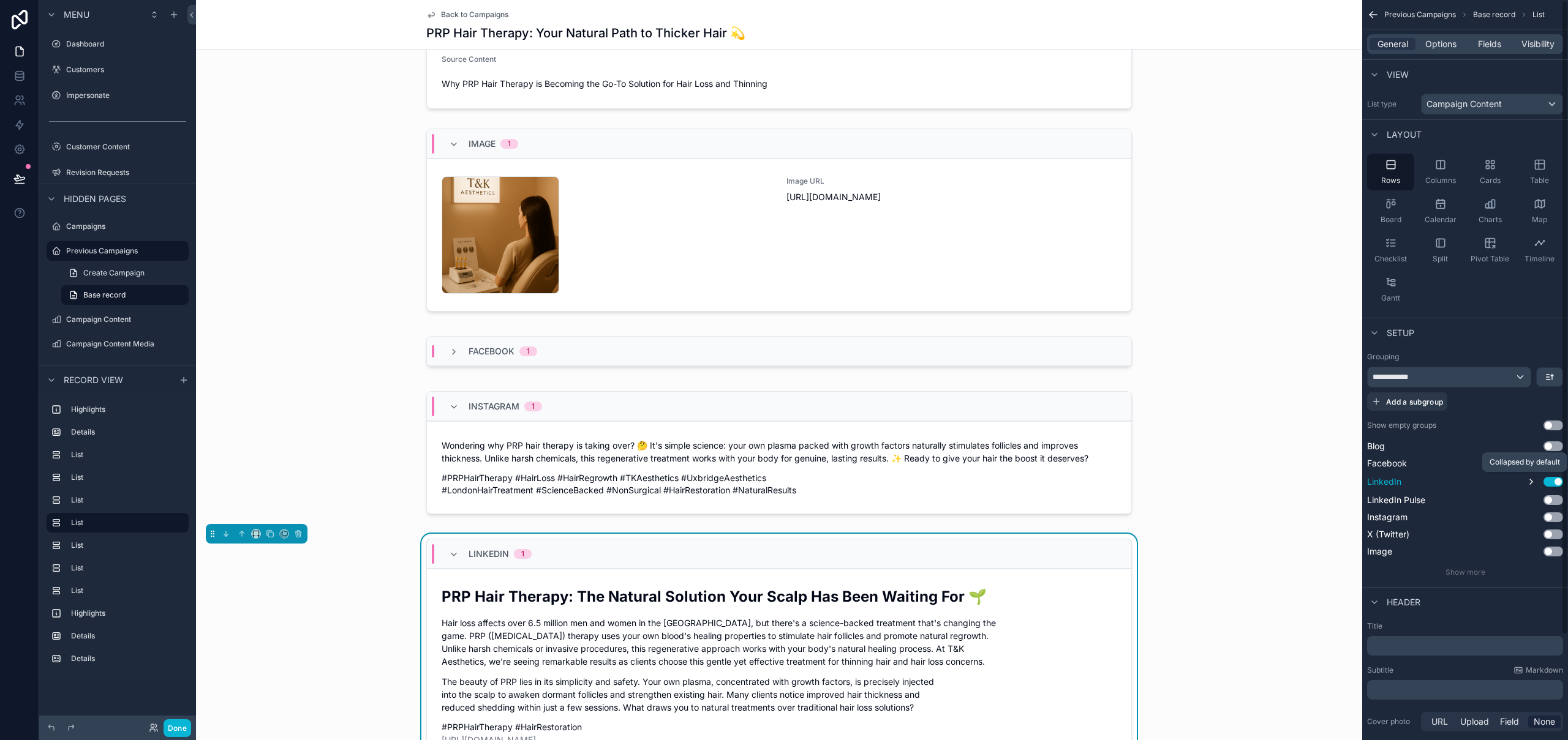
click at [1533, 479] on icon "scrollable content" at bounding box center [1531, 482] width 10 height 10
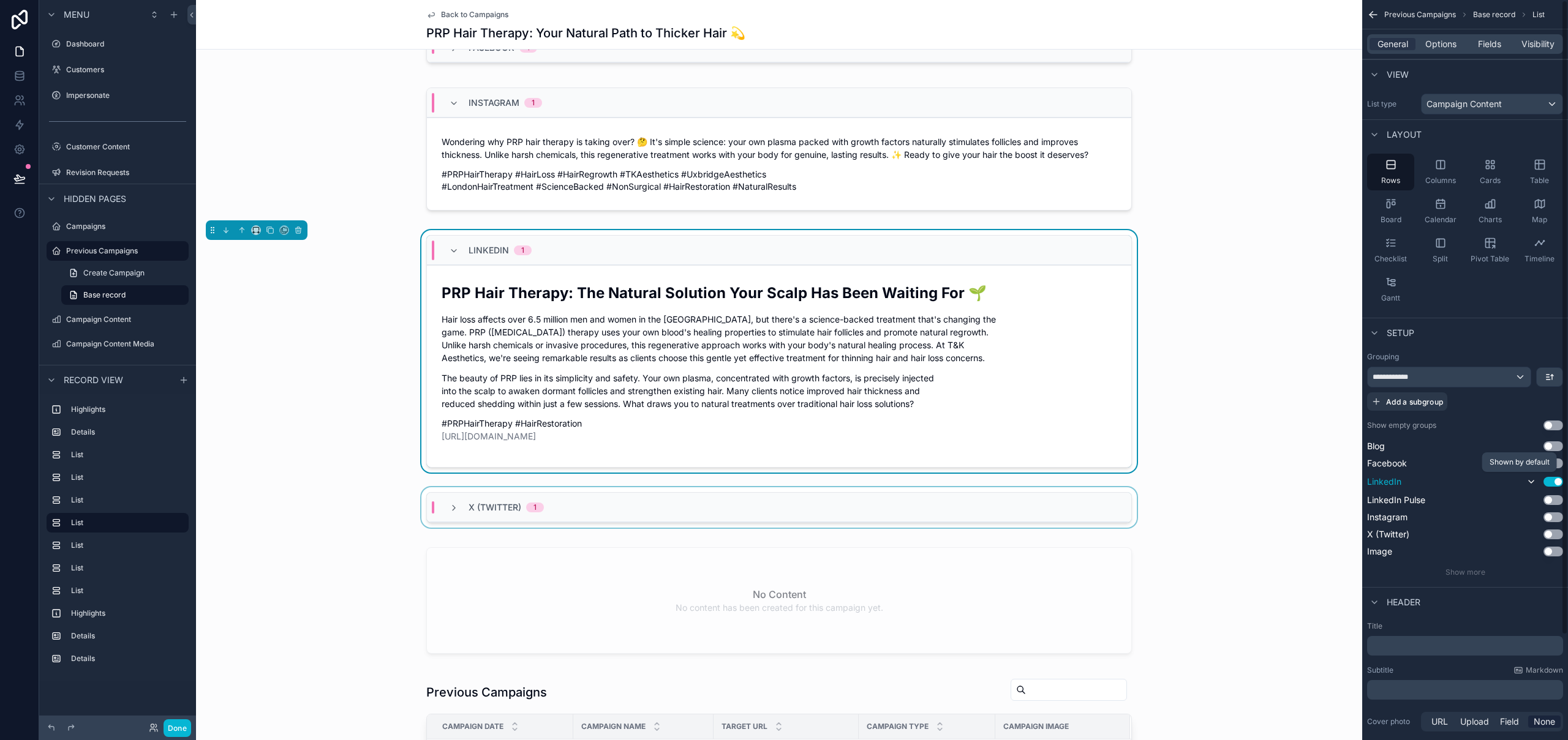
click at [1050, 513] on div "X (Twitter) 1" at bounding box center [779, 507] width 704 height 30
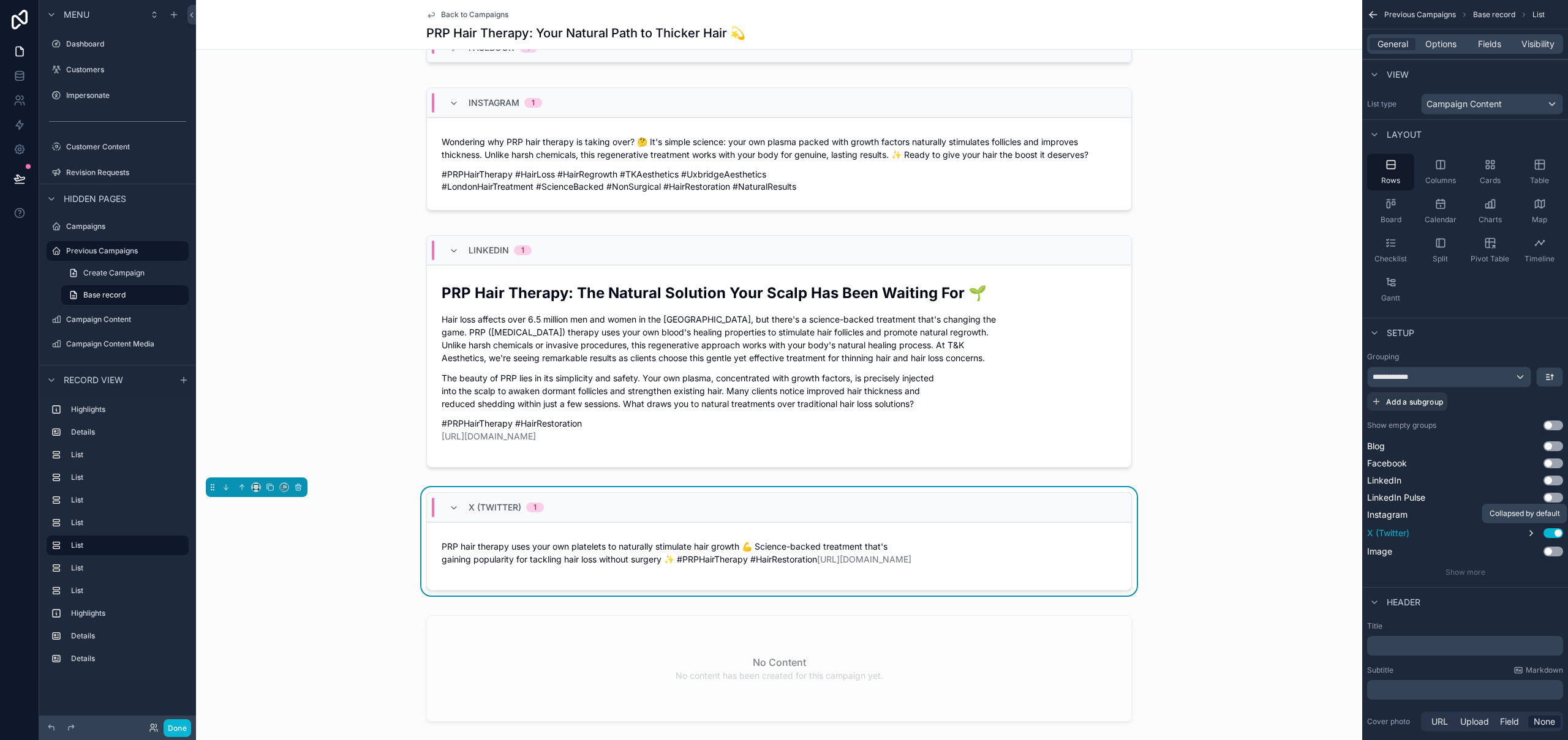
click at [1531, 534] on icon "scrollable content" at bounding box center [1531, 534] width 3 height 5
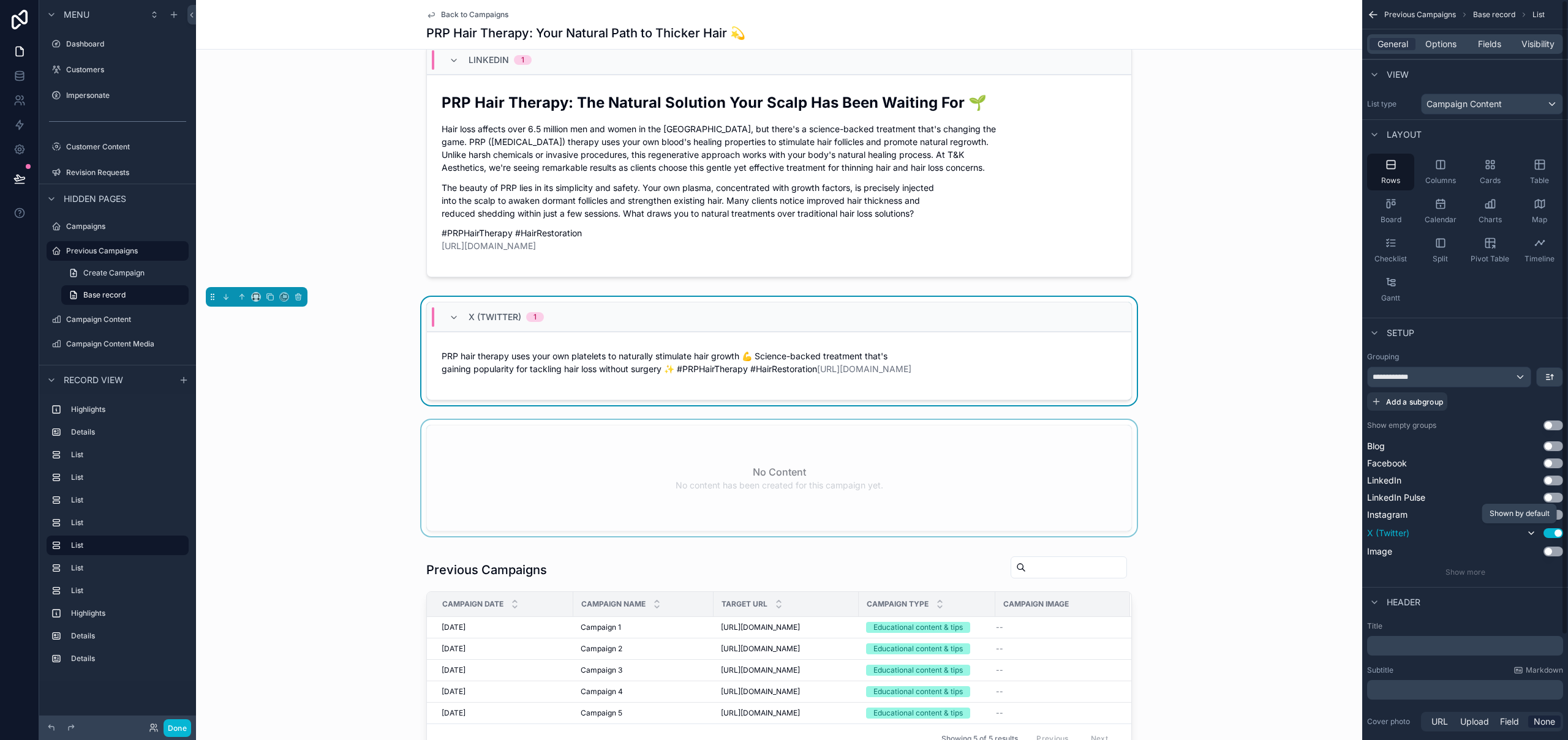
click at [912, 467] on div "scrollable content" at bounding box center [779, 480] width 1166 height 121
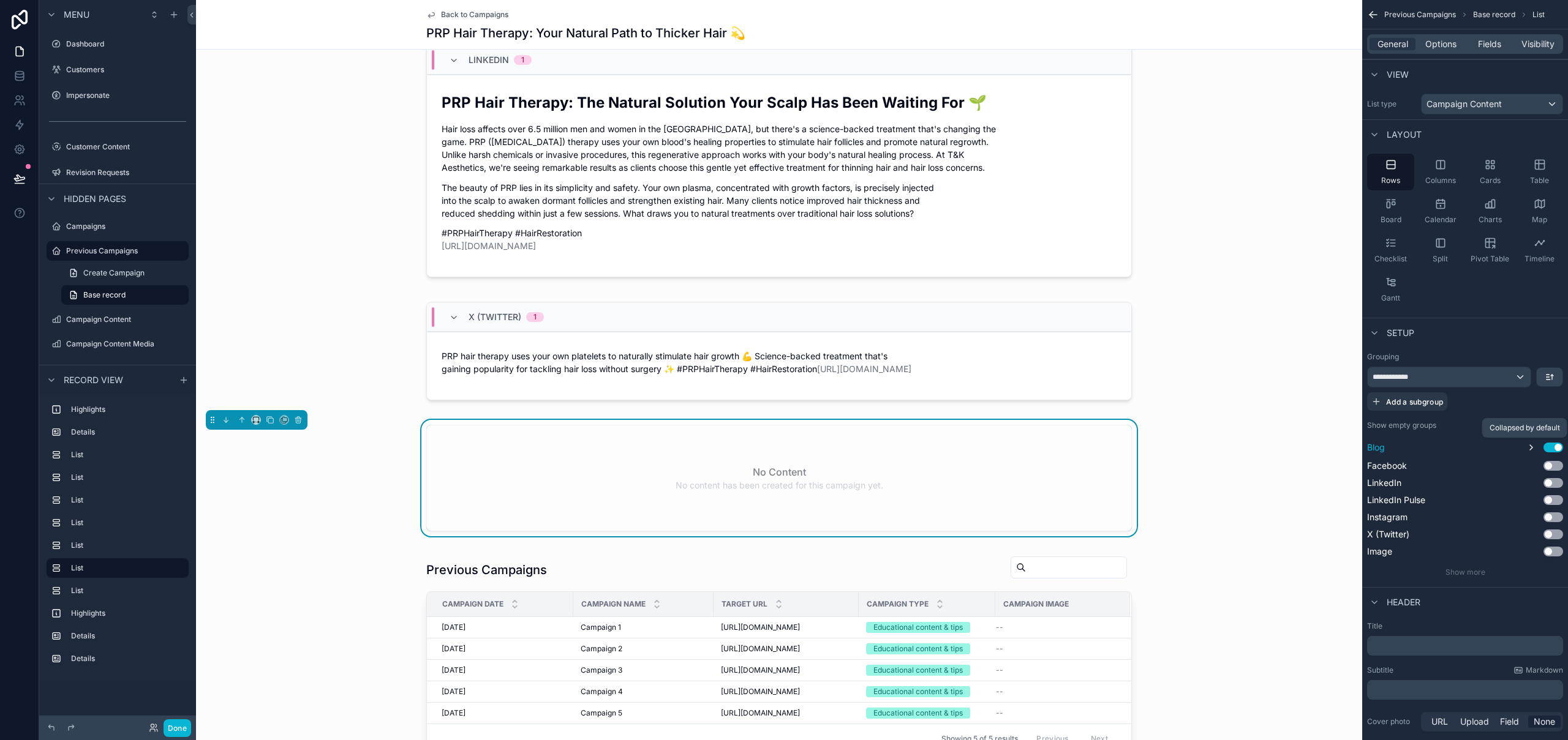
click at [1529, 445] on icon "scrollable content" at bounding box center [1531, 448] width 10 height 10
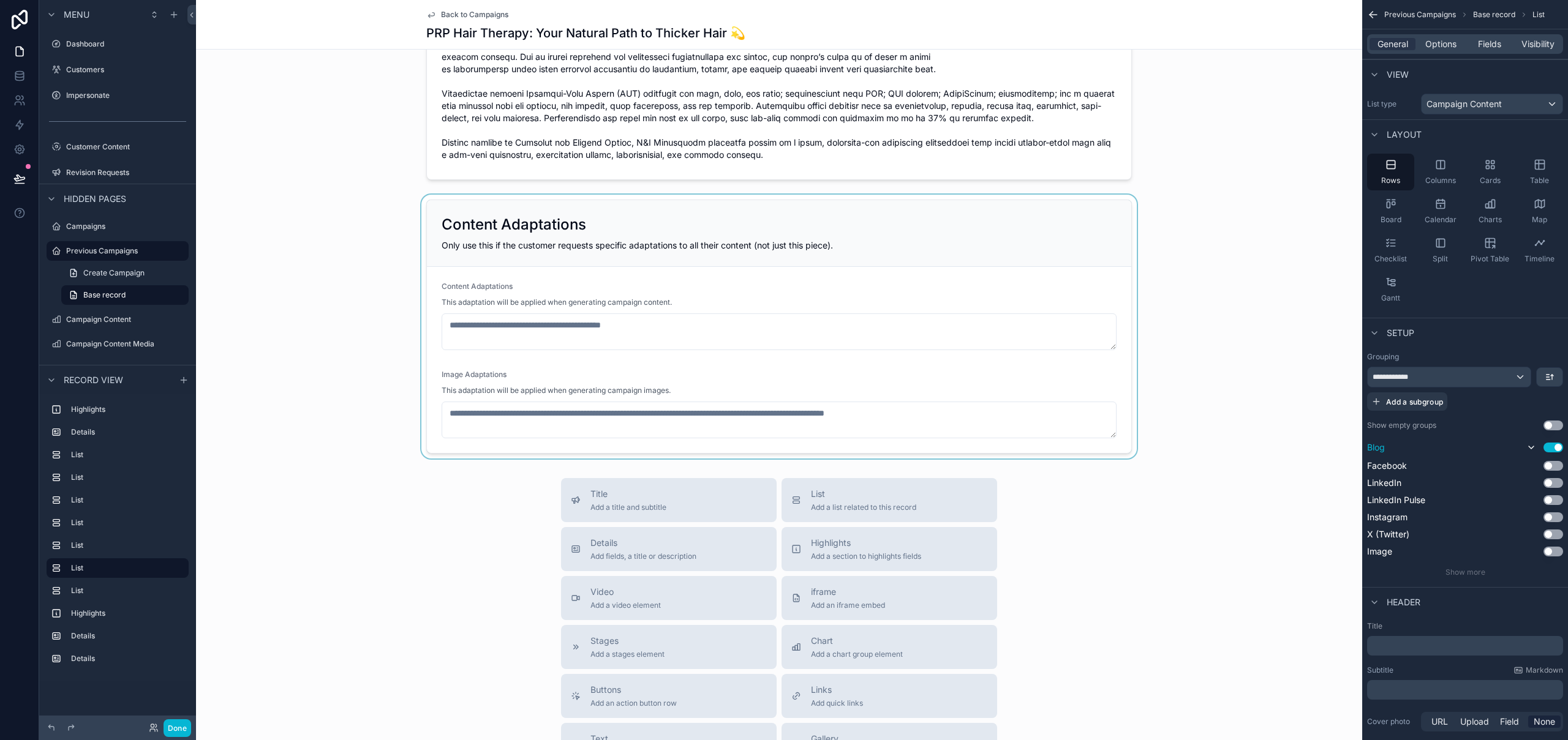
scroll to position [1628, 0]
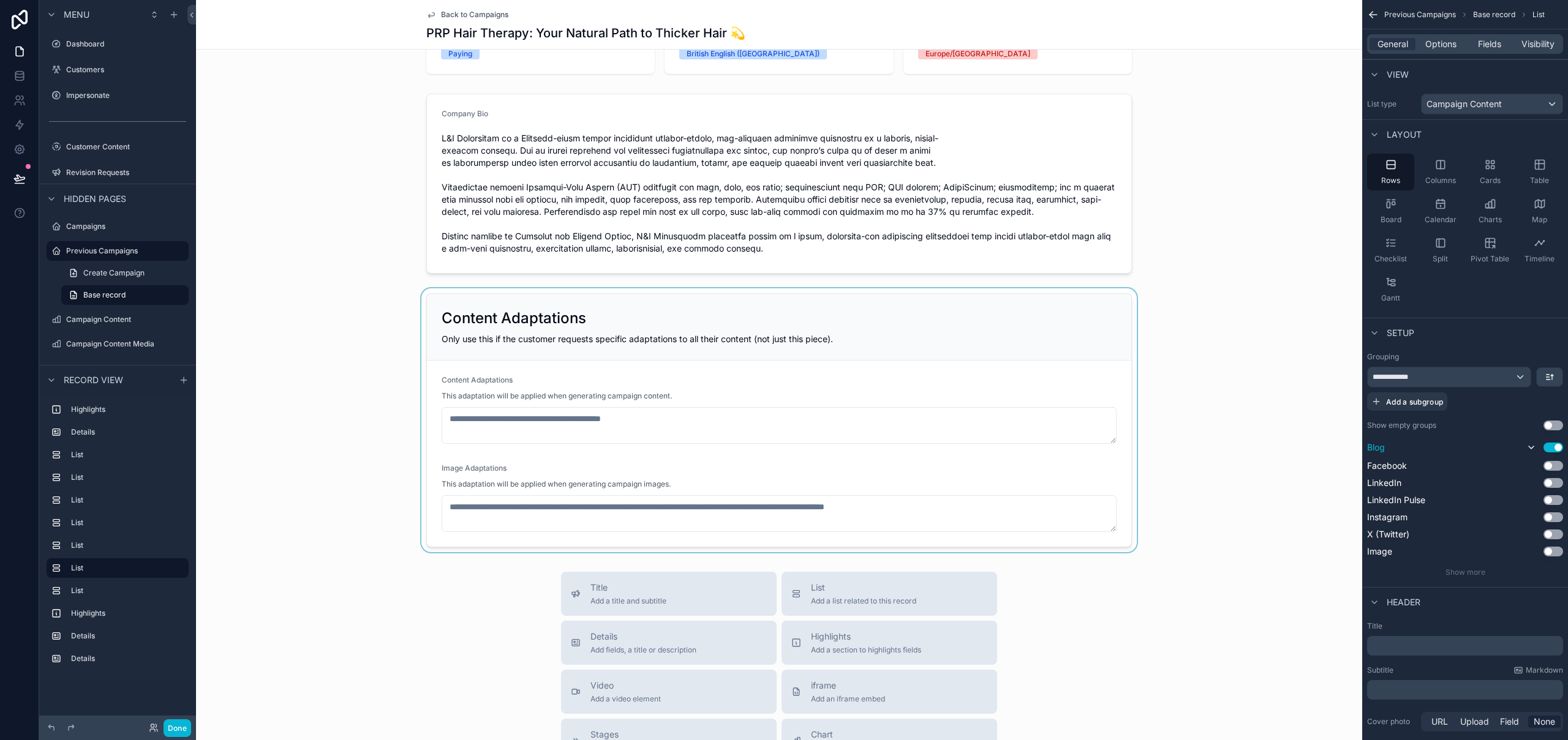
click at [703, 313] on div "scrollable content" at bounding box center [779, 421] width 1166 height 264
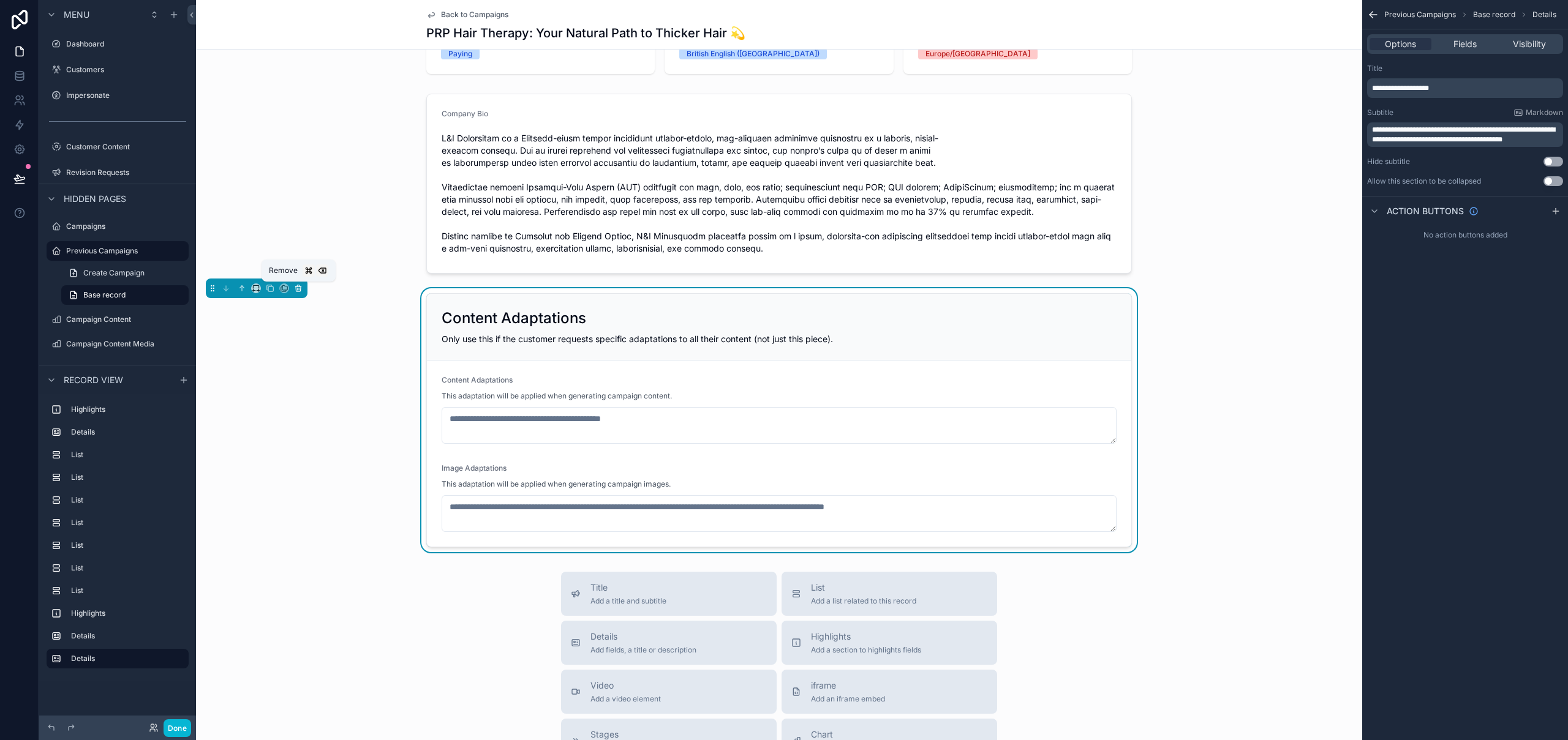
click at [296, 290] on icon "scrollable content" at bounding box center [298, 289] width 9 height 9
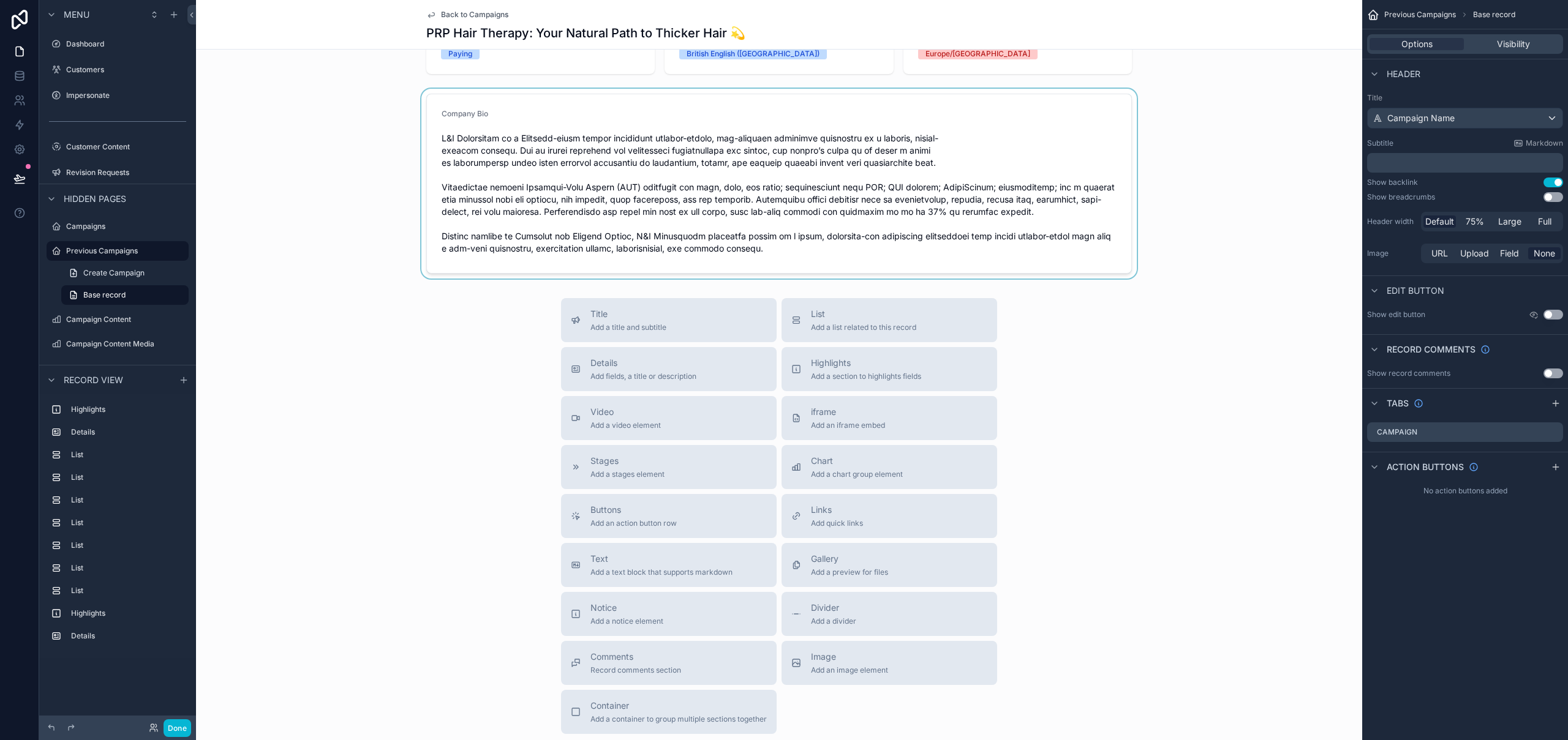
click at [593, 186] on div "scrollable content" at bounding box center [779, 184] width 1166 height 190
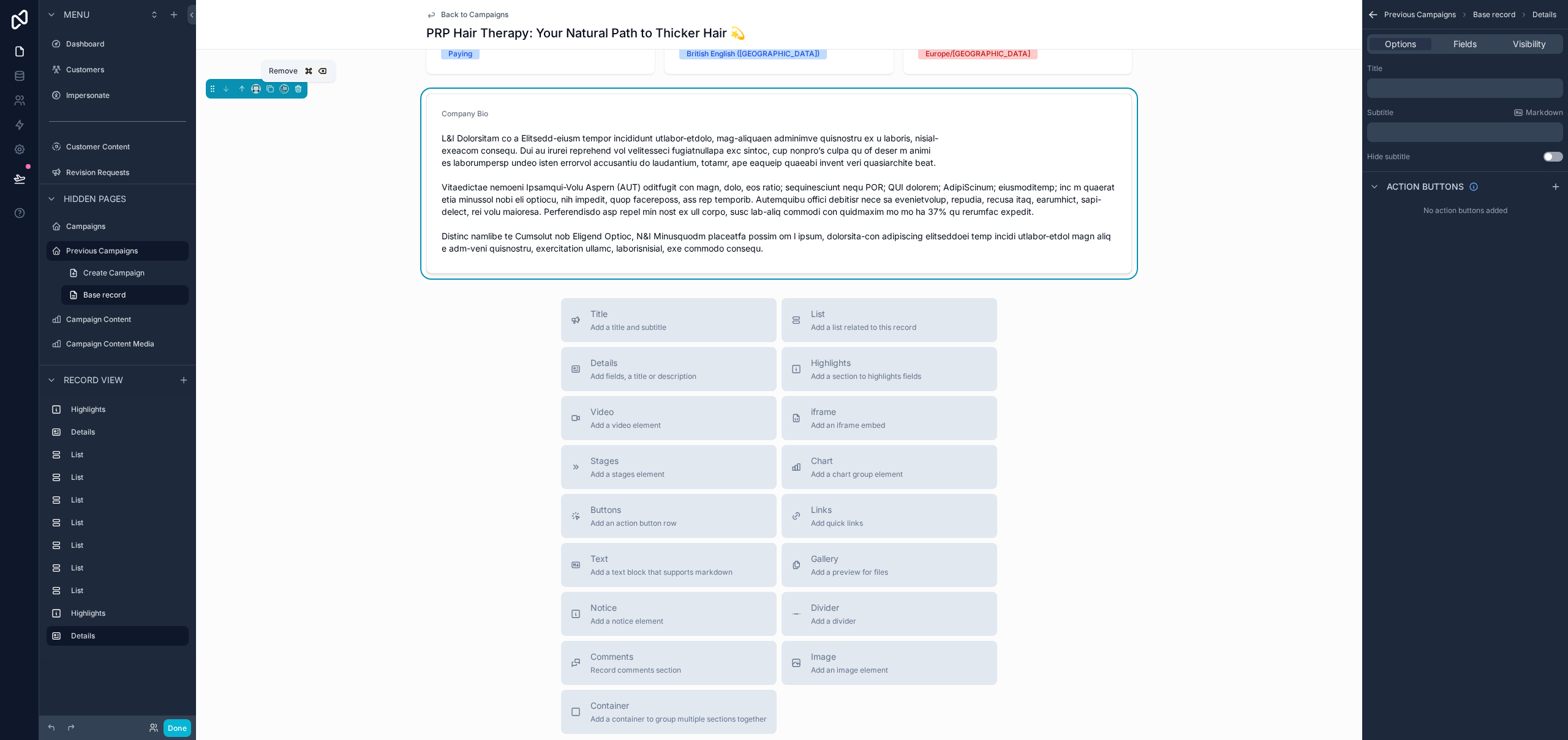
click at [299, 90] on icon "scrollable content" at bounding box center [298, 89] width 9 height 9
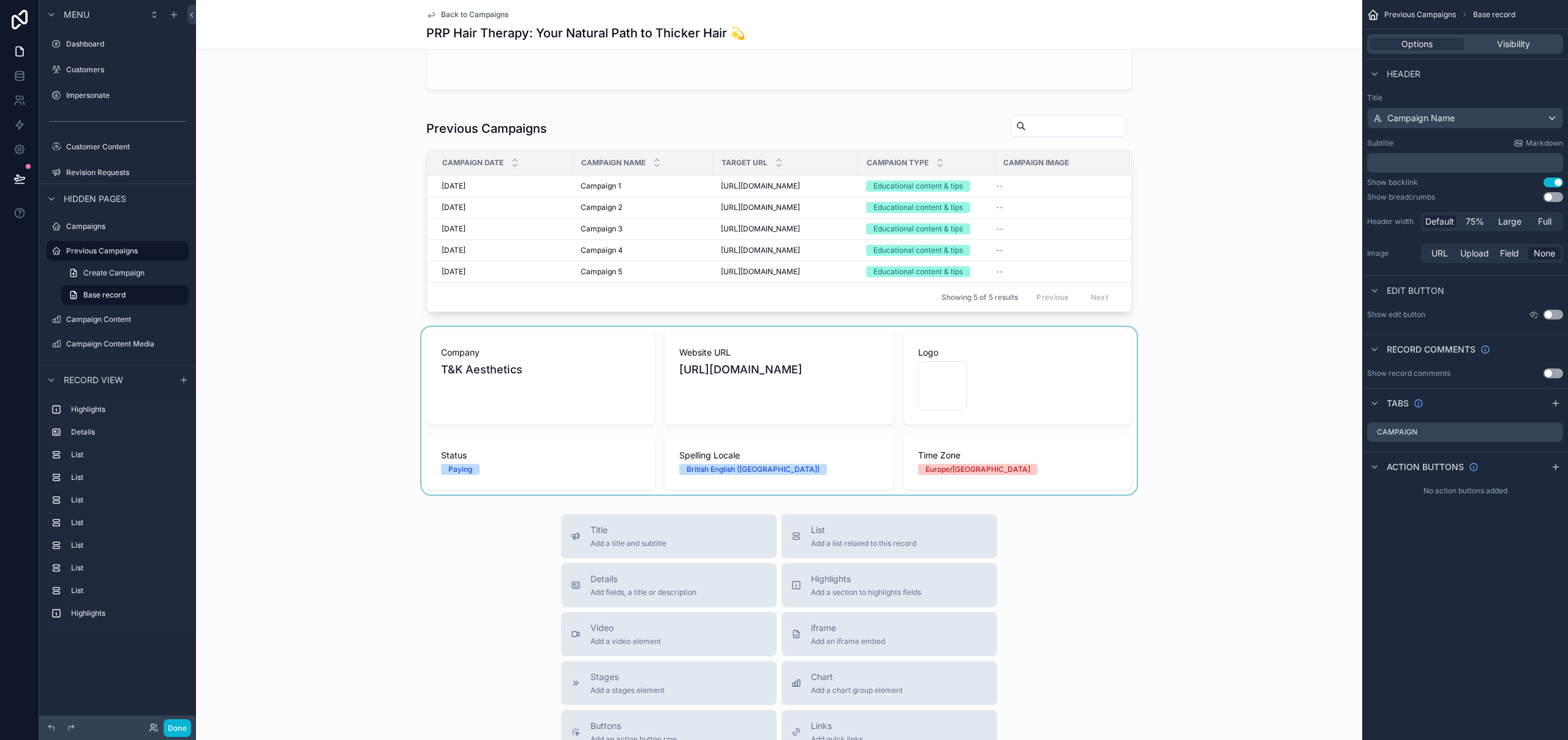
scroll to position [1149, 0]
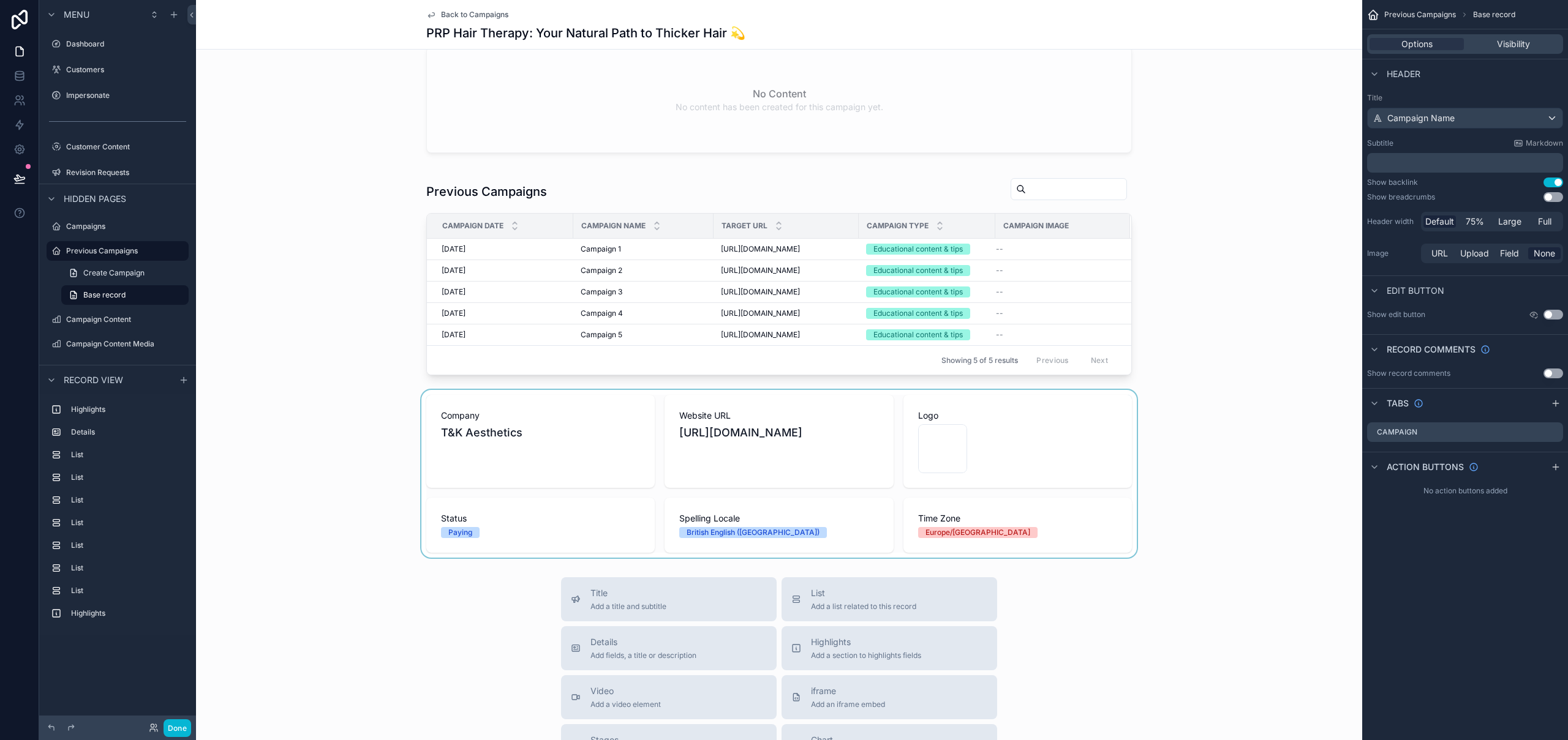
click at [562, 422] on div "scrollable content" at bounding box center [779, 474] width 1166 height 168
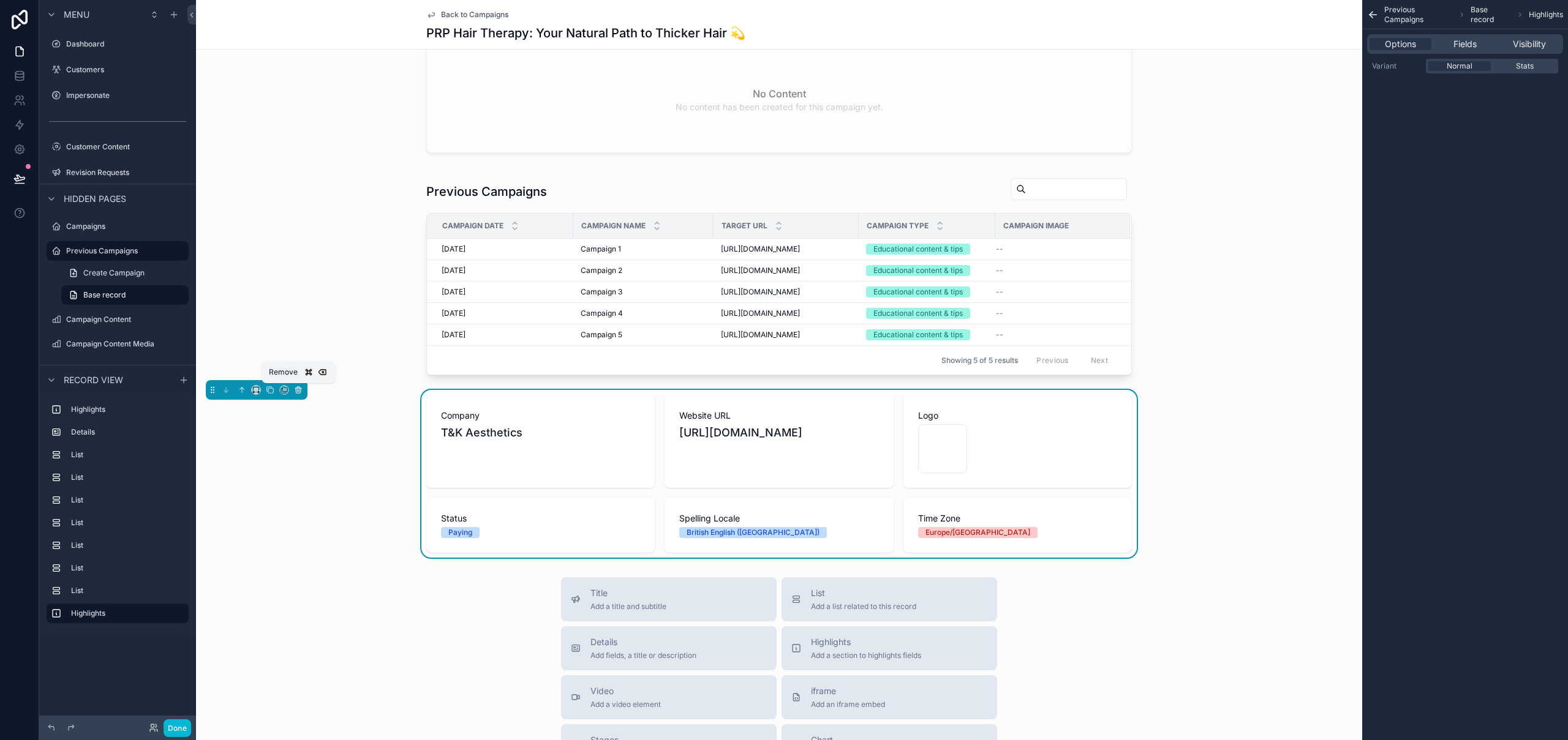
click at [296, 392] on icon "scrollable content" at bounding box center [298, 390] width 9 height 9
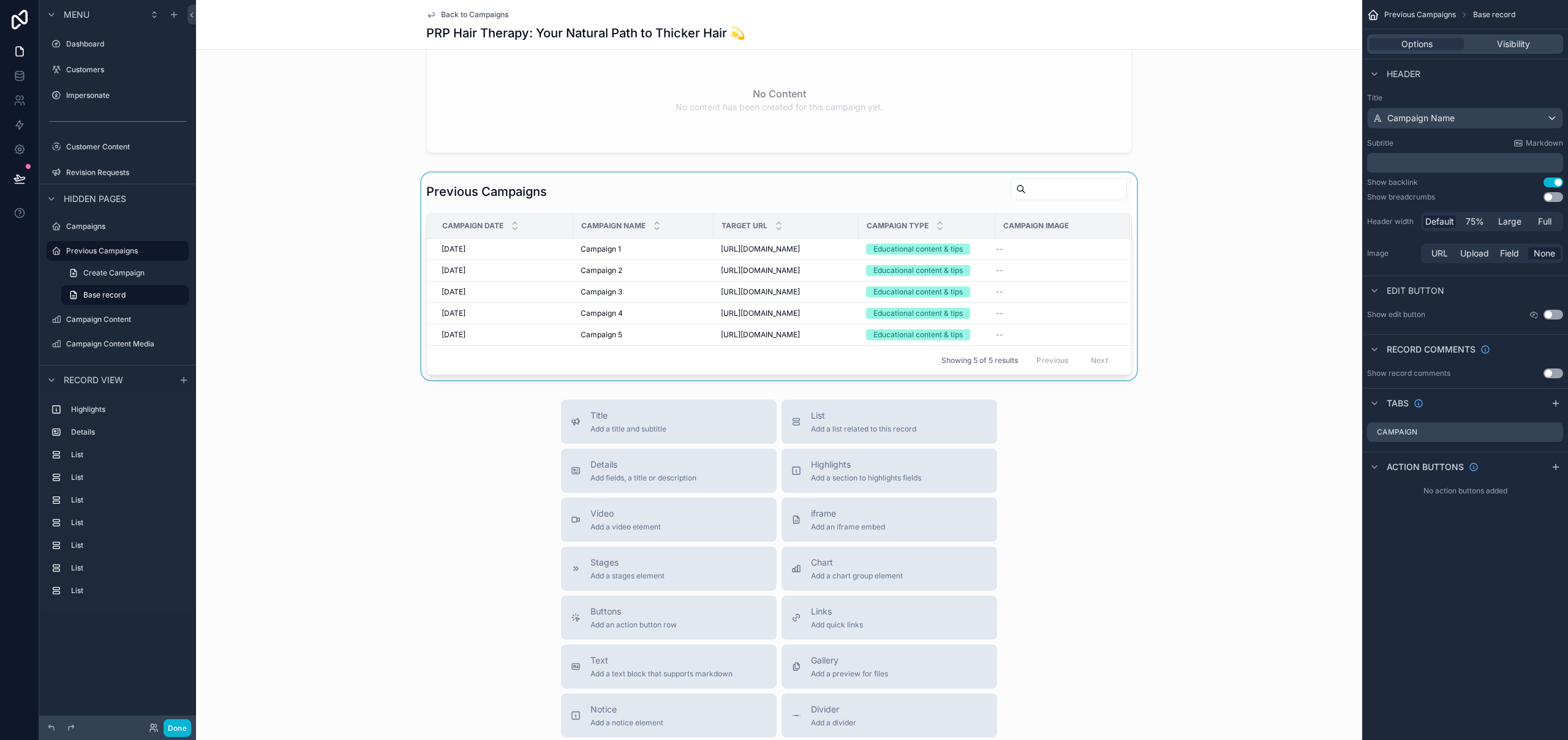
click at [589, 198] on div "scrollable content" at bounding box center [779, 276] width 1166 height 208
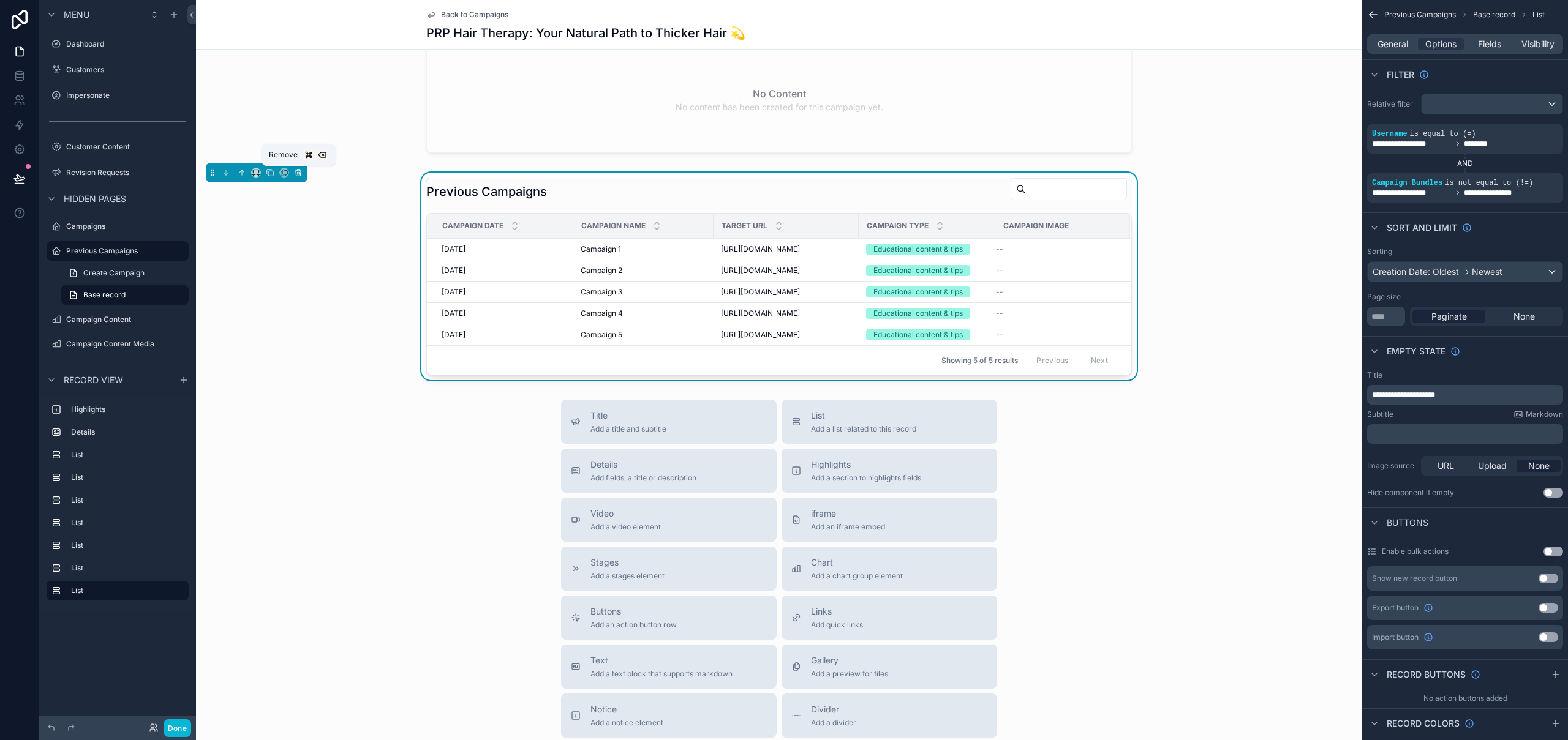
click at [301, 173] on icon "scrollable content" at bounding box center [298, 173] width 9 height 9
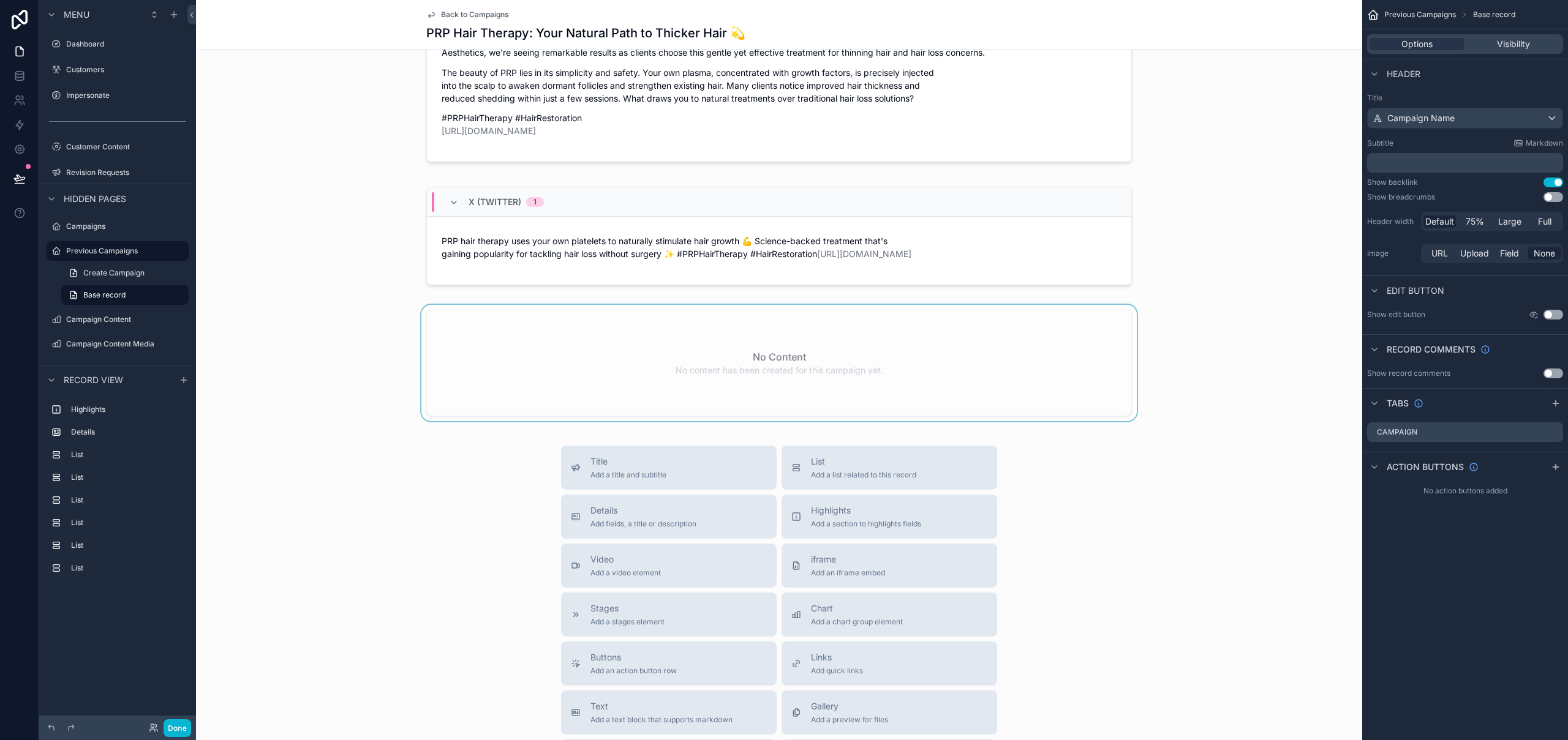
scroll to position [878, 0]
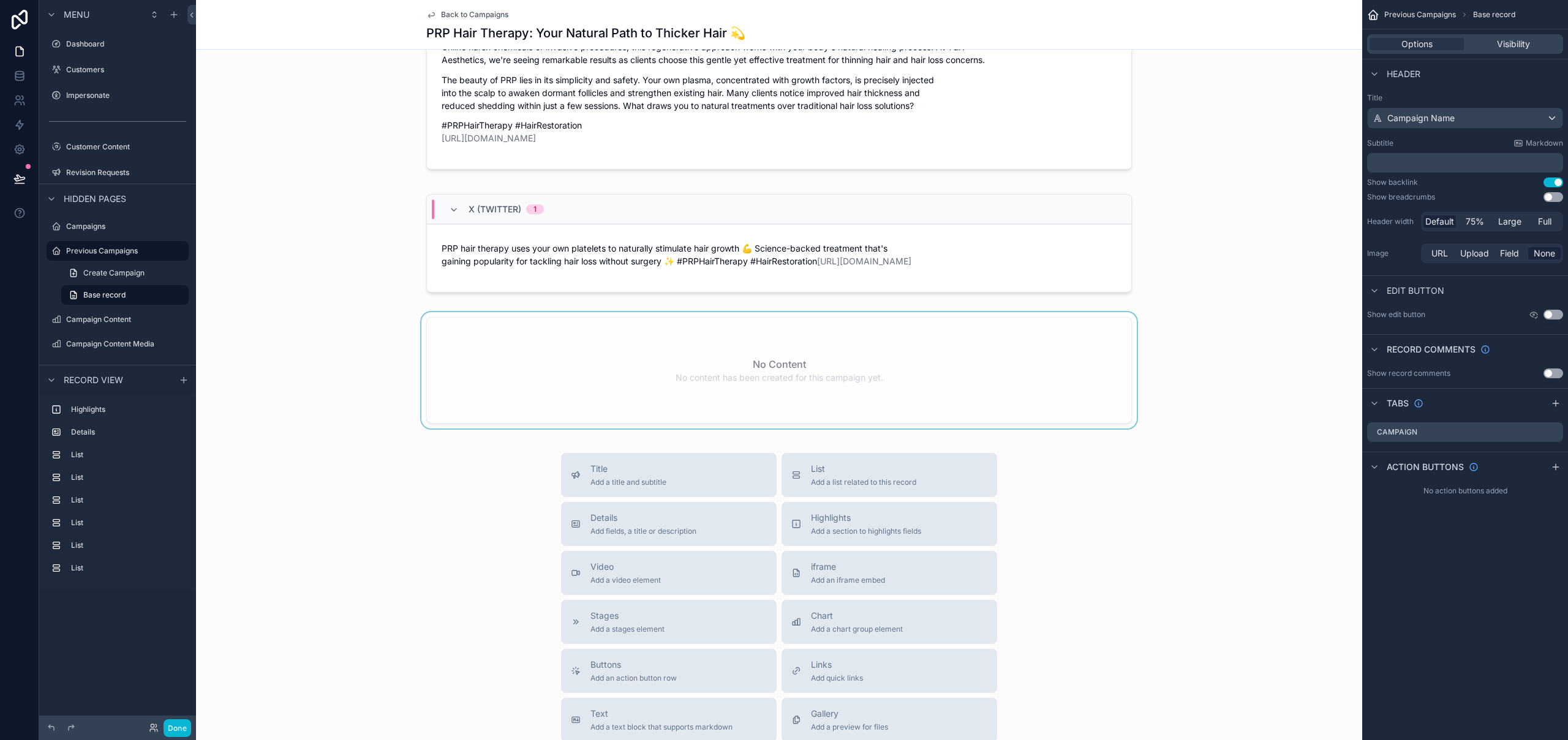
click at [593, 359] on div "scrollable content" at bounding box center [779, 373] width 1166 height 121
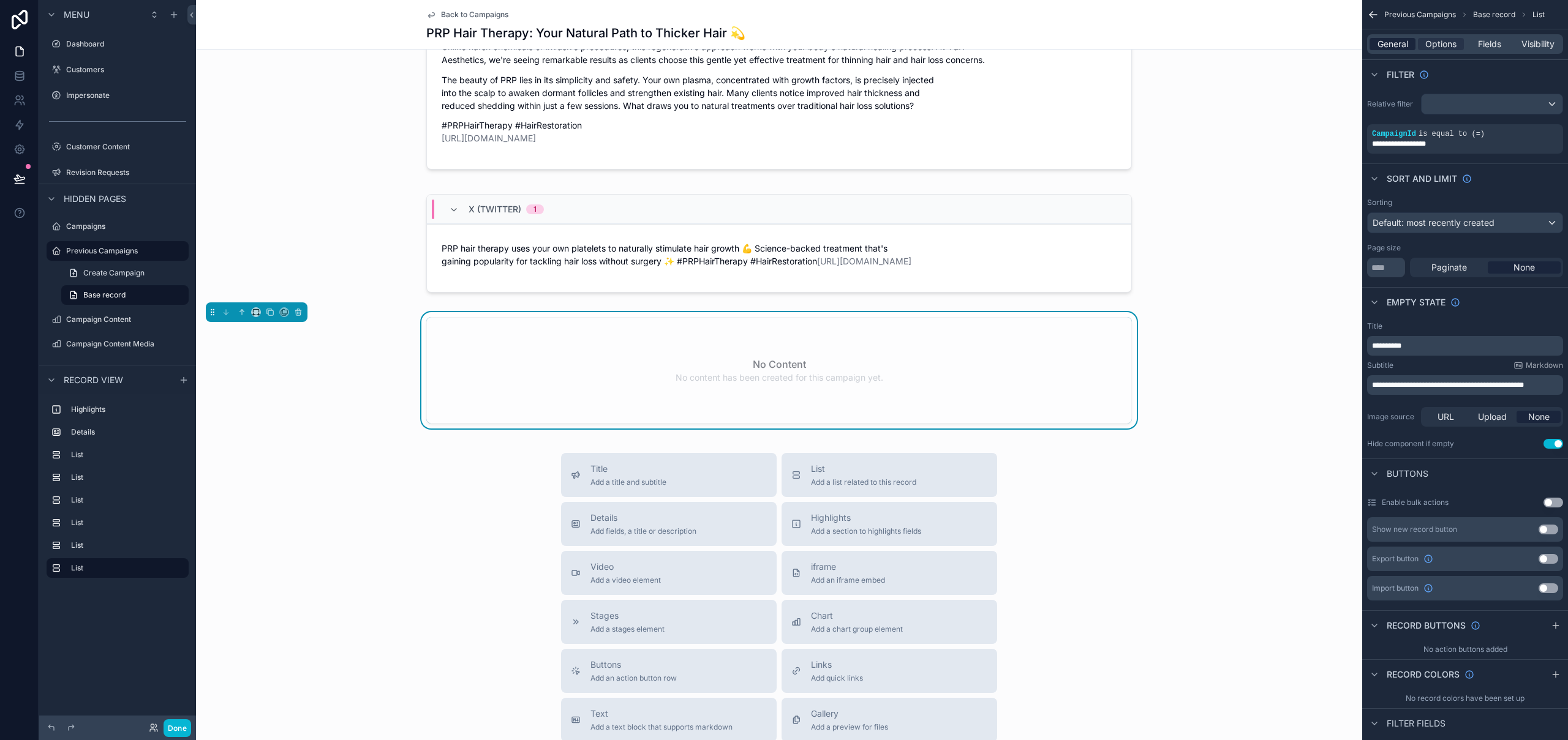
click at [1406, 44] on span "General" at bounding box center [1393, 44] width 30 height 12
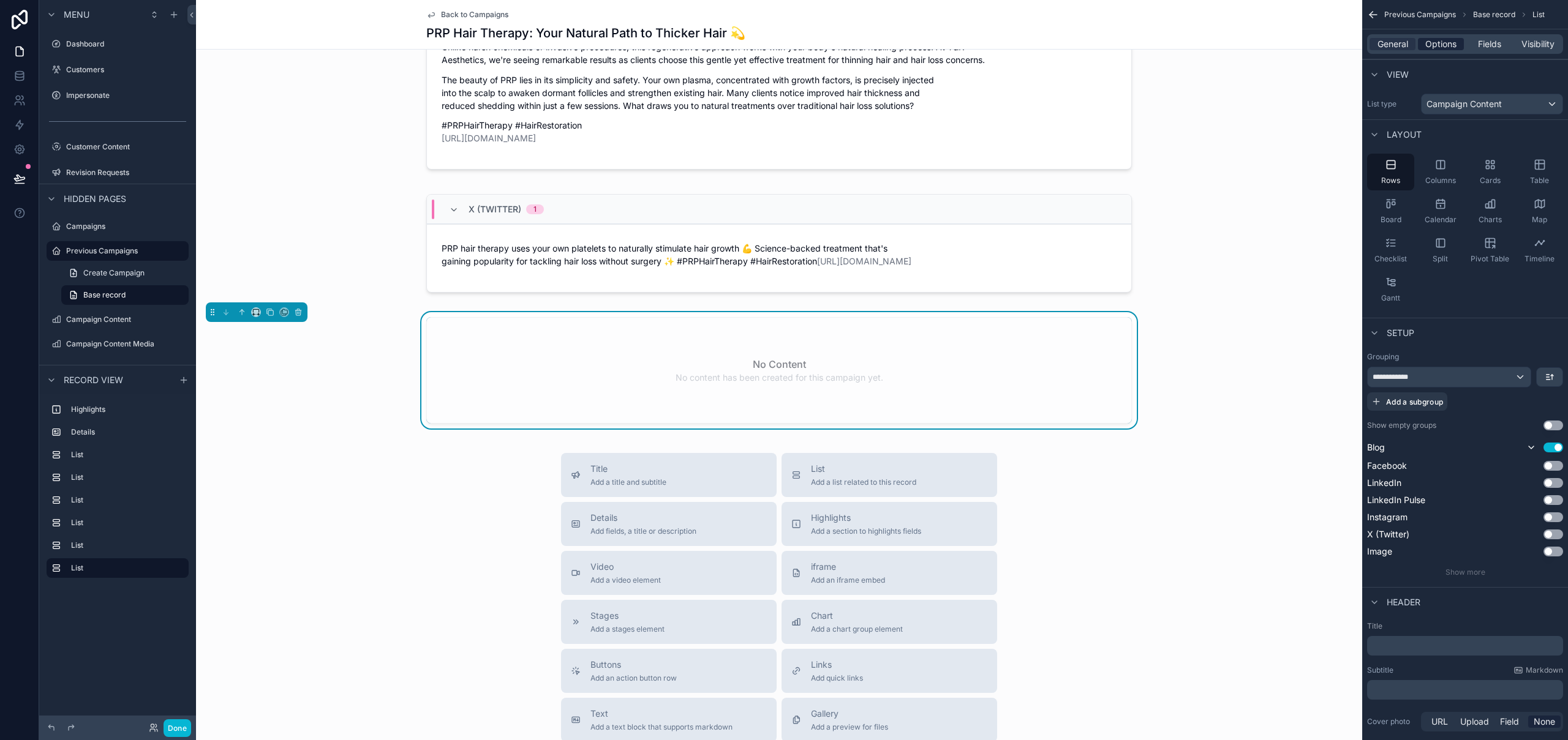
click at [1450, 45] on span "Options" at bounding box center [1440, 44] width 31 height 12
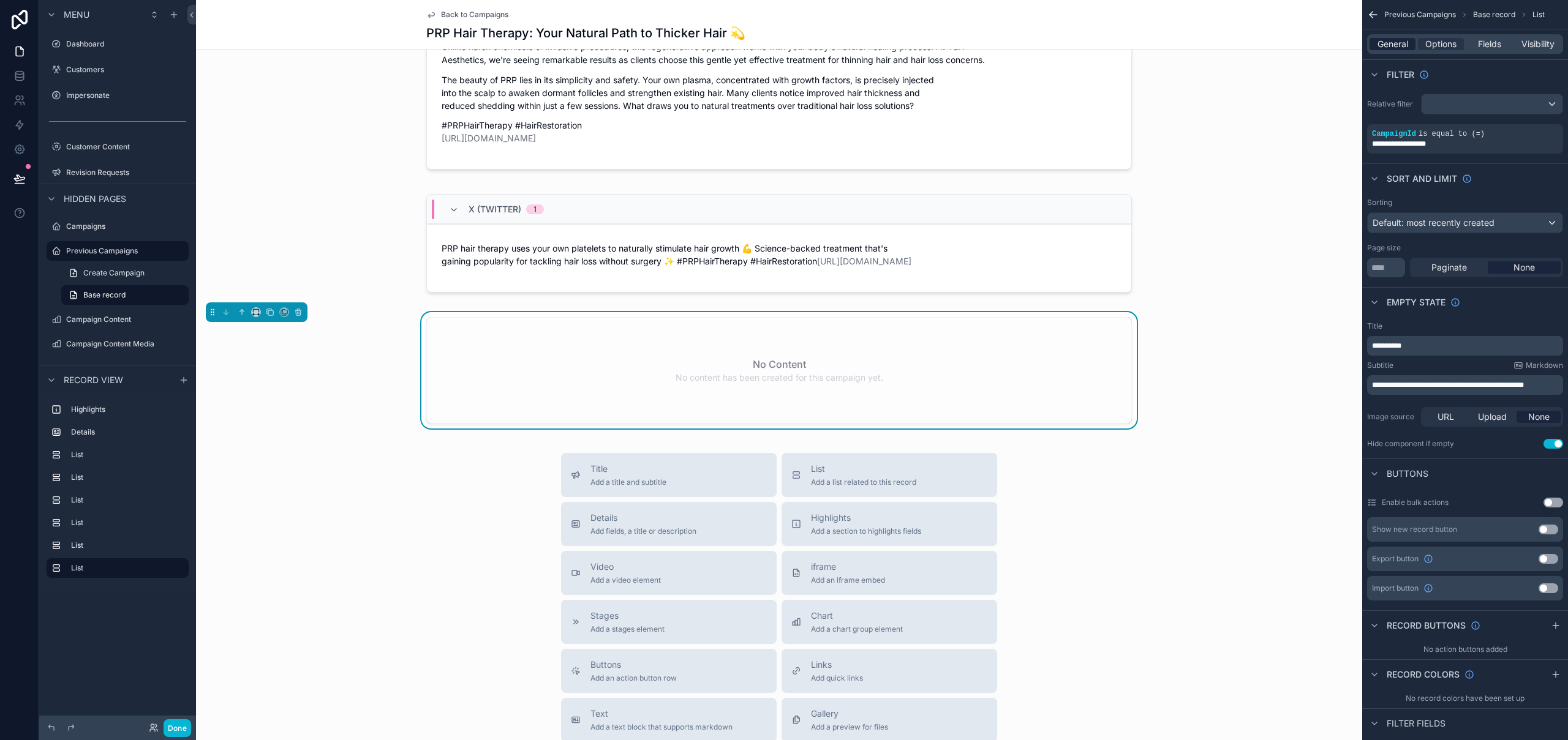
click at [1404, 44] on span "General" at bounding box center [1393, 44] width 30 height 12
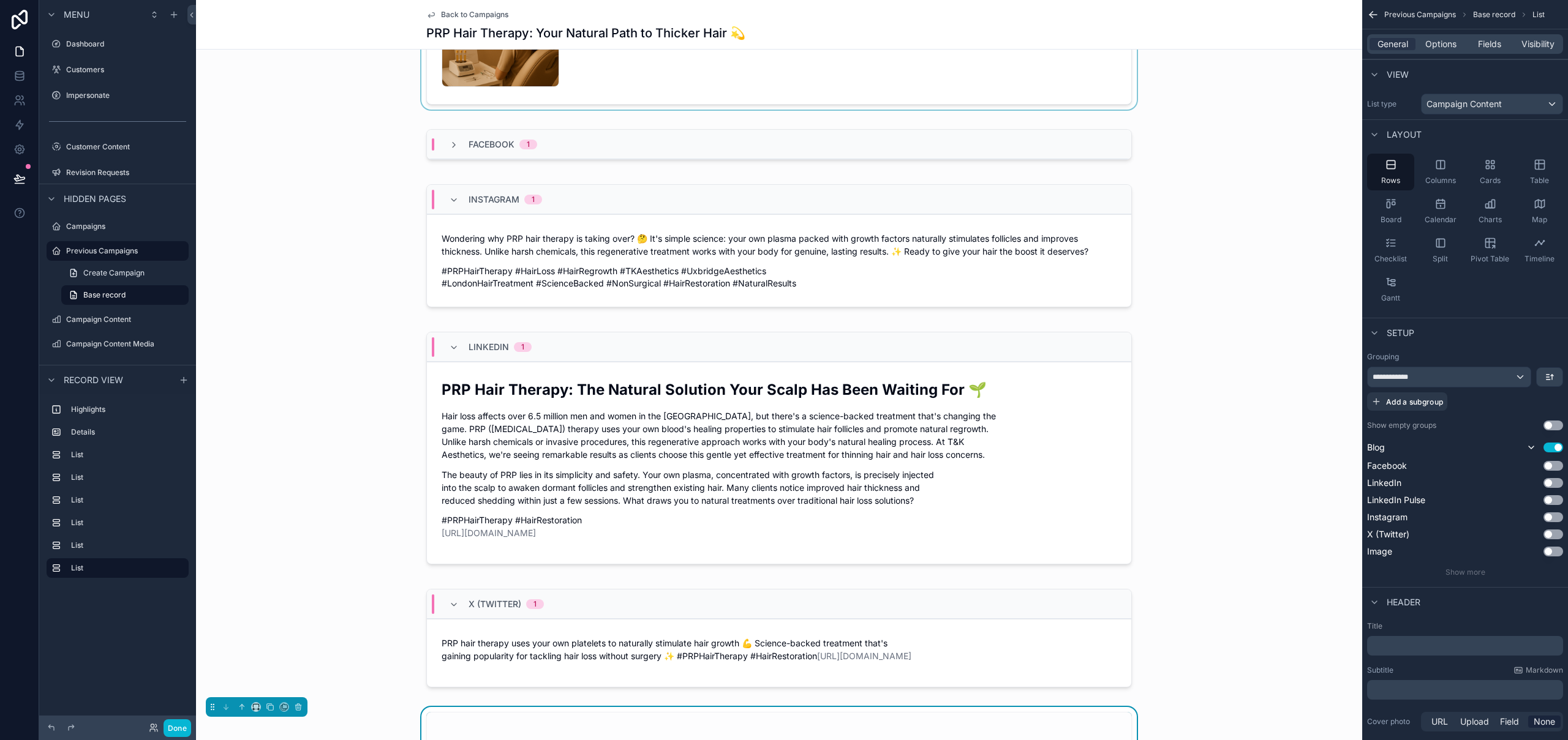
scroll to position [0, 0]
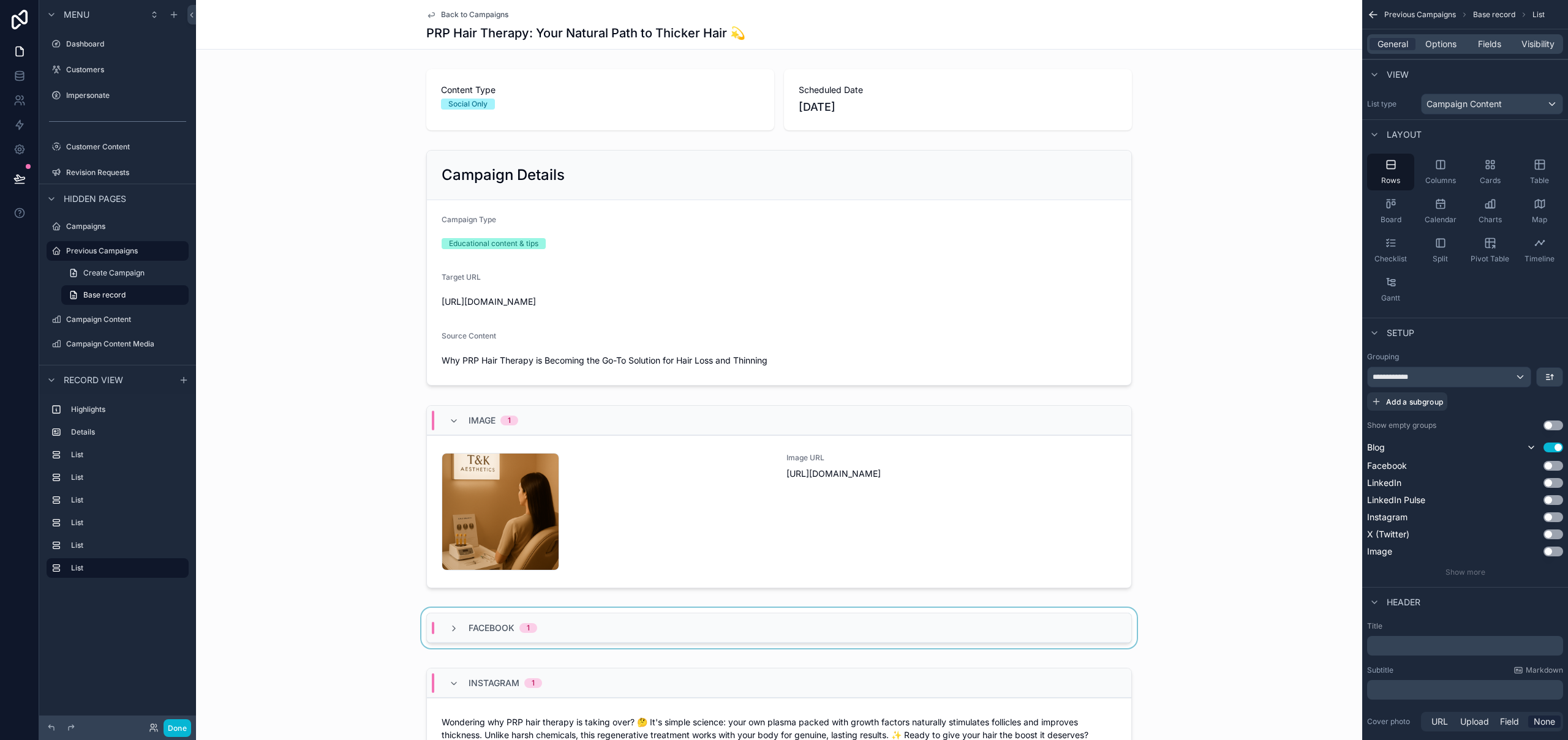
click at [613, 618] on div "Facebook 1" at bounding box center [779, 628] width 704 height 30
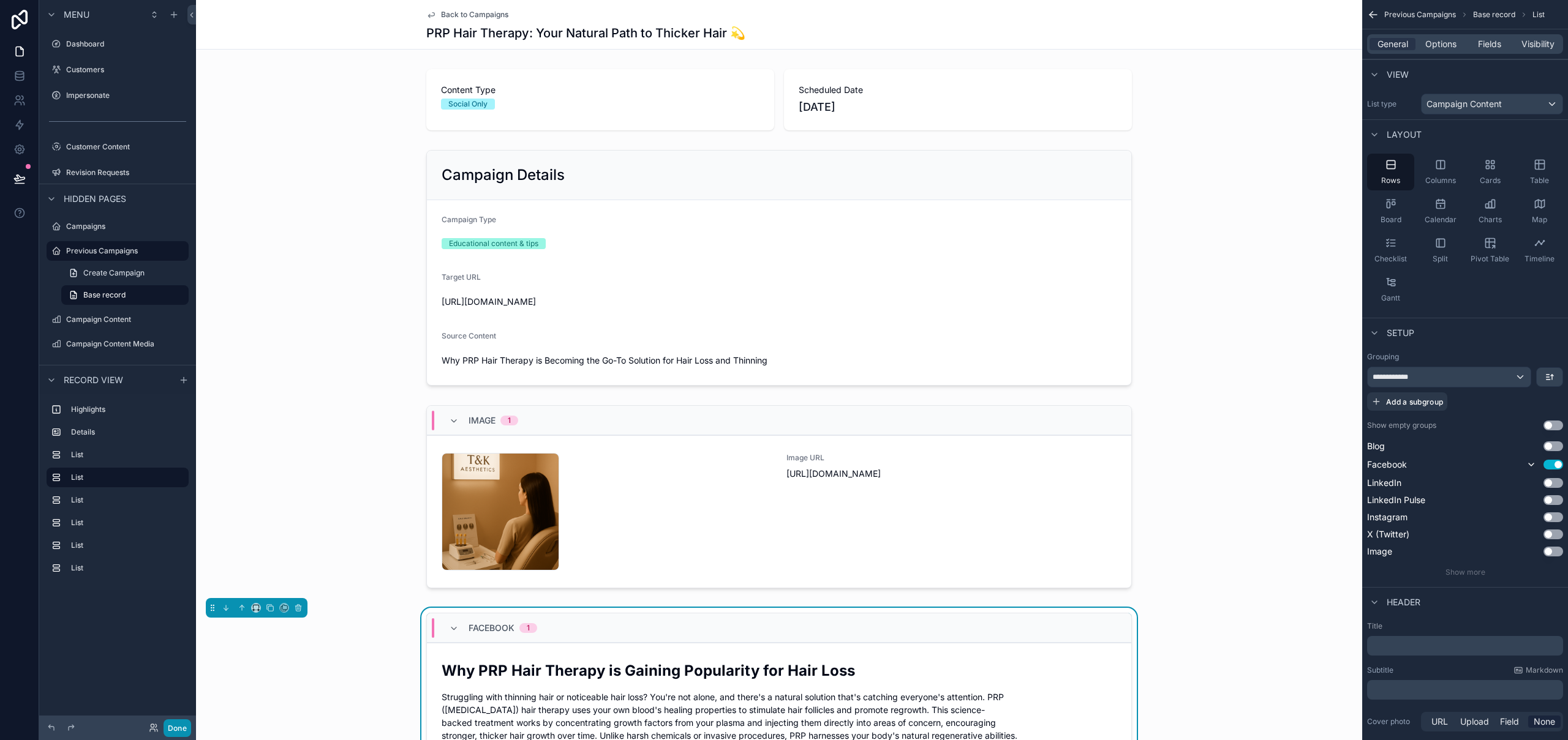
drag, startPoint x: 188, startPoint y: 725, endPoint x: 182, endPoint y: 685, distance: 40.4
click at [187, 727] on button "Done" at bounding box center [178, 728] width 28 height 18
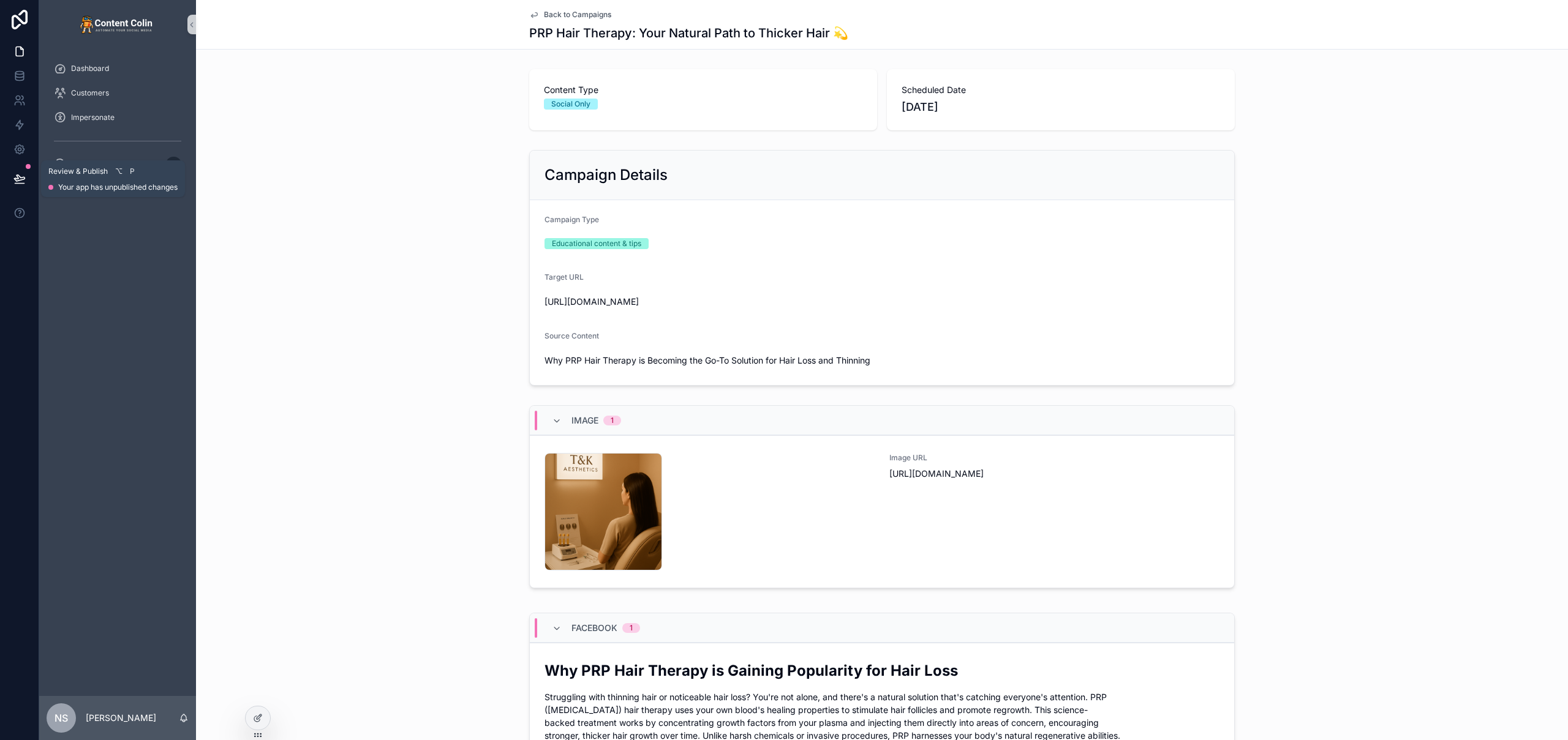
click at [18, 179] on icon at bounding box center [19, 178] width 12 height 12
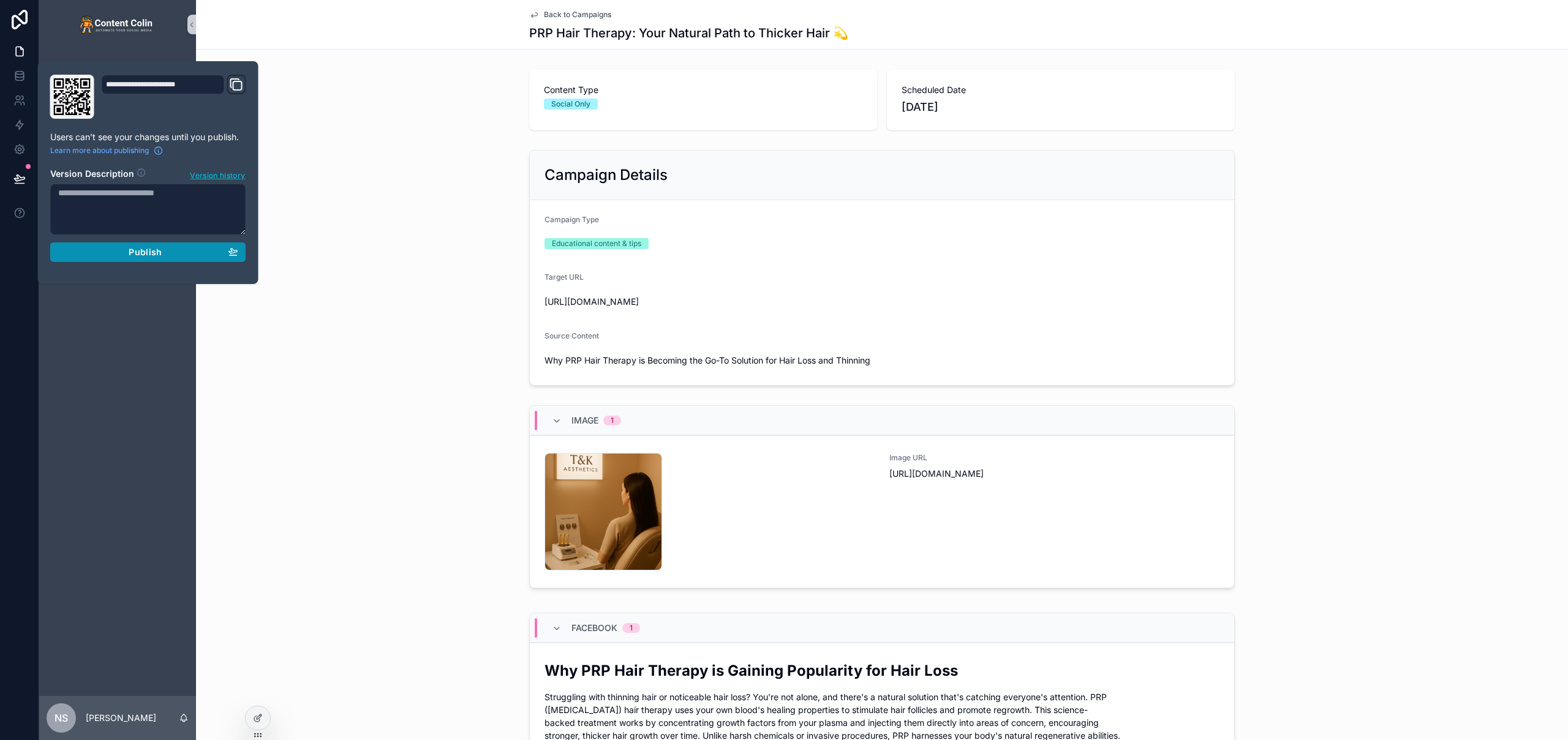
click at [143, 254] on span "Publish" at bounding box center [145, 252] width 33 height 11
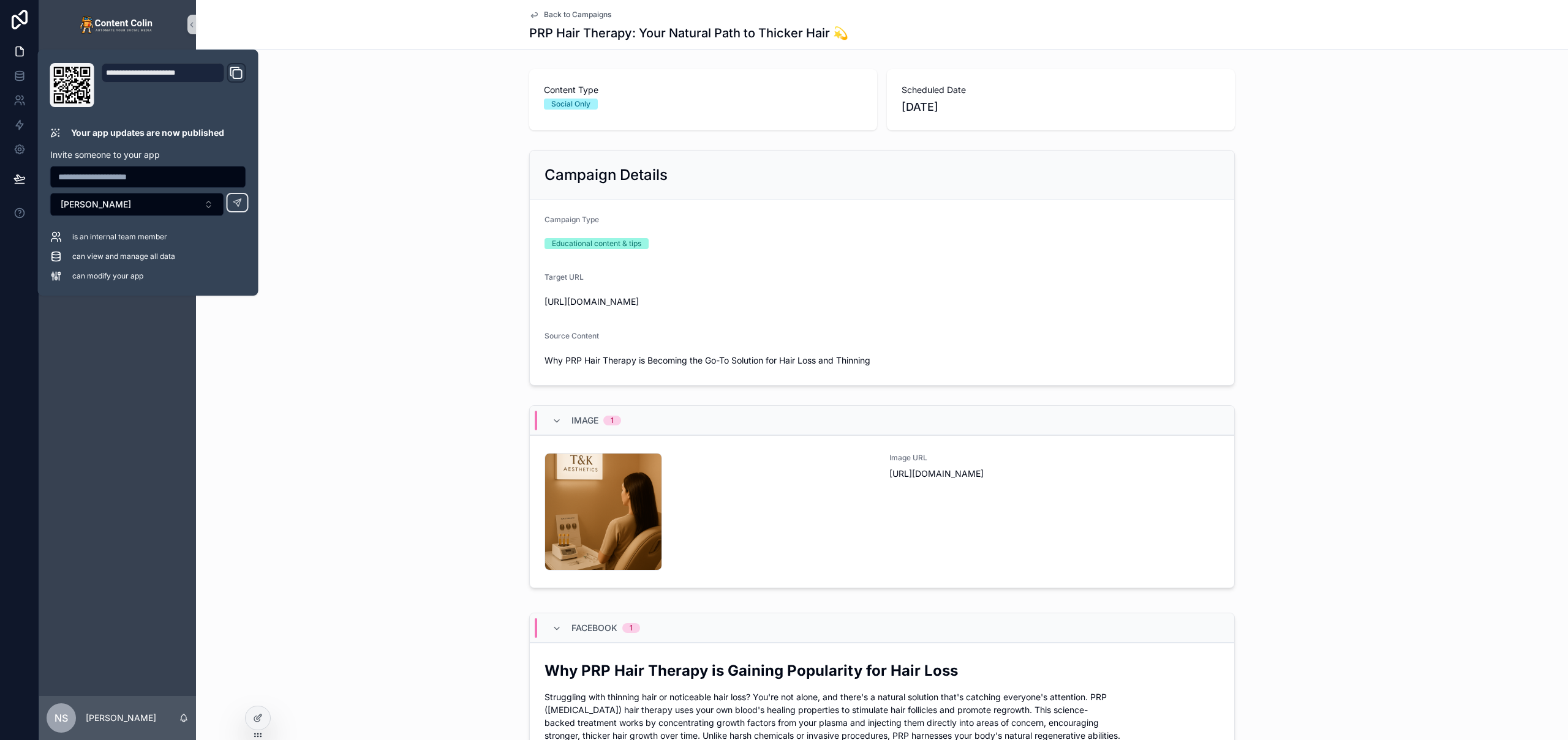
click at [421, 89] on div "Content Type Social Only Scheduled Date [DATE]" at bounding box center [882, 100] width 1372 height 71
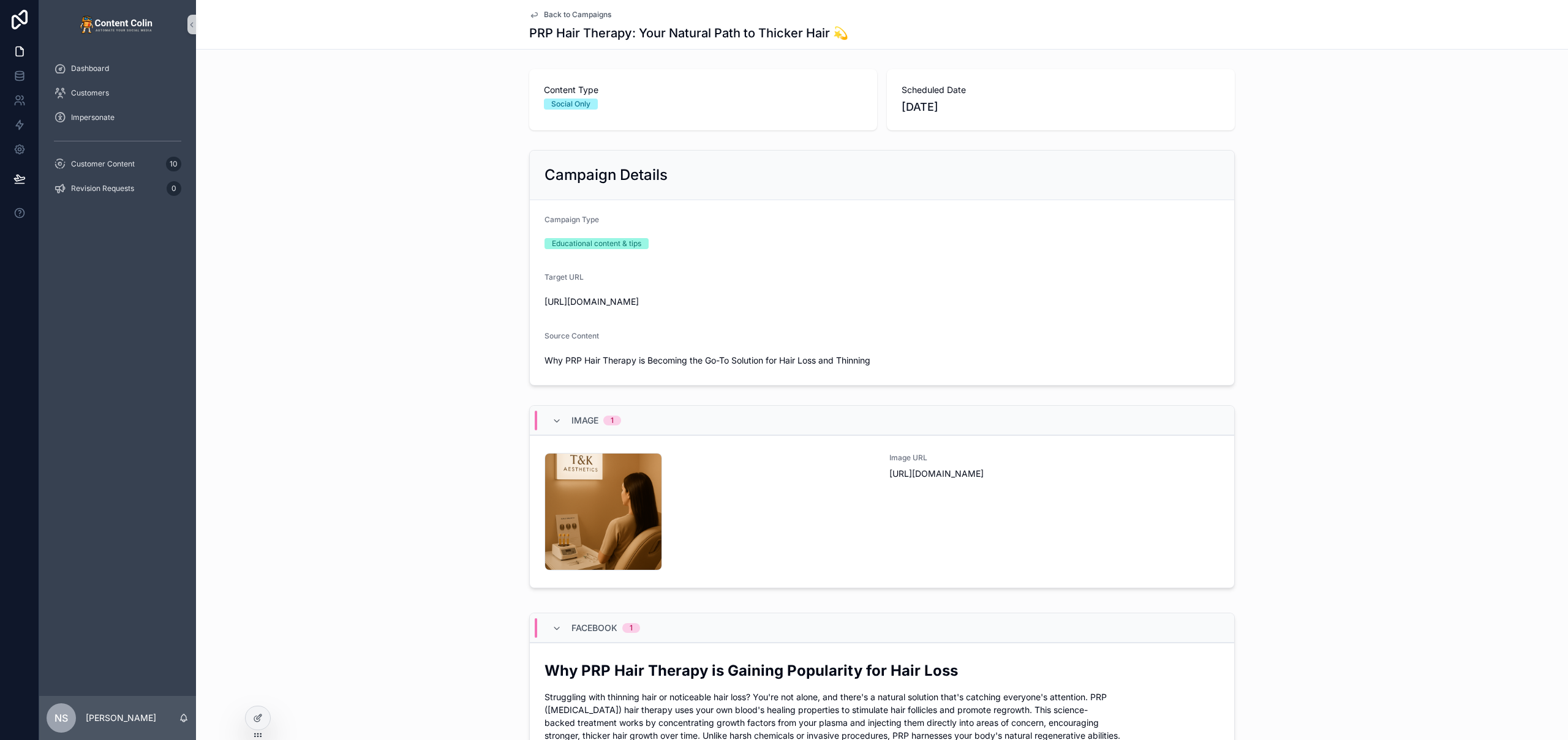
click at [593, 12] on span "Back to Campaigns" at bounding box center [577, 15] width 68 height 10
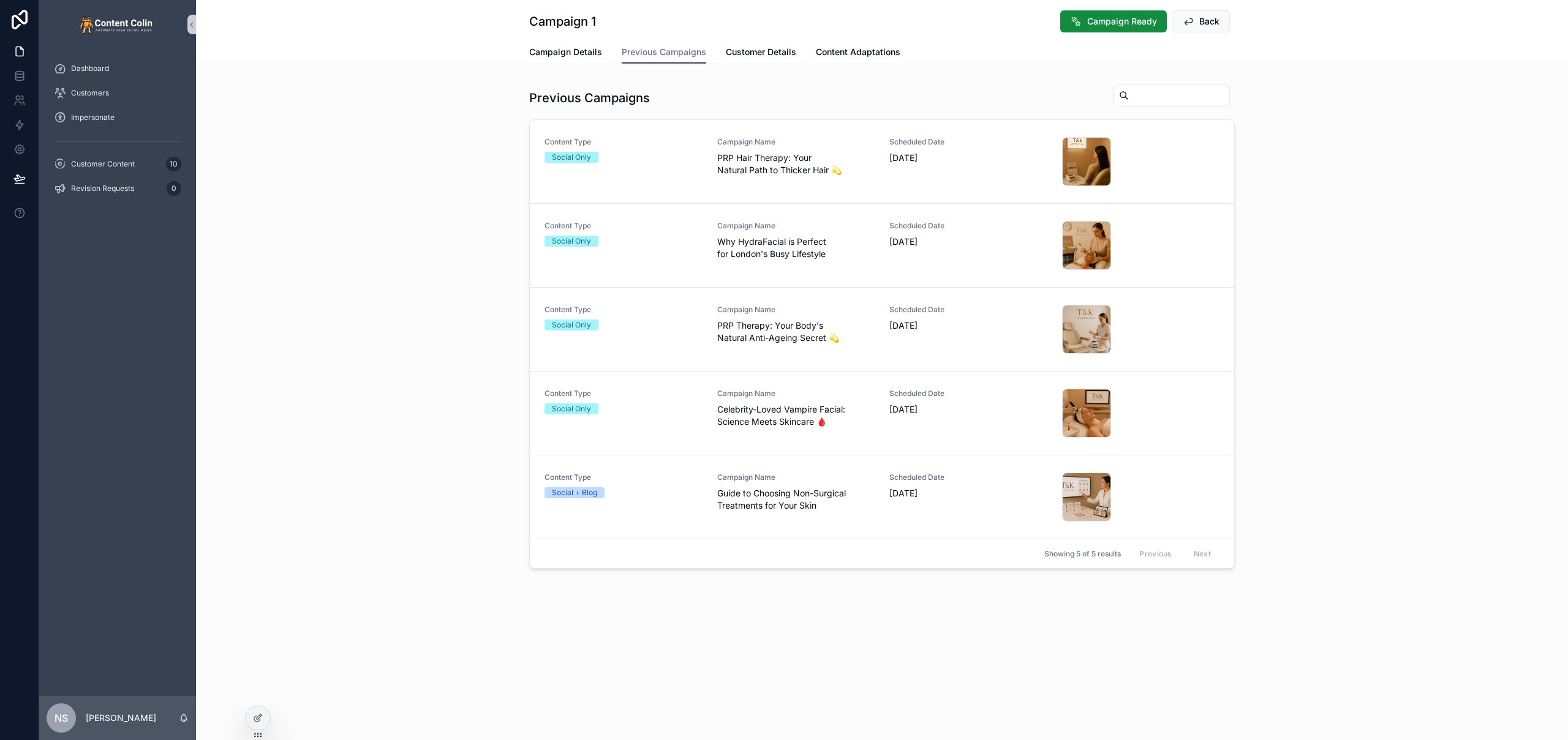
click at [688, 250] on div "Content Type Social Only" at bounding box center [624, 246] width 158 height 49
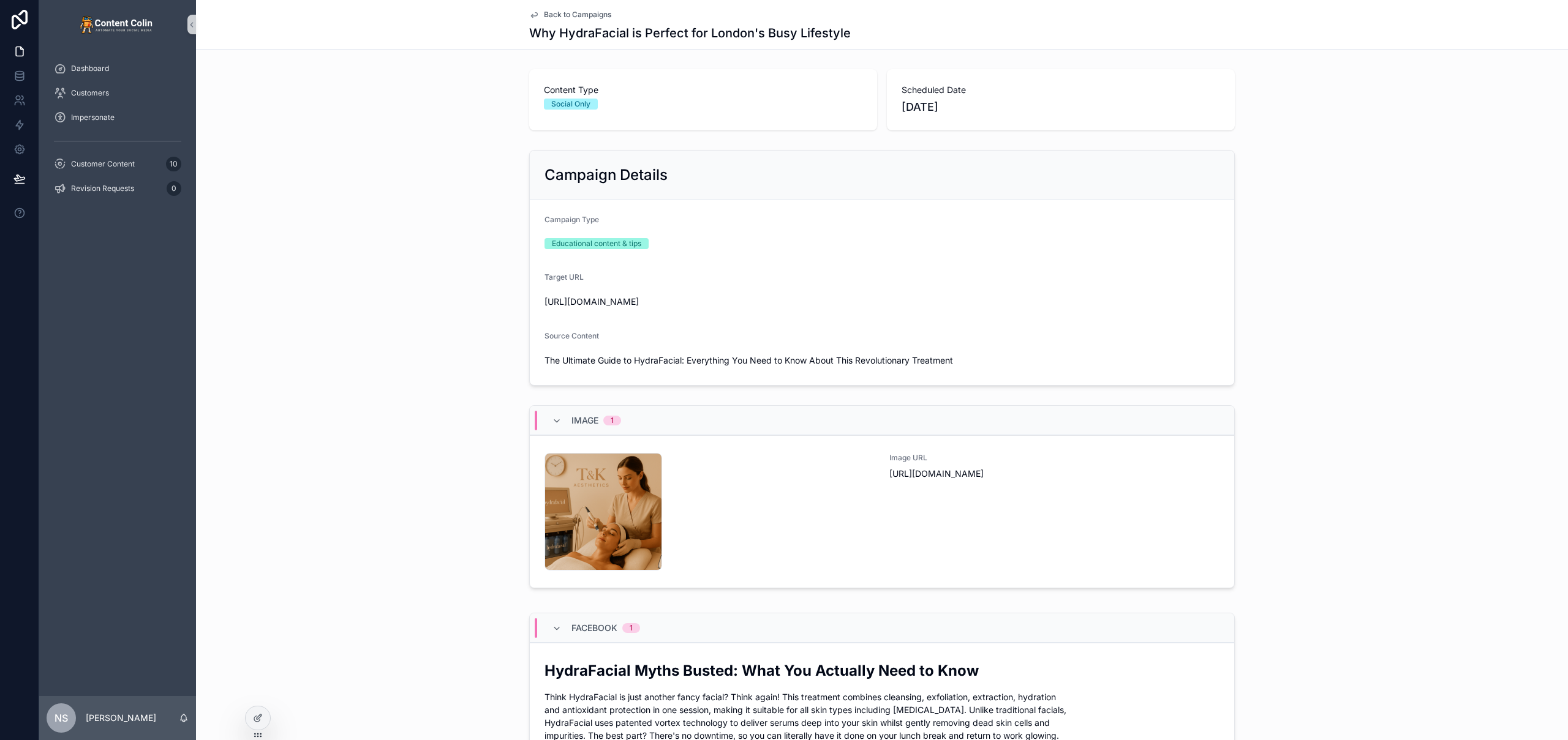
click at [560, 14] on span "Back to Campaigns" at bounding box center [577, 15] width 68 height 10
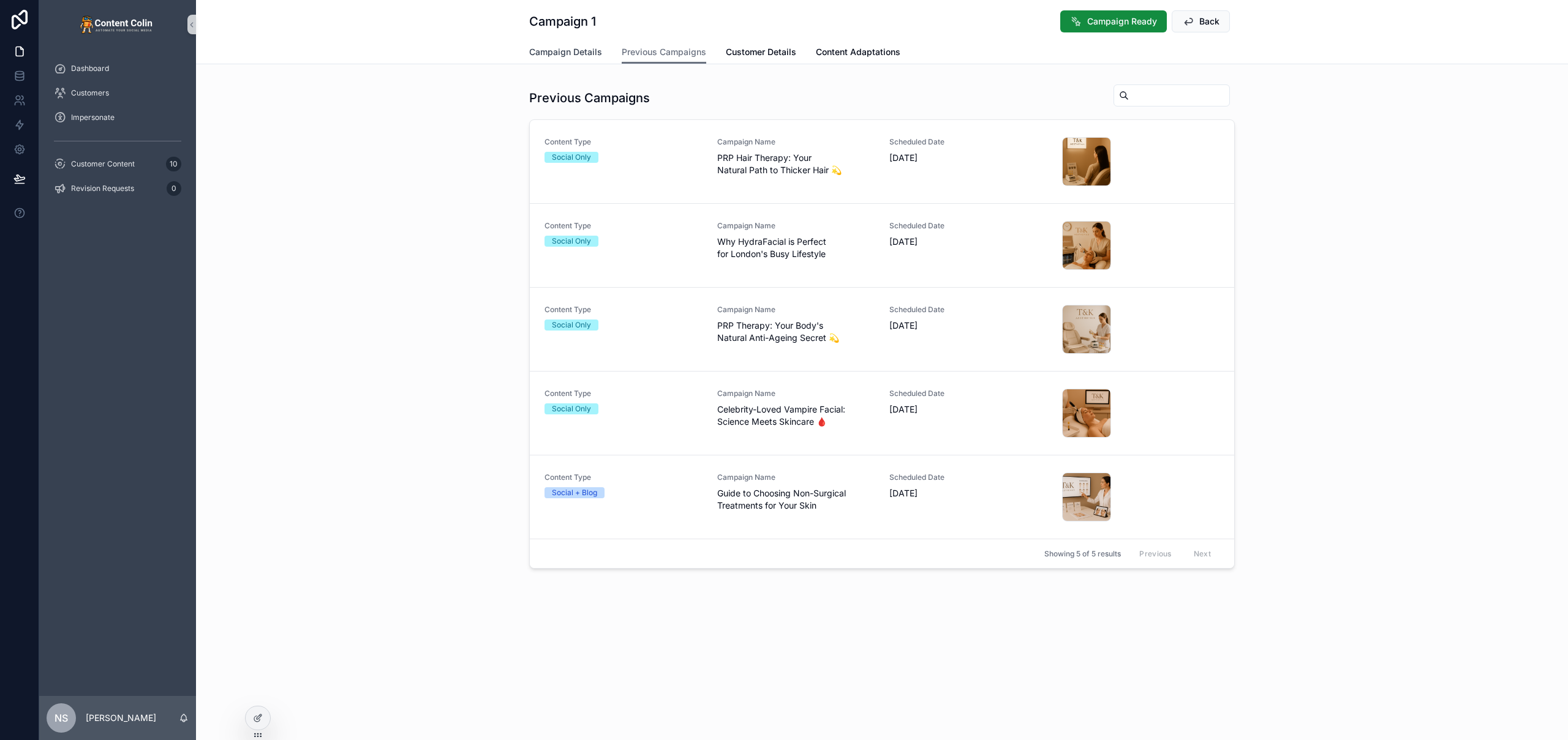
click at [584, 45] on link "Campaign Details" at bounding box center [565, 53] width 73 height 25
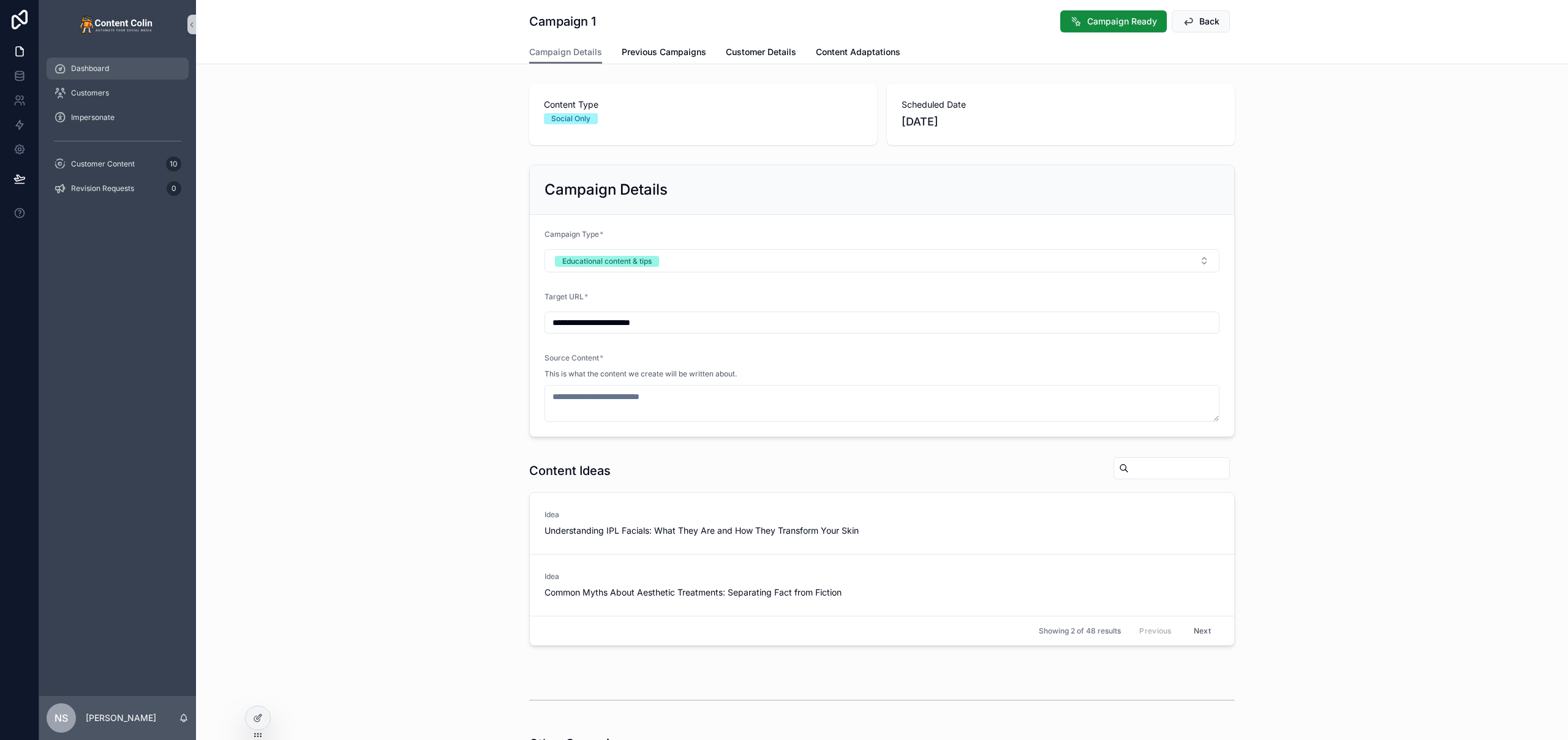
click at [109, 62] on div "Dashboard" at bounding box center [118, 68] width 128 height 20
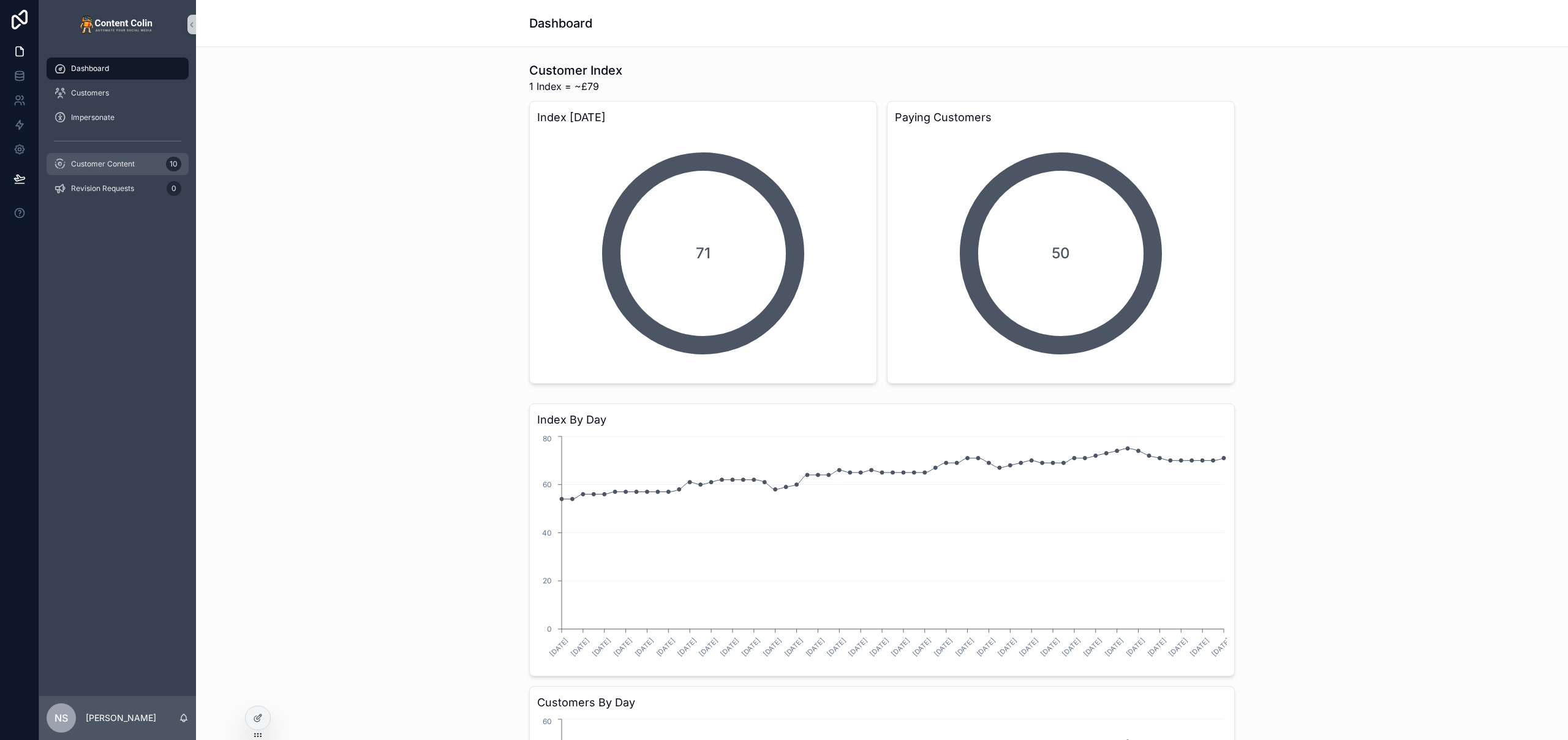
click at [134, 163] on div "Customer Content 10" at bounding box center [118, 164] width 128 height 20
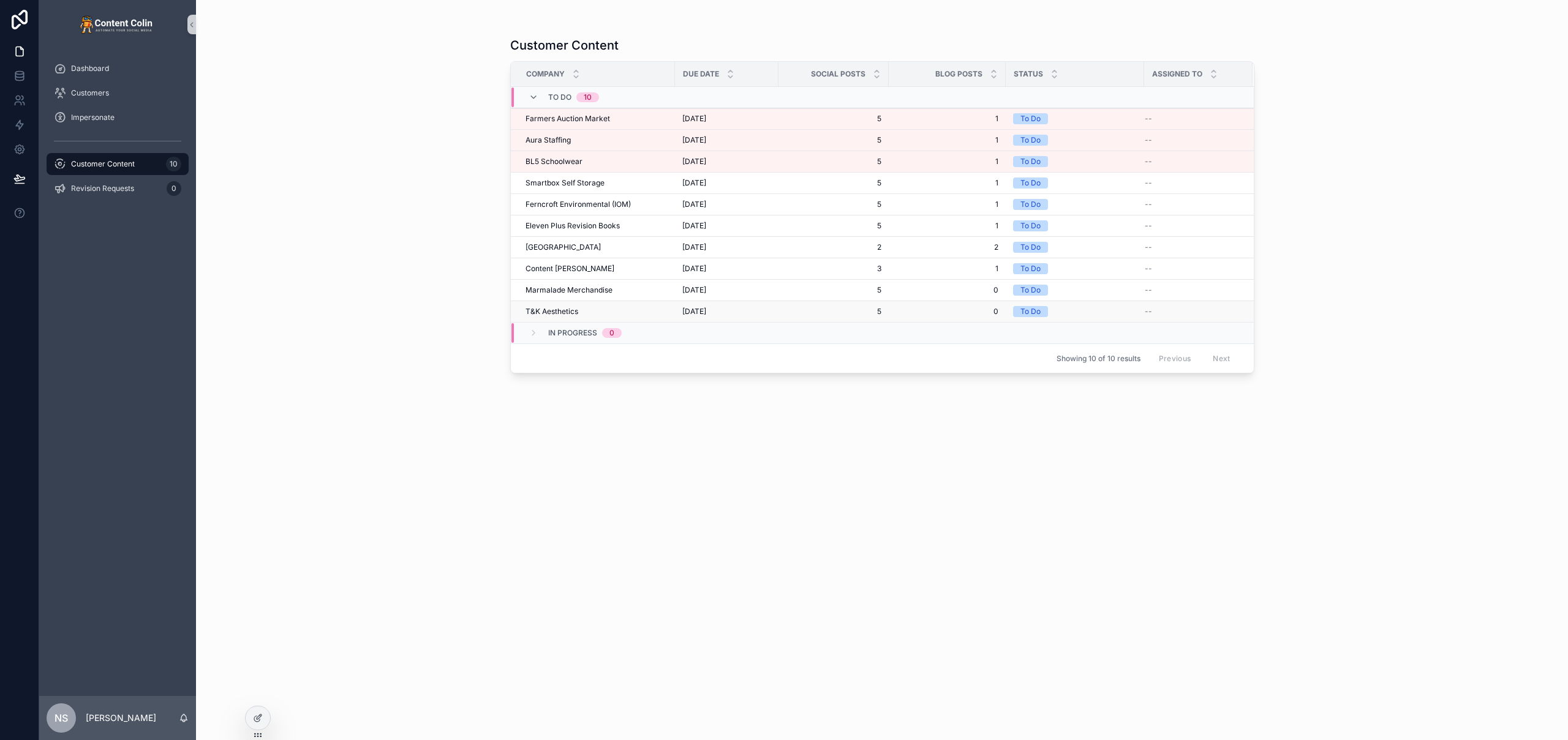
click at [706, 316] on span "[DATE]" at bounding box center [694, 312] width 24 height 10
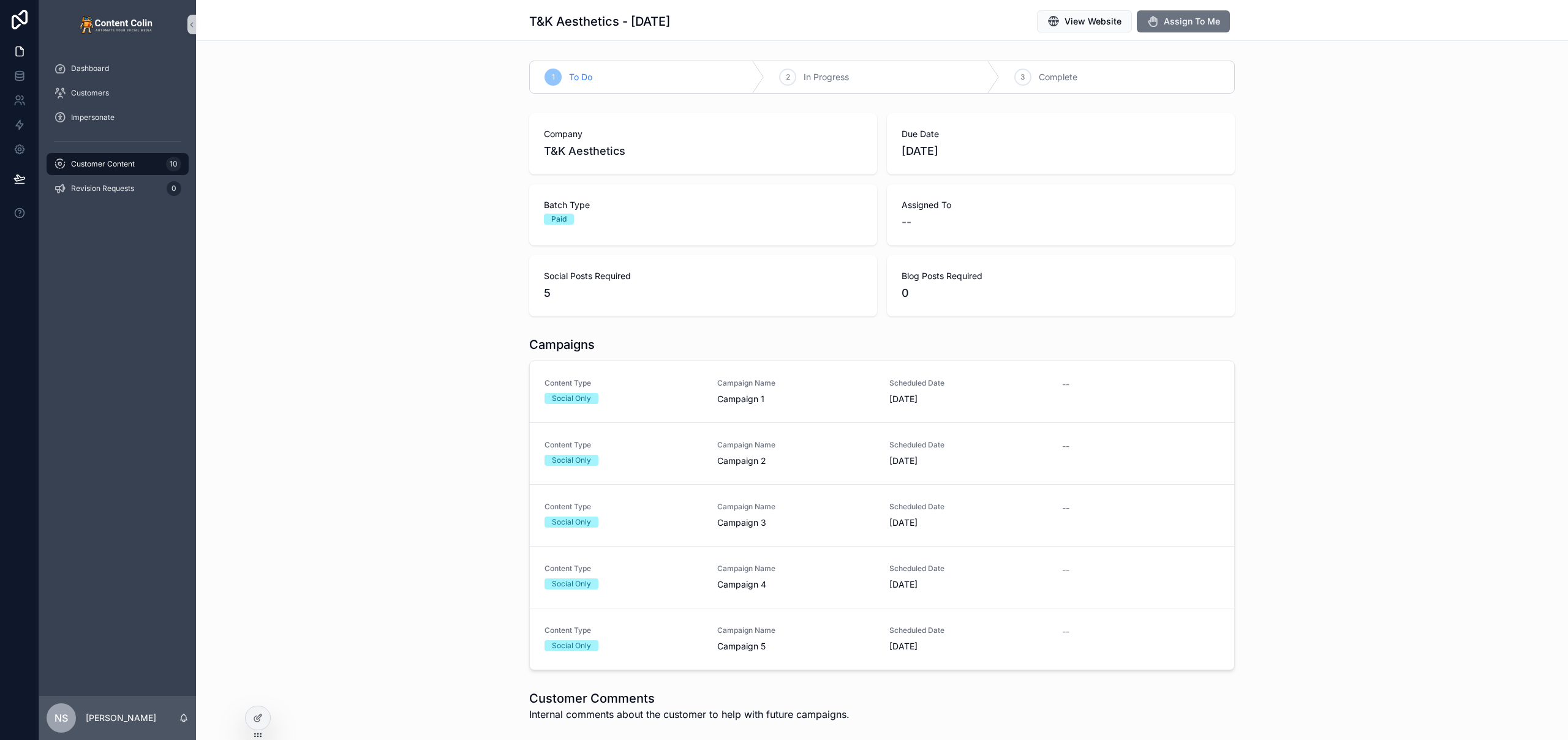
click at [107, 166] on span "Customer Content" at bounding box center [102, 164] width 64 height 10
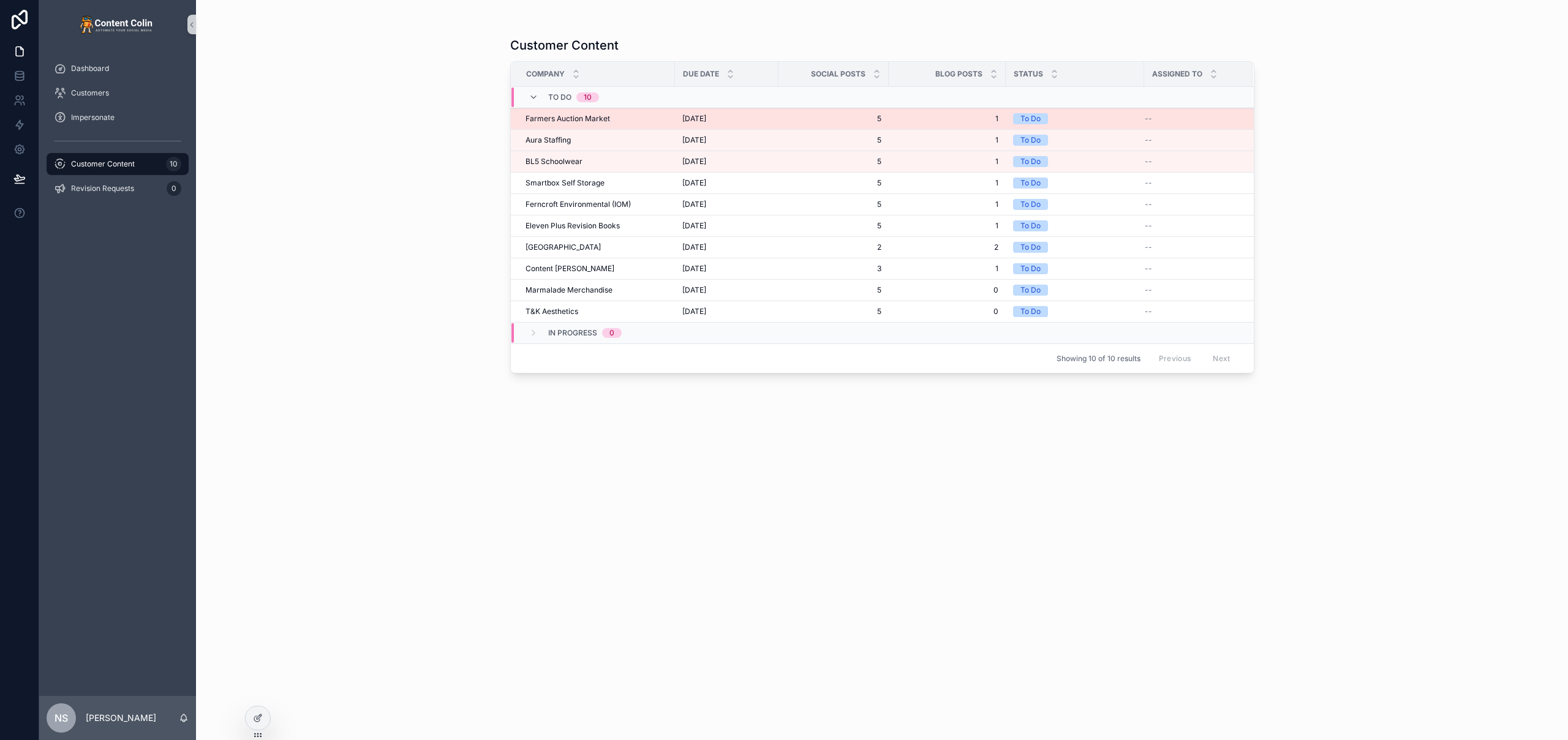
click at [604, 113] on td "Farmers Auction Market Farmers Auction Market" at bounding box center [593, 119] width 164 height 21
click at [706, 117] on span "[DATE]" at bounding box center [694, 119] width 24 height 10
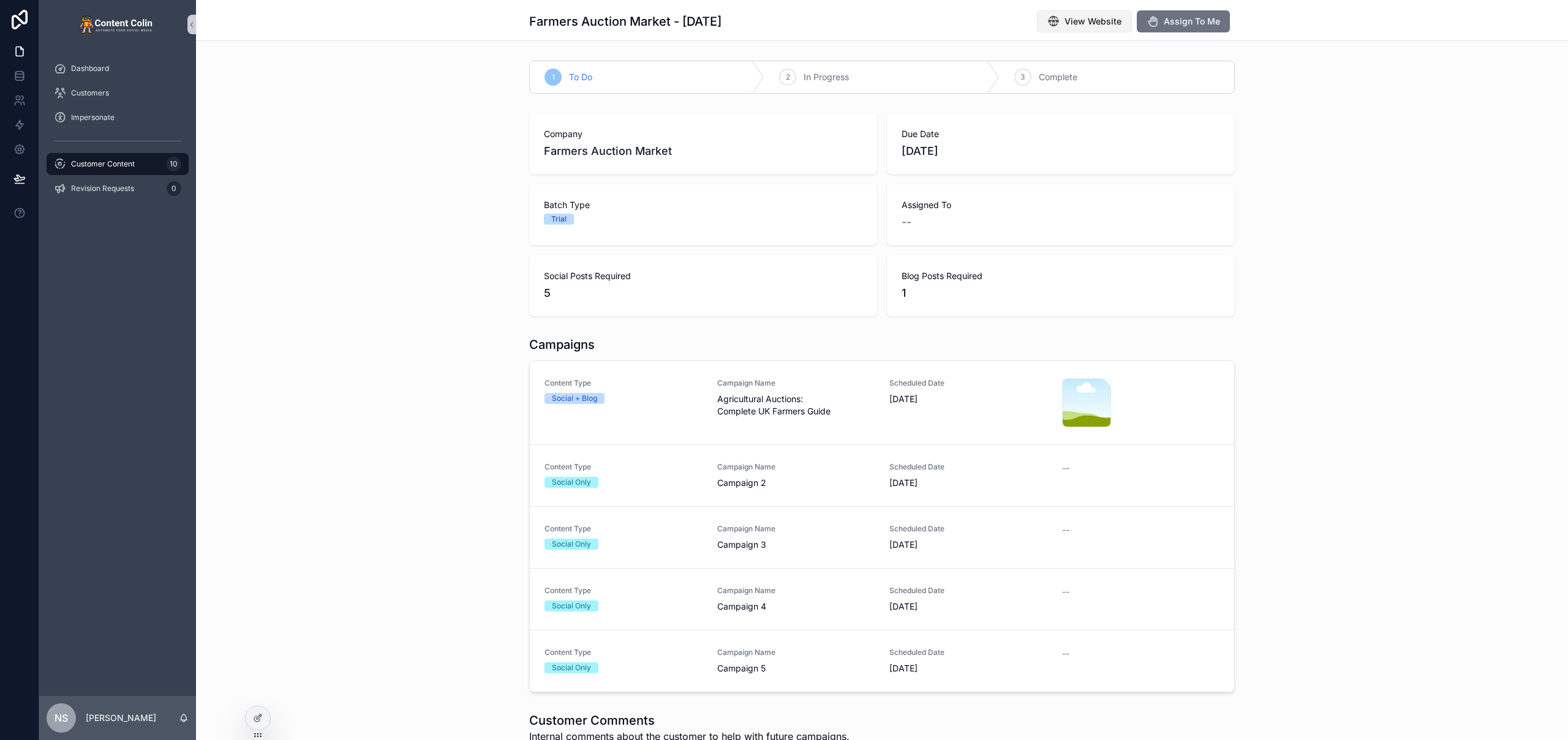
click at [1089, 18] on span "View Website" at bounding box center [1093, 21] width 57 height 12
click at [466, 205] on div "Company Farmers Auction Market Due Date [DATE] Batch Type Trial Assigned To -- …" at bounding box center [882, 215] width 1372 height 213
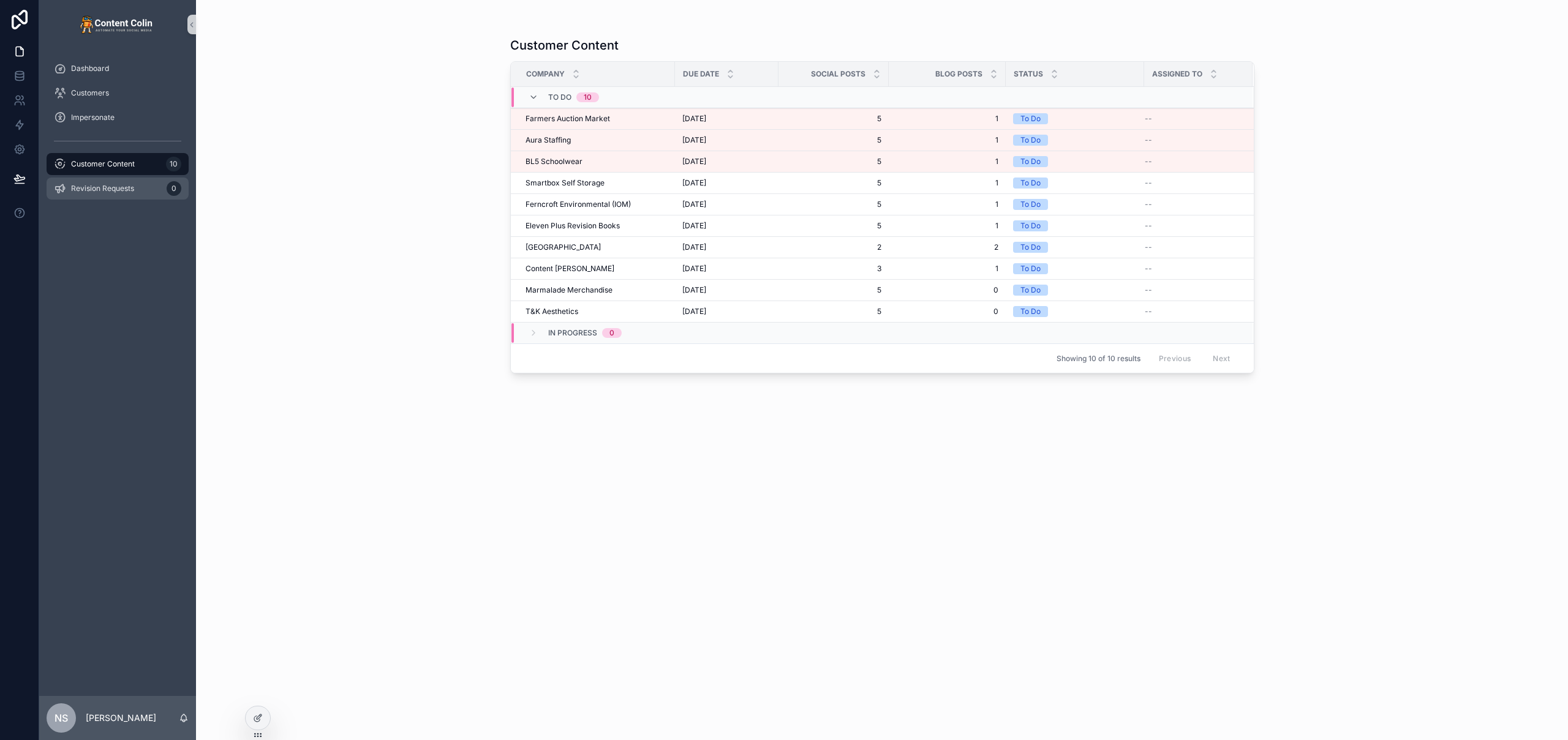
drag, startPoint x: 144, startPoint y: 198, endPoint x: 141, endPoint y: 192, distance: 6.7
click at [144, 198] on link "Revision Requests 0" at bounding box center [118, 188] width 142 height 22
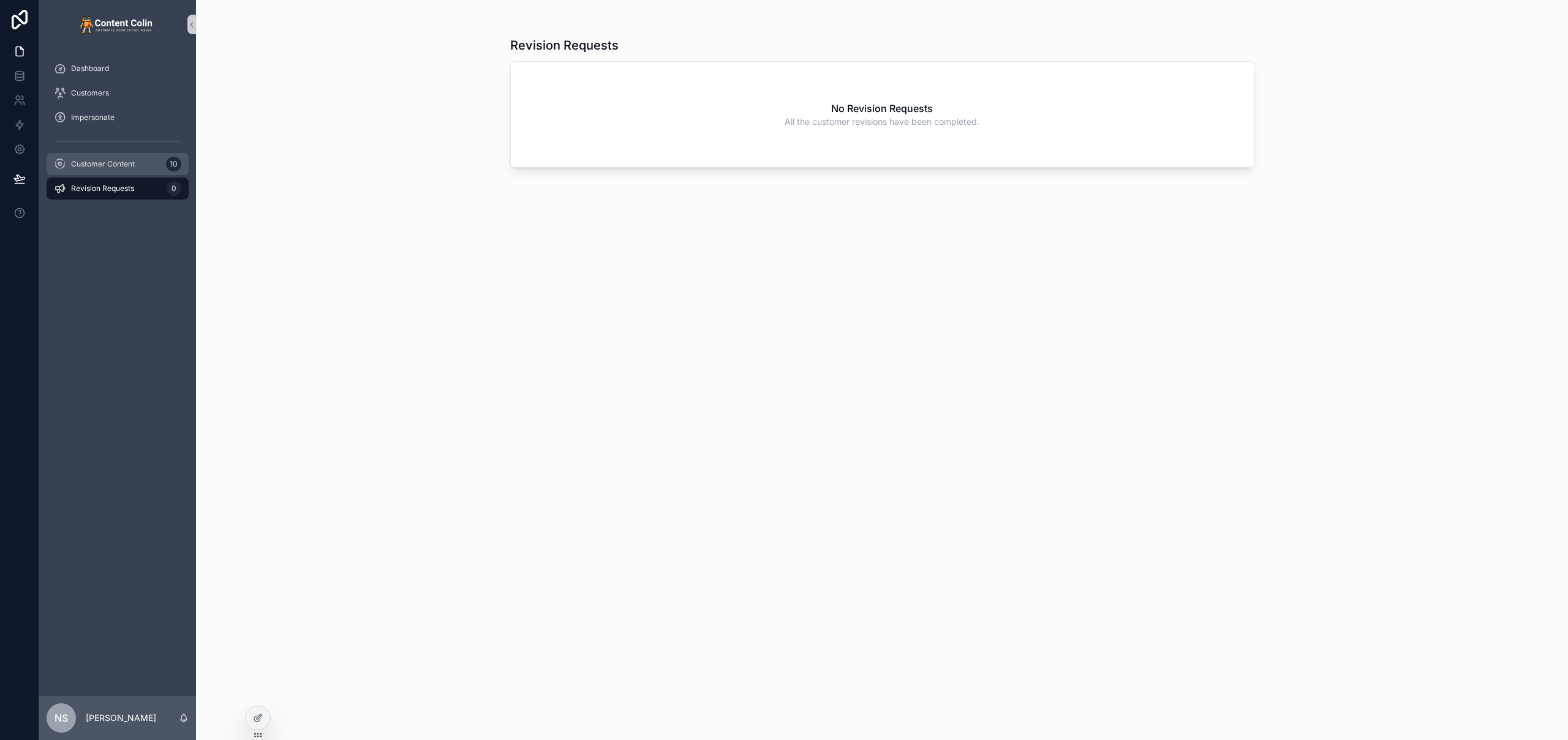
click at [136, 164] on div "Customer Content 10" at bounding box center [118, 164] width 128 height 20
